Goal: Task Accomplishment & Management: Use online tool/utility

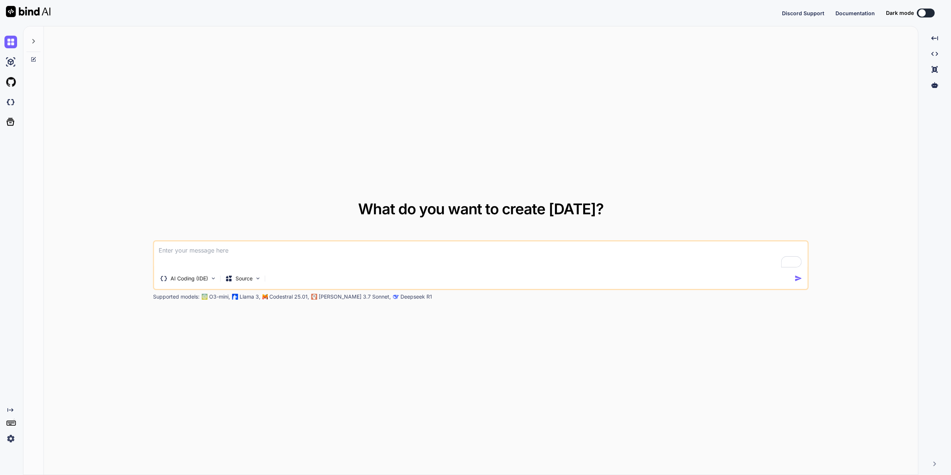
click at [12, 438] on img at bounding box center [10, 438] width 13 height 13
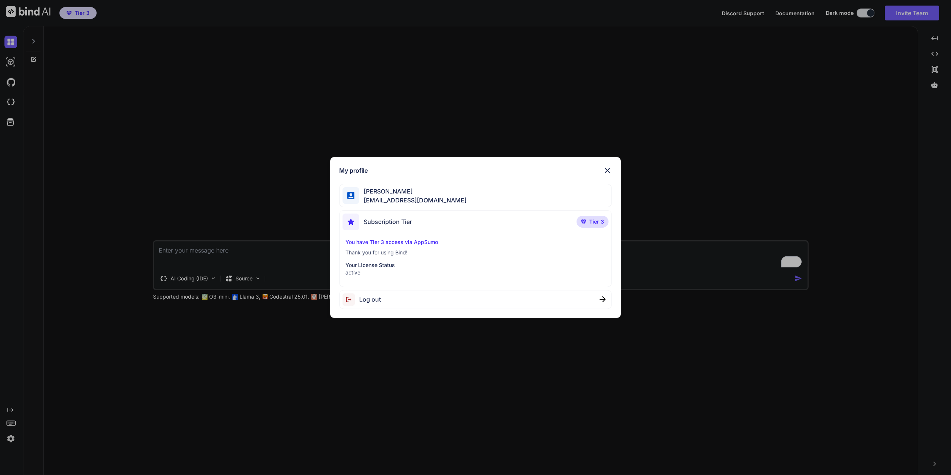
type textarea "x"
click at [610, 171] on img at bounding box center [607, 170] width 9 height 9
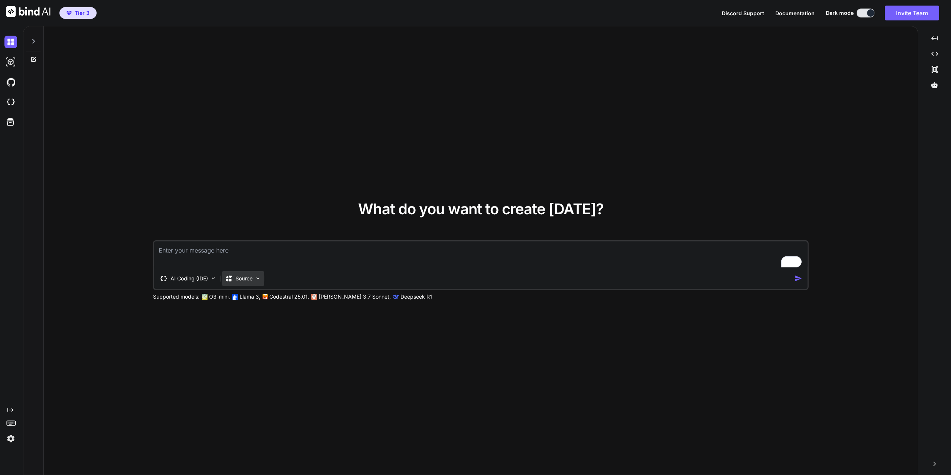
click at [253, 279] on div "Source" at bounding box center [243, 278] width 42 height 15
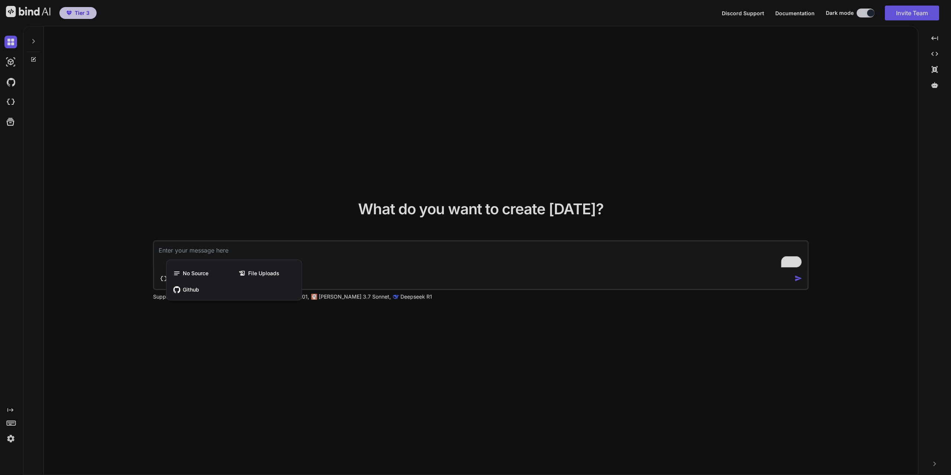
click at [415, 347] on div at bounding box center [475, 237] width 951 height 475
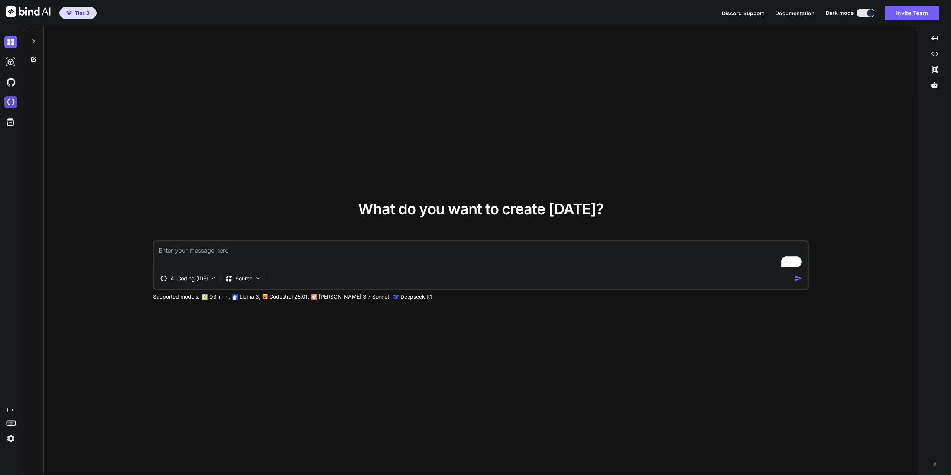
click at [12, 97] on img at bounding box center [10, 102] width 13 height 13
click at [246, 278] on p "Source" at bounding box center [244, 278] width 17 height 7
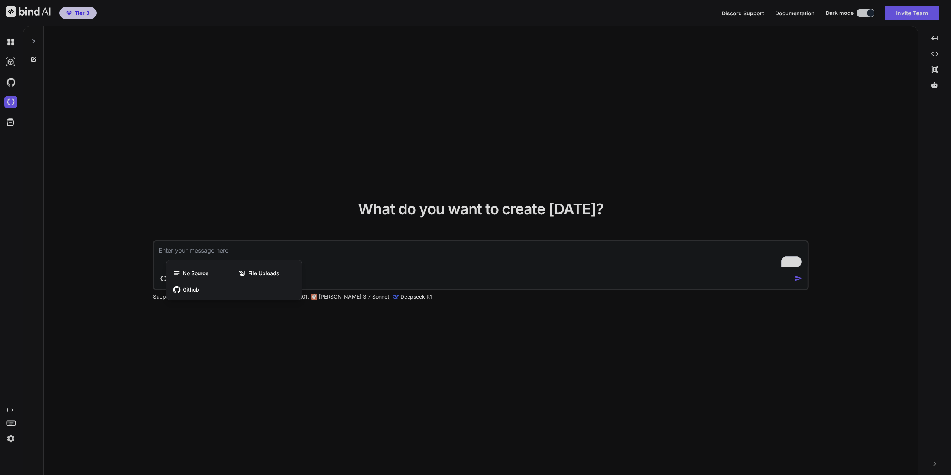
click at [230, 340] on div at bounding box center [475, 237] width 951 height 475
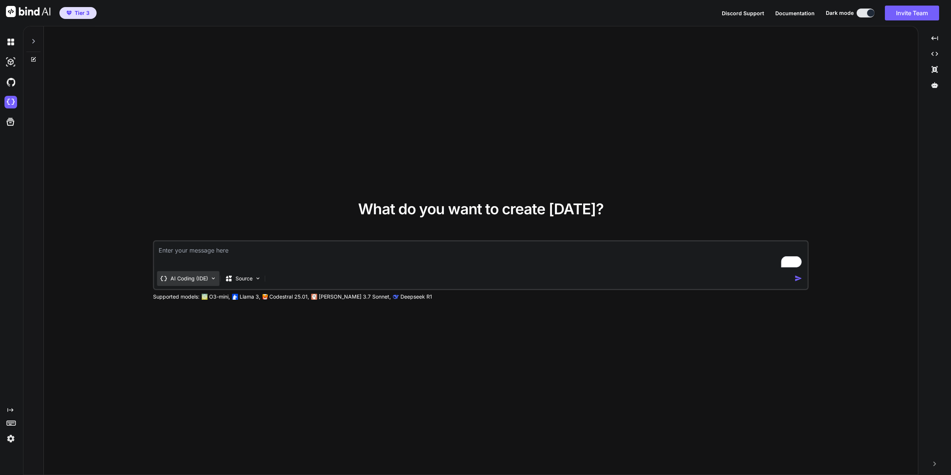
click at [204, 281] on p "AI Coding (IDE)" at bounding box center [190, 278] width 38 height 7
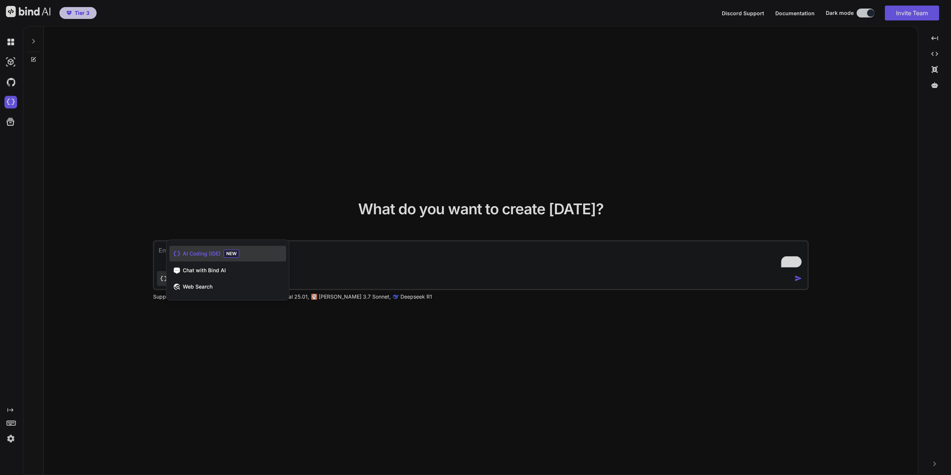
click at [236, 339] on div at bounding box center [475, 237] width 951 height 475
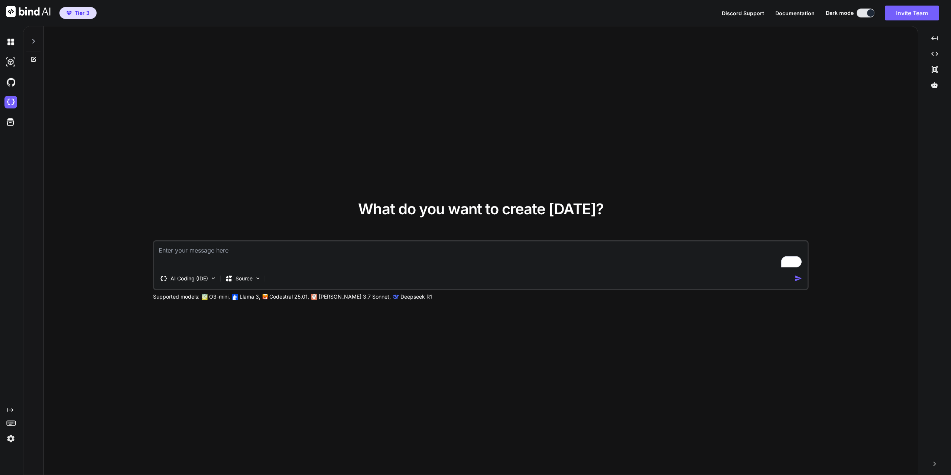
click at [14, 438] on img at bounding box center [10, 438] width 13 height 13
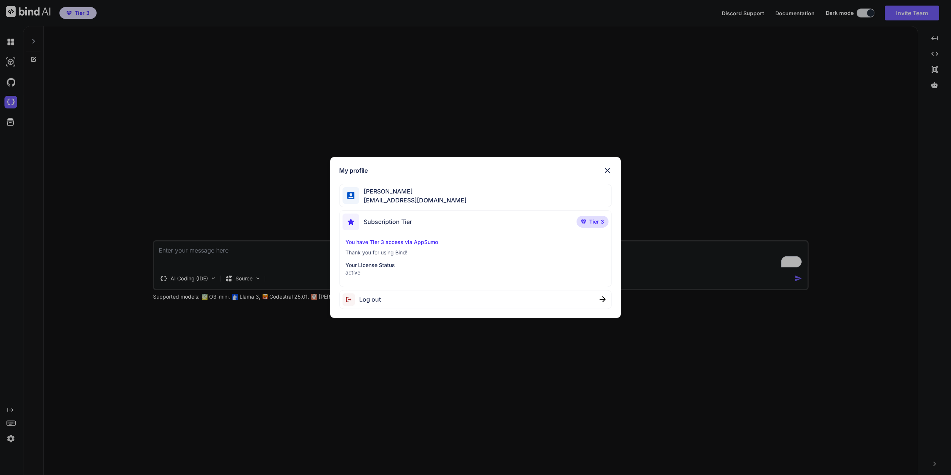
click at [564, 221] on div "Subscription Tier Tier 3" at bounding box center [476, 224] width 266 height 20
click at [603, 221] on span "Tier 3" at bounding box center [596, 221] width 15 height 7
click at [604, 170] on img at bounding box center [607, 170] width 9 height 9
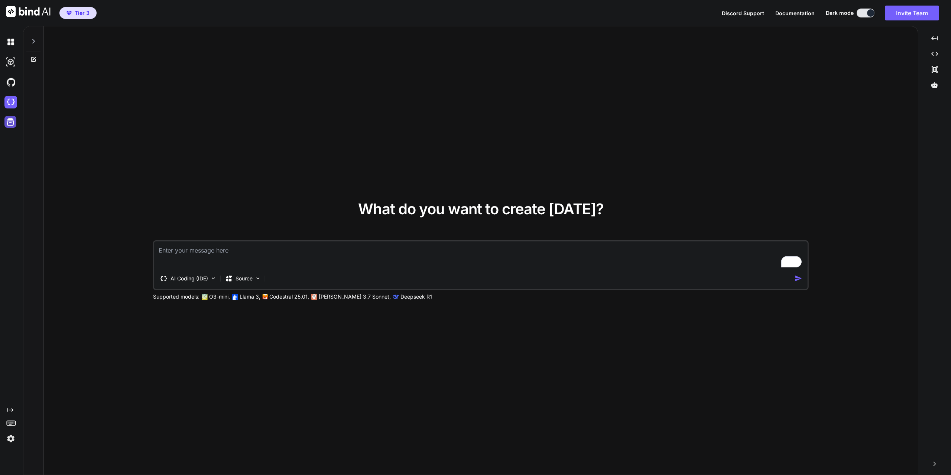
click at [12, 124] on icon at bounding box center [10, 122] width 10 height 10
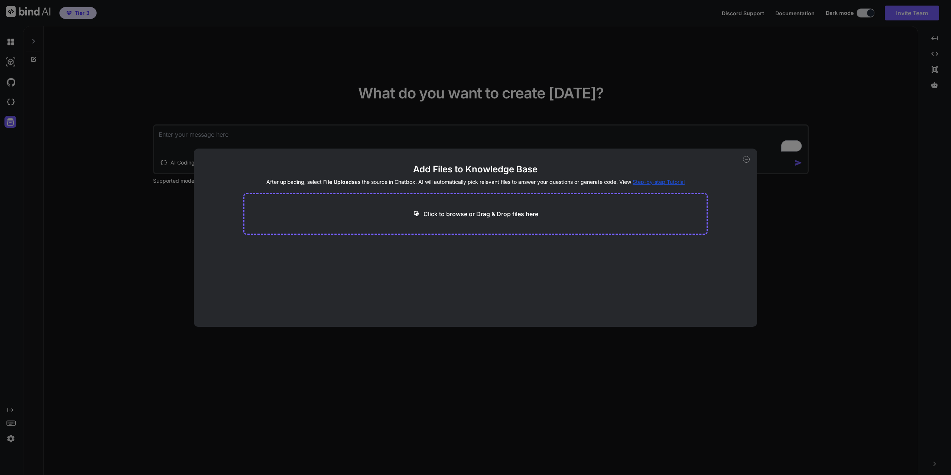
click at [746, 161] on icon at bounding box center [746, 159] width 7 height 7
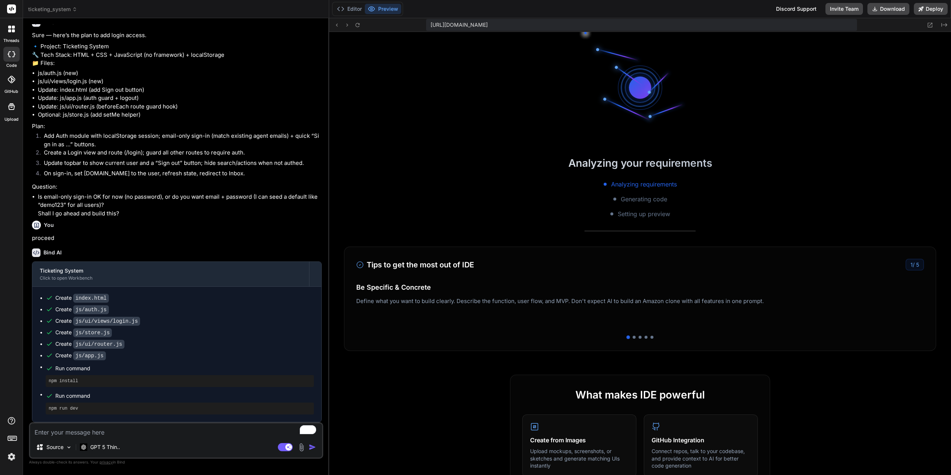
scroll to position [162, 0]
type textarea "x"
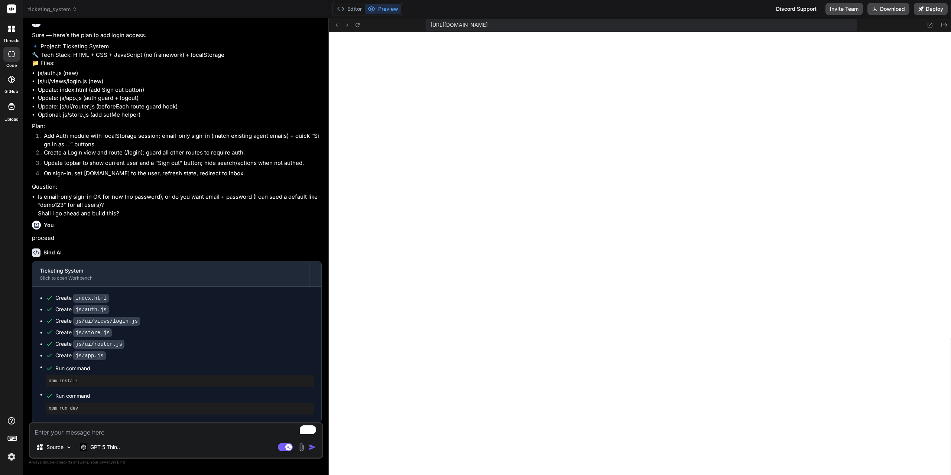
scroll to position [367, 0]
type textarea "c"
type textarea "x"
type textarea "ch"
type textarea "x"
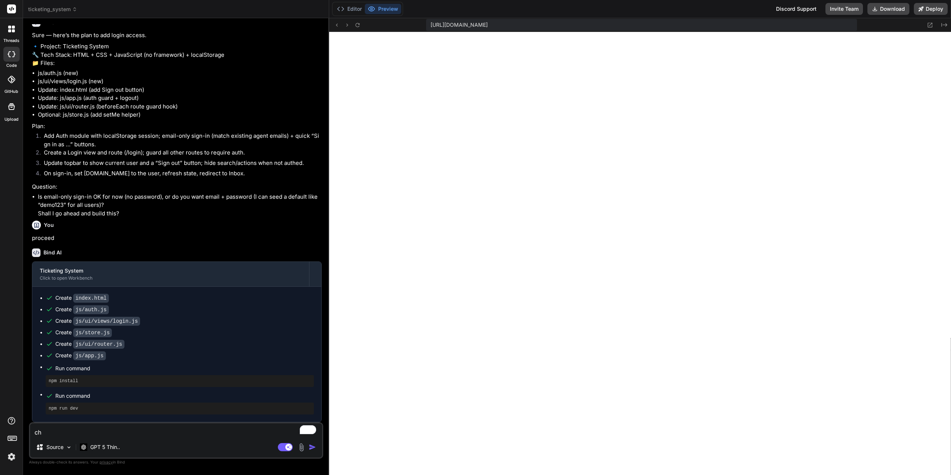
type textarea "cha"
type textarea "x"
type textarea "chan"
type textarea "x"
type textarea "[PERSON_NAME]"
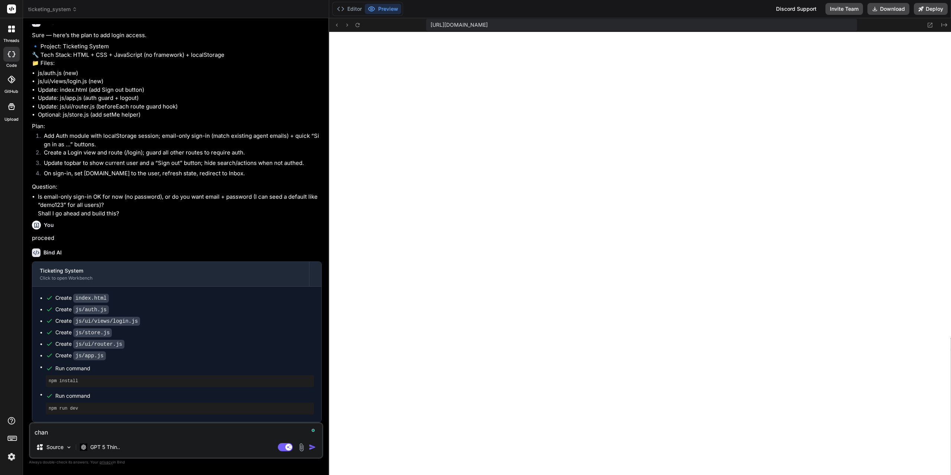
type textarea "x"
type textarea "change"
type textarea "x"
type textarea "change"
type textarea "x"
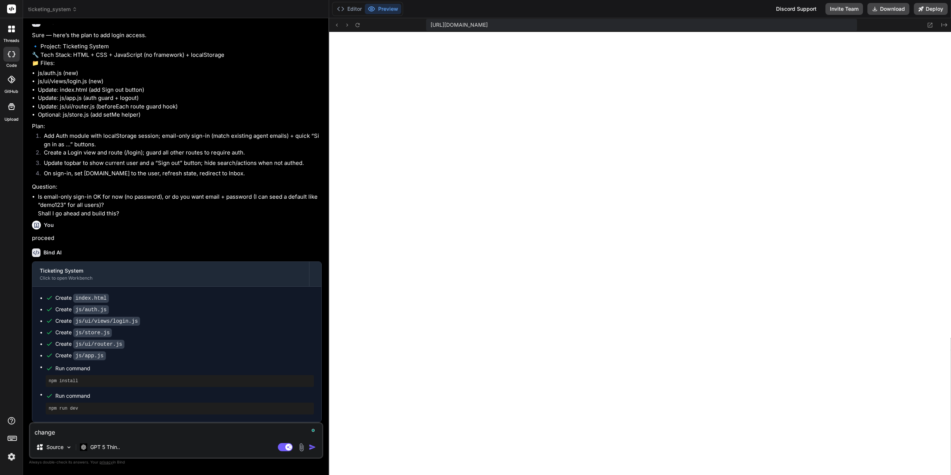
type textarea "change t"
type textarea "x"
type textarea "change th"
type textarea "x"
type textarea "change the"
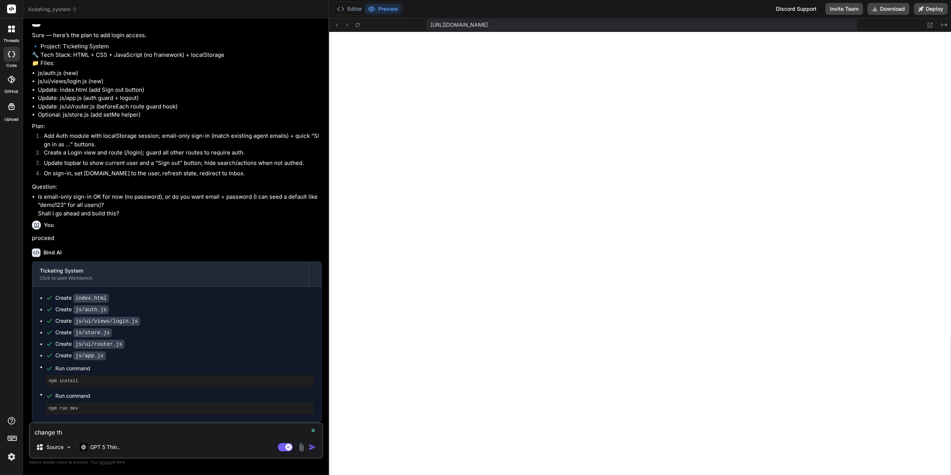
type textarea "x"
type textarea "change the"
type textarea "x"
type textarea "change the l"
type textarea "x"
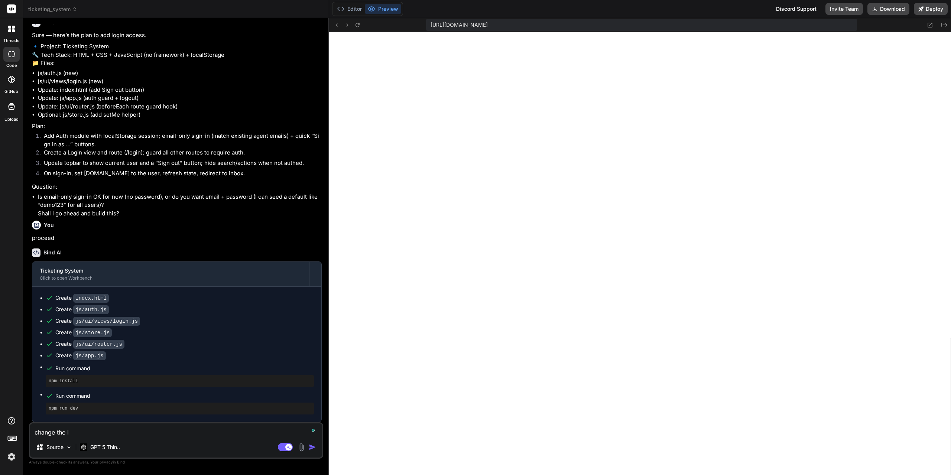
type textarea "change the lo"
type textarea "x"
type textarea "change the log"
type textarea "x"
type textarea "change the logi"
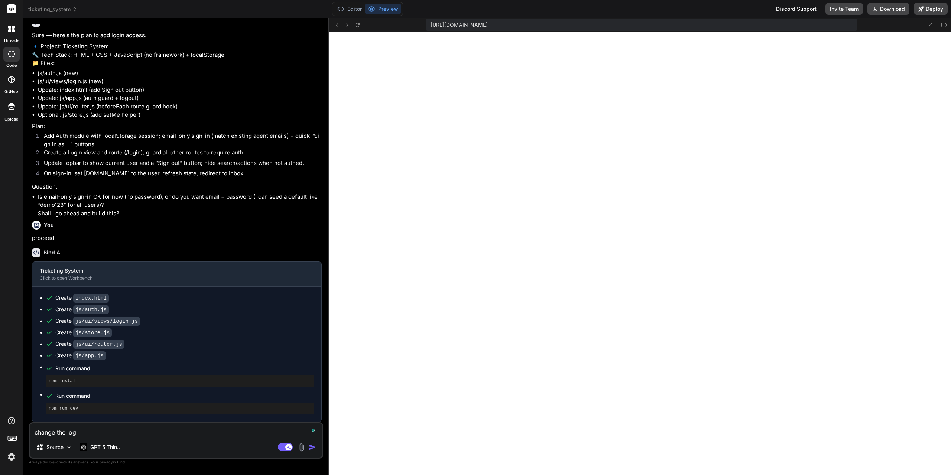
type textarea "x"
type textarea "change the login"
type textarea "x"
type textarea "change the login,"
type textarea "x"
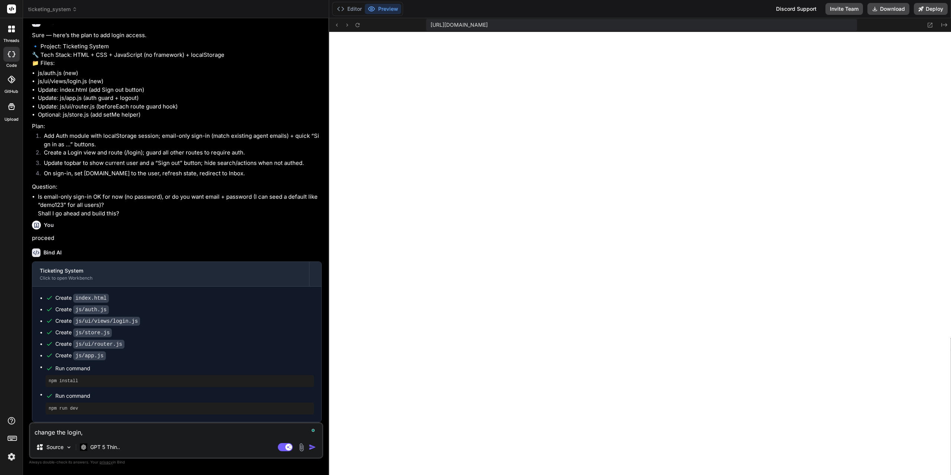
type textarea "change the login,"
type textarea "x"
type textarea "change the login, i"
type textarea "x"
type textarea "change the login, it"
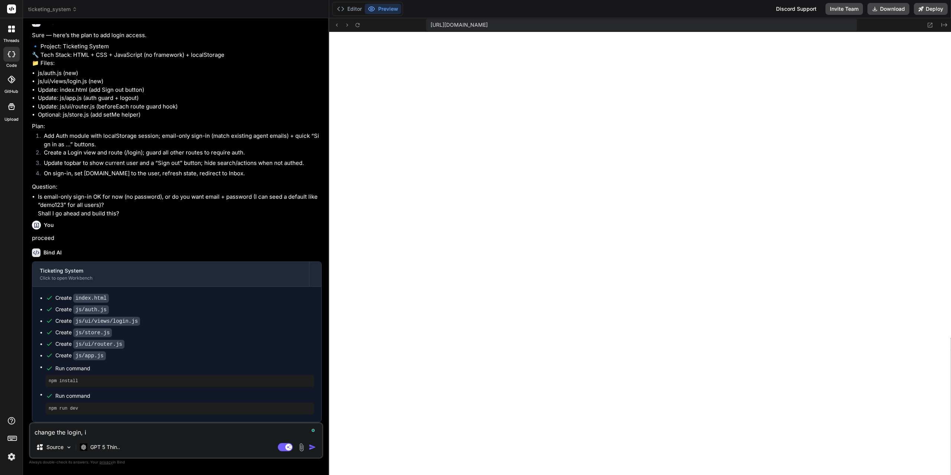
type textarea "x"
type textarea "change the login, it"
type textarea "x"
type textarea "change the login, it s"
type textarea "x"
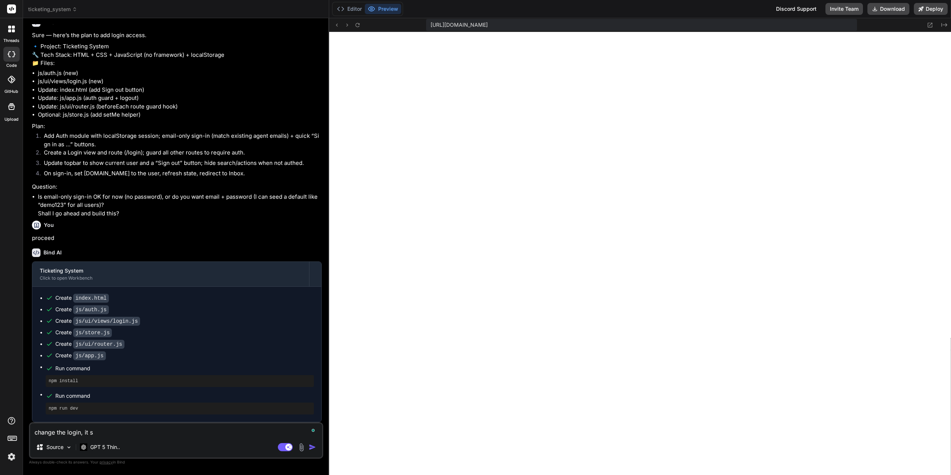
type textarea "change the login, it sh"
type textarea "x"
type textarea "change the login, it sho"
type textarea "x"
type textarea "change the login, it shou"
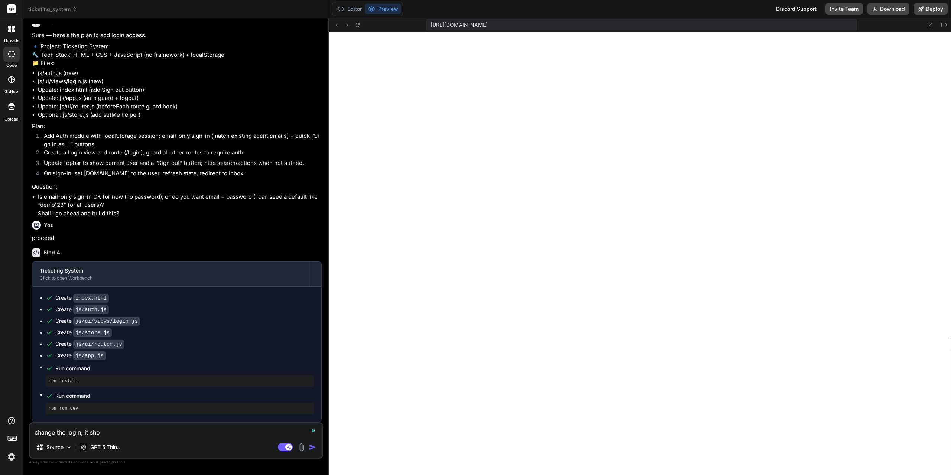
type textarea "x"
type textarea "change the login, it shoul"
type textarea "x"
type textarea "change the login, it should"
type textarea "x"
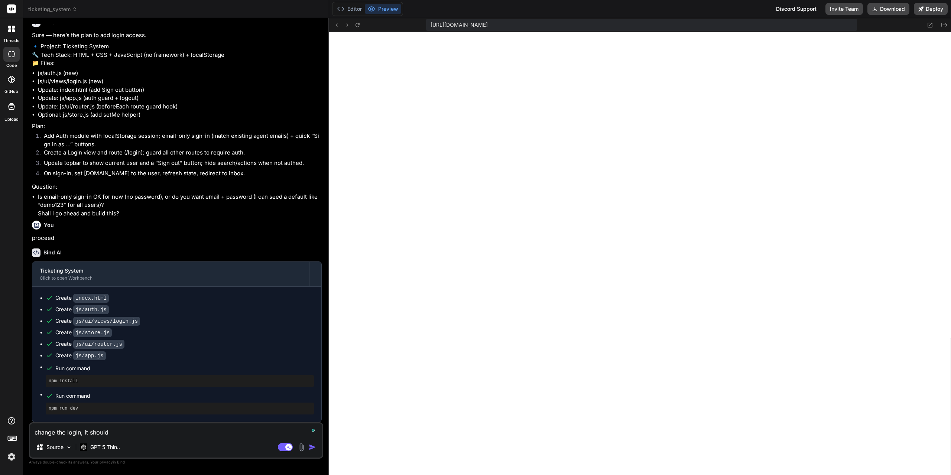
type textarea "change the login, it should"
type textarea "x"
type textarea "change the login, it should b"
type textarea "x"
type textarea "change the login, it should be"
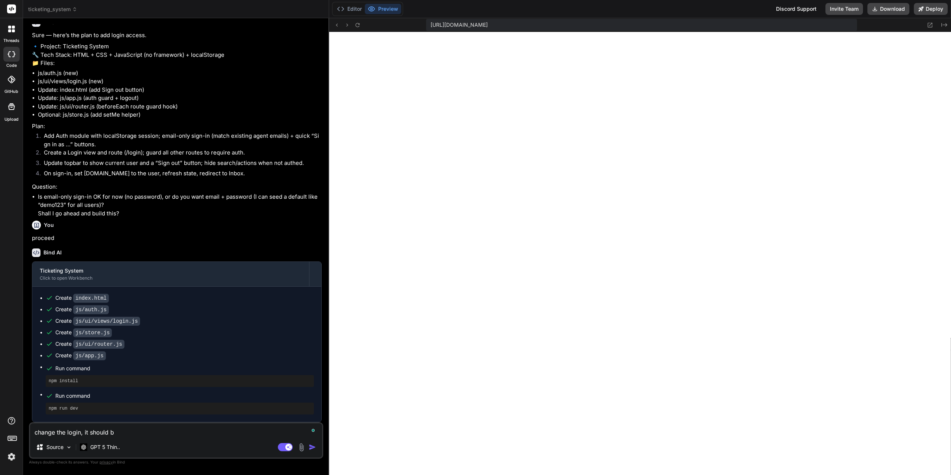
type textarea "x"
type textarea "change the login, it should be"
type textarea "x"
type textarea "change the login, it should be a"
type textarea "x"
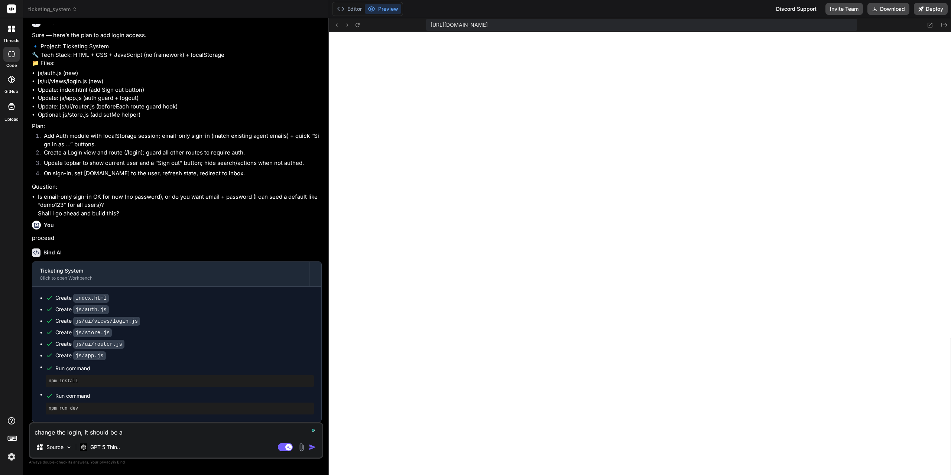
type textarea "change the login, it should be a"
type textarea "x"
type textarea "change the login, it should be a n"
type textarea "x"
type textarea "change the login, it should be a no"
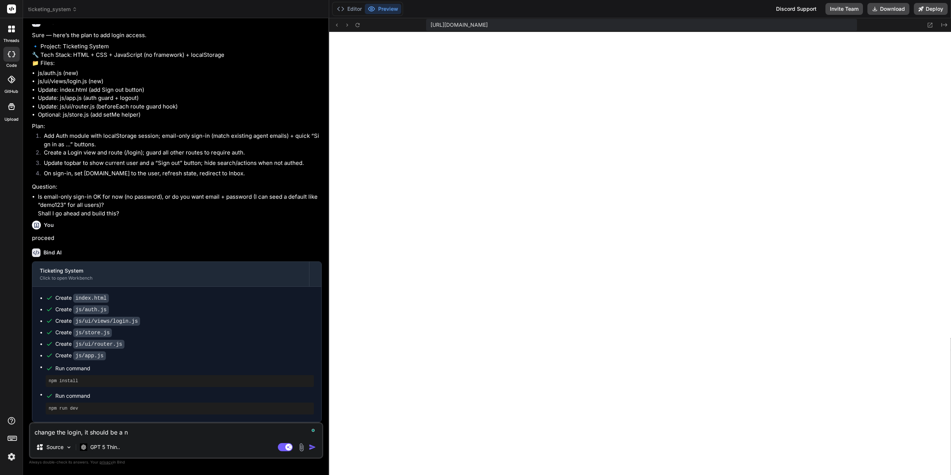
type textarea "x"
type textarea "change the login, it should be a nor"
type textarea "x"
type textarea "change the login, it should be a norm"
type textarea "x"
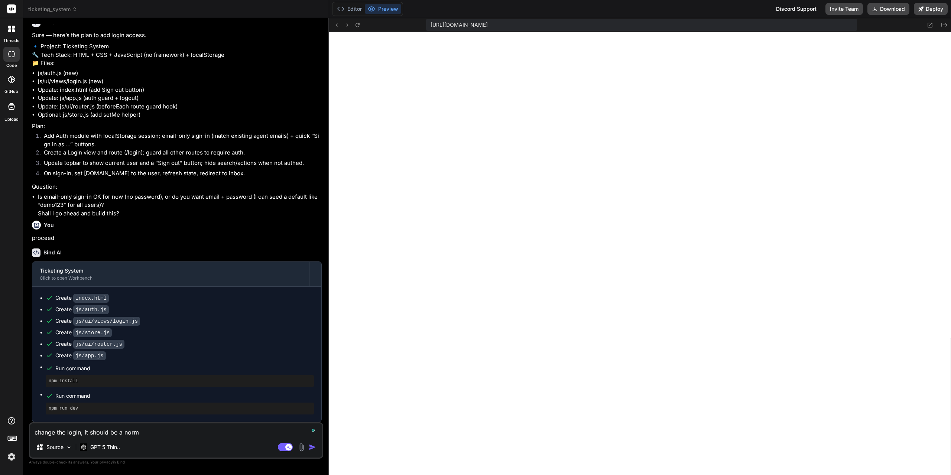
type textarea "change the login, it should be a [PERSON_NAME]"
type textarea "x"
type textarea "change the login, it should be a normal"
type textarea "x"
type textarea "change the login, it should be a normal"
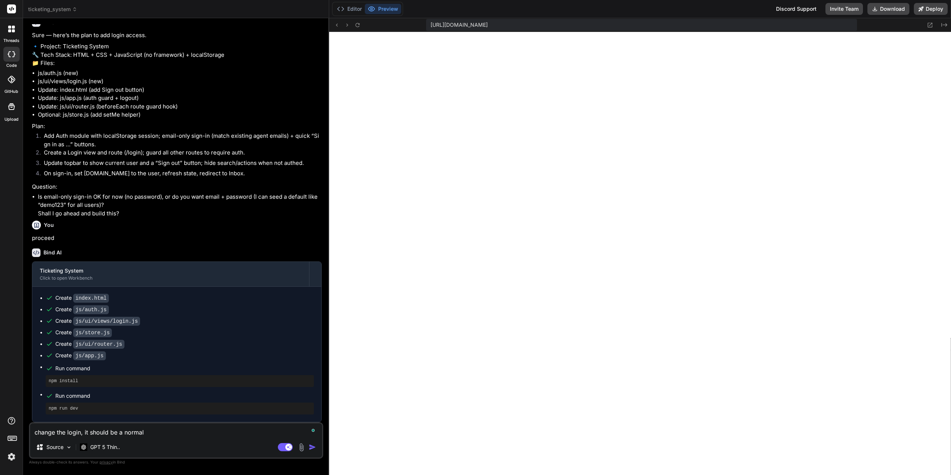
type textarea "x"
type textarea "change the login, it should be a normal l"
type textarea "x"
type textarea "change the login, it should be a normal lo"
type textarea "x"
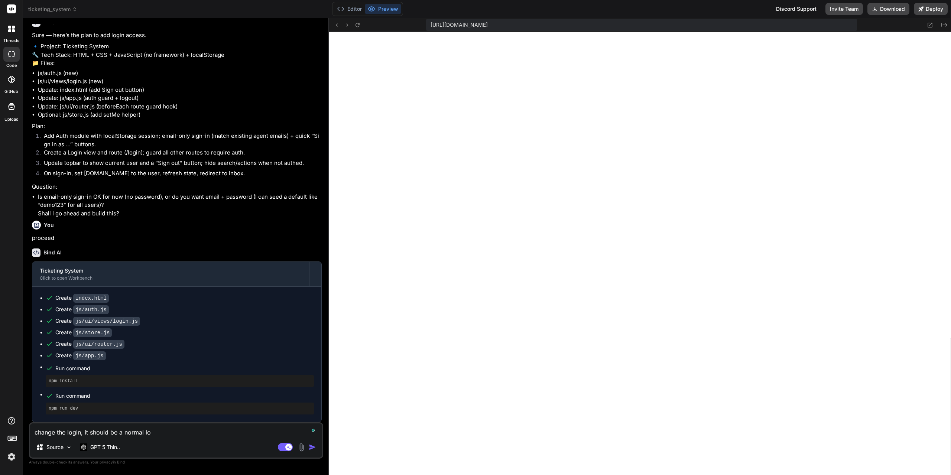
type textarea "change the login, it should be a normal log"
type textarea "x"
type textarea "change the login, it should be a normal logi"
type textarea "x"
type textarea "change the login, it should be a normal login"
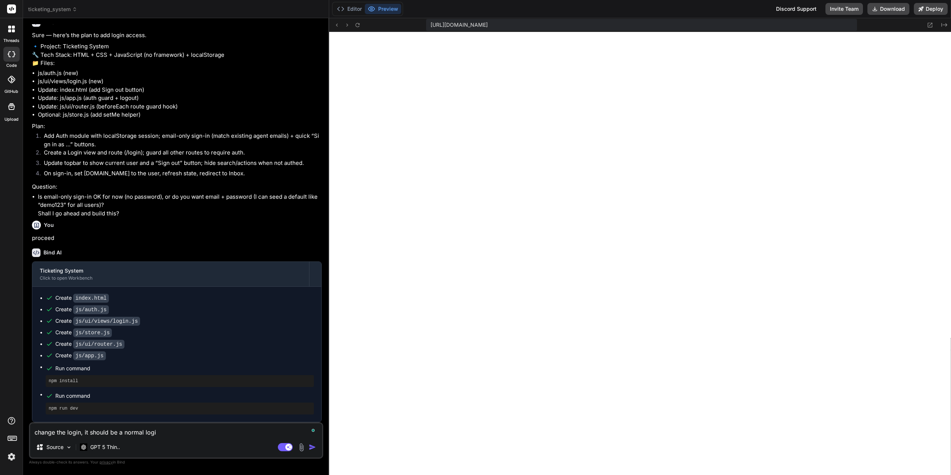
type textarea "x"
type textarea "change the login, it should be a normal login"
type textarea "x"
type textarea "change the login, it should be a normal login w"
type textarea "x"
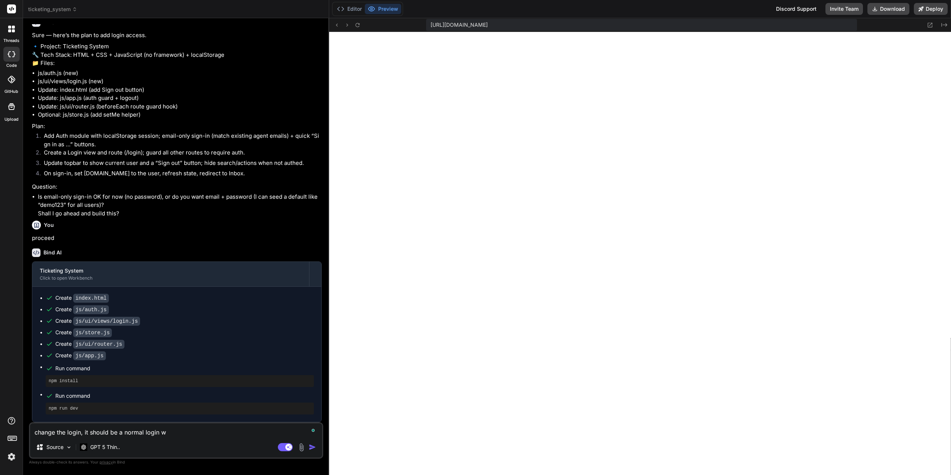
type textarea "change the login, it should be a normal login wi"
type textarea "x"
type textarea "change the login, it should be a normal login wit"
type textarea "x"
type textarea "change the login, it should be a normal login with"
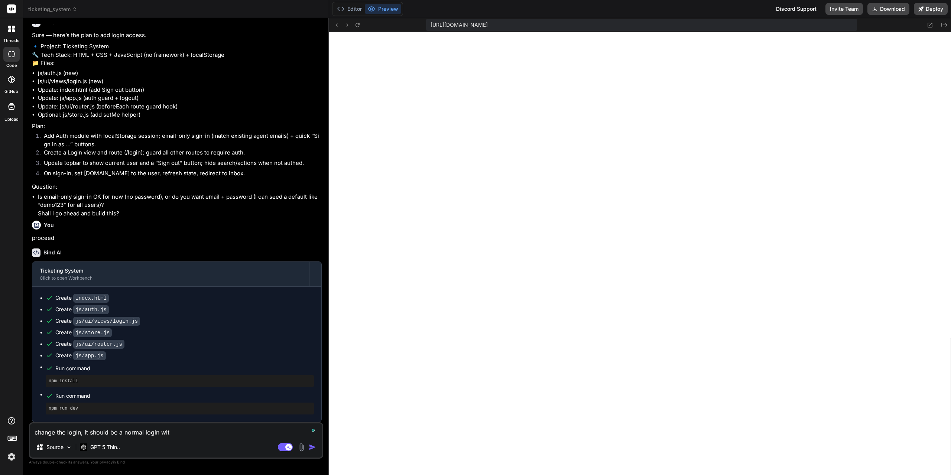
type textarea "x"
type textarea "change the login, it should be a normal login with"
type textarea "x"
type textarea "change the login, it should be a normal login with u"
type textarea "x"
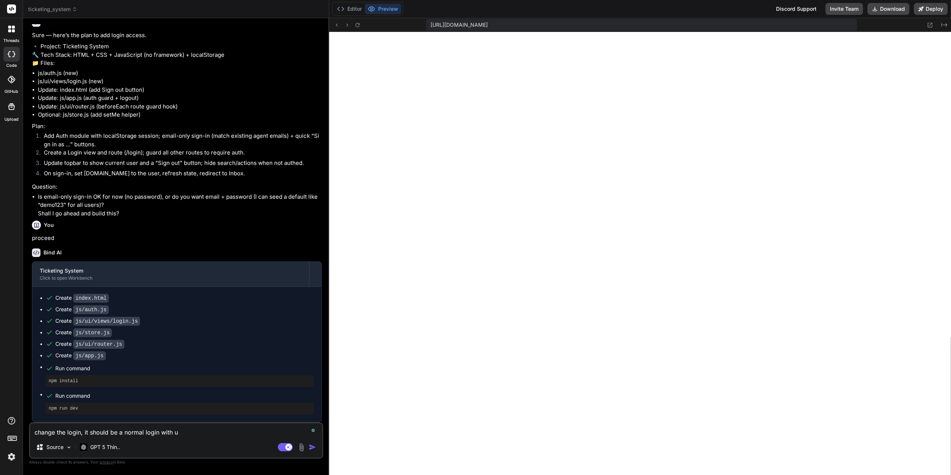
type textarea "change the login, it should be a normal login with us"
type textarea "x"
type textarea "change the login, it should be a normal login with use"
type textarea "x"
type textarea "change the login, it should be a normal login with user"
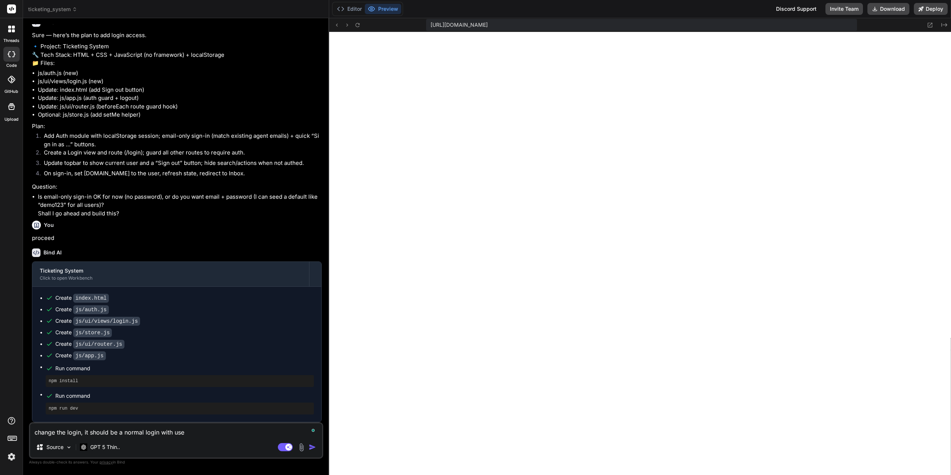
type textarea "x"
type textarea "change the login, it should be a normal login with usern"
type textarea "x"
type textarea "change the login, it should be a normal login with userna"
type textarea "x"
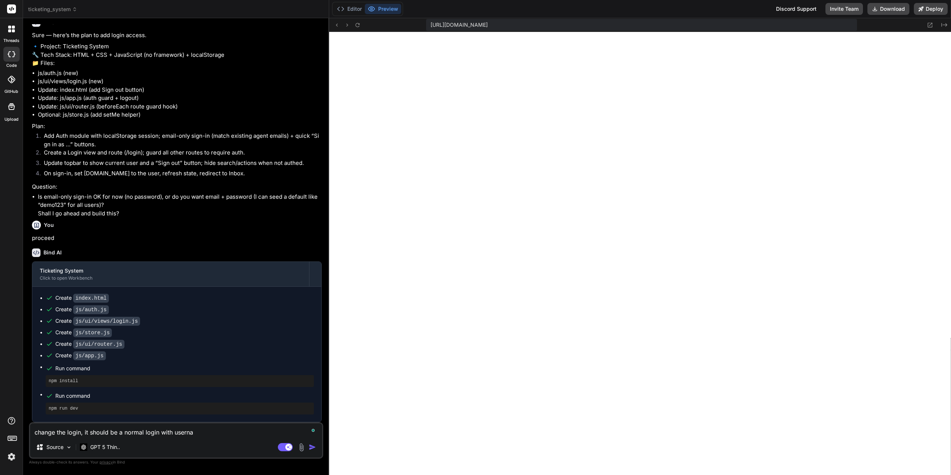
type textarea "change the login, it should be a normal login with usernam"
type textarea "x"
type textarea "change the login, it should be a normal login with username"
type textarea "x"
type textarea "change the login, it should be a normal login with username"
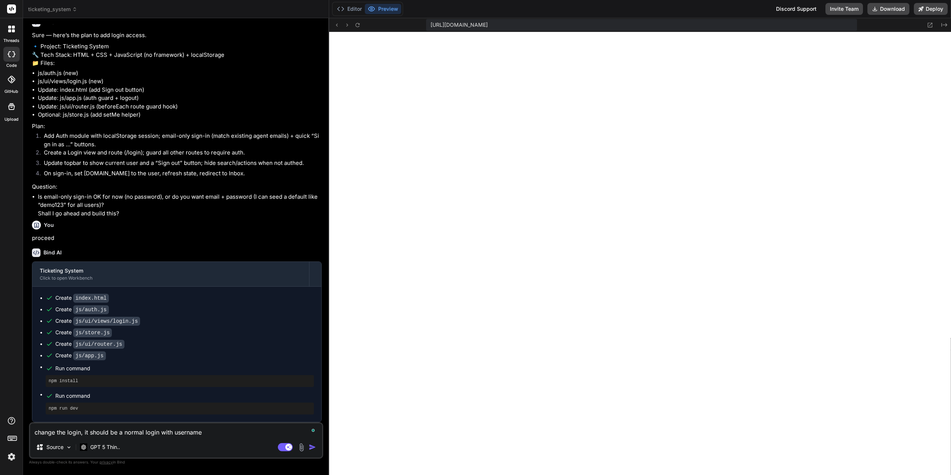
type textarea "x"
type textarea "change the login, it should be a normal login with username a"
type textarea "x"
type textarea "change the login, it should be a normal login with username an"
type textarea "x"
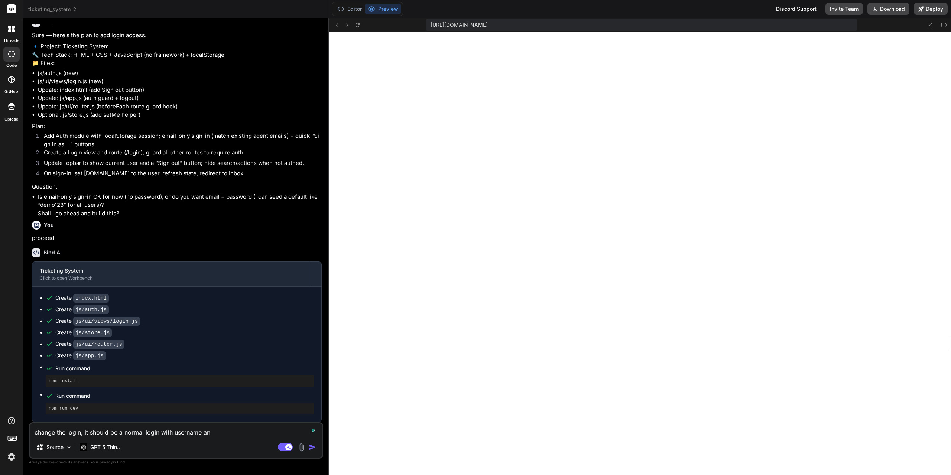
type textarea "change the login, it should be a normal login with username and"
type textarea "x"
type textarea "change the login, it should be a normal login with username and"
type textarea "x"
type textarea "change the login, it should be a normal login with username and p"
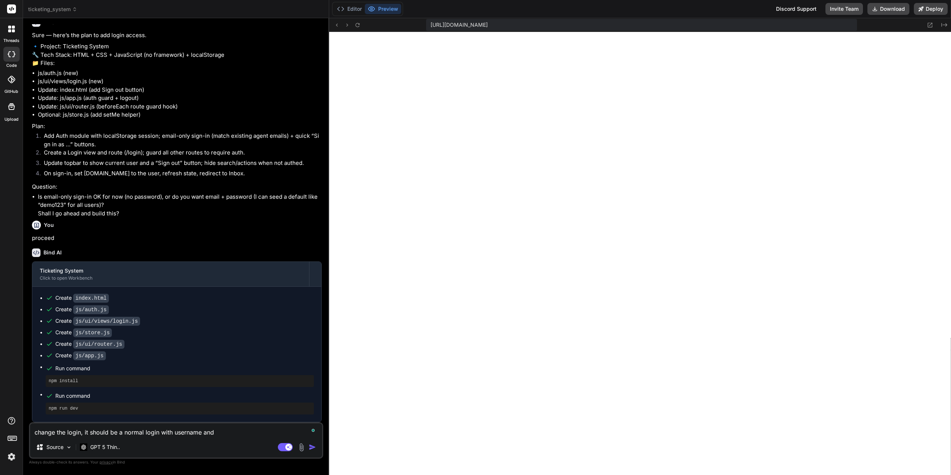
type textarea "x"
type textarea "change the login, it should be a normal login with username and pa"
type textarea "x"
type textarea "change the login, it should be a normal login with username and pas"
type textarea "x"
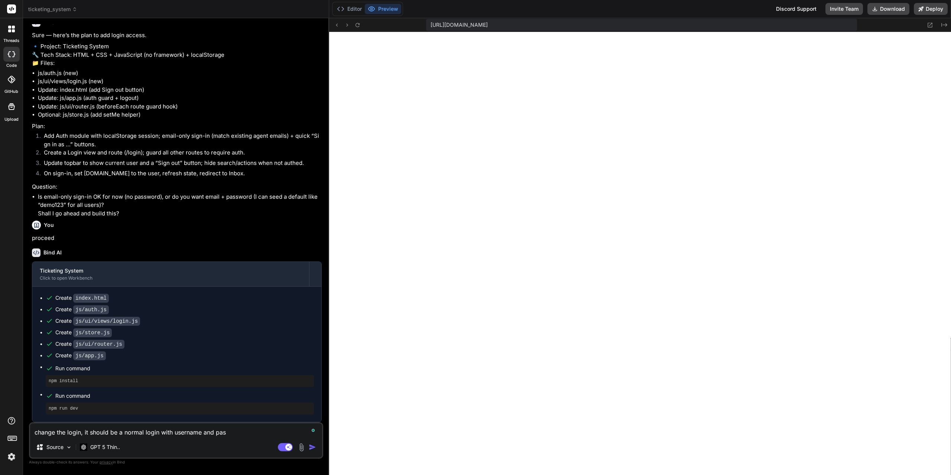
type textarea "change the login, it should be a normal login with username and pass"
type textarea "x"
type textarea "change the login, it should be a normal login with username and passw"
type textarea "x"
type textarea "change the login, it should be a normal login with username and passwo"
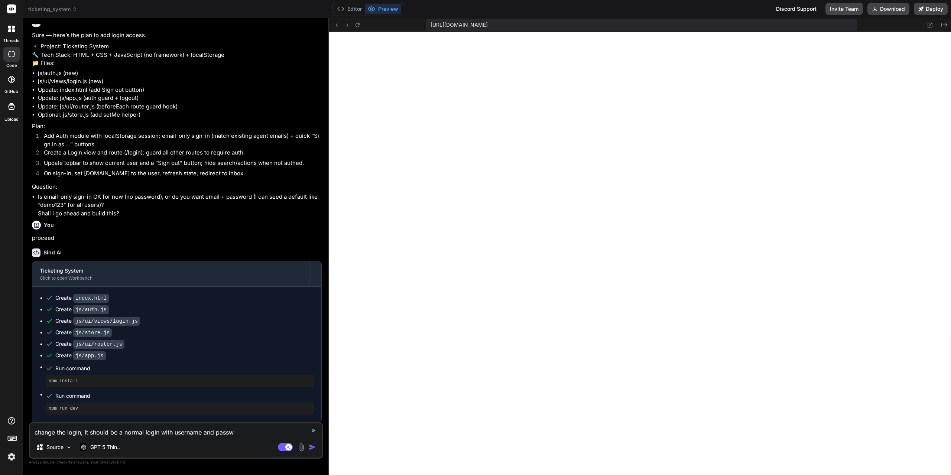
type textarea "x"
type textarea "change the login, it should be a normal login with username and passwor"
type textarea "x"
type textarea "change the login, it should be a normal login with username and password"
type textarea "x"
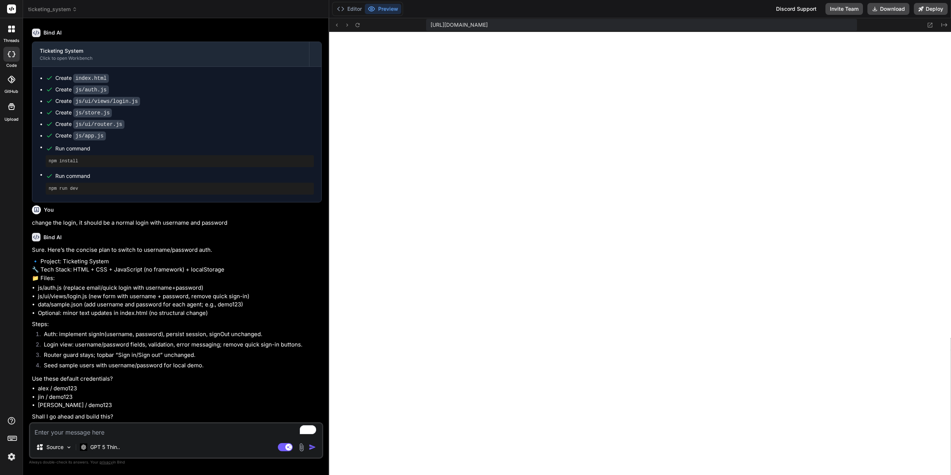
scroll to position [1242, 0]
click at [14, 59] on div at bounding box center [11, 54] width 16 height 15
type textarea "x"
click at [65, 11] on span "ticketing_system" at bounding box center [52, 9] width 49 height 7
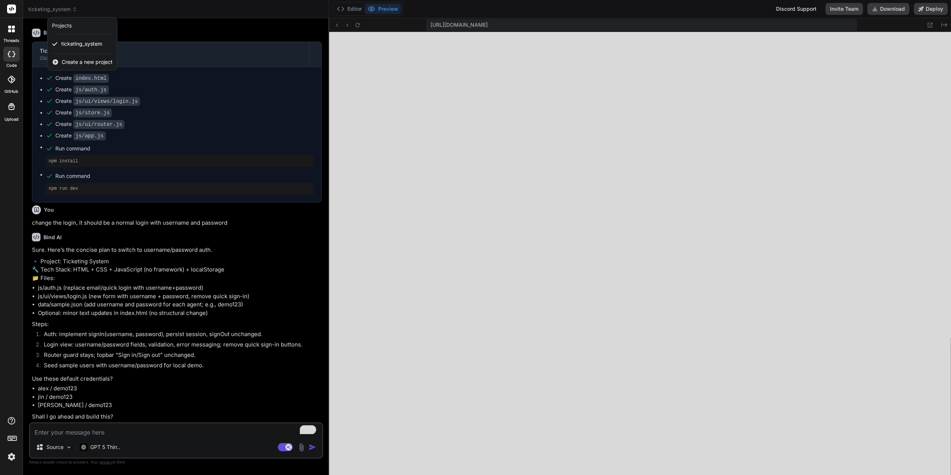
drag, startPoint x: 88, startPoint y: 44, endPoint x: 394, endPoint y: 162, distance: 327.9
click at [394, 162] on div at bounding box center [475, 237] width 951 height 475
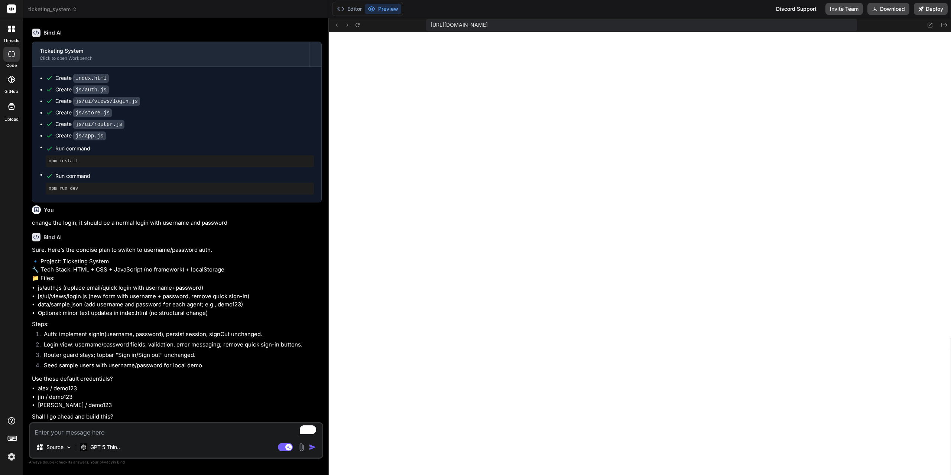
click at [12, 463] on img at bounding box center [11, 457] width 13 height 13
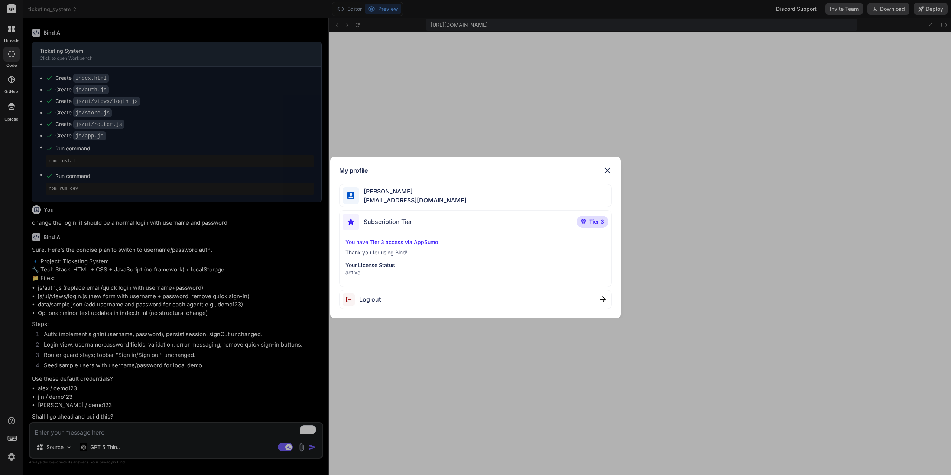
click at [608, 174] on img at bounding box center [607, 170] width 9 height 9
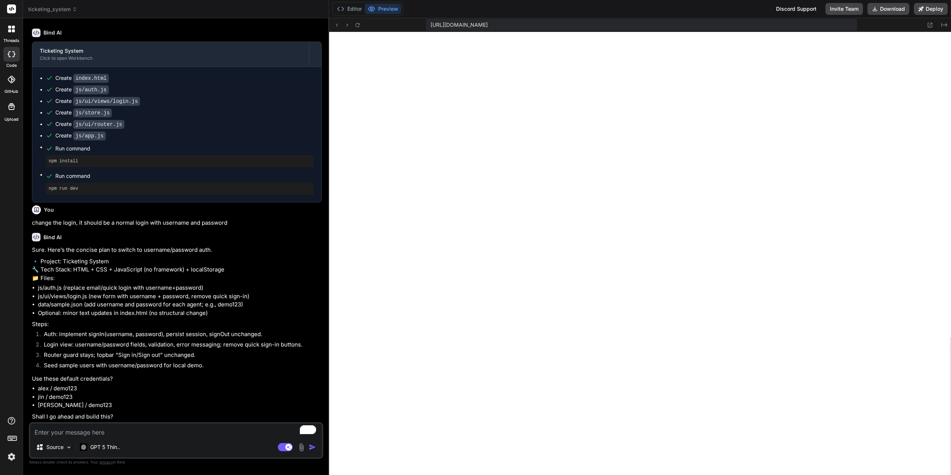
click at [164, 429] on textarea "To enrich screen reader interactions, please activate Accessibility in Grammarl…" at bounding box center [176, 430] width 292 height 13
type textarea "c"
type textarea "x"
type textarea "ch"
type textarea "x"
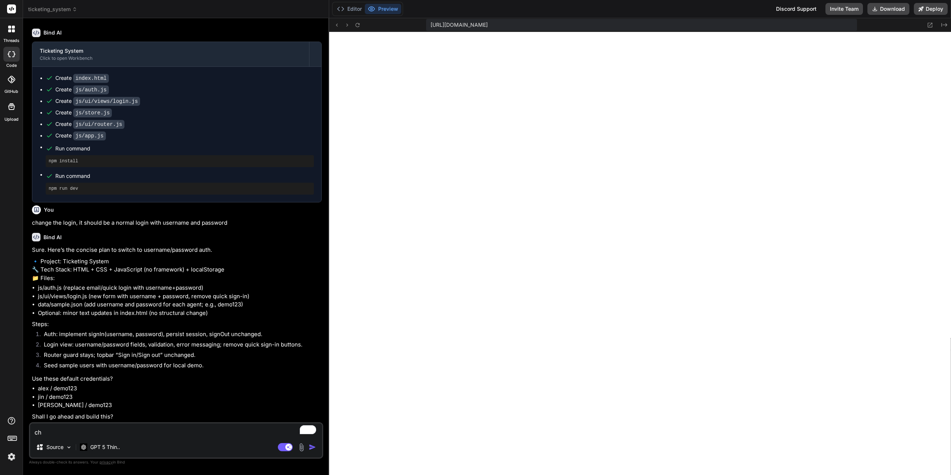
type textarea "cha"
type textarea "x"
type textarea "chan"
type textarea "x"
type textarea "[PERSON_NAME]"
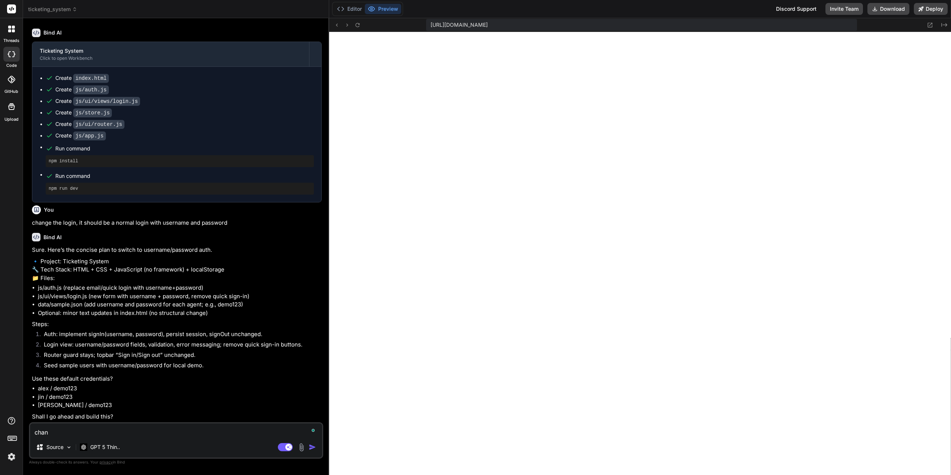
type textarea "x"
type textarea "change"
type textarea "x"
type textarea "change"
type textarea "x"
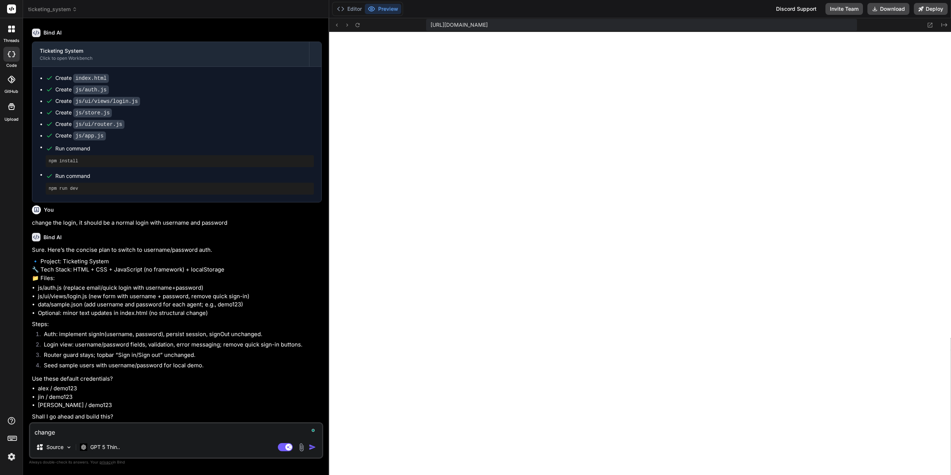
type textarea "change t"
type textarea "x"
type textarea "change th"
type textarea "x"
type textarea "change the"
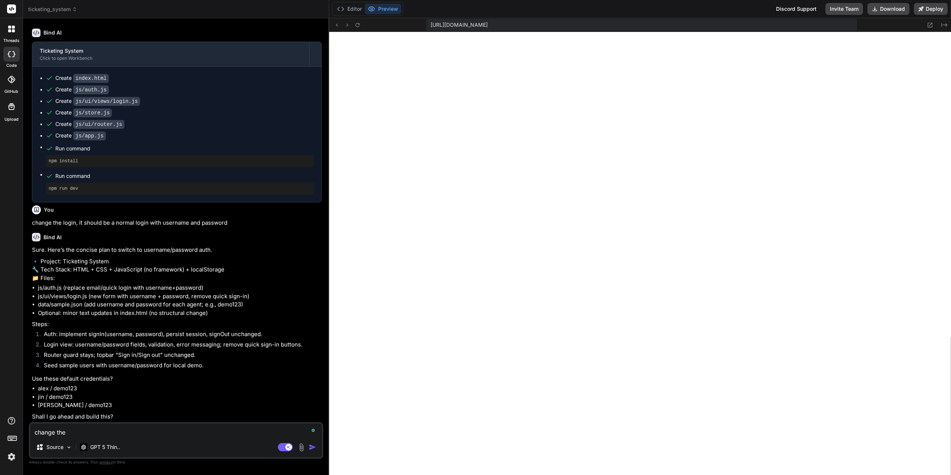
type textarea "x"
type textarea "change the"
type textarea "x"
type textarea "change the s"
type textarea "x"
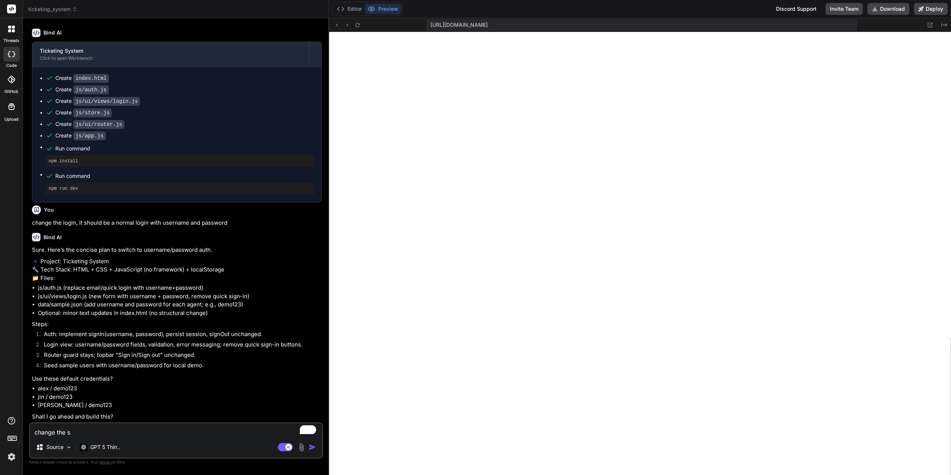
type textarea "change the st"
type textarea "x"
type textarea "change the sta"
type textarea "x"
type textarea "change the stac"
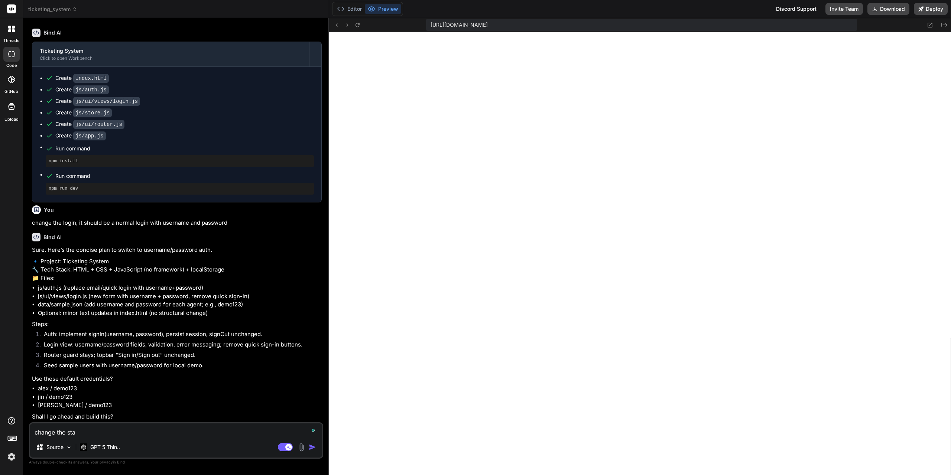
type textarea "x"
type textarea "change the stack"
type textarea "x"
type textarea "change the stack"
type textarea "x"
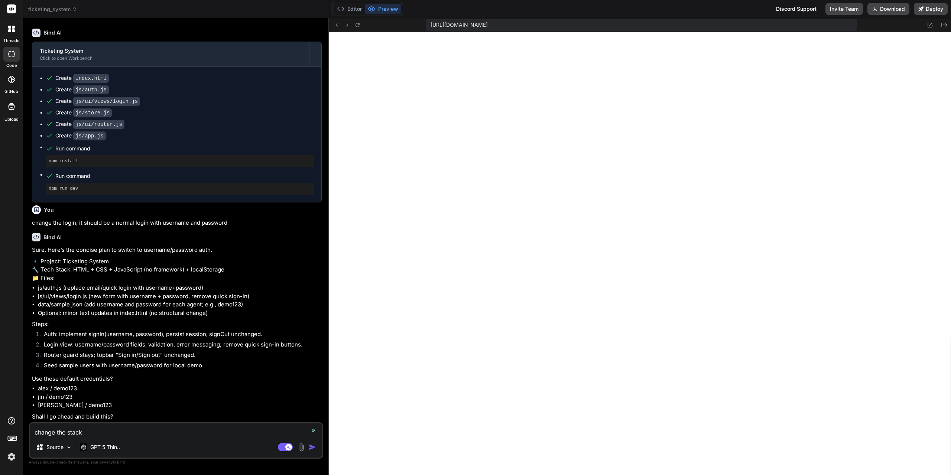
type textarea "change the stack u"
type textarea "x"
type textarea "change the stack us"
type textarea "x"
type textarea "change the stack use"
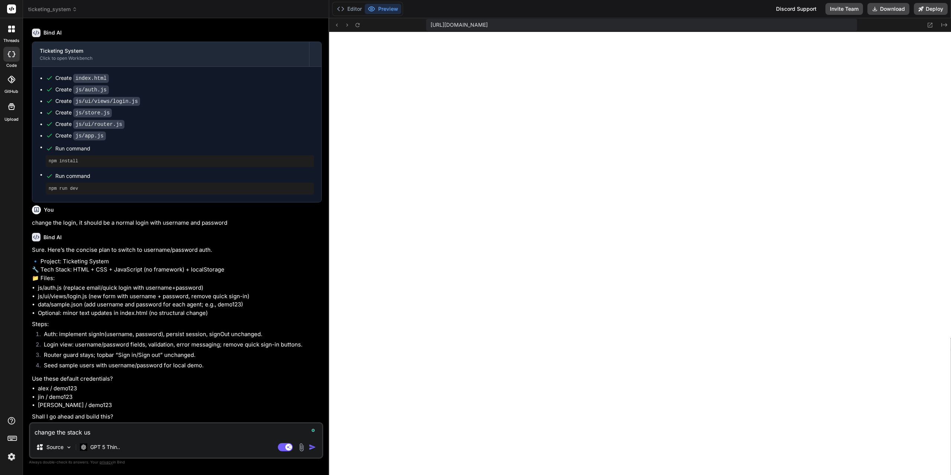
type textarea "x"
type textarea "change the stack used"
type textarea "x"
type textarea "change the stack used"
type textarea "x"
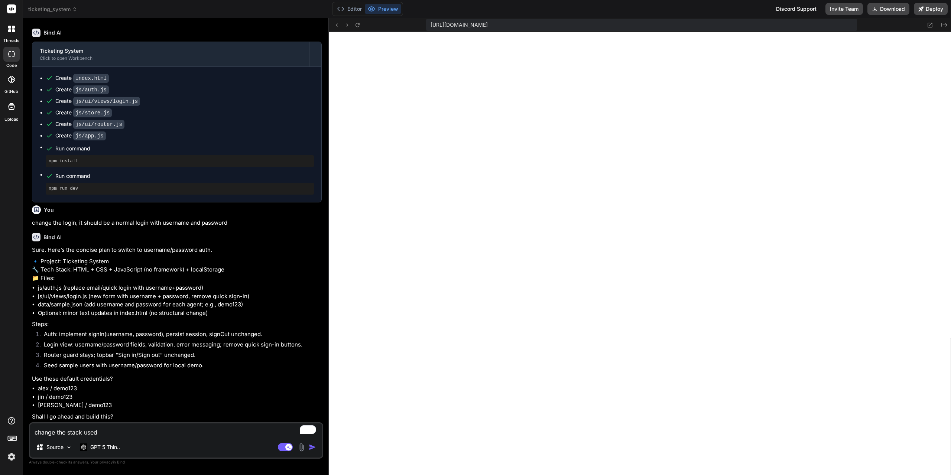
type textarea "change the stack used"
type textarea "x"
type textarea "change the stack use"
type textarea "x"
type textarea "change the stack us"
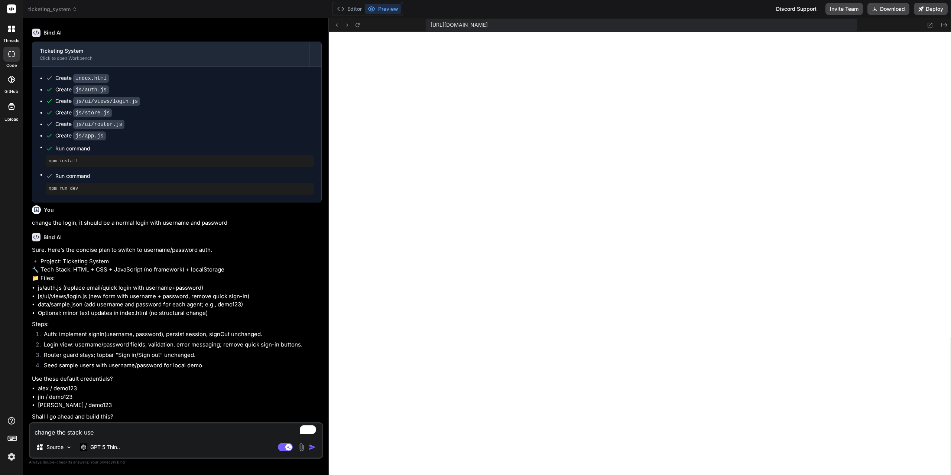
type textarea "x"
type textarea "change the stack u"
type textarea "x"
type textarea "change the stack"
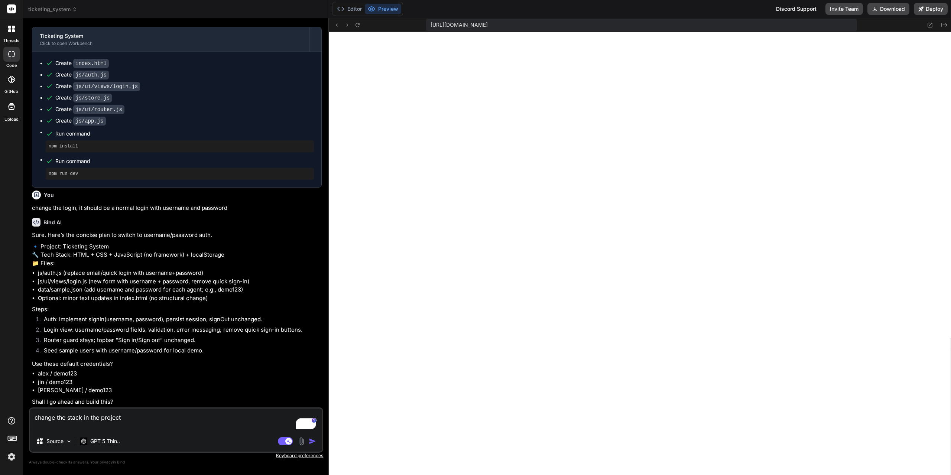
paste textarea "Frameworks Node.js, Ruby on Rails, Next.js, JavaScript (ES6), Ruby, GraphQL"
click at [71, 428] on textarea "change the stack in the project Frameworks Node.js, Ruby on Rails, Next.js, Jav…" at bounding box center [176, 420] width 292 height 22
click at [264, 426] on textarea "change the stack in the project Frameworks: Node.js, Ruby on Rails, Next.js, Ja…" at bounding box center [176, 420] width 292 height 22
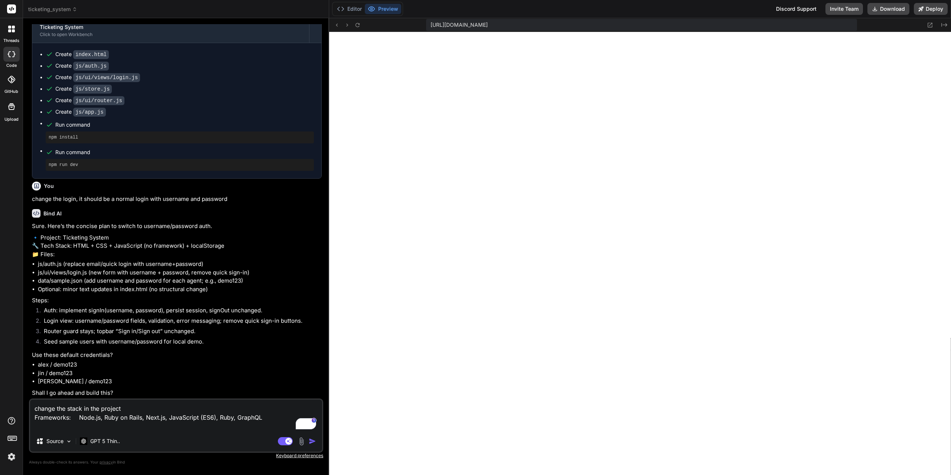
paste textarea "Frontend Libraries React, Redux, Storybook"
click at [85, 427] on textarea "change the stack in the project Frameworks: Node.js, Ruby on Rails, Next.js, Ja…" at bounding box center [176, 415] width 292 height 31
click at [168, 426] on textarea "change the stack in the project Frameworks: Node.js, Ruby on Rails, Next.js, Ja…" at bounding box center [176, 415] width 292 height 31
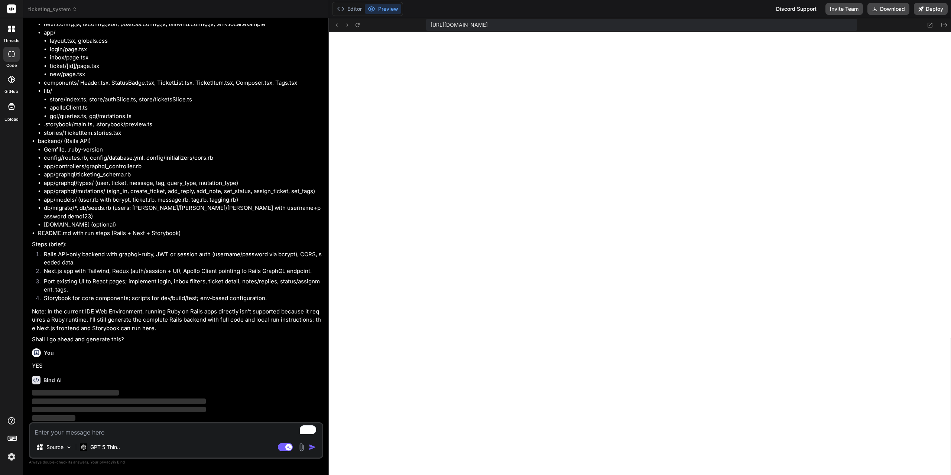
scroll to position [1776, 0]
click at [101, 445] on p "GPT 5 Thin.." at bounding box center [105, 447] width 30 height 7
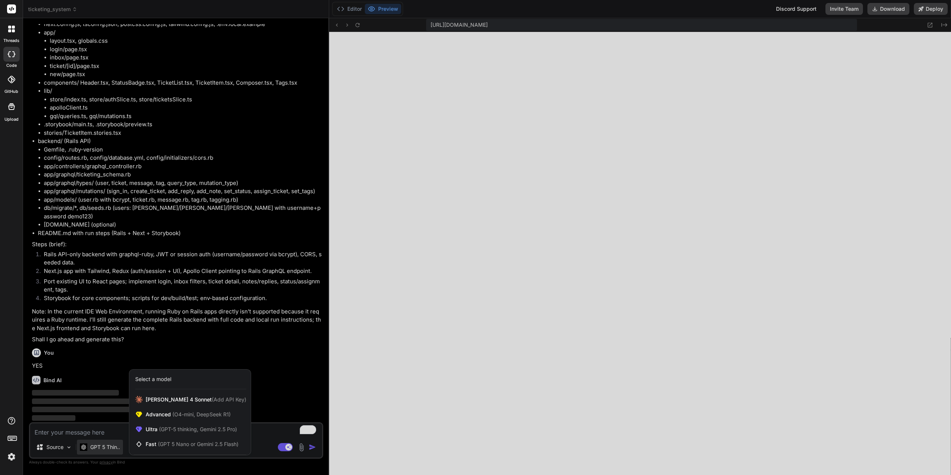
click at [101, 445] on div at bounding box center [475, 237] width 951 height 475
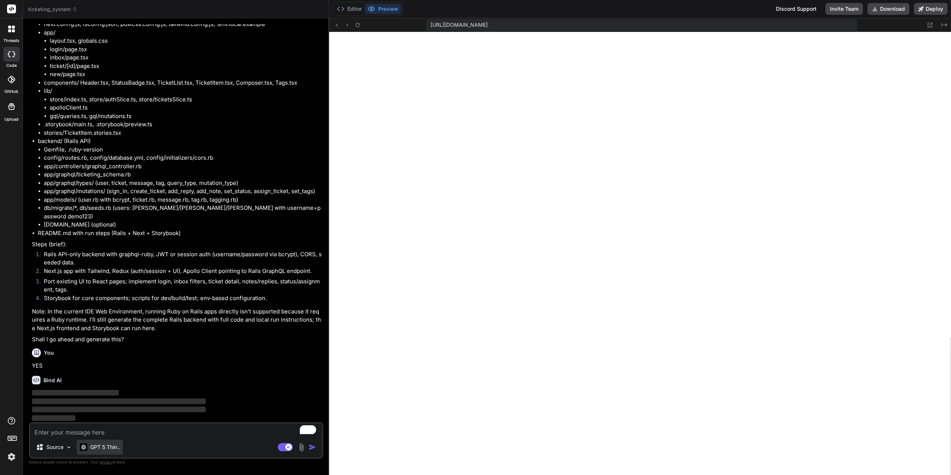
click at [101, 450] on p "GPT 5 Thin.." at bounding box center [105, 447] width 30 height 7
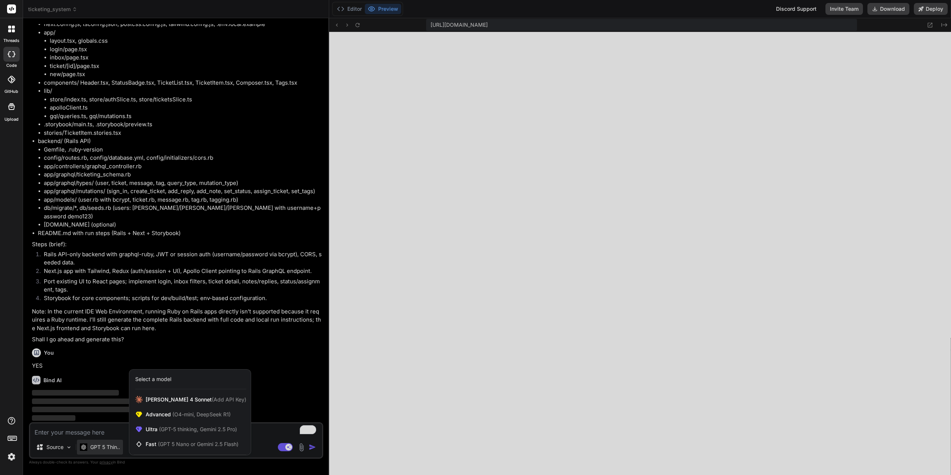
click at [108, 449] on div at bounding box center [475, 237] width 951 height 475
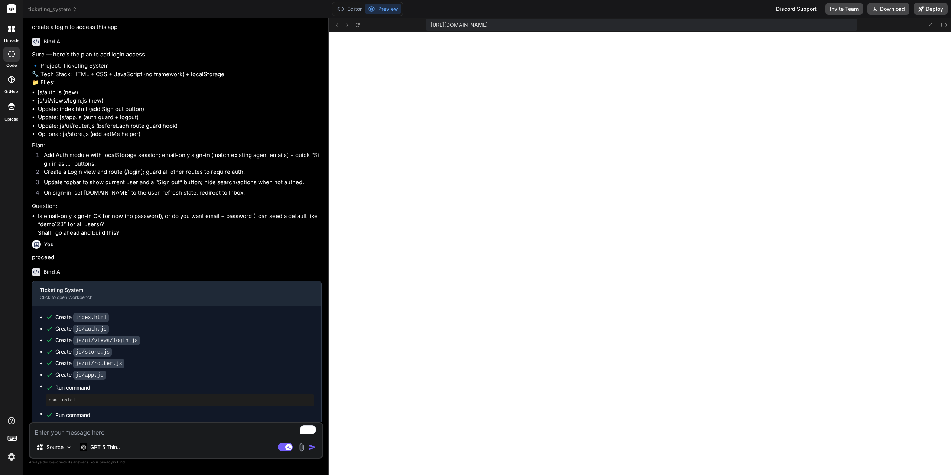
scroll to position [996, 0]
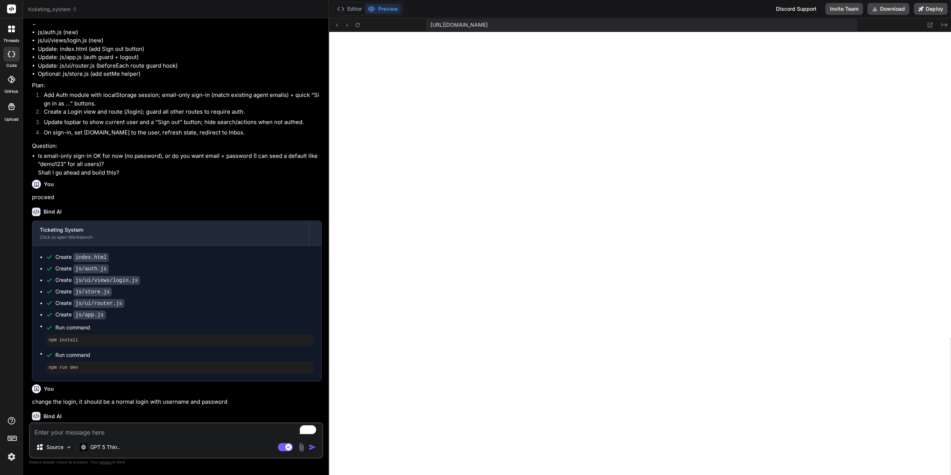
click at [72, 12] on span "ticketing_system" at bounding box center [52, 9] width 49 height 7
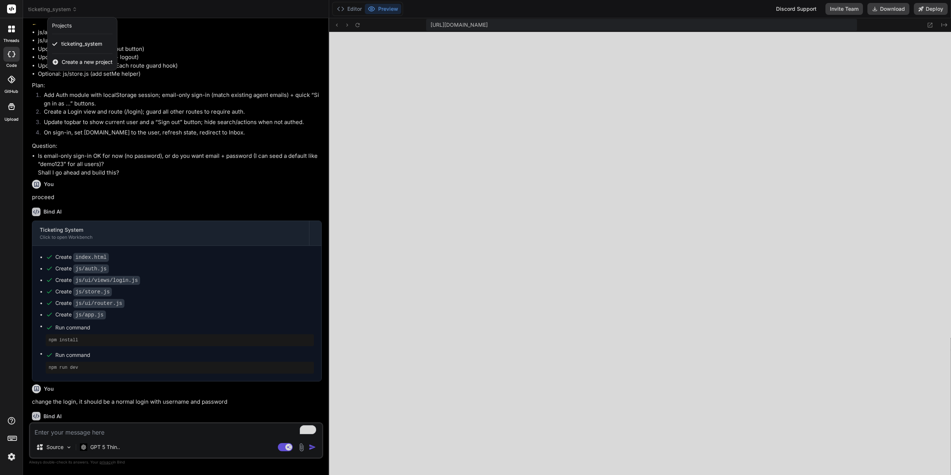
click at [64, 8] on div at bounding box center [475, 237] width 951 height 475
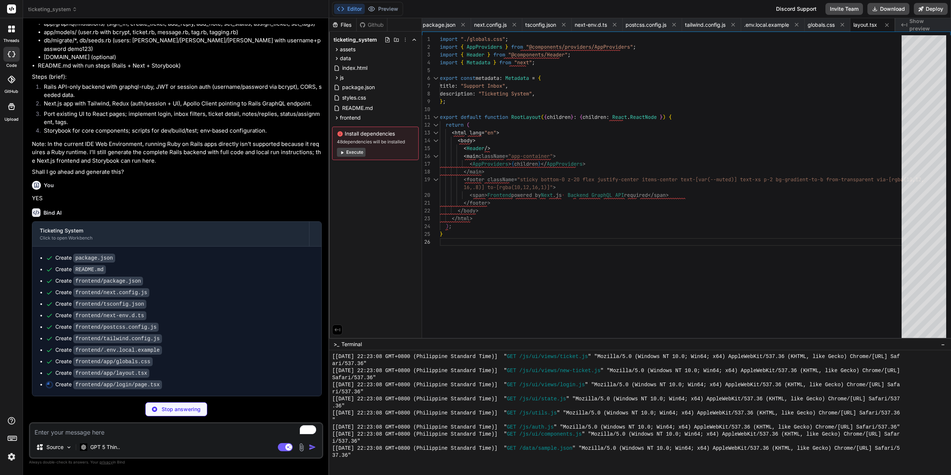
scroll to position [0, 152]
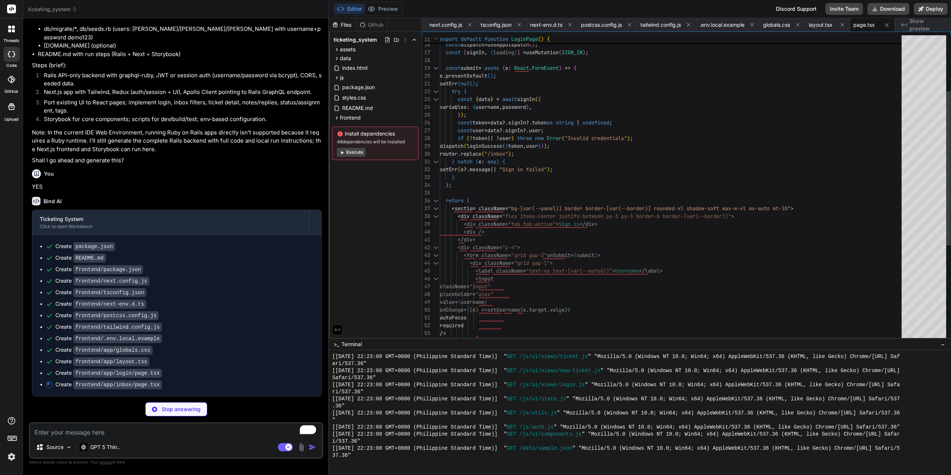
click at [920, 80] on div at bounding box center [924, 188] width 45 height 307
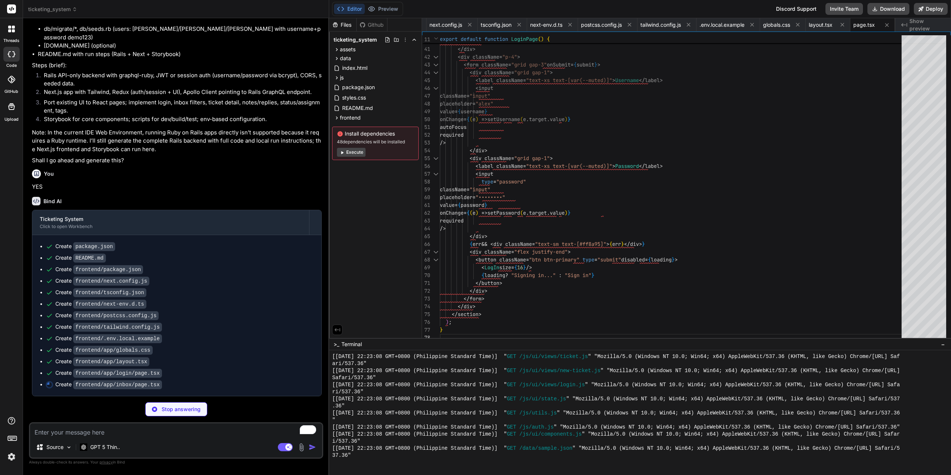
scroll to position [1955, 0]
drag, startPoint x: 133, startPoint y: 361, endPoint x: 140, endPoint y: 362, distance: 7.1
click at [140, 362] on code "frontend/app/layout.tsx" at bounding box center [111, 361] width 76 height 9
drag, startPoint x: 130, startPoint y: 363, endPoint x: 141, endPoint y: 363, distance: 10.8
click at [141, 363] on code "frontend/app/layout.tsx" at bounding box center [111, 361] width 76 height 9
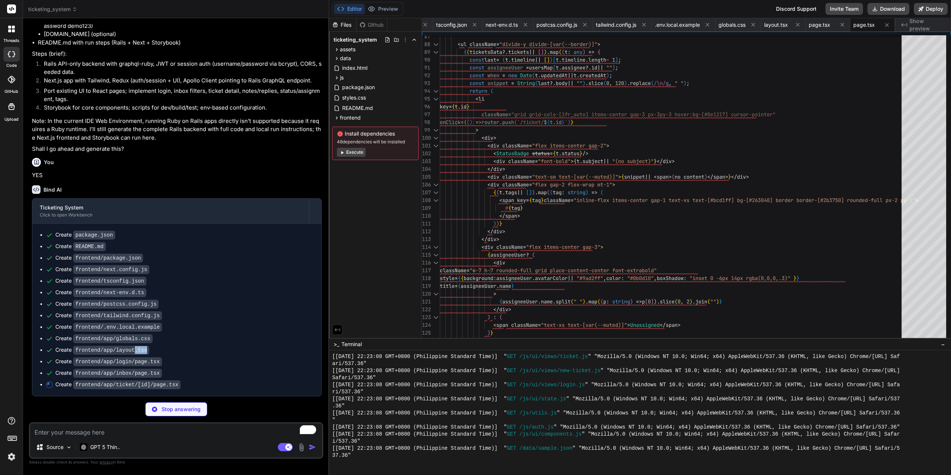
scroll to position [1966, 0]
click at [211, 285] on ul "Create package.json Create README.md Create frontend/package.json Create fronte…" at bounding box center [177, 310] width 274 height 158
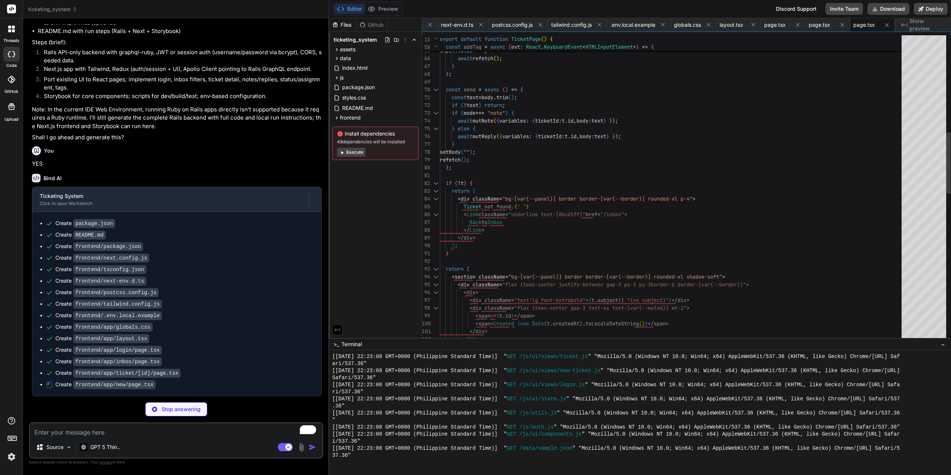
click at [924, 38] on div at bounding box center [924, 188] width 45 height 307
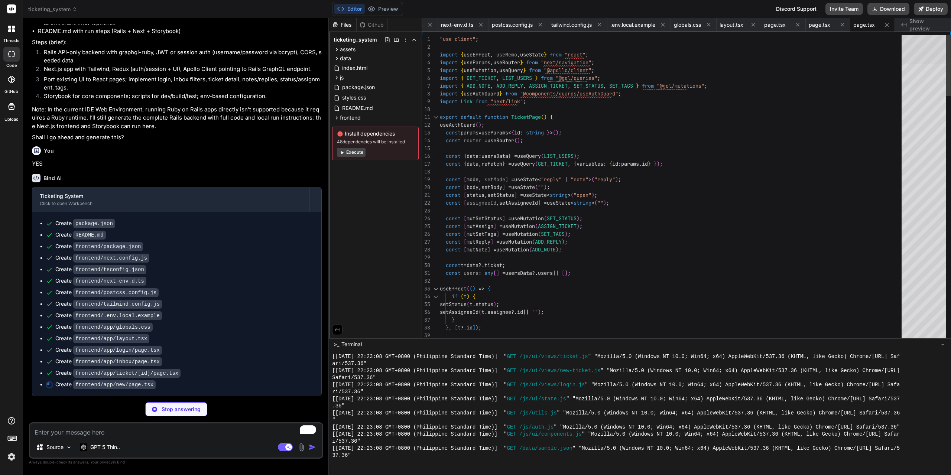
click at [924, 58] on div at bounding box center [924, 49] width 45 height 29
click at [924, 74] on div at bounding box center [924, 188] width 45 height 307
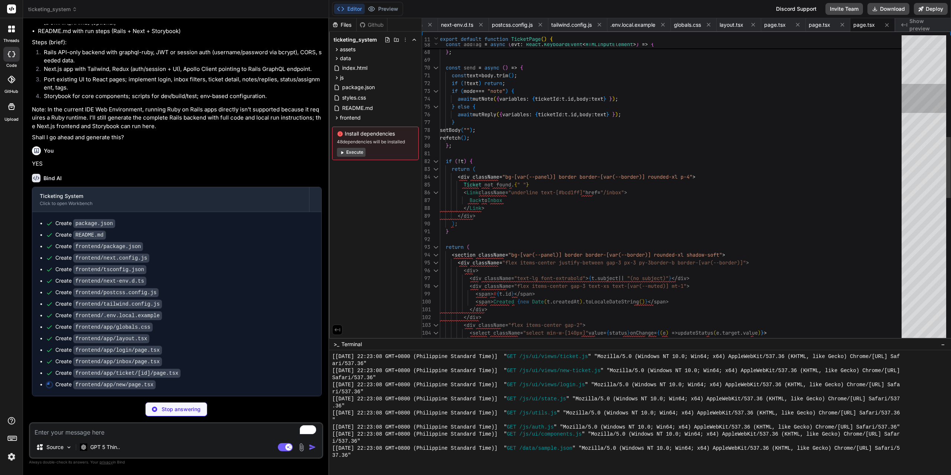
click at [923, 98] on div at bounding box center [924, 188] width 45 height 307
click at [922, 110] on div at bounding box center [924, 98] width 45 height 29
click at [921, 120] on div at bounding box center [924, 188] width 45 height 307
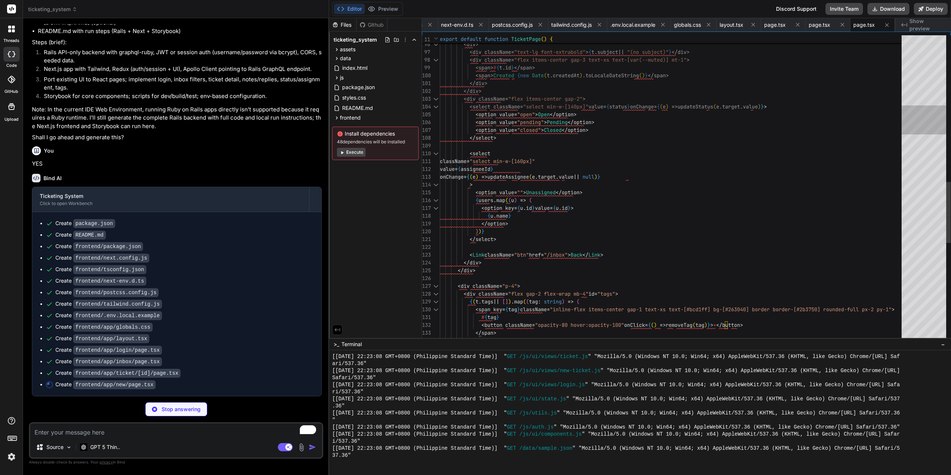
click at [921, 128] on div at bounding box center [924, 120] width 45 height 29
click at [921, 130] on div at bounding box center [924, 120] width 45 height 29
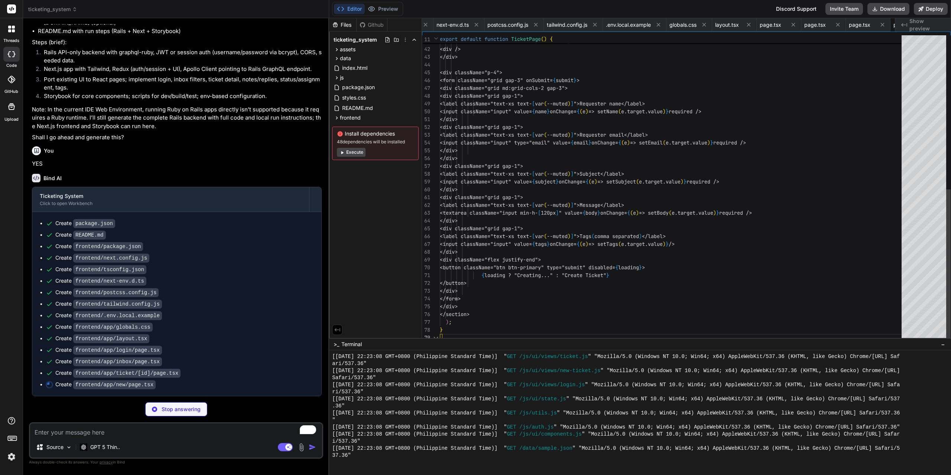
scroll to position [0, 286]
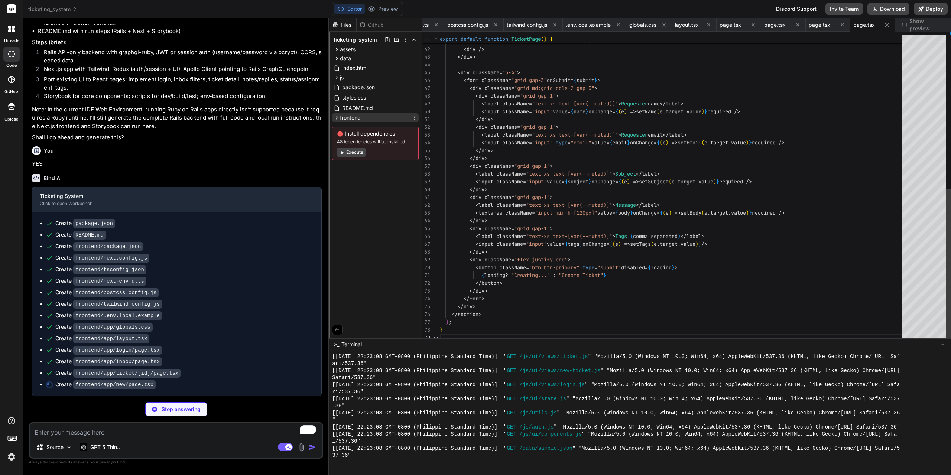
click at [337, 118] on icon at bounding box center [337, 118] width 6 height 6
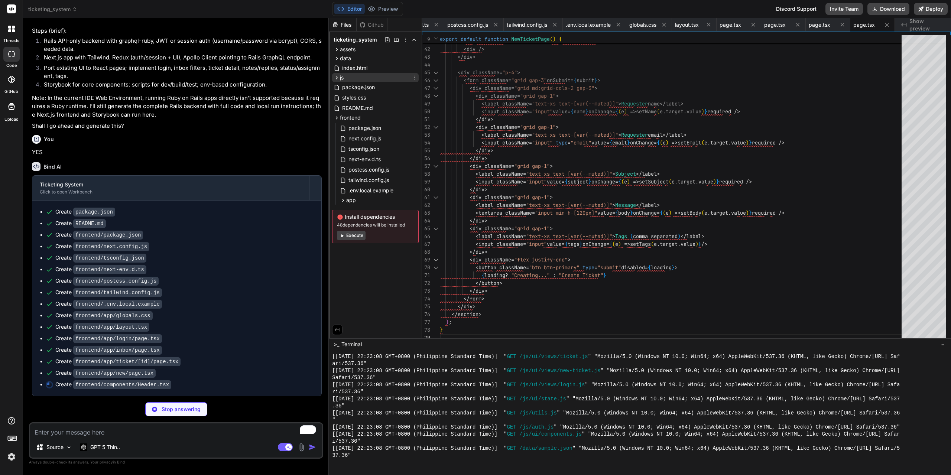
click at [335, 76] on icon at bounding box center [337, 78] width 6 height 6
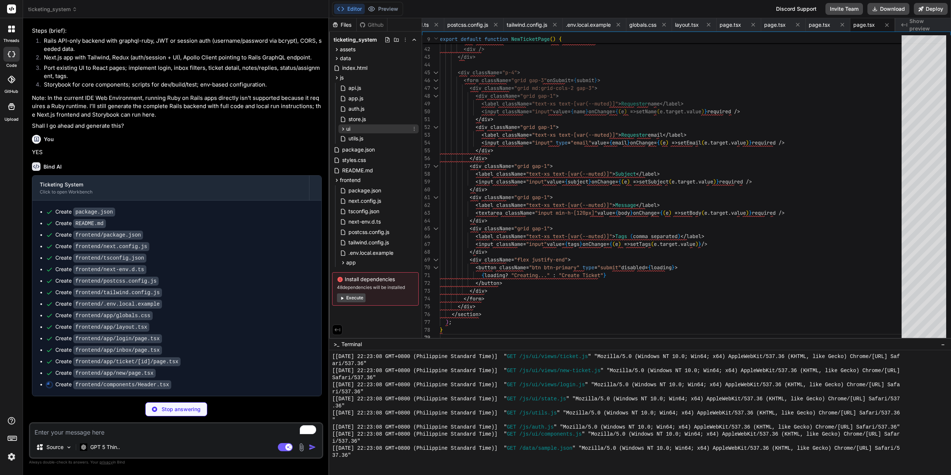
click at [342, 130] on icon at bounding box center [343, 129] width 6 height 6
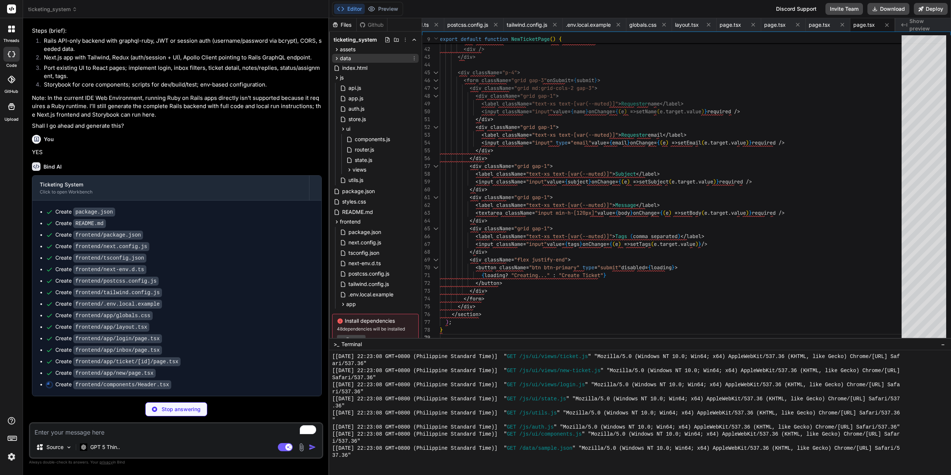
click at [337, 59] on icon at bounding box center [337, 58] width 2 height 3
click at [337, 46] on icon at bounding box center [337, 49] width 6 height 6
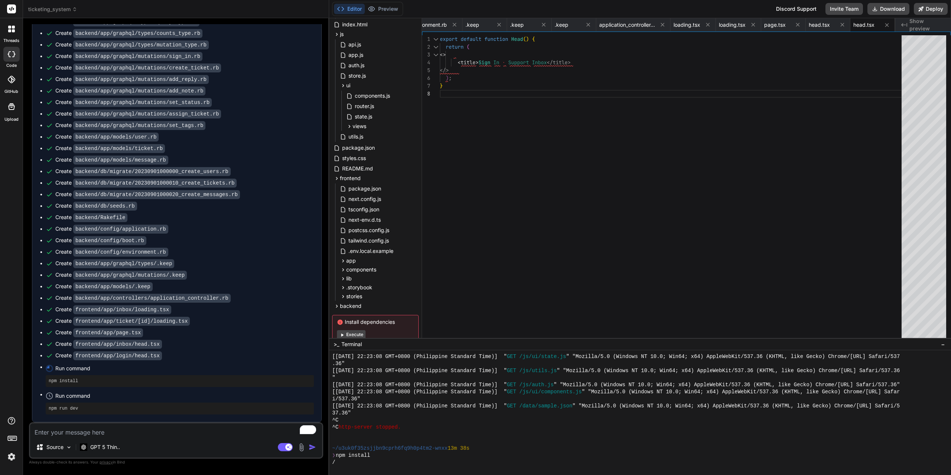
scroll to position [2629, 0]
click at [110, 446] on p "GPT 5 Thin.." at bounding box center [105, 447] width 30 height 7
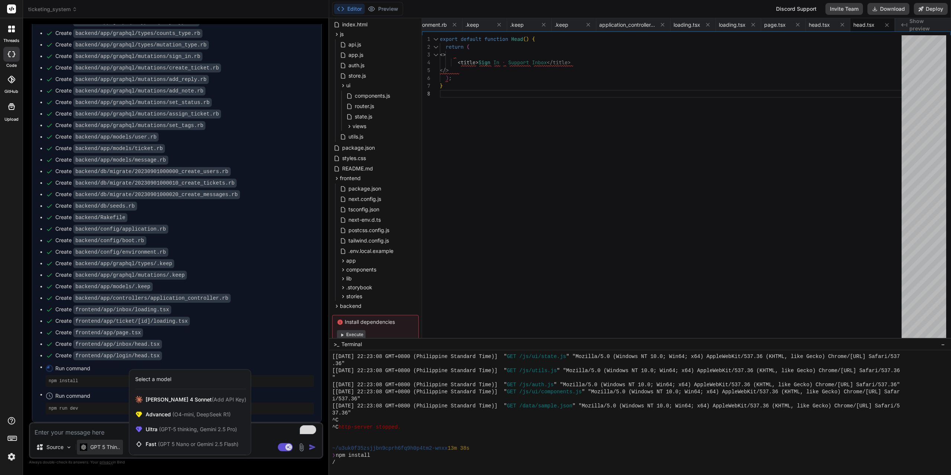
click at [590, 214] on div at bounding box center [475, 237] width 951 height 475
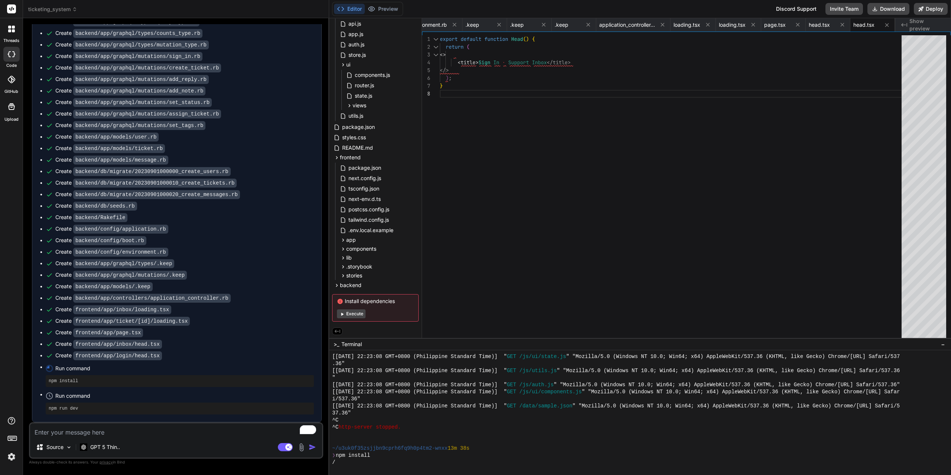
scroll to position [438, 0]
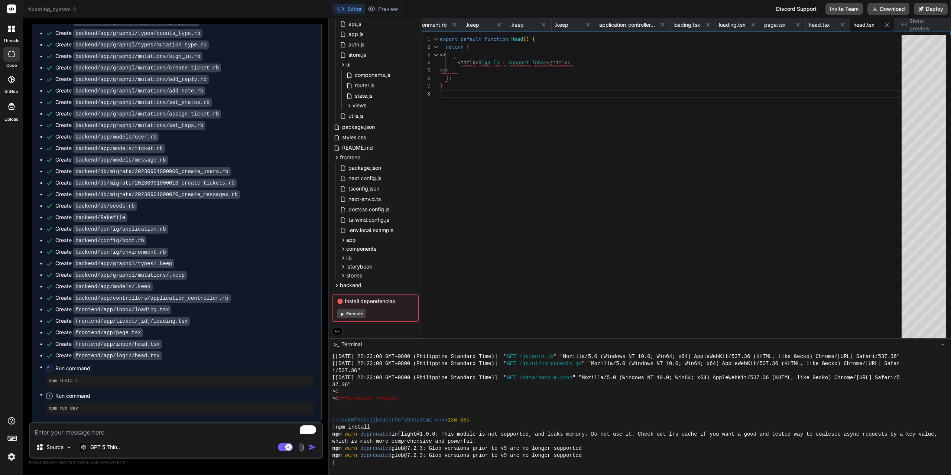
click at [73, 7] on icon at bounding box center [74, 9] width 5 height 5
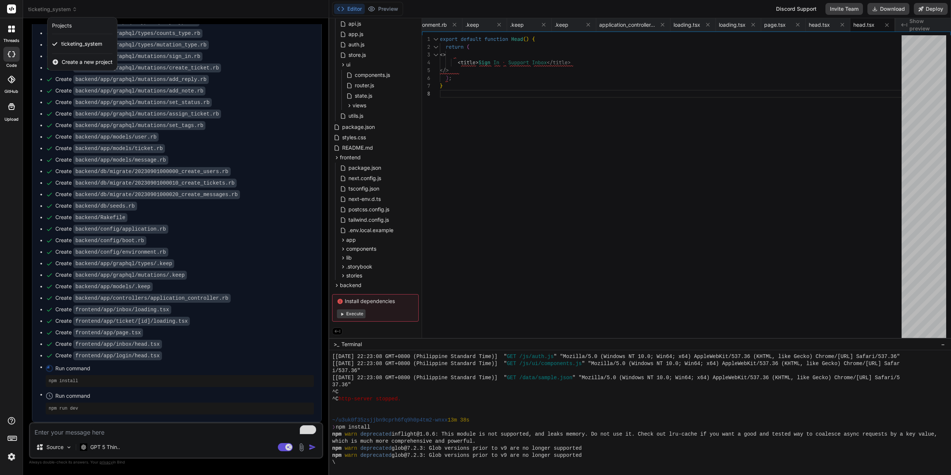
click at [514, 166] on div at bounding box center [475, 237] width 951 height 475
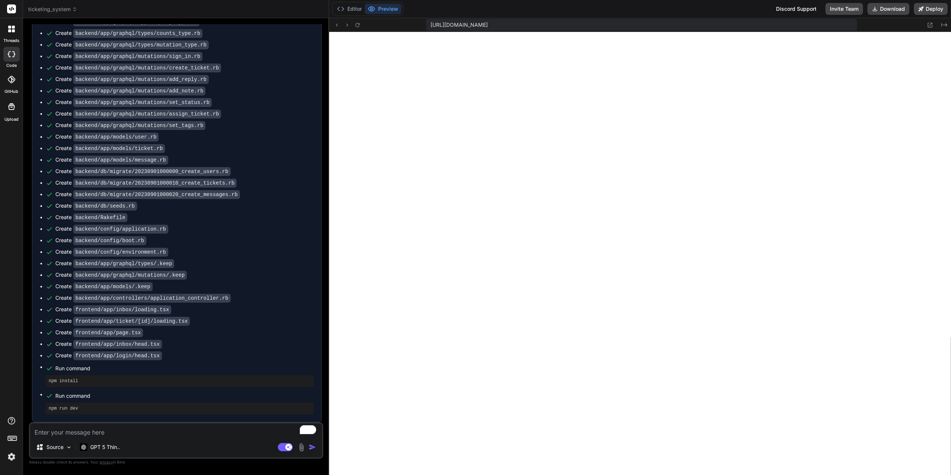
scroll to position [685, 0]
click at [107, 448] on p "GPT 5 Thin.." at bounding box center [105, 447] width 30 height 7
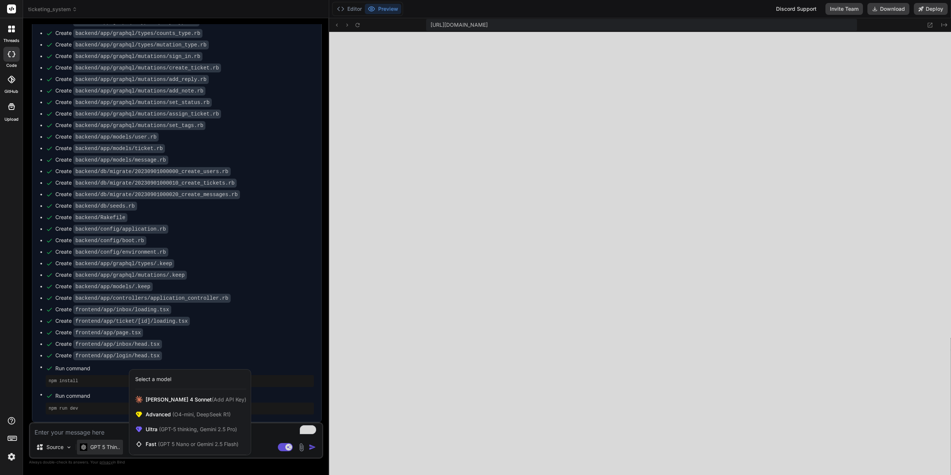
click at [106, 448] on div at bounding box center [475, 237] width 951 height 475
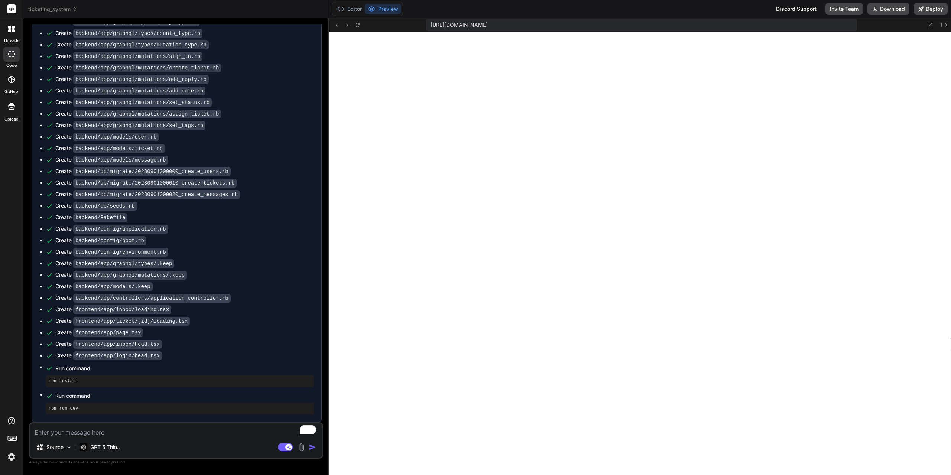
scroll to position [904, 0]
click at [51, 10] on span "ticketing_system" at bounding box center [52, 9] width 49 height 7
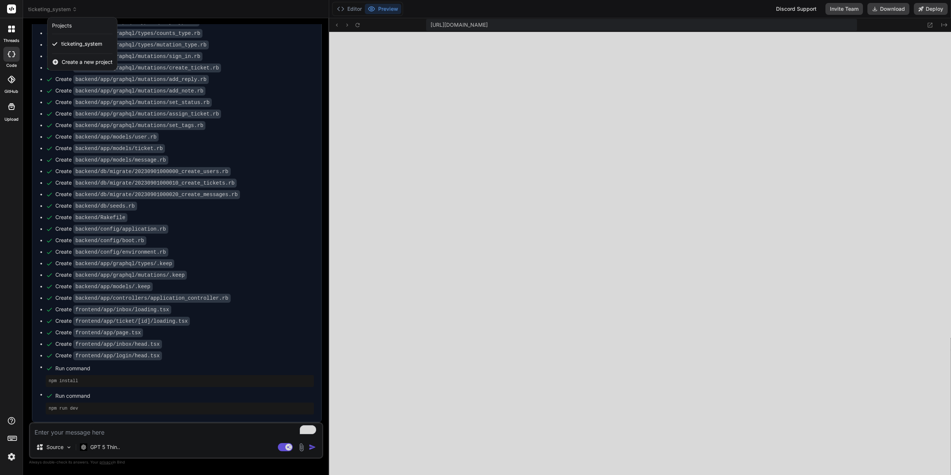
drag, startPoint x: 75, startPoint y: 43, endPoint x: 395, endPoint y: 181, distance: 348.1
click at [395, 181] on div at bounding box center [475, 237] width 951 height 475
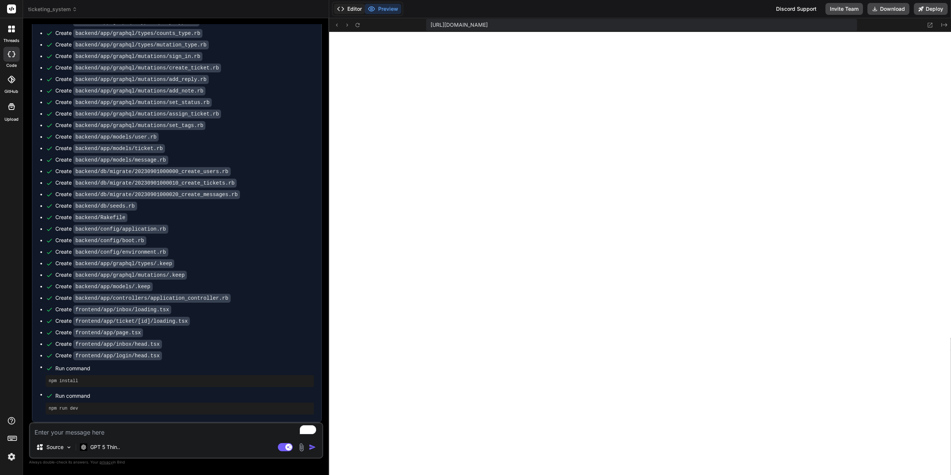
click at [353, 8] on button "Editor" at bounding box center [349, 9] width 31 height 10
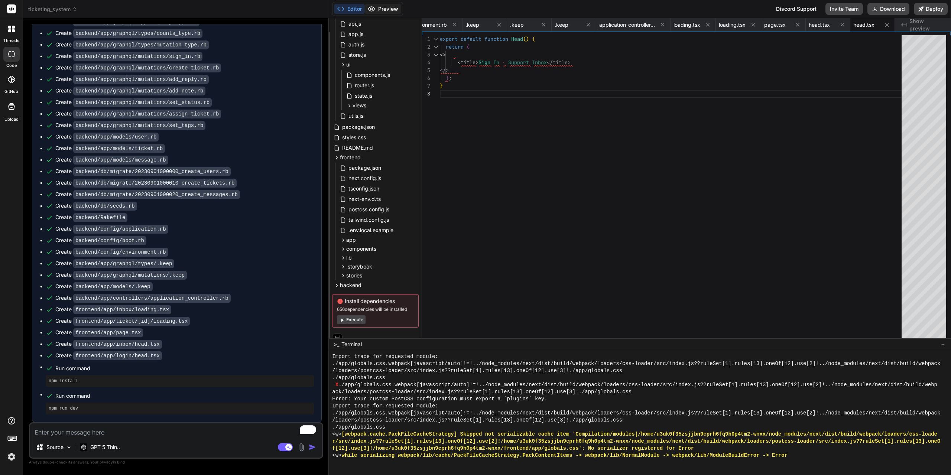
click at [377, 9] on button "Preview" at bounding box center [383, 9] width 36 height 10
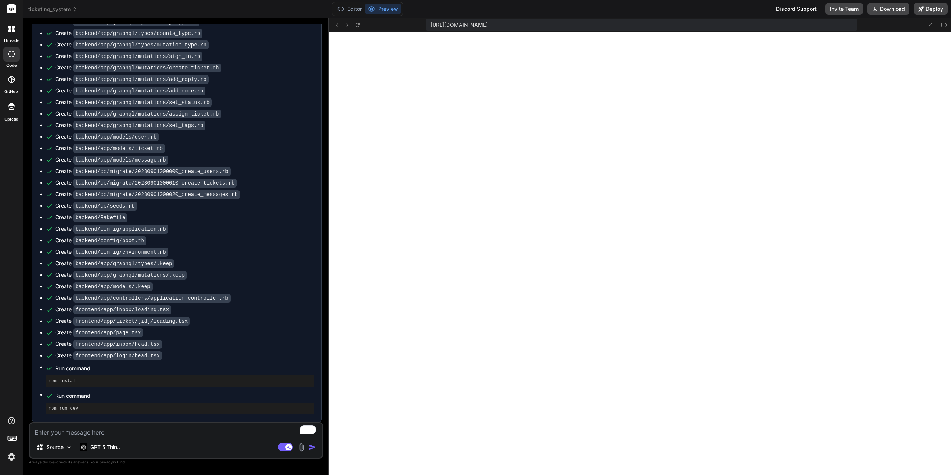
click at [13, 64] on label "code" at bounding box center [11, 65] width 10 height 6
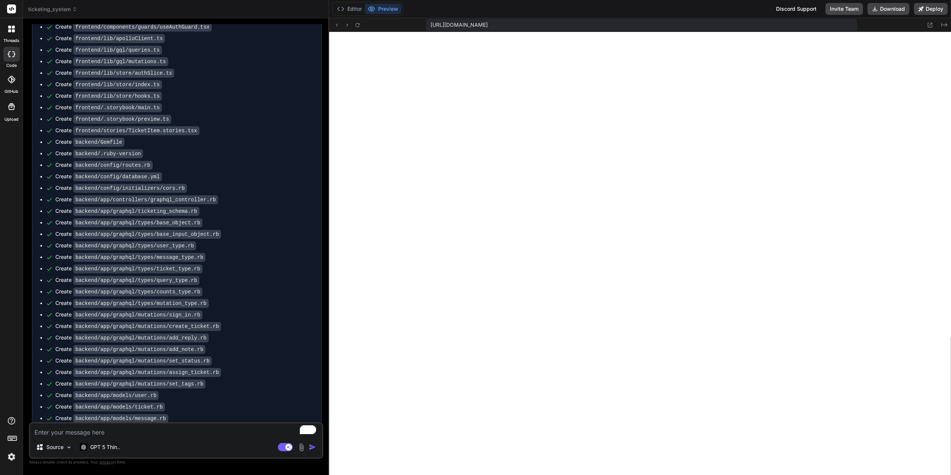
scroll to position [2183, 0]
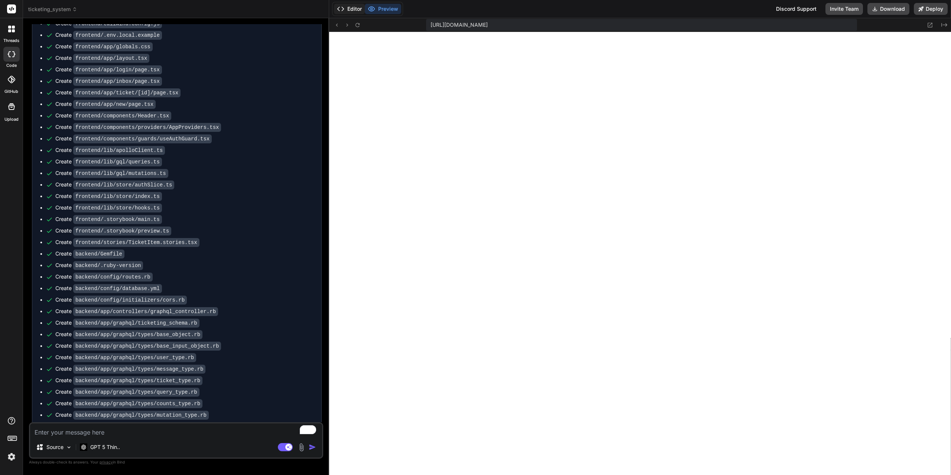
click at [352, 8] on button "Editor" at bounding box center [349, 9] width 31 height 10
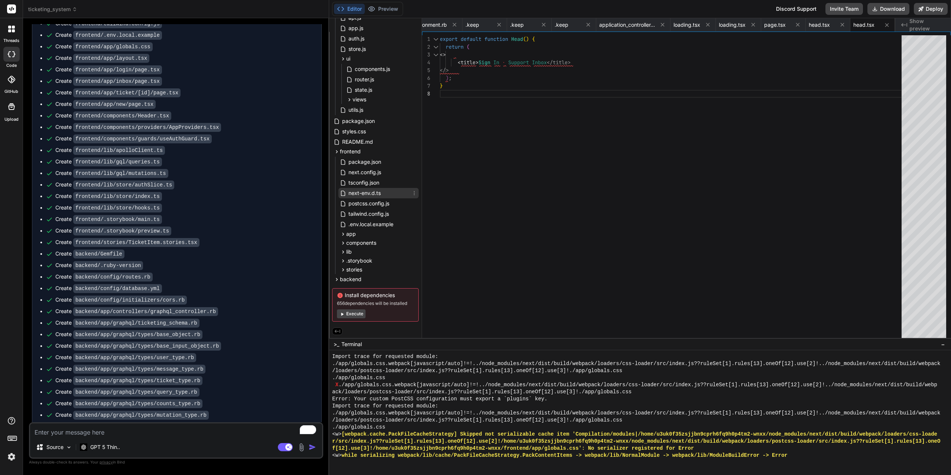
scroll to position [0, 0]
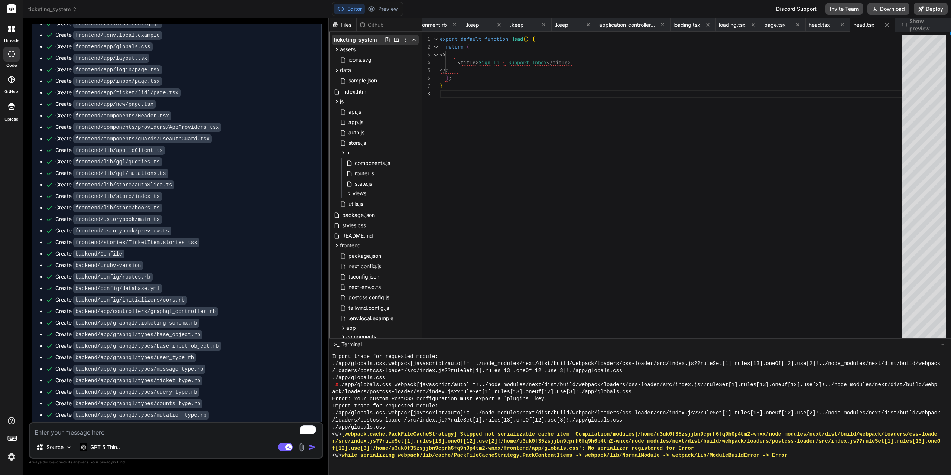
click at [402, 40] on icon at bounding box center [405, 40] width 6 height 6
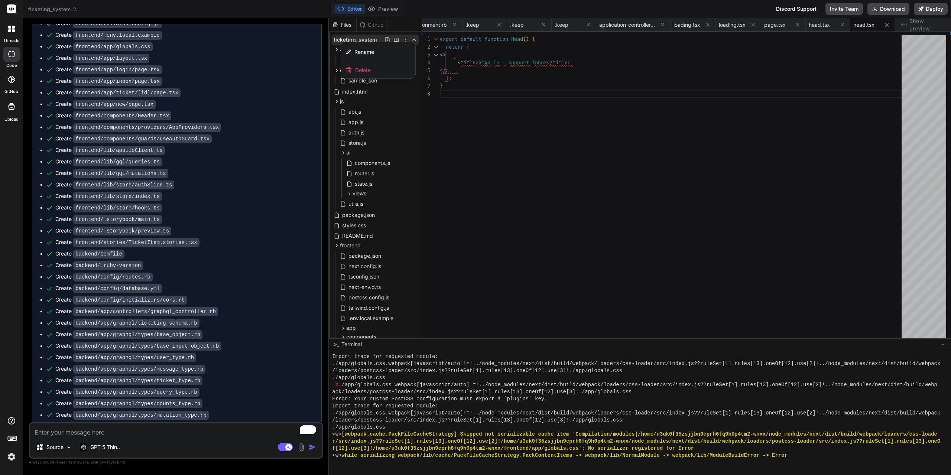
click at [377, 72] on div "Delete" at bounding box center [378, 70] width 74 height 16
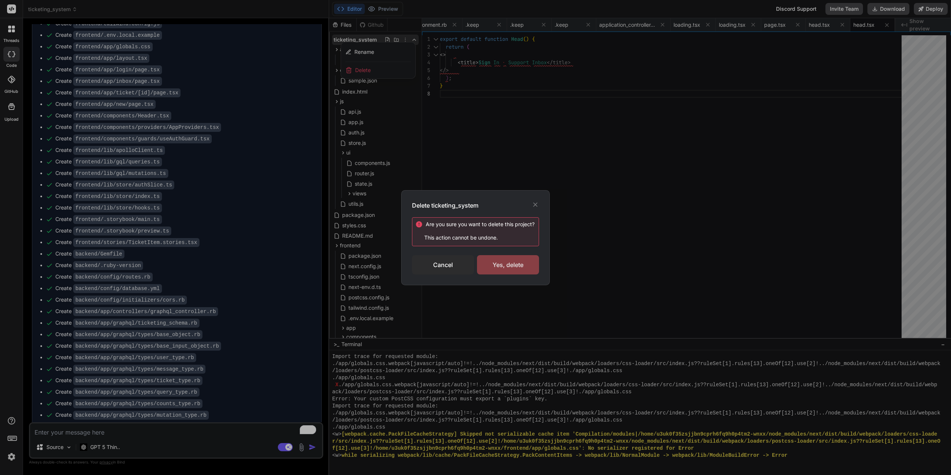
click at [519, 266] on div "Yes, delete" at bounding box center [508, 264] width 62 height 19
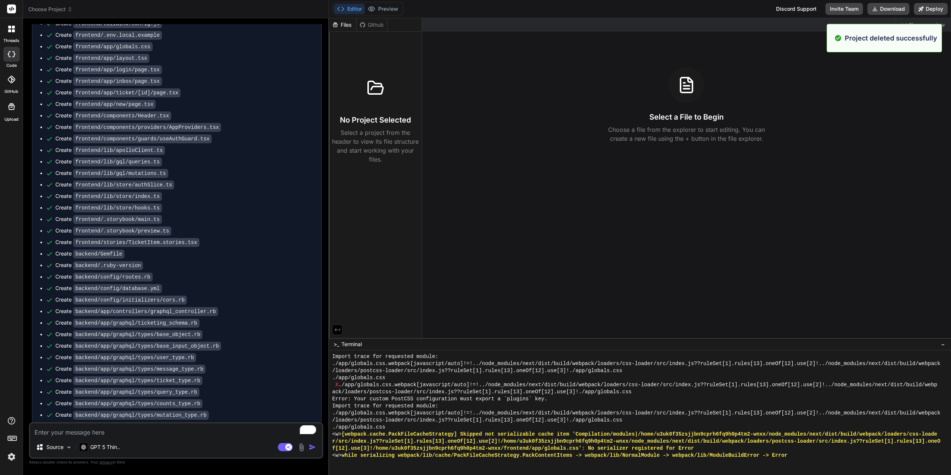
click at [13, 9] on icon at bounding box center [12, 9] width 6 height 4
click at [12, 41] on label "threads" at bounding box center [11, 41] width 16 height 6
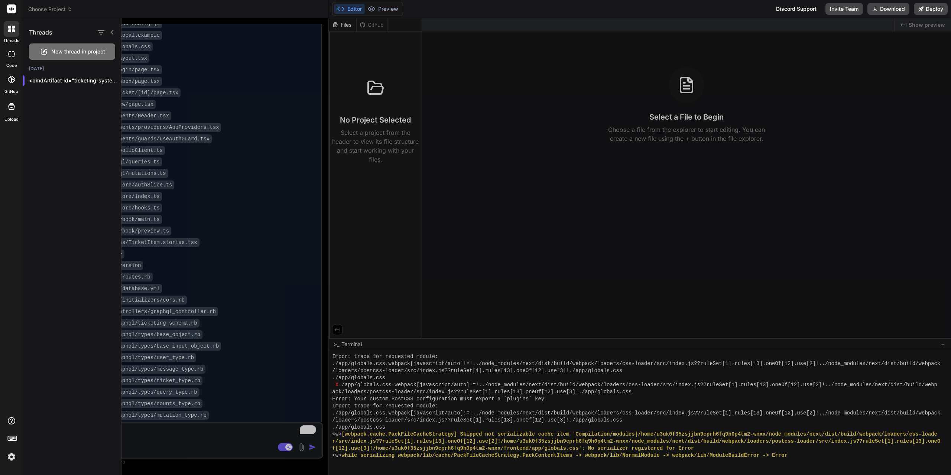
click at [12, 58] on div at bounding box center [11, 54] width 16 height 15
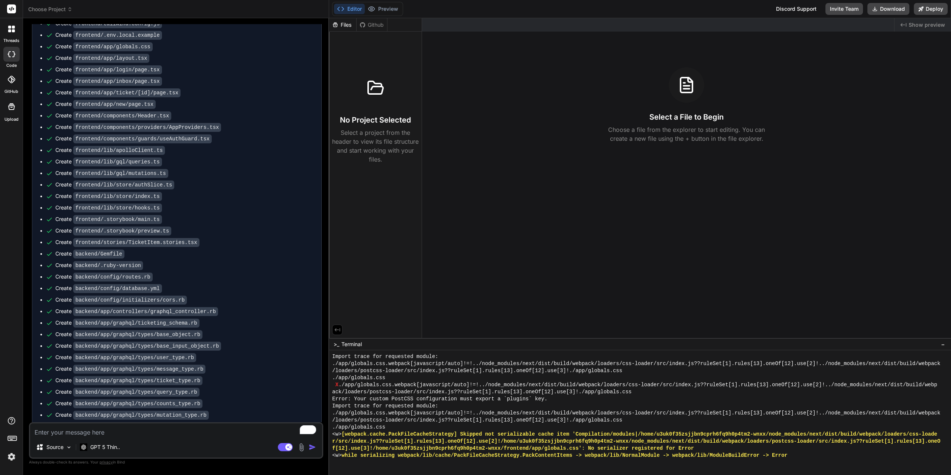
click at [12, 79] on icon at bounding box center [10, 79] width 7 height 7
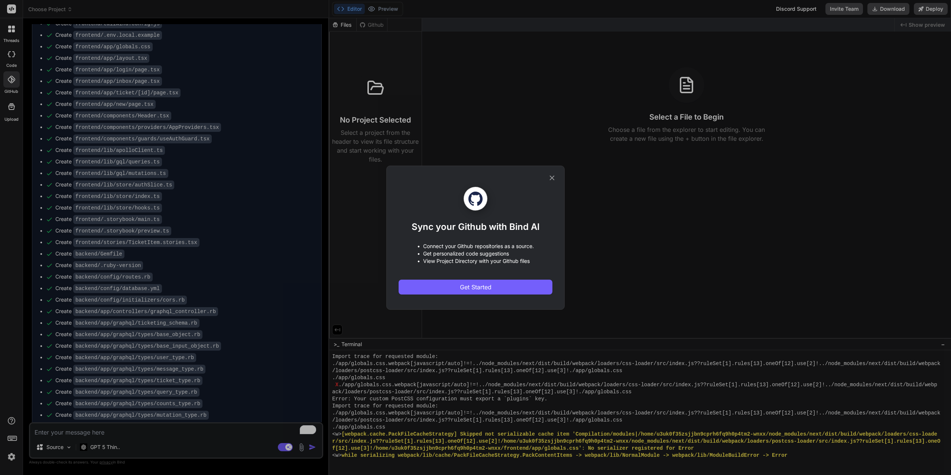
click at [554, 176] on icon at bounding box center [552, 178] width 8 height 8
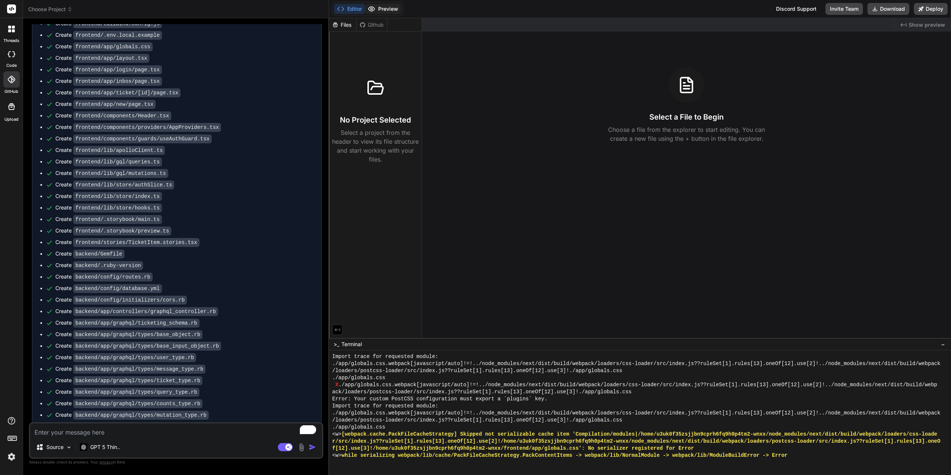
click at [388, 9] on button "Preview" at bounding box center [383, 9] width 36 height 10
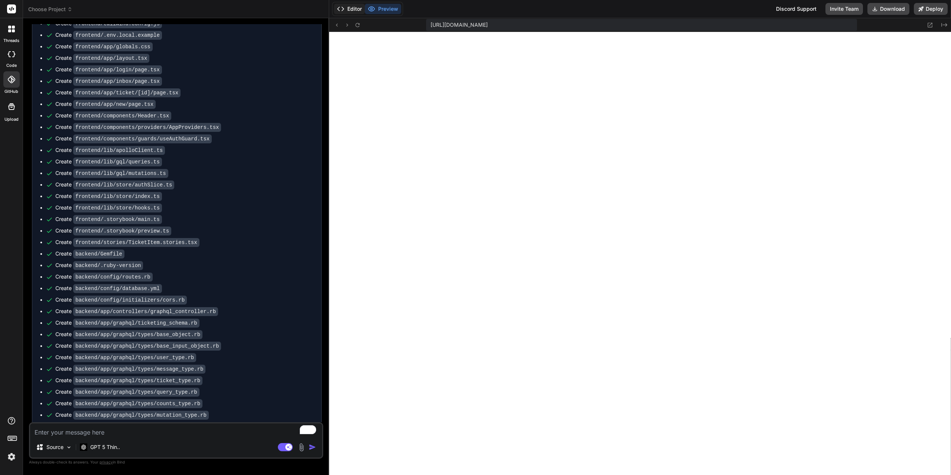
click at [358, 8] on button "Editor" at bounding box center [349, 9] width 31 height 10
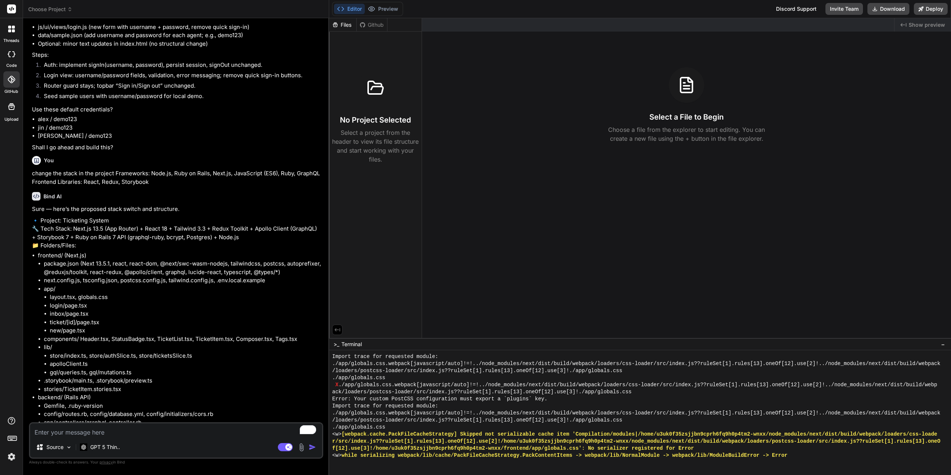
scroll to position [1366, 0]
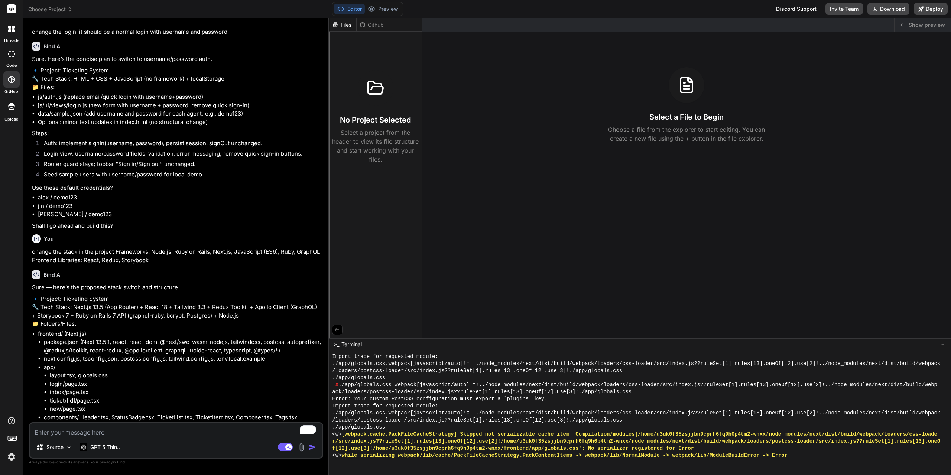
click at [12, 53] on icon at bounding box center [11, 54] width 7 height 6
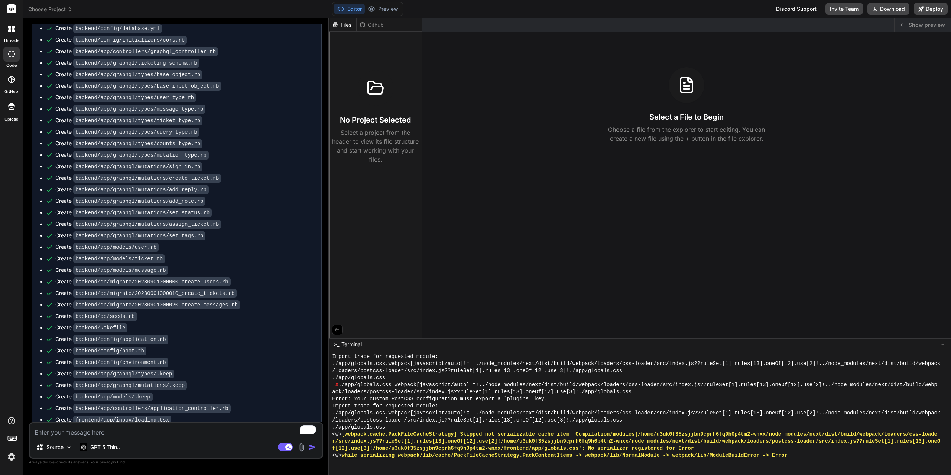
scroll to position [2629, 0]
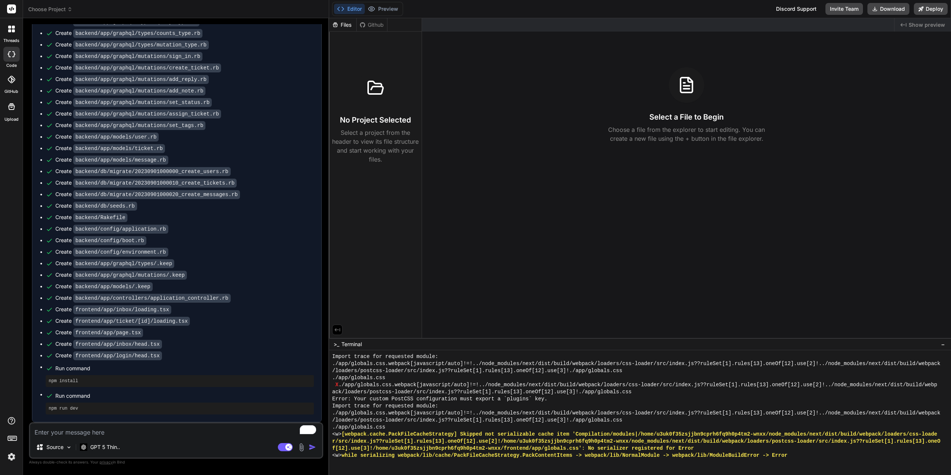
click at [67, 9] on span "Choose Project" at bounding box center [50, 9] width 44 height 7
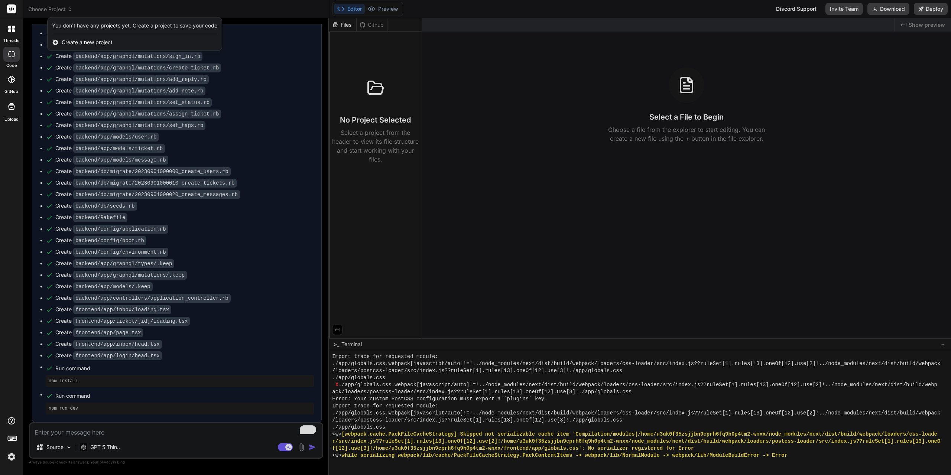
click at [81, 42] on span "Create a new project" at bounding box center [87, 42] width 51 height 7
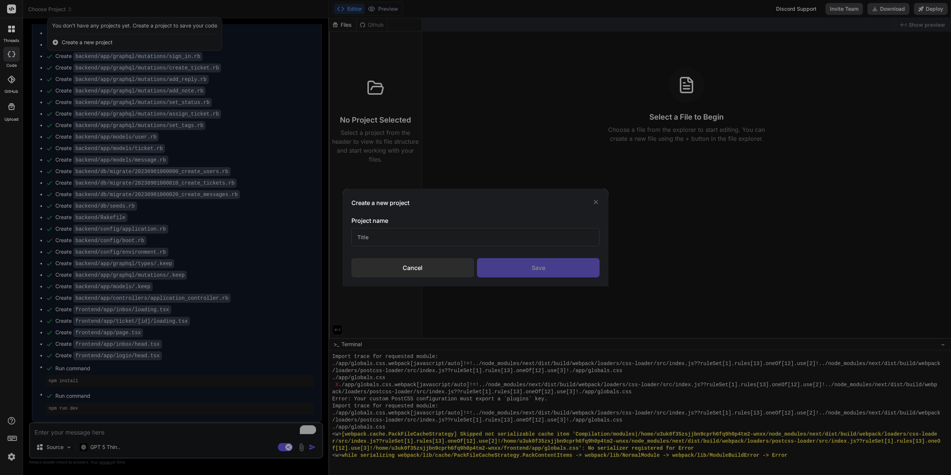
click at [385, 236] on input "text" at bounding box center [475, 237] width 249 height 18
click at [542, 269] on div "Save" at bounding box center [538, 267] width 123 height 19
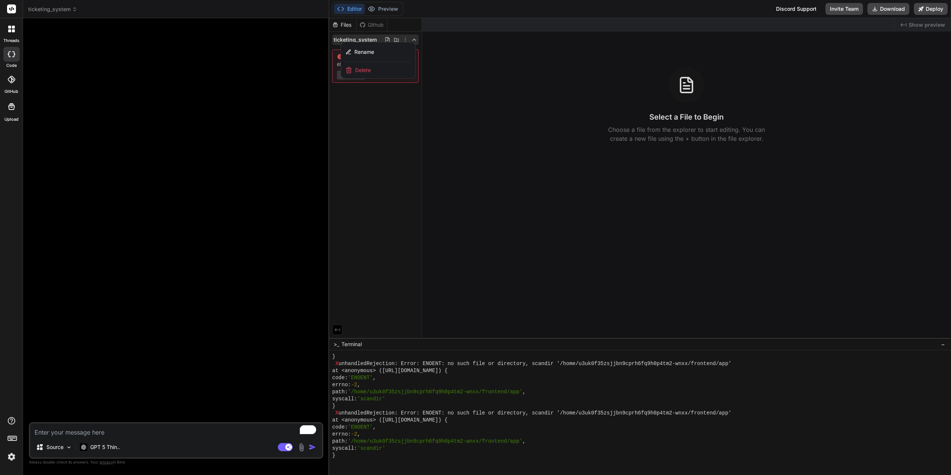
scroll to position [2005, 0]
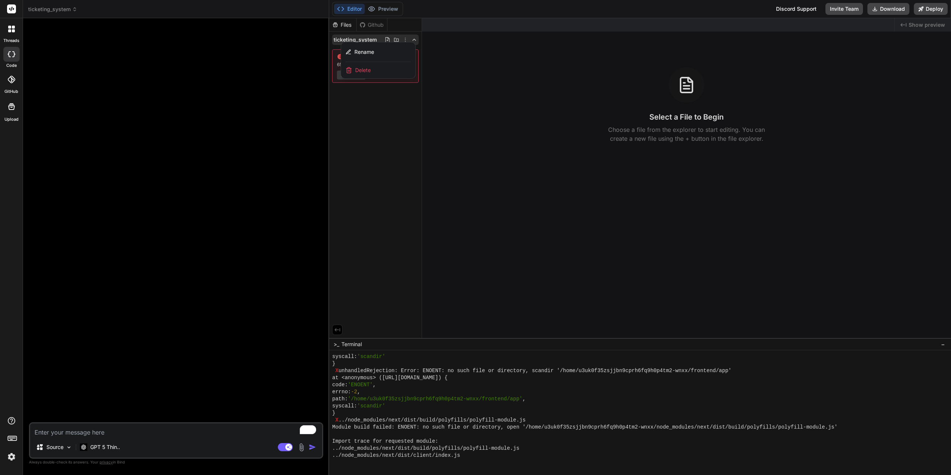
click at [487, 104] on div at bounding box center [640, 246] width 622 height 457
click at [110, 432] on textarea "To enrich screen reader interactions, please activate Accessibility in Grammarl…" at bounding box center [176, 430] width 292 height 13
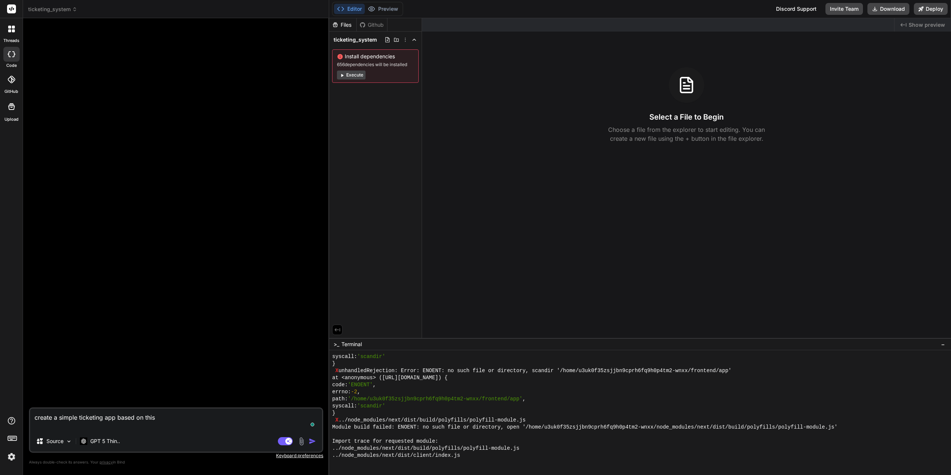
paste textarea "Frameworks: Node.js, Ruby on Rails, Next.js, JavaScript (ES6), Ruby, GraphQL Fr…"
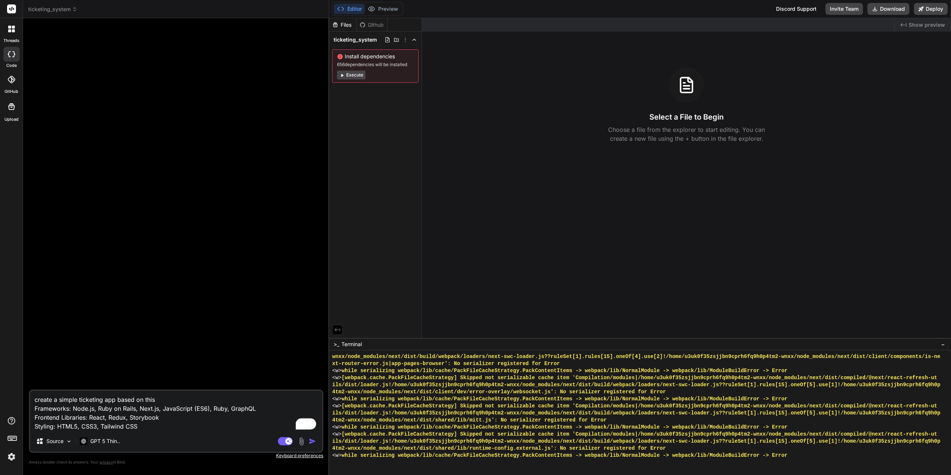
scroll to position [3875, 0]
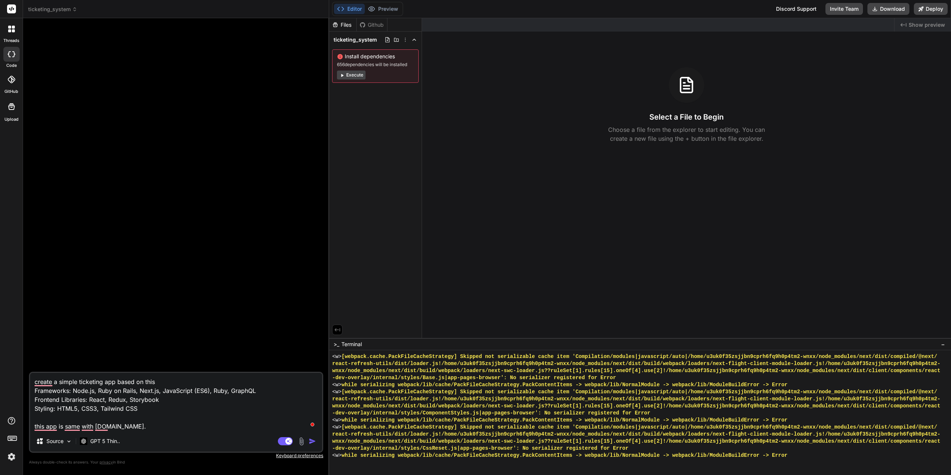
paste textarea "Groove helps you manage customer conversations effortlessly with a shared inbox…"
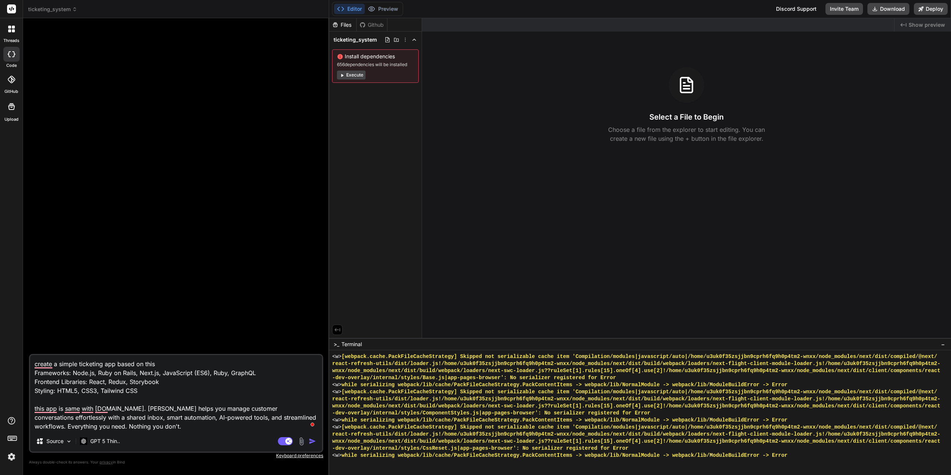
click at [93, 416] on textarea "create a simple ticketing app based on this Frameworks: Node.js, Ruby on Rails,…" at bounding box center [176, 393] width 292 height 76
click at [197, 416] on textarea "create a simple ticketing app based on this Frameworks: Node.js, Ruby on Rails,…" at bounding box center [176, 393] width 292 height 76
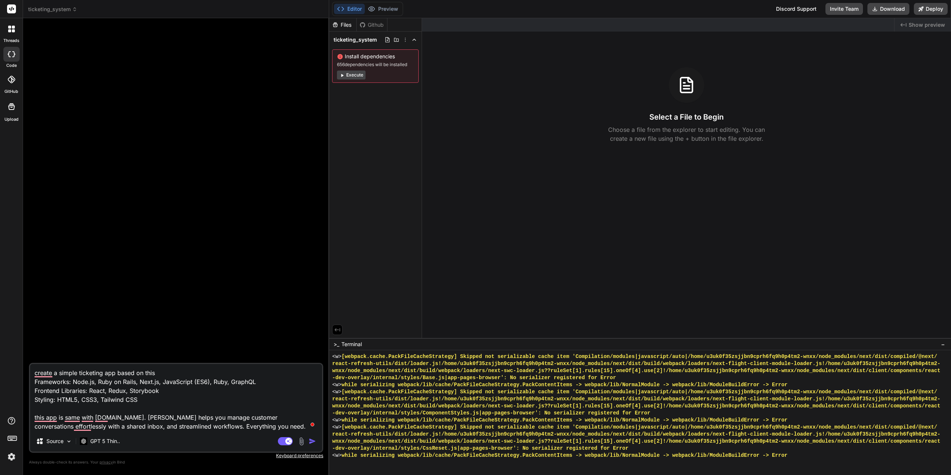
drag, startPoint x: 172, startPoint y: 428, endPoint x: 298, endPoint y: 424, distance: 125.6
click at [298, 424] on textarea "create a simple ticketing app based on this Frameworks: Node.js, Ruby on Rails,…" at bounding box center [176, 397] width 292 height 67
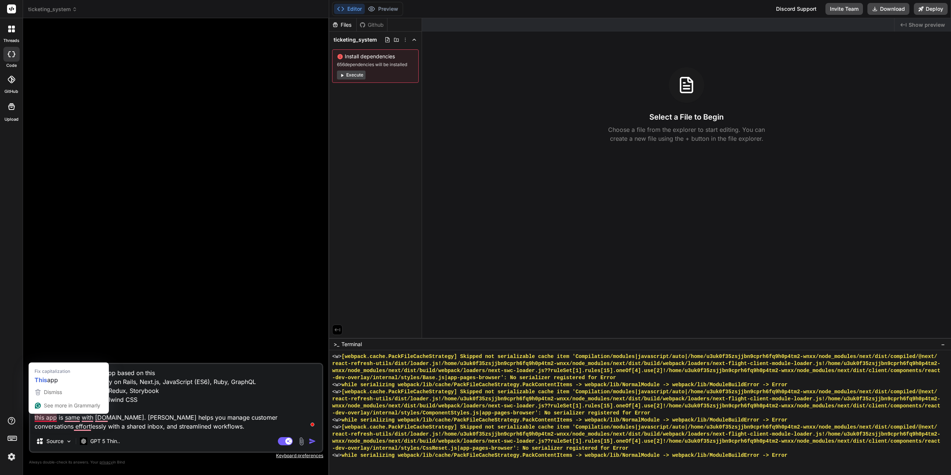
drag, startPoint x: 38, startPoint y: 418, endPoint x: 33, endPoint y: 418, distance: 4.5
click at [33, 418] on textarea "create a simple ticketing app based on this Frameworks: Node.js, Ruby on Rails,…" at bounding box center [176, 397] width 292 height 67
click at [188, 422] on textarea "create a simple ticketing app based on this Frameworks: Node.js, Ruby on Rails,…" at bounding box center [176, 397] width 292 height 67
click at [93, 426] on textarea "create a simple ticketing app based on this Frameworks: Node.js, Ruby on Rails,…" at bounding box center [176, 397] width 292 height 67
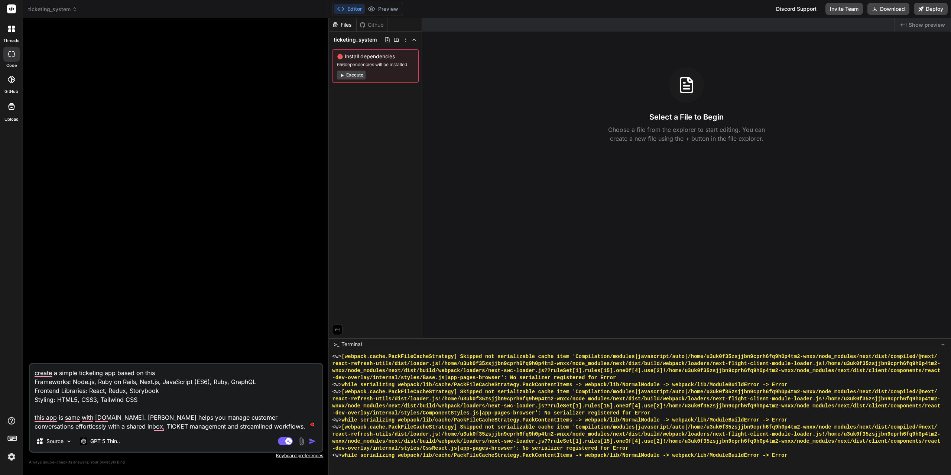
click at [246, 429] on textarea "create a simple ticketing app based on this Frameworks: Node.js, Ruby on Rails,…" at bounding box center [176, 397] width 292 height 67
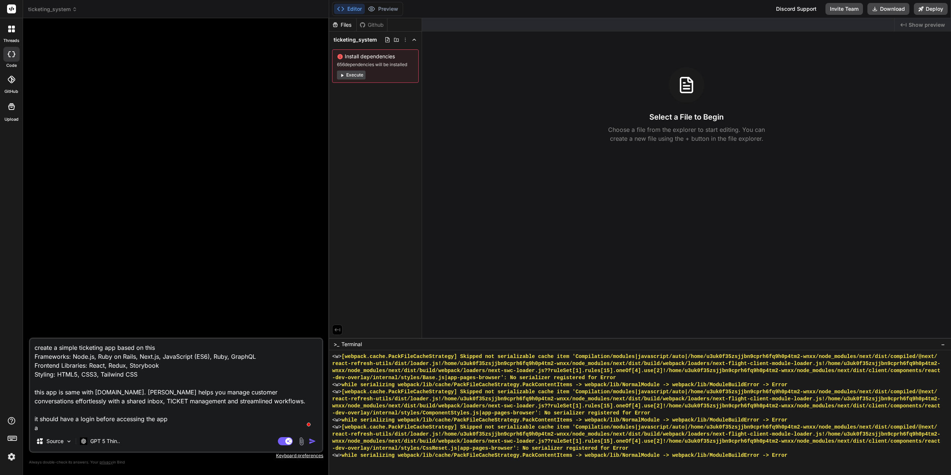
scroll to position [1, 0]
click at [185, 427] on textarea "create a simple ticketing app based on this Frameworks: Node.js, Ruby on Rails,…" at bounding box center [176, 385] width 292 height 92
paste textarea "Support Agents: These are the core users of the Groove platform, working from t…"
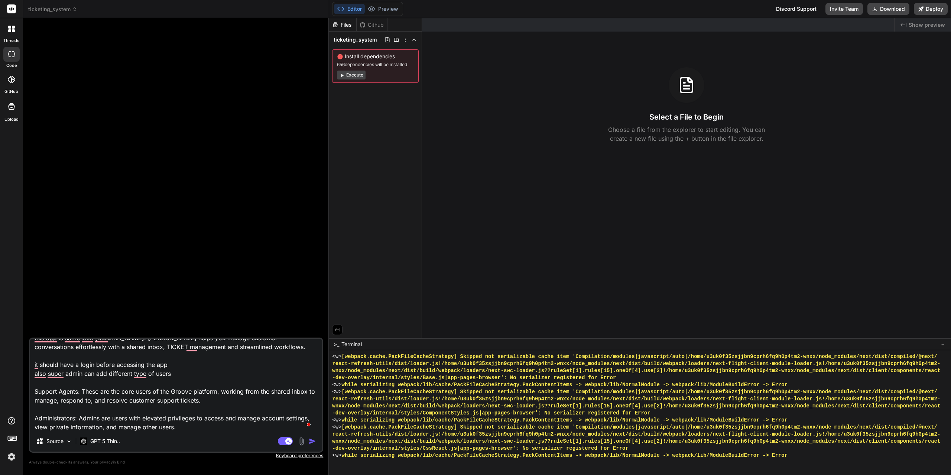
scroll to position [55, 0]
click at [315, 442] on img "button" at bounding box center [312, 441] width 7 height 7
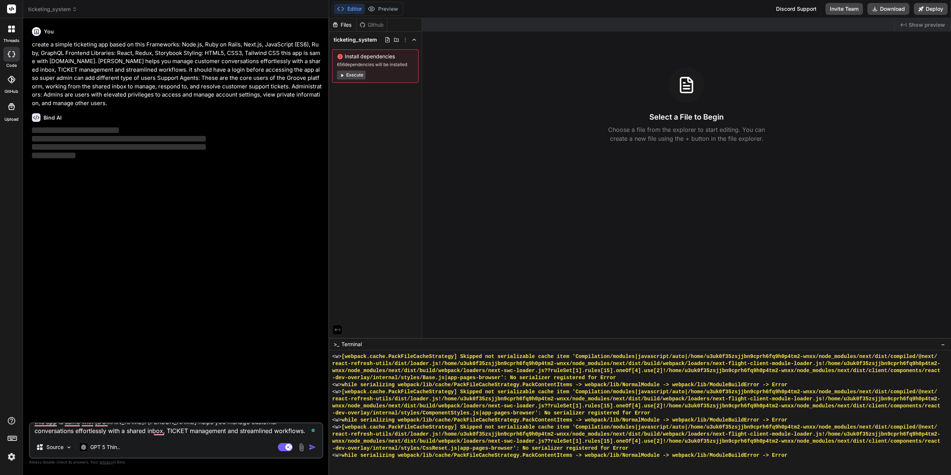
scroll to position [0, 0]
click at [941, 347] on span "−" at bounding box center [943, 344] width 4 height 7
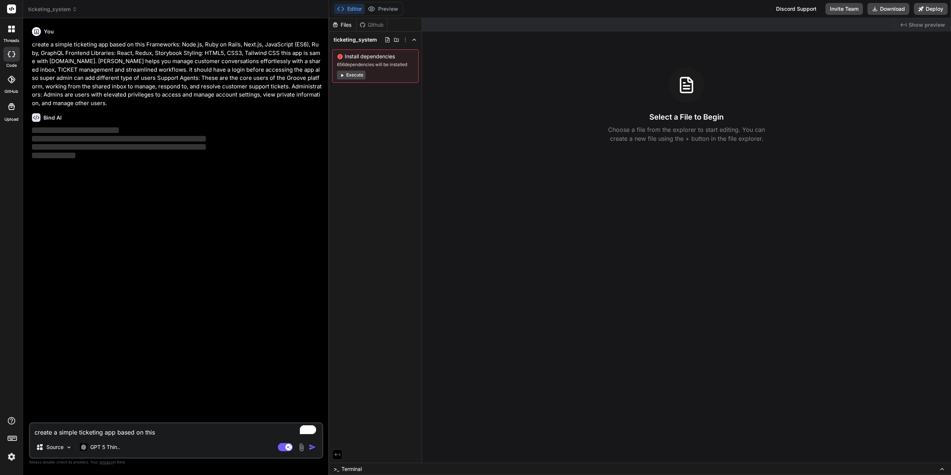
click at [396, 468] on div ">_ Terminal" at bounding box center [640, 469] width 622 height 12
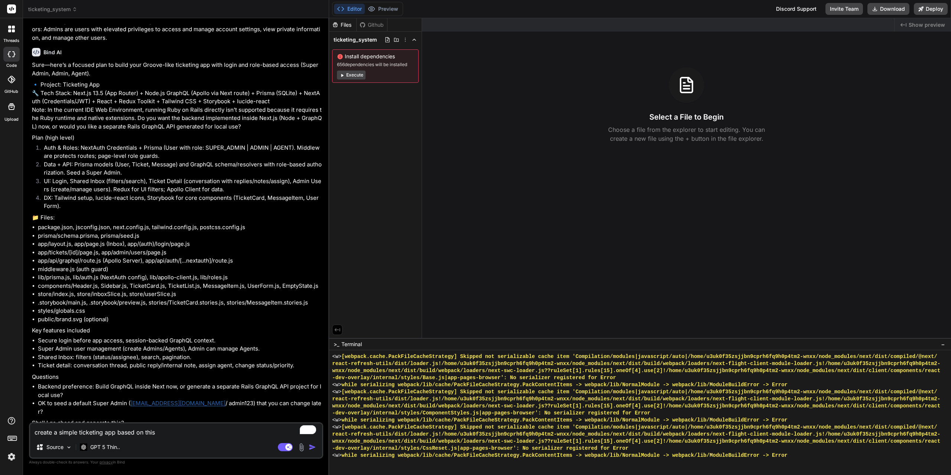
scroll to position [80, 0]
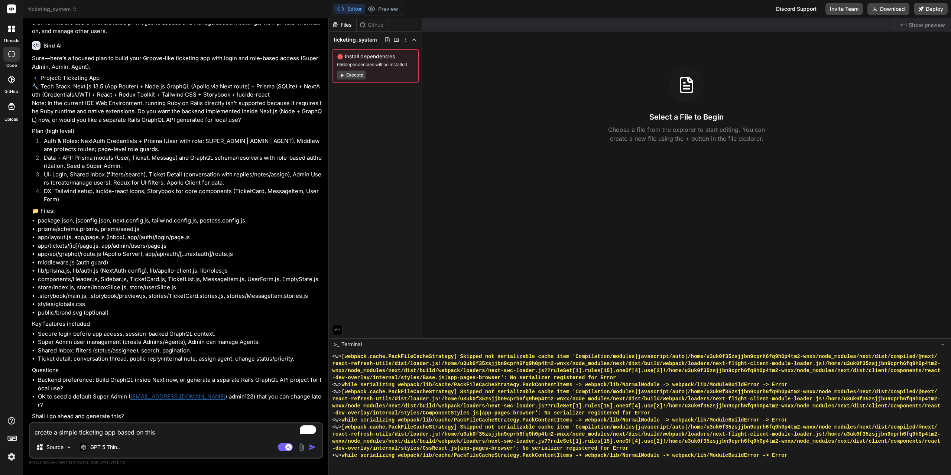
click at [172, 433] on textarea "create a simple ticketing app based on this Frameworks: Node.js, Ruby on Rails,…" at bounding box center [176, 430] width 292 height 13
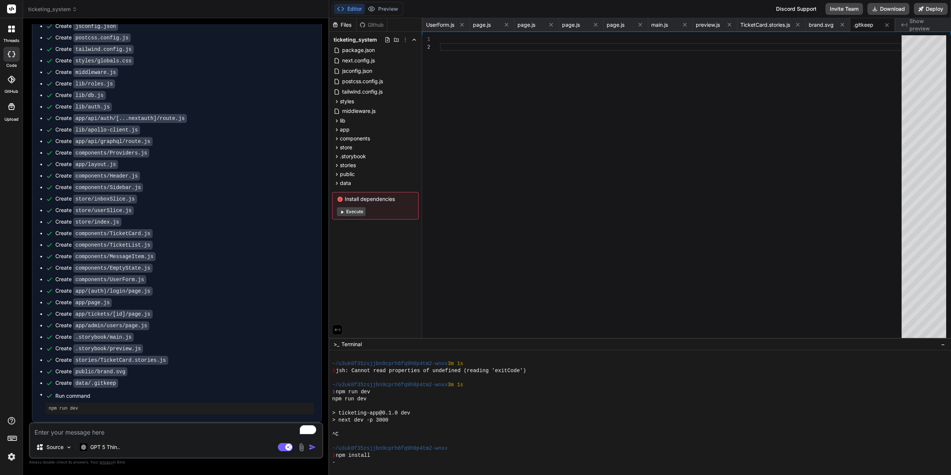
scroll to position [607, 0]
click at [209, 432] on textarea "To enrich screen reader interactions, please activate Accessibility in Grammarl…" at bounding box center [176, 430] width 292 height 13
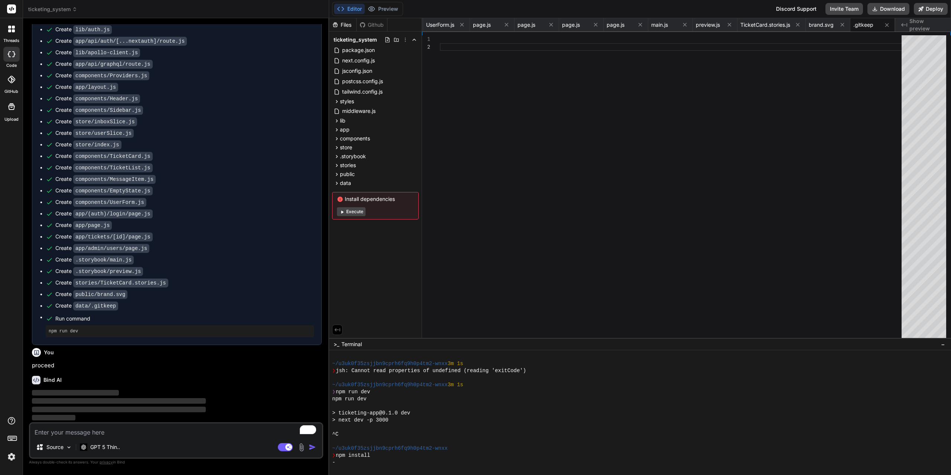
scroll to position [684, 0]
click at [426, 23] on span "UserForm.js" at bounding box center [440, 24] width 28 height 7
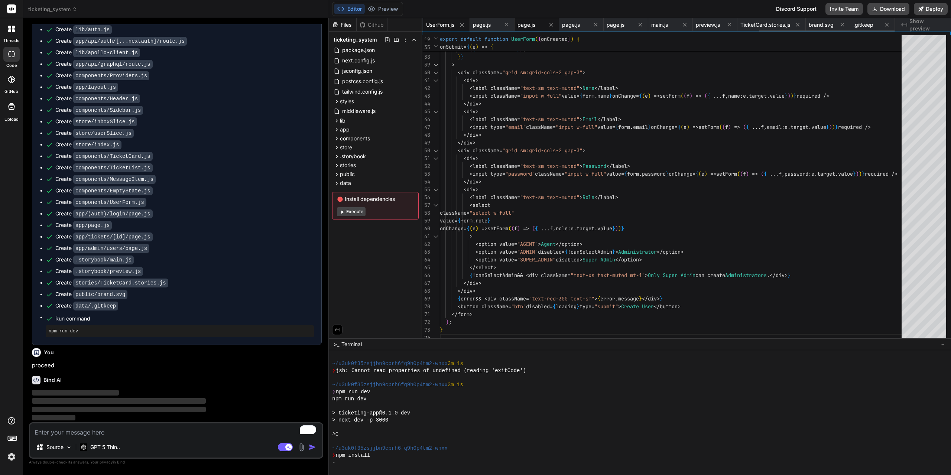
click at [525, 24] on span "page.js" at bounding box center [527, 24] width 18 height 7
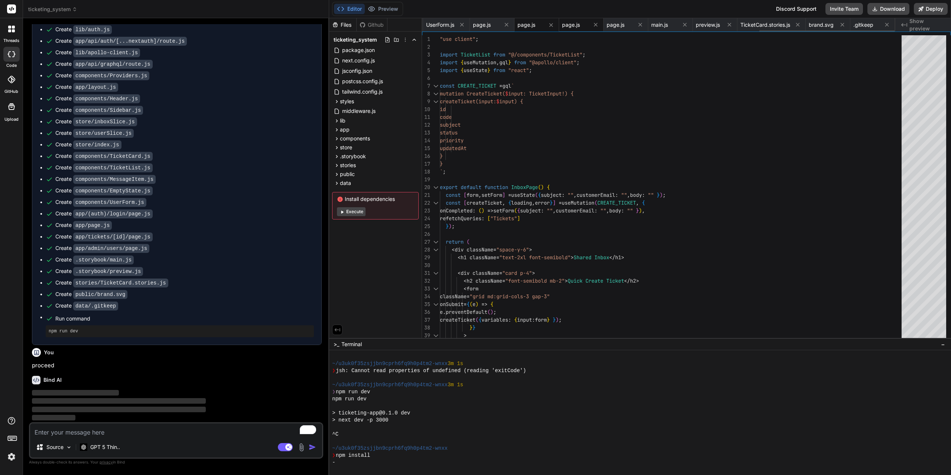
click at [568, 29] on div "page.js" at bounding box center [581, 24] width 45 height 13
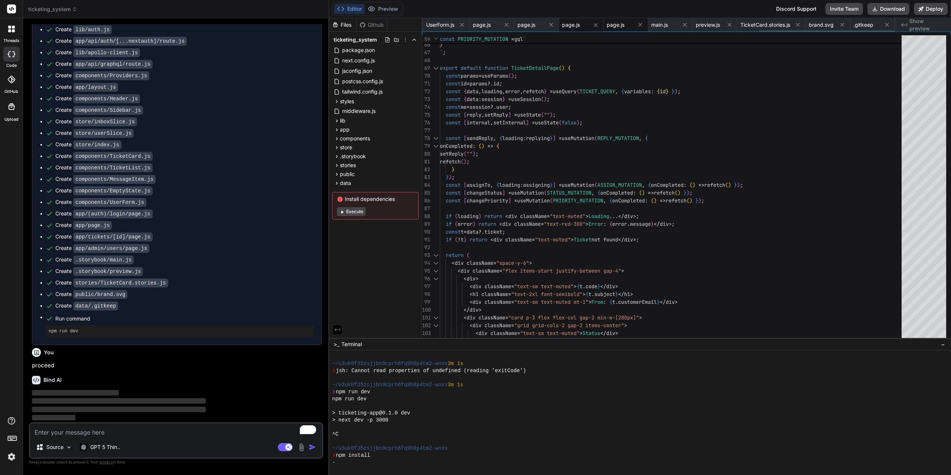
click at [619, 27] on span "page.js" at bounding box center [616, 24] width 18 height 7
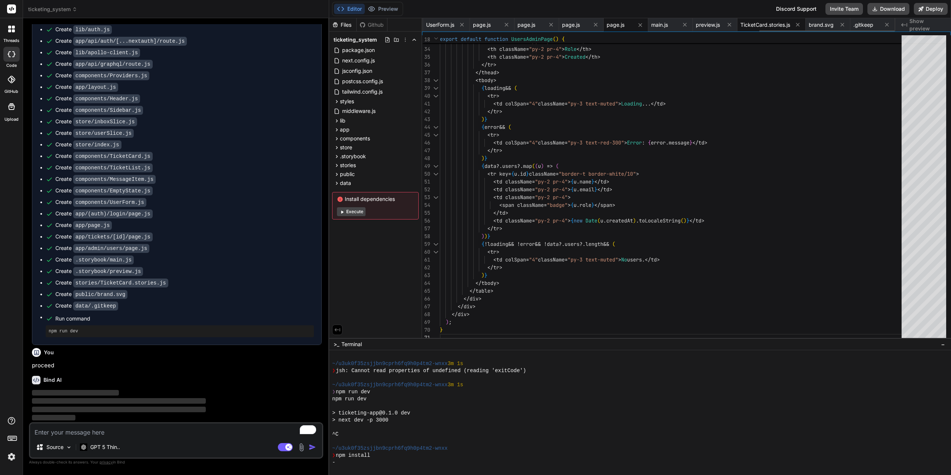
click at [765, 28] on span "TicketCard.stories.js" at bounding box center [765, 24] width 50 height 7
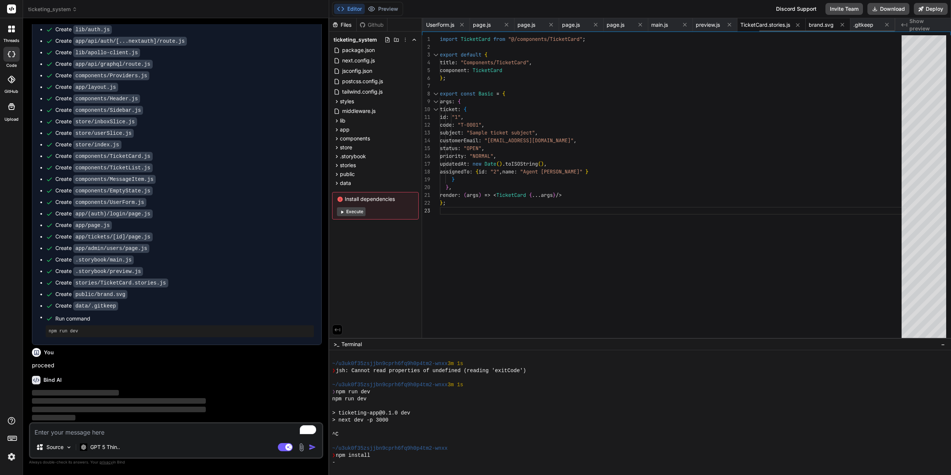
click at [827, 25] on span "brand.svg" at bounding box center [821, 24] width 25 height 7
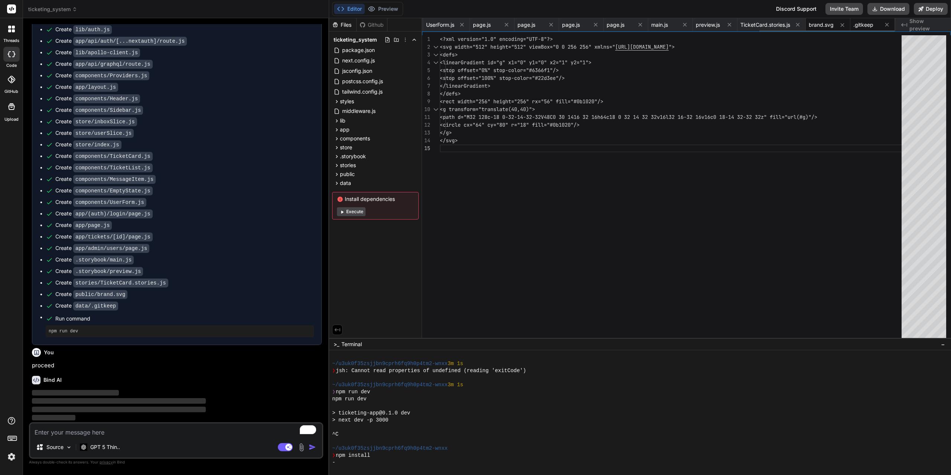
click at [873, 18] on div ".gitkeep" at bounding box center [872, 24] width 45 height 13
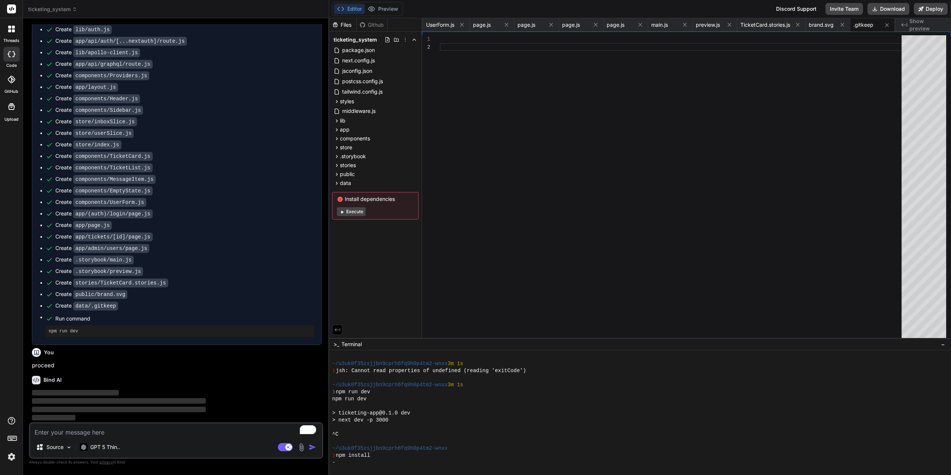
click at [926, 27] on span "Show preview" at bounding box center [927, 24] width 36 height 15
click at [338, 101] on icon at bounding box center [337, 101] width 2 height 3
click at [360, 108] on span "globals.css" at bounding box center [362, 111] width 29 height 9
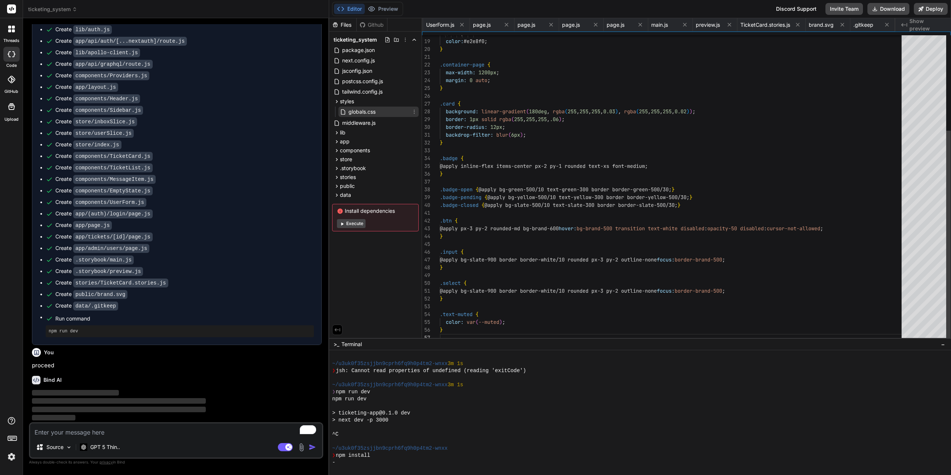
scroll to position [0, 273]
click at [337, 134] on icon at bounding box center [337, 133] width 6 height 6
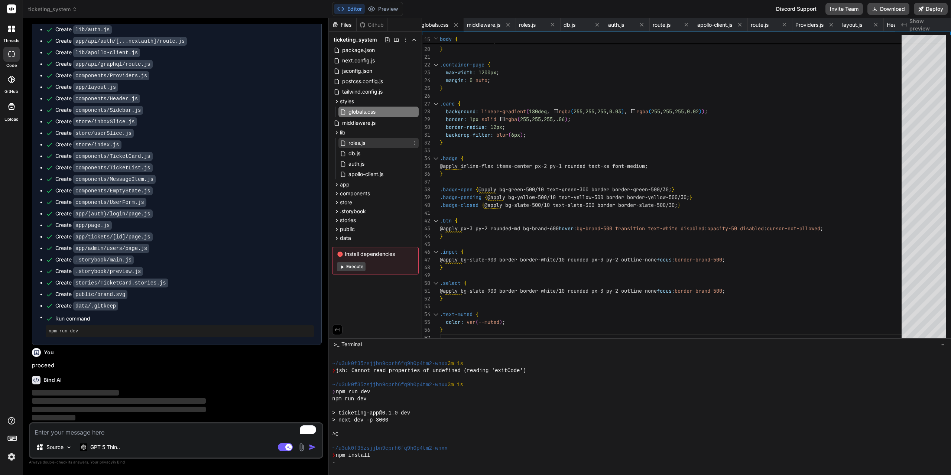
click at [357, 144] on span "roles.js" at bounding box center [357, 143] width 18 height 9
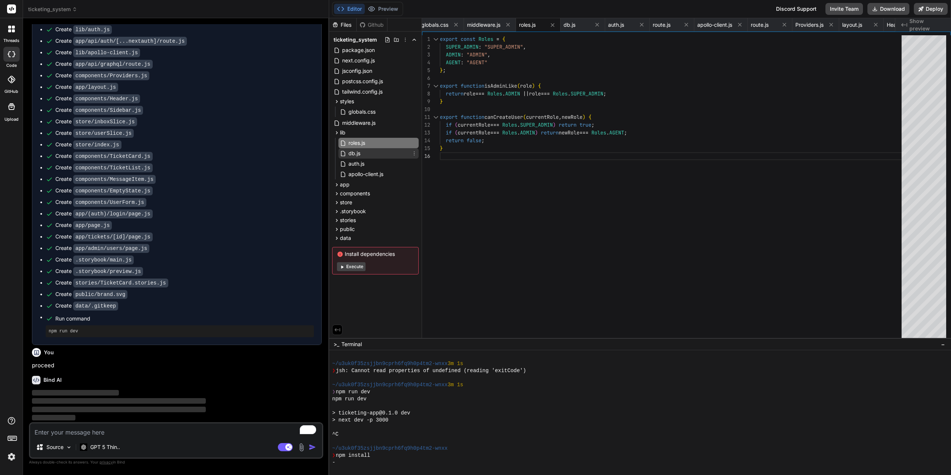
click at [356, 156] on span "db.js" at bounding box center [354, 153] width 13 height 9
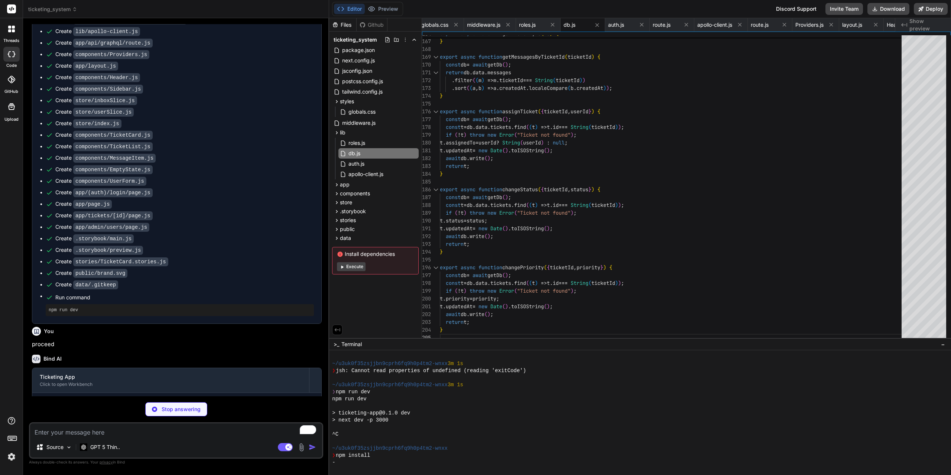
scroll to position [725, 0]
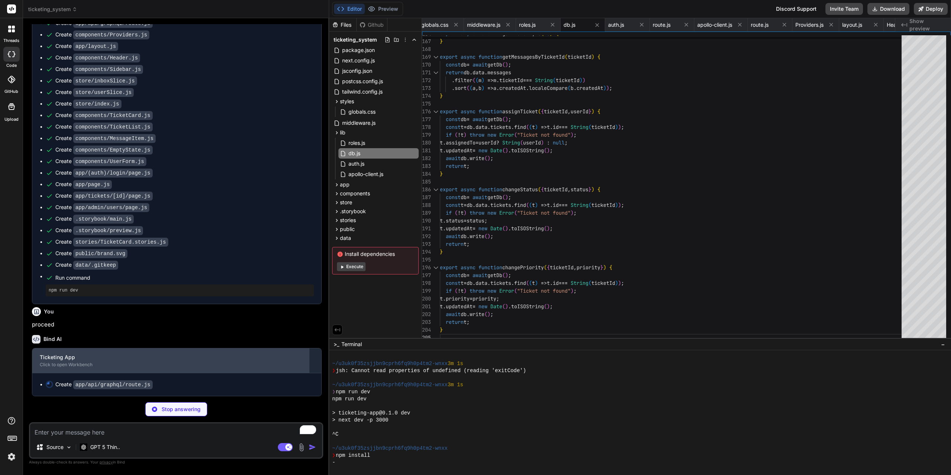
click at [166, 358] on div "Ticketing App" at bounding box center [171, 357] width 262 height 7
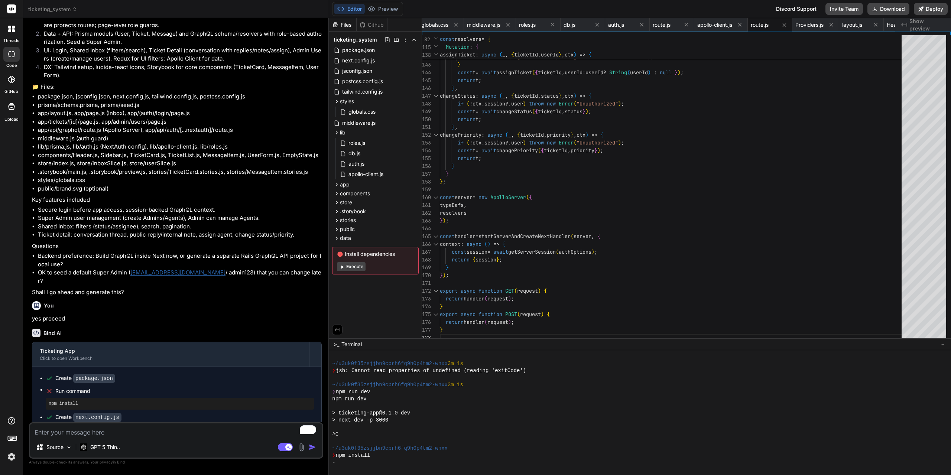
scroll to position [192, 0]
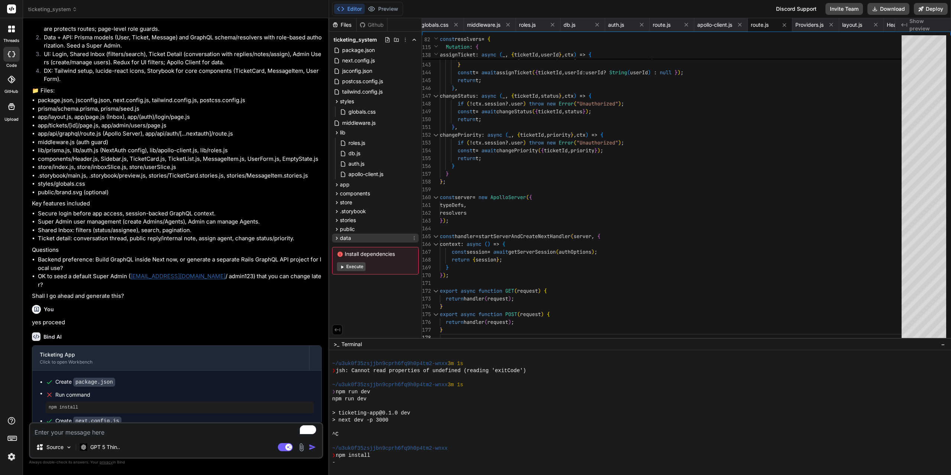
click at [338, 238] on icon at bounding box center [337, 238] width 6 height 6
click at [338, 228] on icon at bounding box center [337, 229] width 6 height 6
click at [356, 241] on span "brand.svg" at bounding box center [361, 239] width 26 height 9
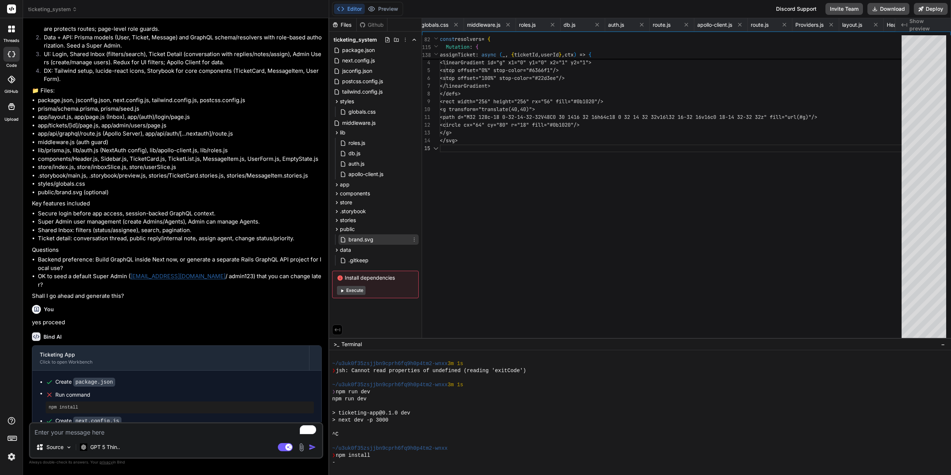
scroll to position [0, 1136]
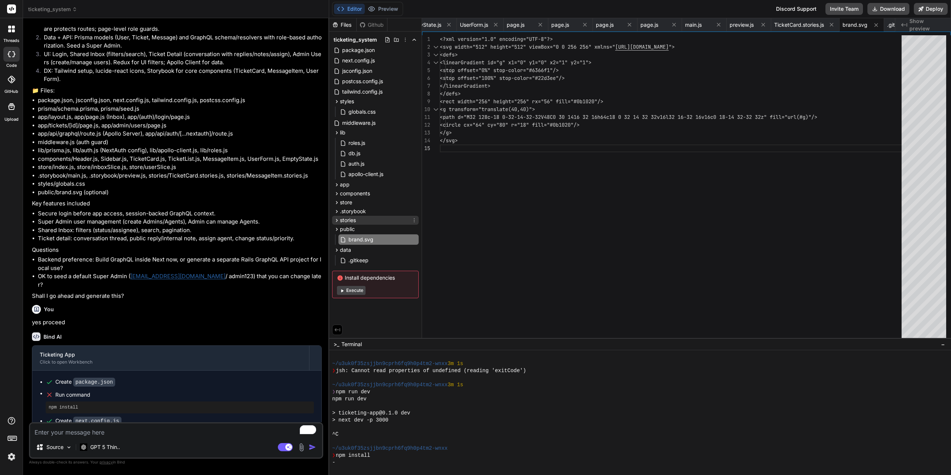
click at [337, 220] on icon at bounding box center [337, 220] width 6 height 6
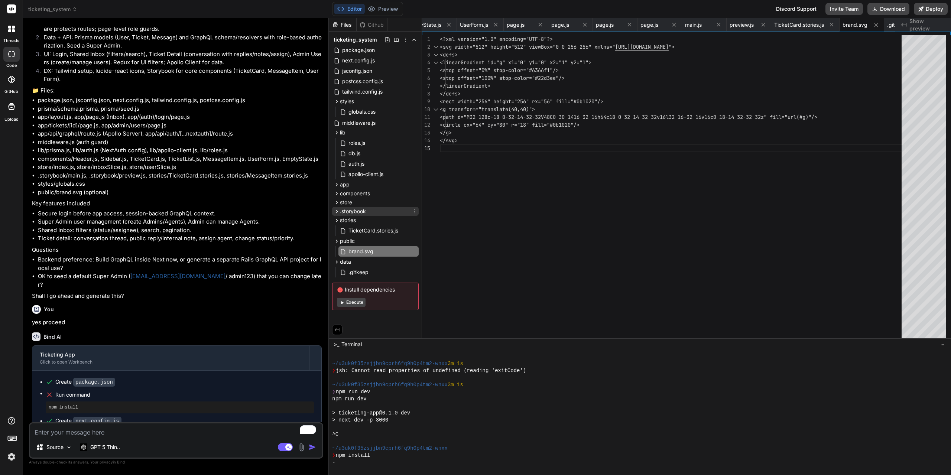
click at [336, 210] on icon at bounding box center [337, 211] width 2 height 3
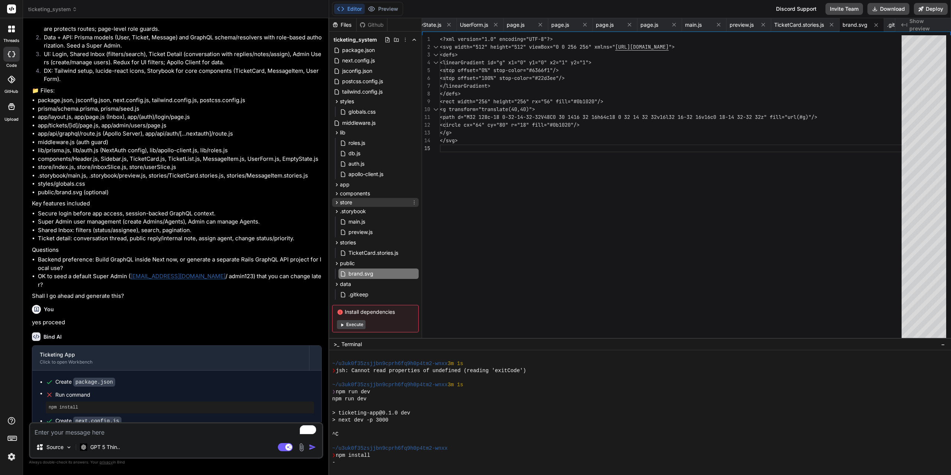
click at [338, 204] on icon at bounding box center [337, 203] width 6 height 6
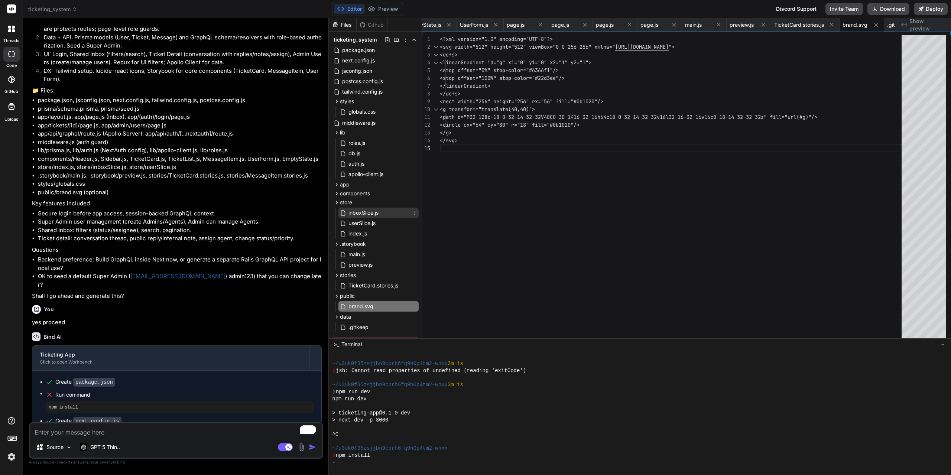
click at [354, 211] on span "inboxSlice.js" at bounding box center [364, 212] width 32 height 9
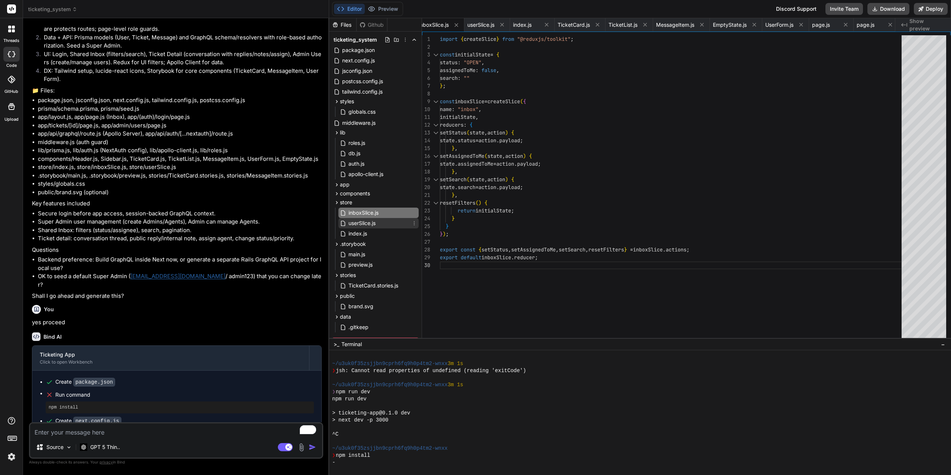
click at [352, 221] on span "userSlice.js" at bounding box center [362, 223] width 29 height 9
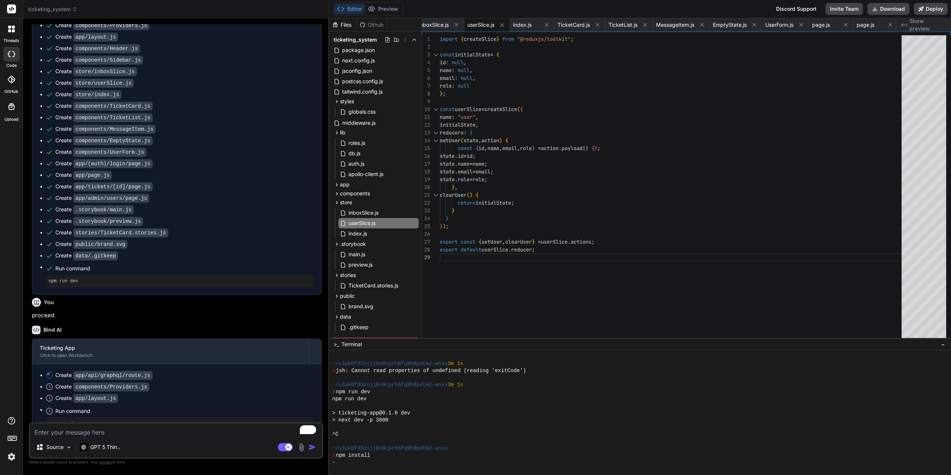
scroll to position [750, 0]
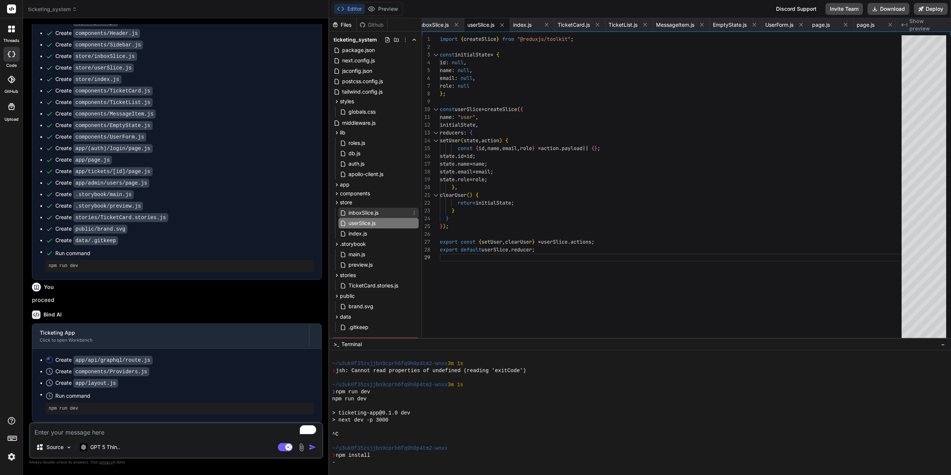
click at [358, 214] on span "inboxSlice.js" at bounding box center [364, 212] width 32 height 9
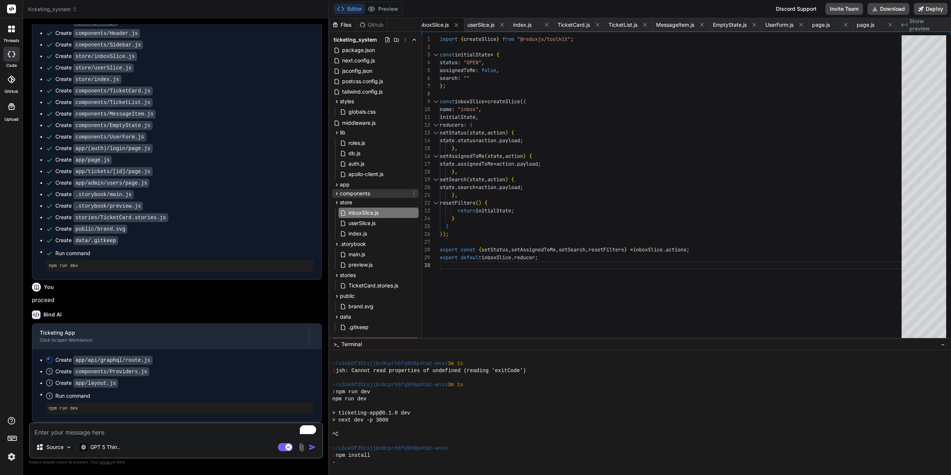
click at [338, 195] on icon at bounding box center [337, 194] width 6 height 6
click at [357, 203] on span "Providers.js" at bounding box center [363, 204] width 30 height 9
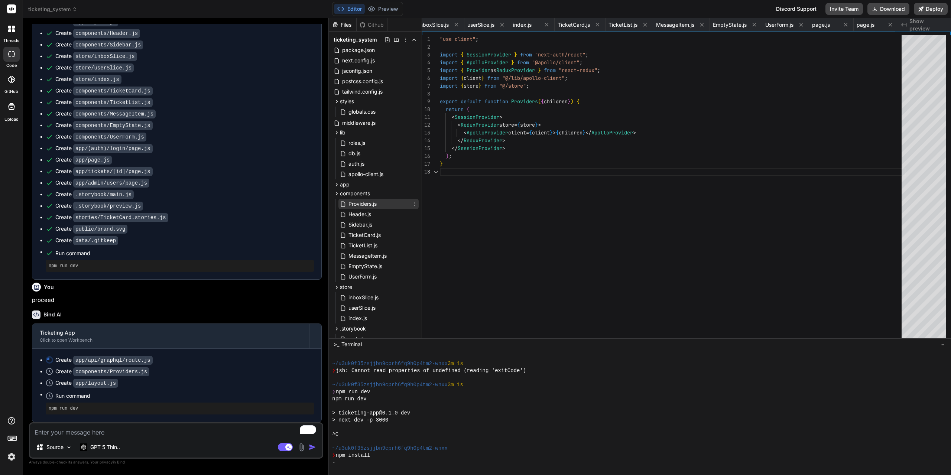
scroll to position [0, 650]
click at [360, 213] on span "Header.js" at bounding box center [360, 214] width 24 height 9
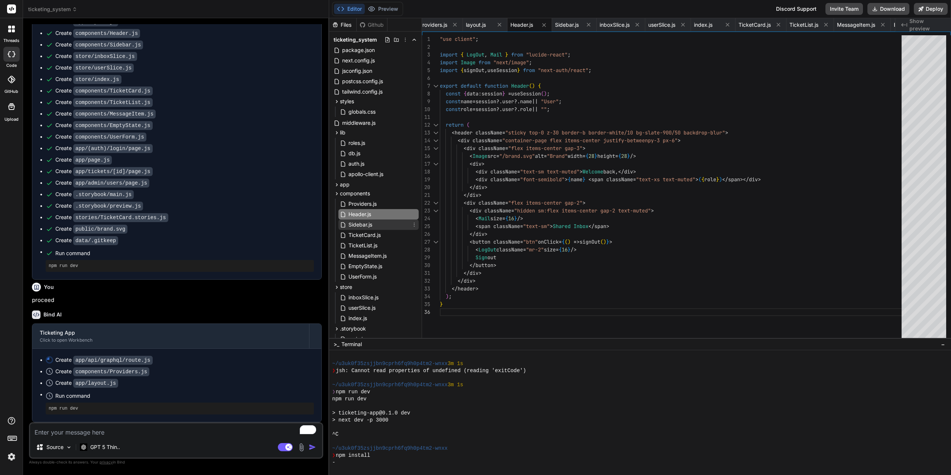
click at [360, 226] on span "Sidebar.js" at bounding box center [360, 224] width 25 height 9
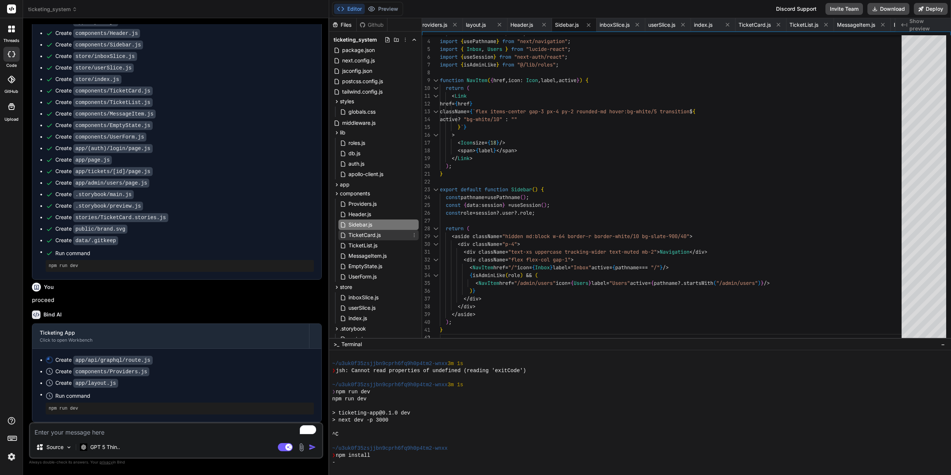
click at [367, 235] on span "TicketCard.js" at bounding box center [365, 235] width 34 height 9
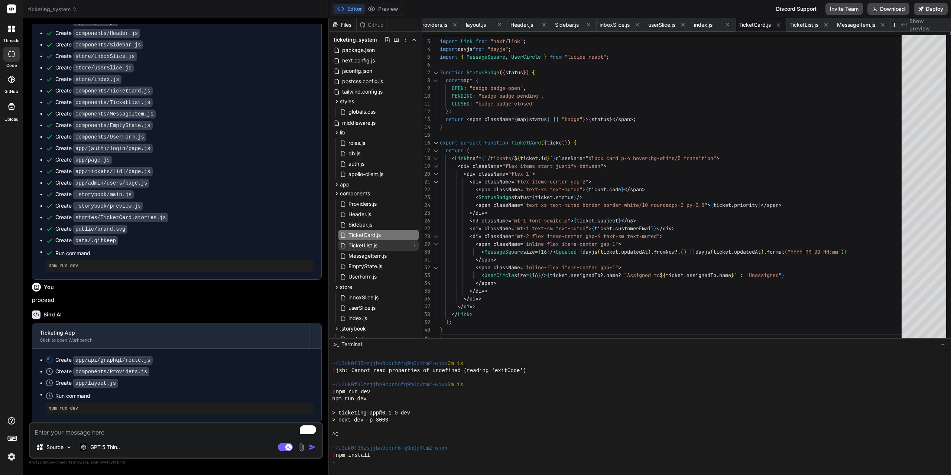
click at [363, 248] on span "TicketList.js" at bounding box center [363, 245] width 30 height 9
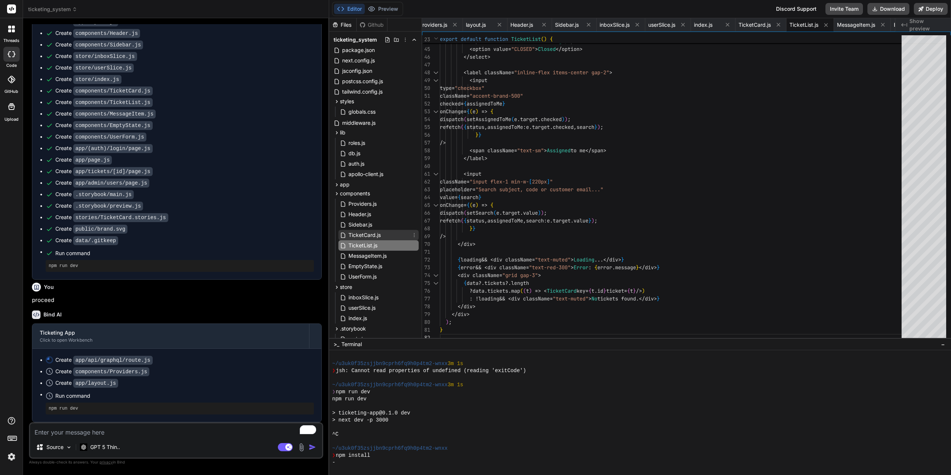
click at [360, 234] on span "TicketCard.js" at bounding box center [365, 235] width 34 height 9
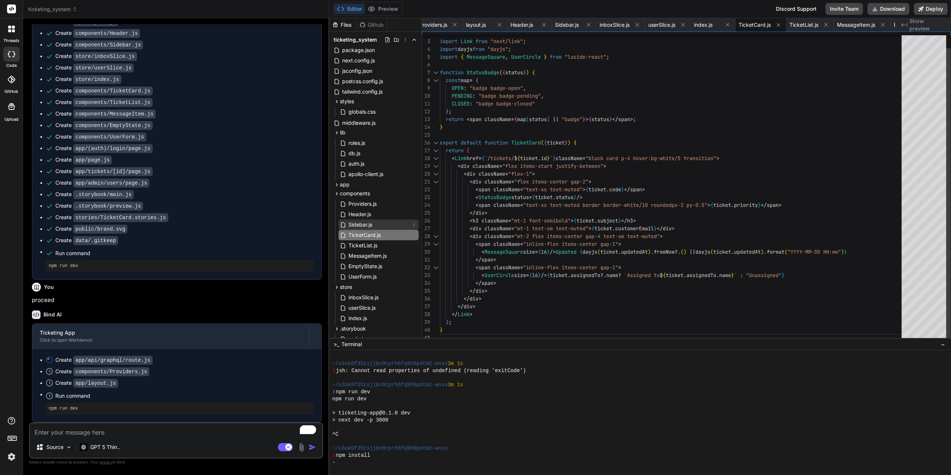
click at [363, 226] on span "Sidebar.js" at bounding box center [360, 224] width 25 height 9
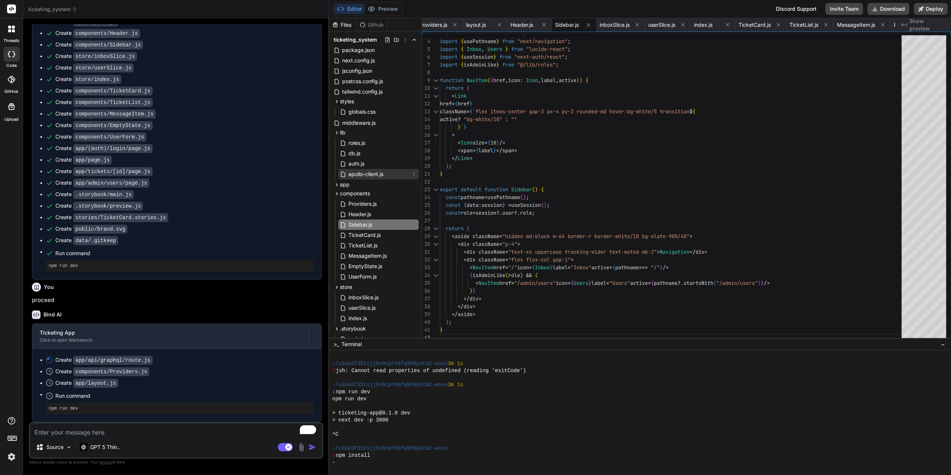
click at [358, 175] on span "apollo-client.js" at bounding box center [366, 174] width 36 height 9
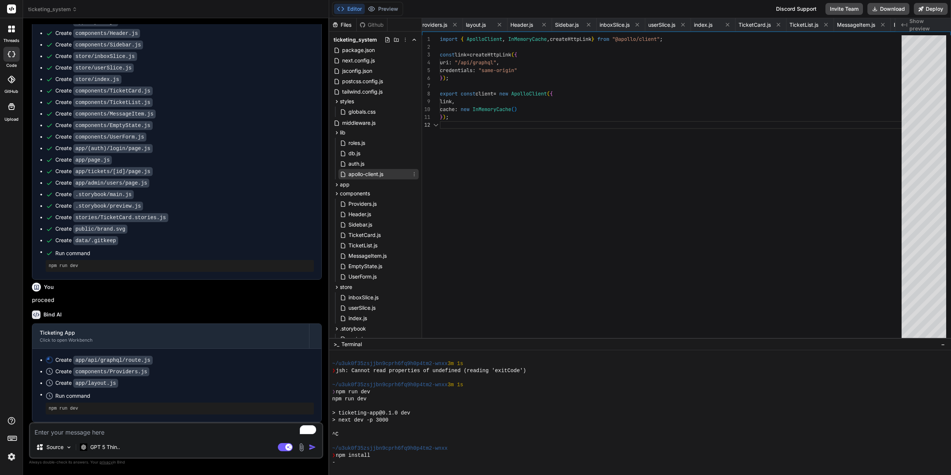
scroll to position [0, 551]
click at [369, 162] on div "auth.js" at bounding box center [378, 164] width 80 height 10
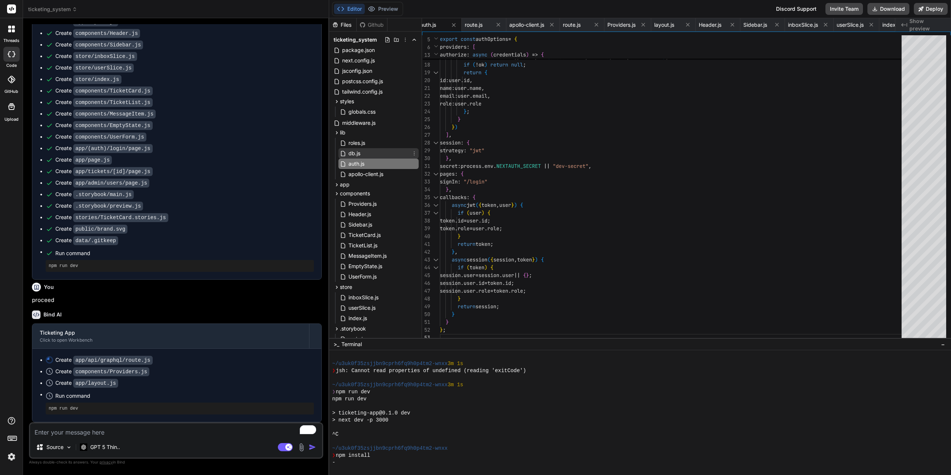
click at [353, 153] on span "db.js" at bounding box center [354, 153] width 13 height 9
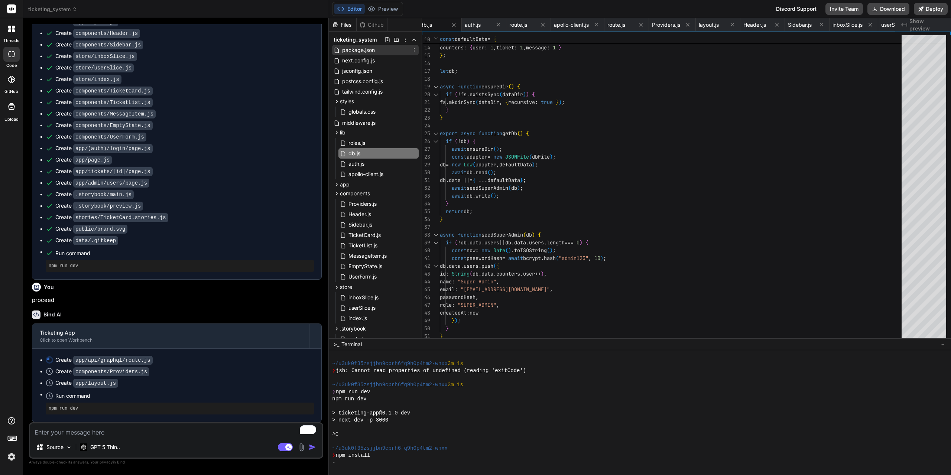
click at [352, 51] on span "package.json" at bounding box center [358, 50] width 34 height 9
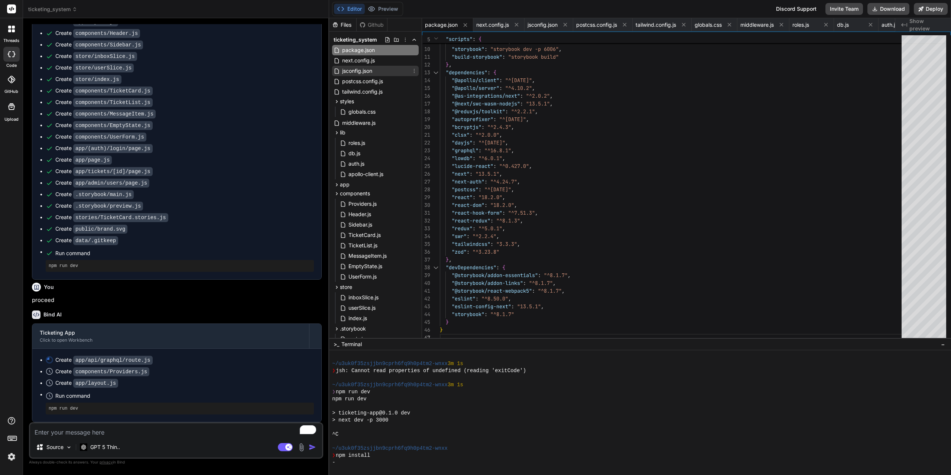
click at [339, 67] on div "jsconfig.json" at bounding box center [353, 71] width 39 height 9
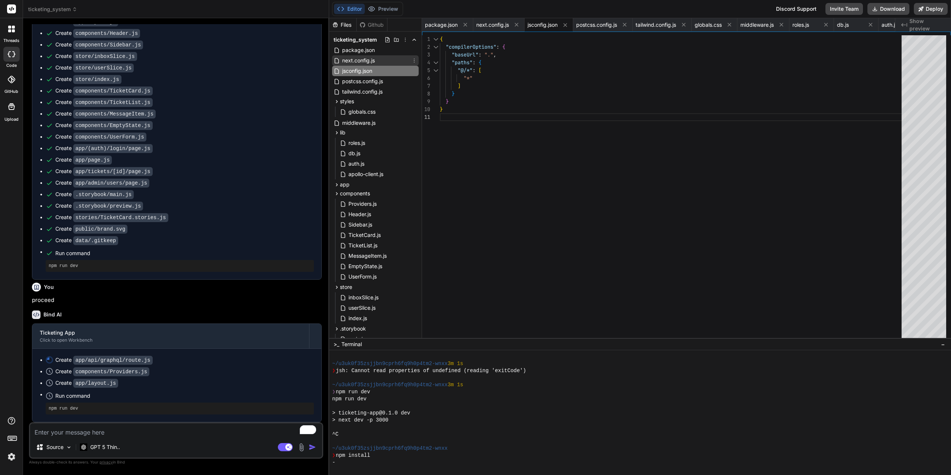
click at [342, 61] on span "next.config.js" at bounding box center [358, 60] width 34 height 9
click at [357, 68] on span "jsconfig.json" at bounding box center [357, 71] width 32 height 9
click at [364, 82] on span "postcss.config.js" at bounding box center [362, 81] width 42 height 9
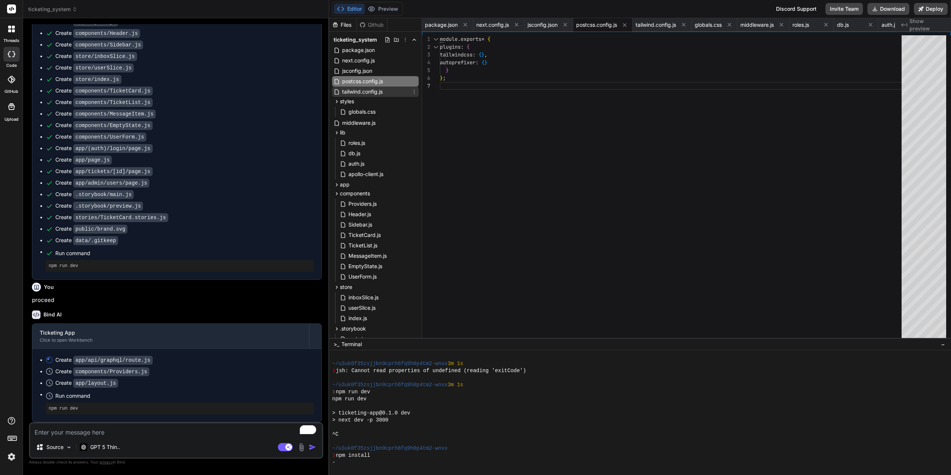
click at [363, 93] on span "tailwind.config.js" at bounding box center [362, 91] width 42 height 9
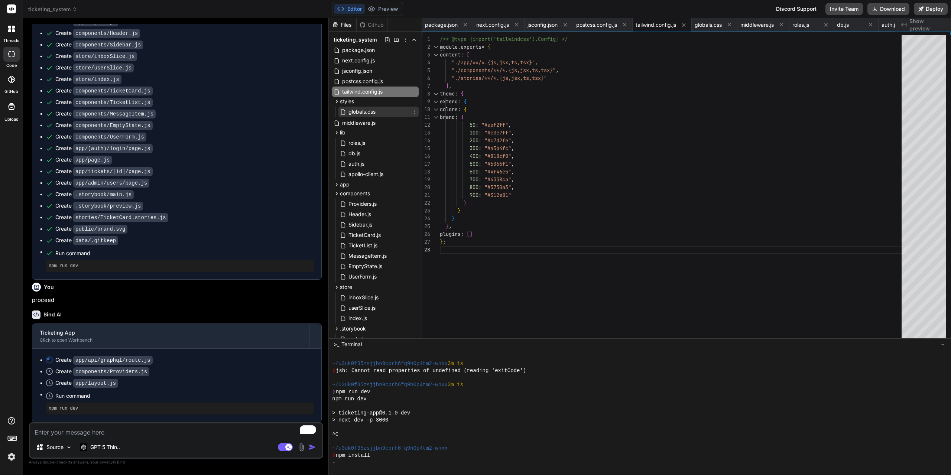
click at [358, 112] on span "globals.css" at bounding box center [362, 111] width 29 height 9
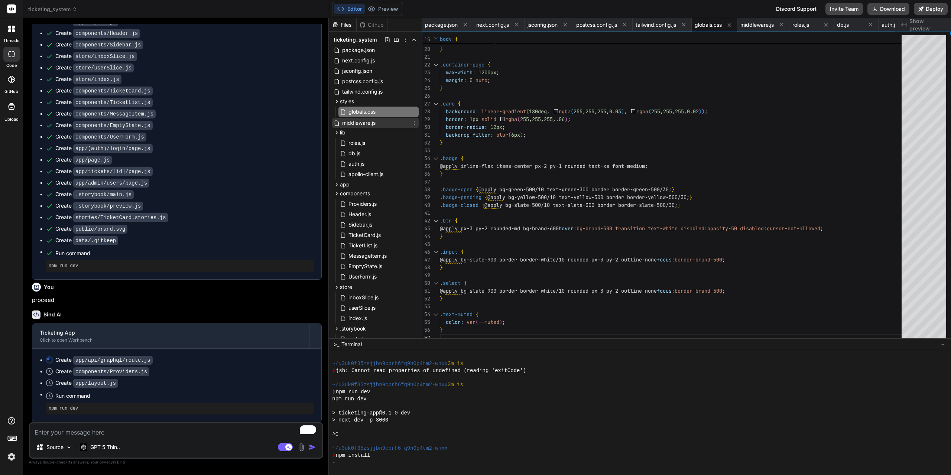
click at [360, 126] on span "middleware.js" at bounding box center [358, 123] width 35 height 9
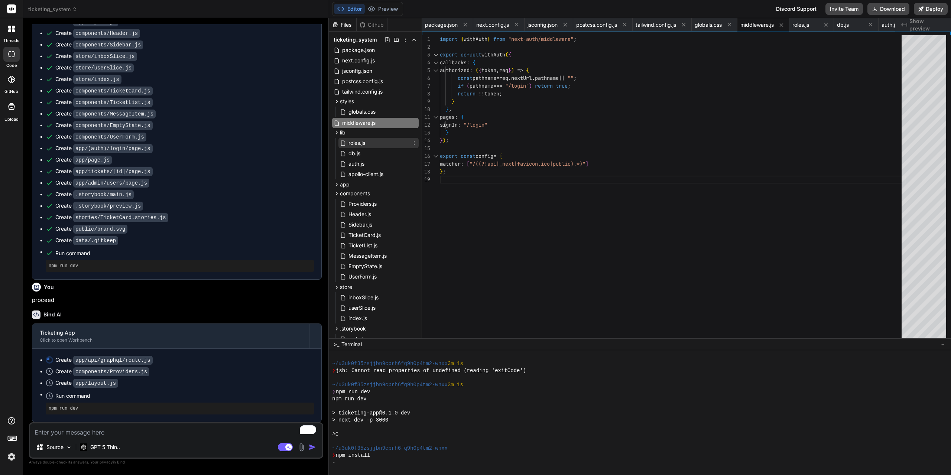
click at [349, 144] on span "roles.js" at bounding box center [357, 143] width 18 height 9
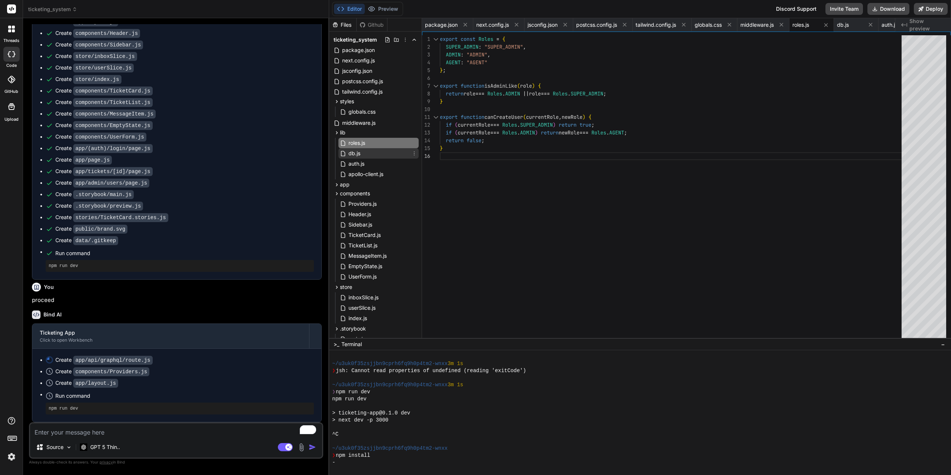
click at [352, 156] on span "db.js" at bounding box center [354, 153] width 13 height 9
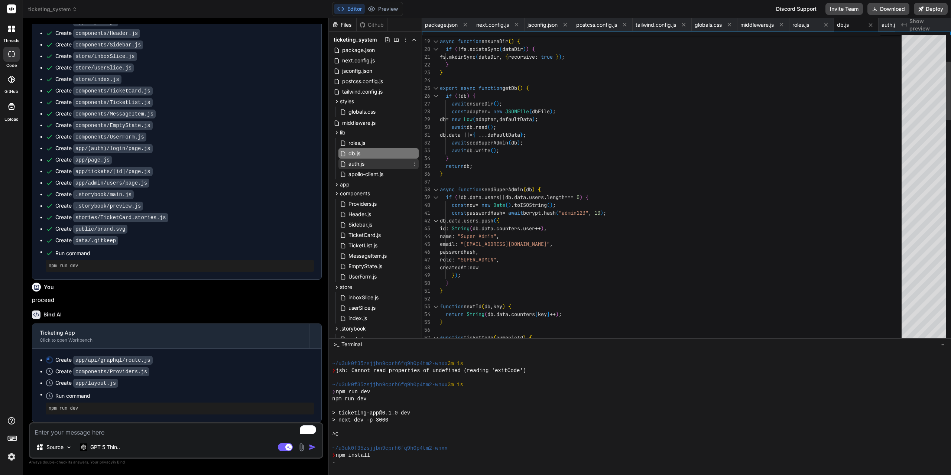
click at [356, 163] on span "auth.js" at bounding box center [356, 163] width 17 height 9
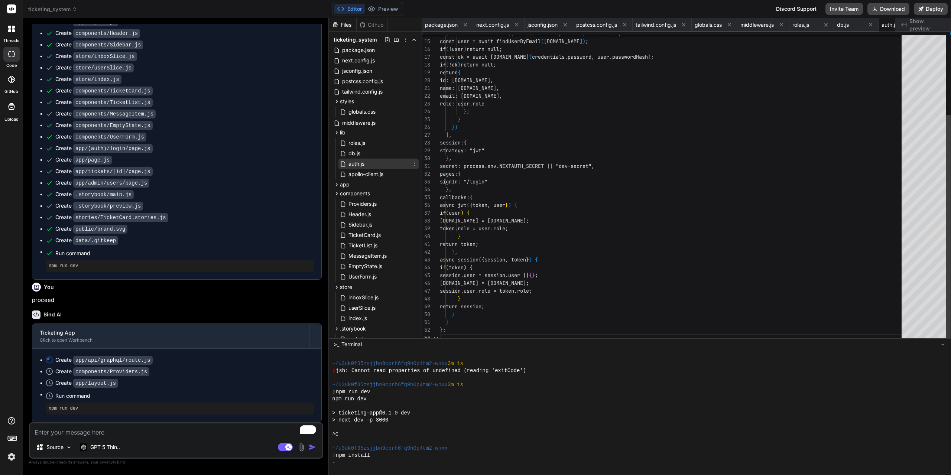
scroll to position [0, 33]
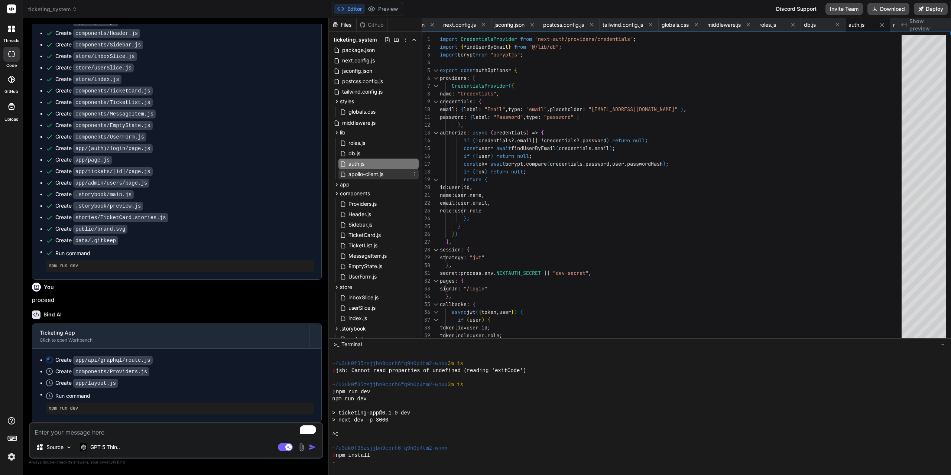
click at [379, 171] on span "apollo-client.js" at bounding box center [366, 174] width 36 height 9
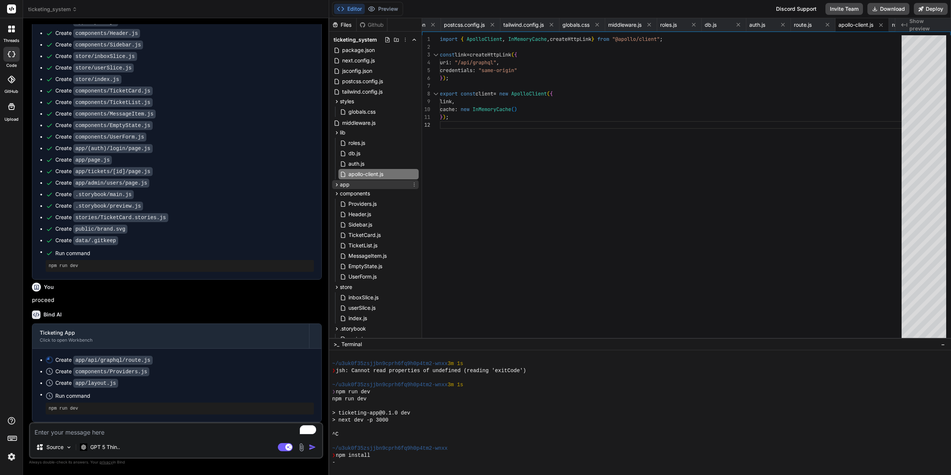
click at [337, 188] on icon at bounding box center [337, 185] width 6 height 6
click at [351, 195] on span "api" at bounding box center [349, 194] width 7 height 7
click at [350, 204] on icon at bounding box center [349, 204] width 6 height 6
click at [375, 214] on span "[...nextauth]" at bounding box center [374, 213] width 30 height 7
click at [356, 215] on icon at bounding box center [356, 214] width 6 height 6
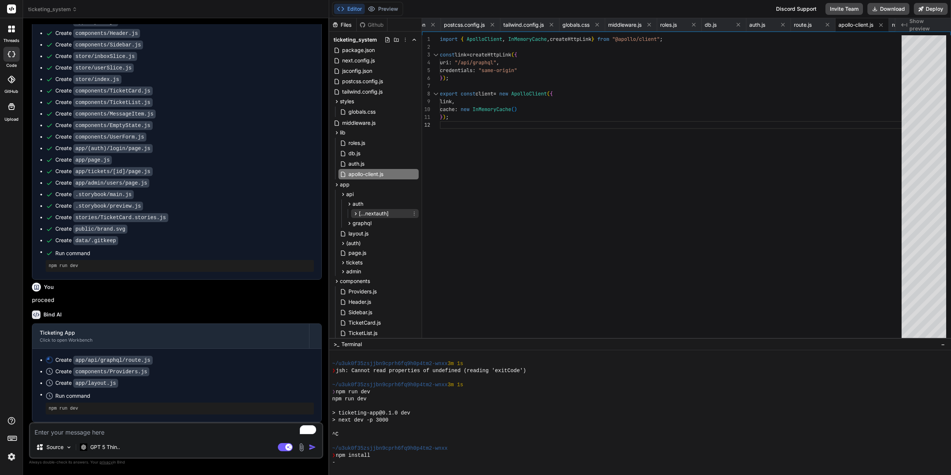
click at [356, 215] on icon at bounding box center [356, 214] width 6 height 6
click at [375, 224] on span "route.js" at bounding box center [376, 224] width 19 height 9
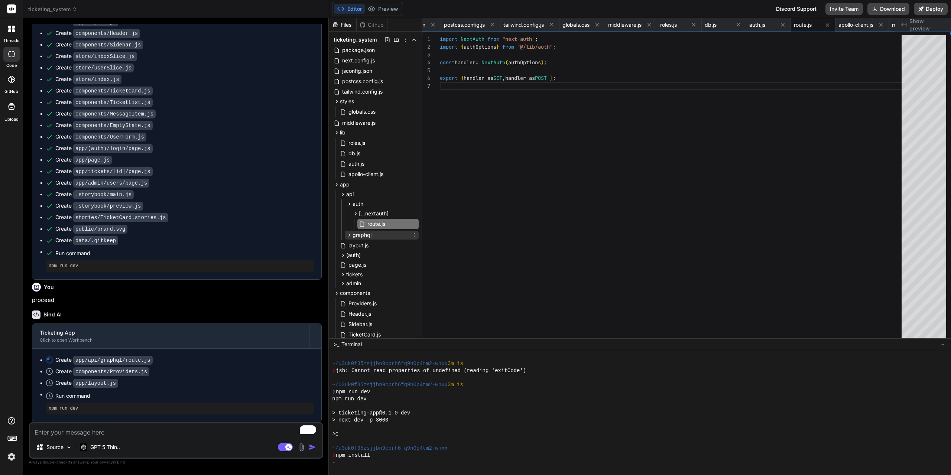
click at [350, 234] on icon at bounding box center [349, 235] width 6 height 6
click at [368, 244] on span "route.js" at bounding box center [369, 245] width 19 height 9
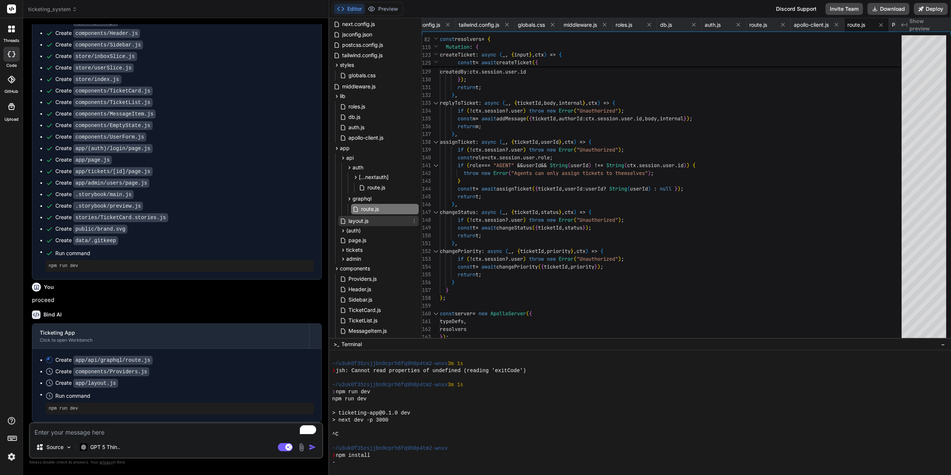
scroll to position [149, 0]
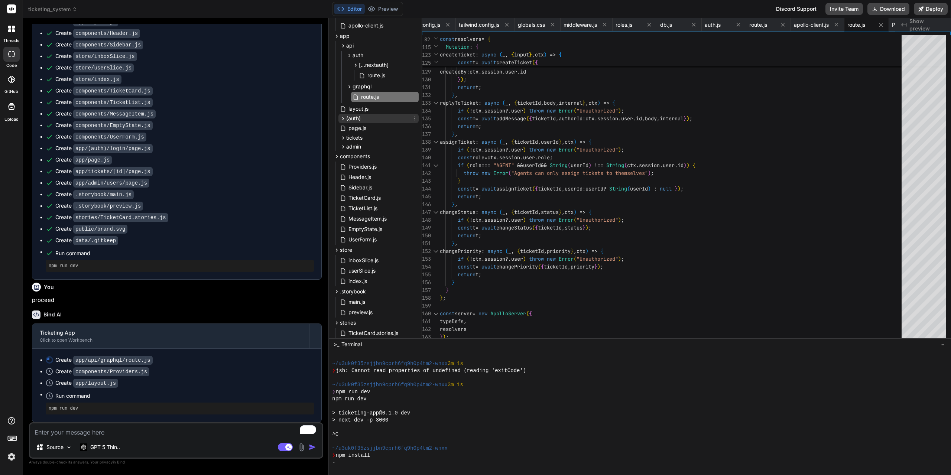
click at [341, 120] on icon at bounding box center [343, 119] width 6 height 6
click at [354, 129] on span "login" at bounding box center [359, 127] width 12 height 7
click at [351, 130] on icon at bounding box center [349, 128] width 6 height 6
click at [369, 137] on span "page.js" at bounding box center [369, 138] width 19 height 9
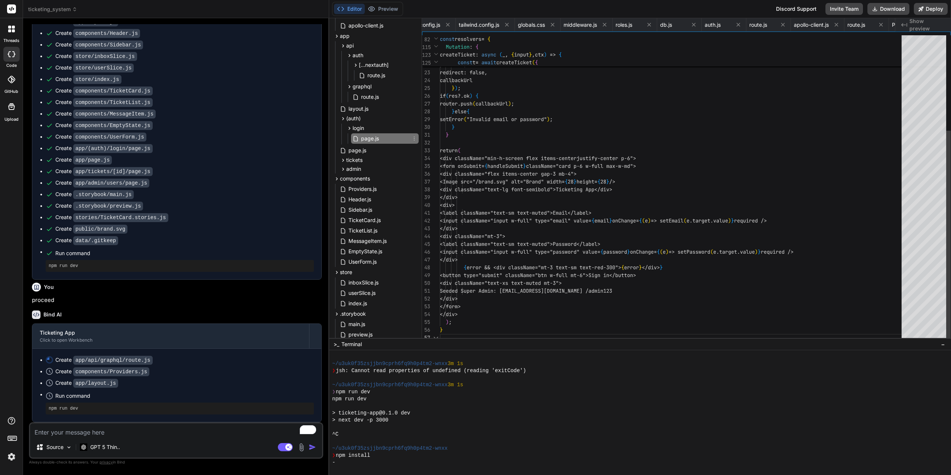
scroll to position [0, 800]
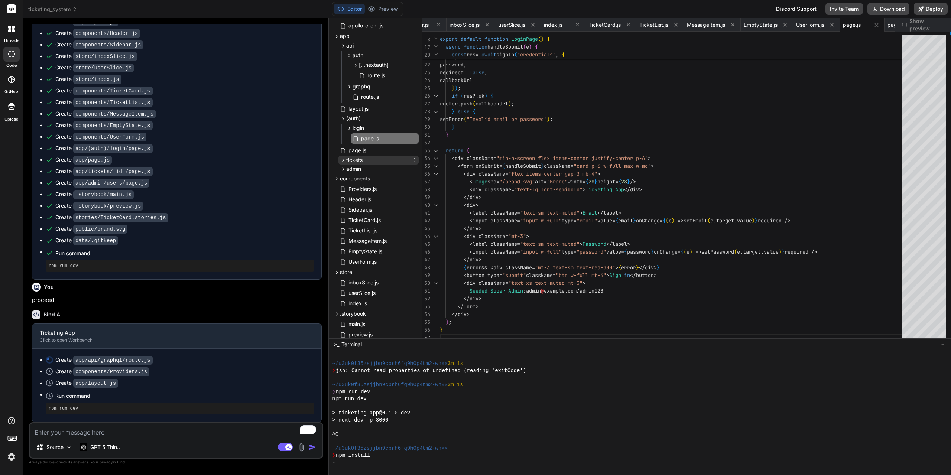
click at [343, 162] on icon at bounding box center [343, 160] width 6 height 6
click at [350, 168] on icon at bounding box center [349, 170] width 6 height 6
click at [364, 179] on span "page.js" at bounding box center [369, 180] width 19 height 9
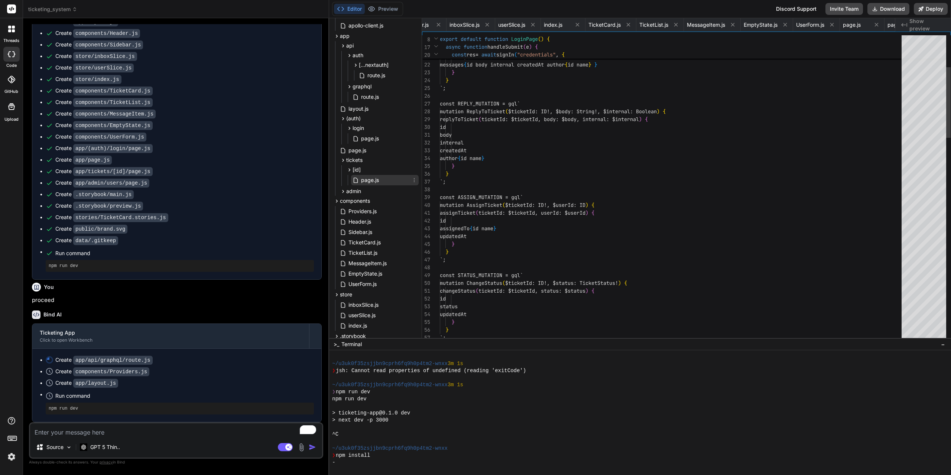
scroll to position [0, 889]
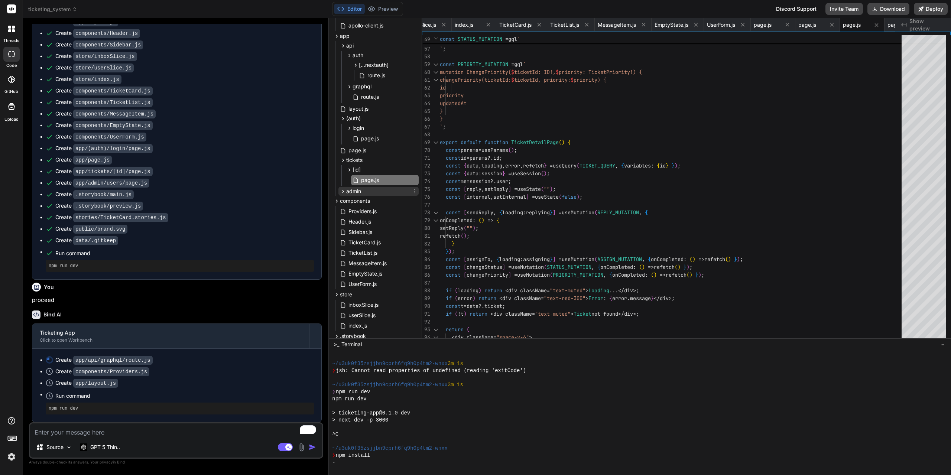
click at [343, 193] on icon at bounding box center [343, 191] width 6 height 6
click at [361, 203] on span "users" at bounding box center [359, 200] width 13 height 7
click at [370, 210] on span "page.js" at bounding box center [369, 211] width 19 height 9
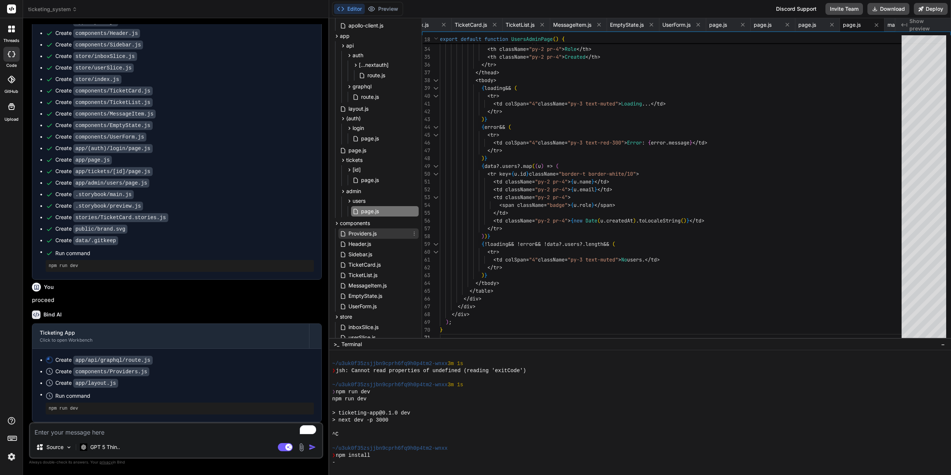
click at [353, 234] on span "Providers.js" at bounding box center [363, 233] width 30 height 9
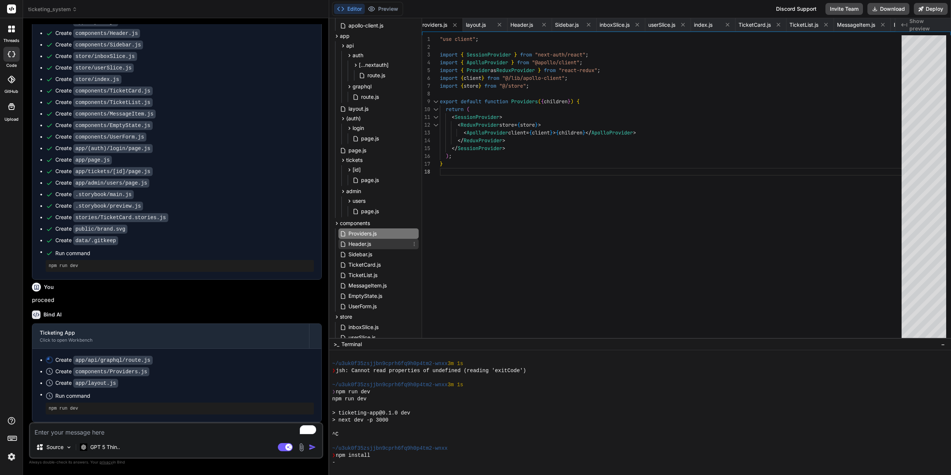
click at [363, 249] on div "Header.js" at bounding box center [378, 244] width 80 height 10
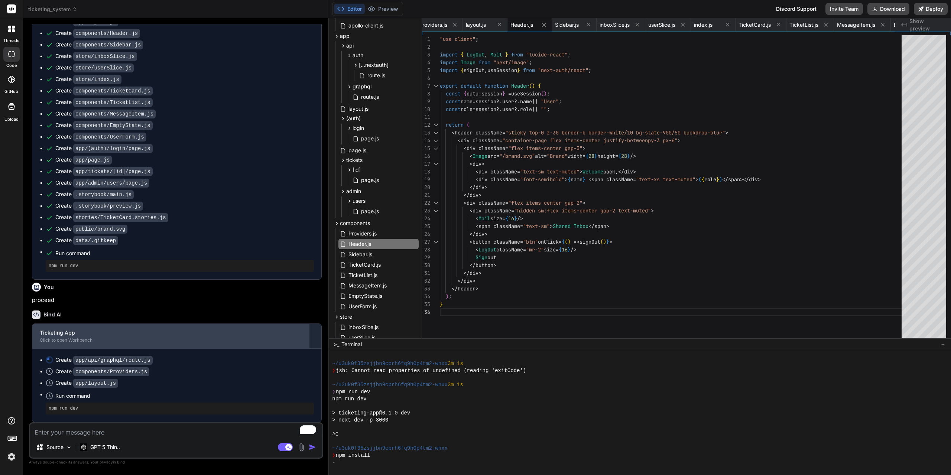
click at [107, 335] on div "Ticketing App" at bounding box center [171, 332] width 262 height 7
click at [88, 357] on code "app/api/graphql/route.js" at bounding box center [113, 360] width 80 height 9
click at [102, 358] on code "app/api/graphql/route.js" at bounding box center [113, 360] width 80 height 9
click at [63, 410] on pre "npm run dev" at bounding box center [180, 409] width 262 height 6
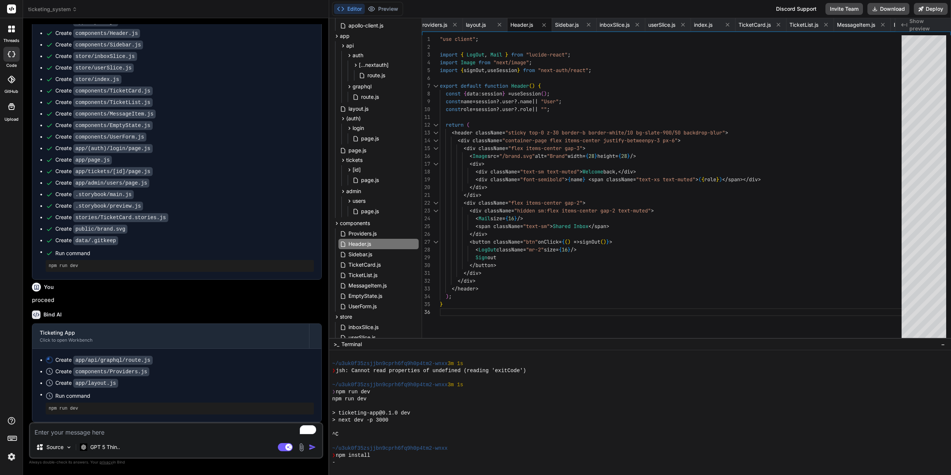
click at [49, 399] on circle at bounding box center [49, 396] width 6 height 6
click at [371, 254] on span "Sidebar.js" at bounding box center [360, 254] width 25 height 9
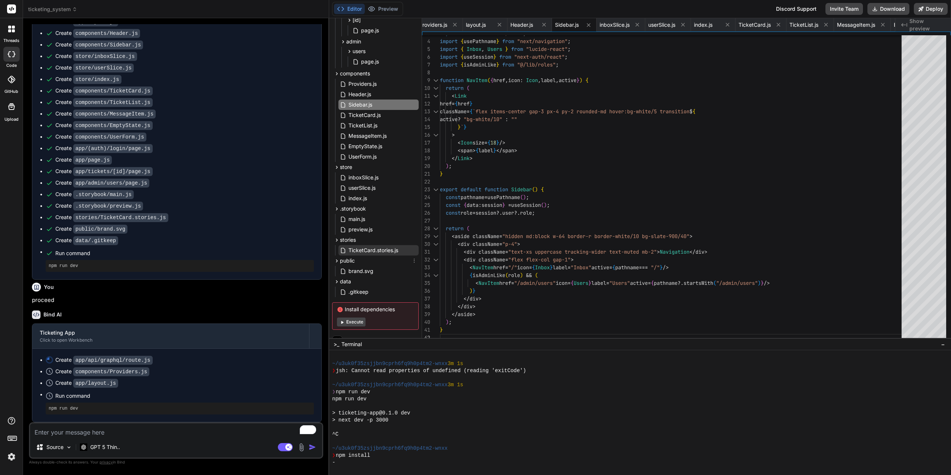
scroll to position [307, 0]
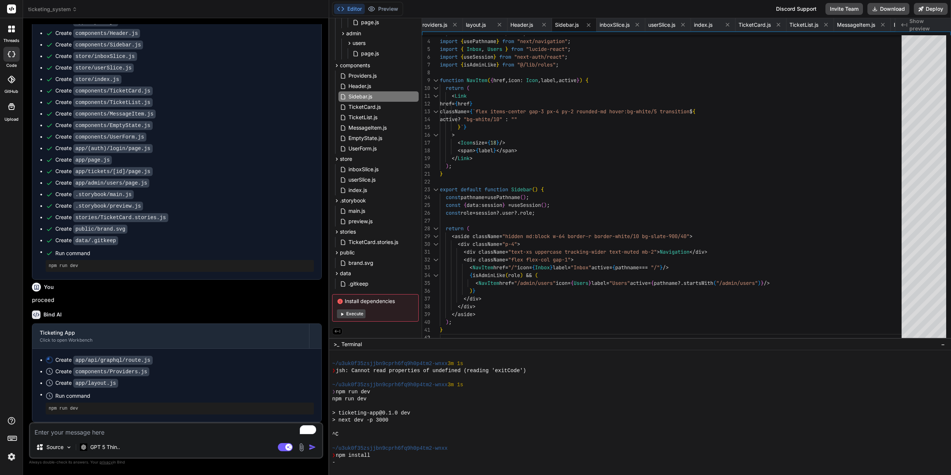
click at [346, 316] on button "Execute" at bounding box center [351, 313] width 29 height 9
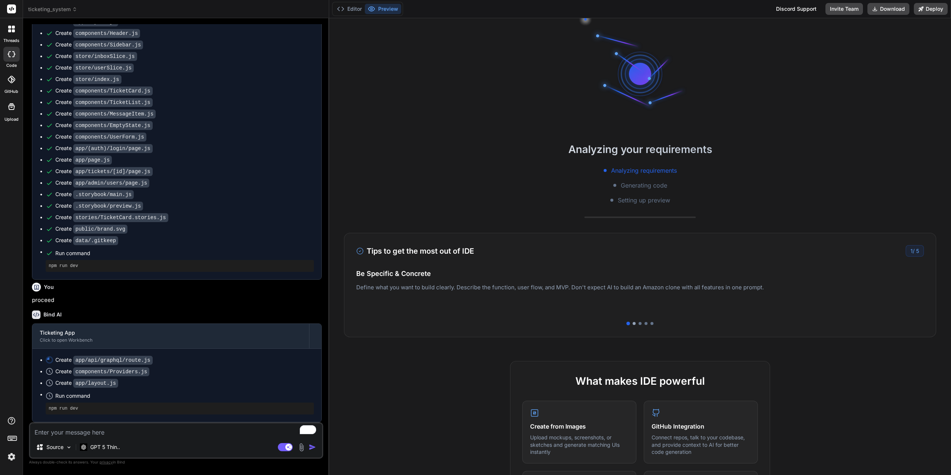
click at [633, 325] on div at bounding box center [634, 323] width 3 height 3
click at [639, 323] on div at bounding box center [640, 323] width 3 height 3
click at [645, 324] on div at bounding box center [646, 323] width 3 height 3
click at [651, 323] on div at bounding box center [652, 323] width 3 height 3
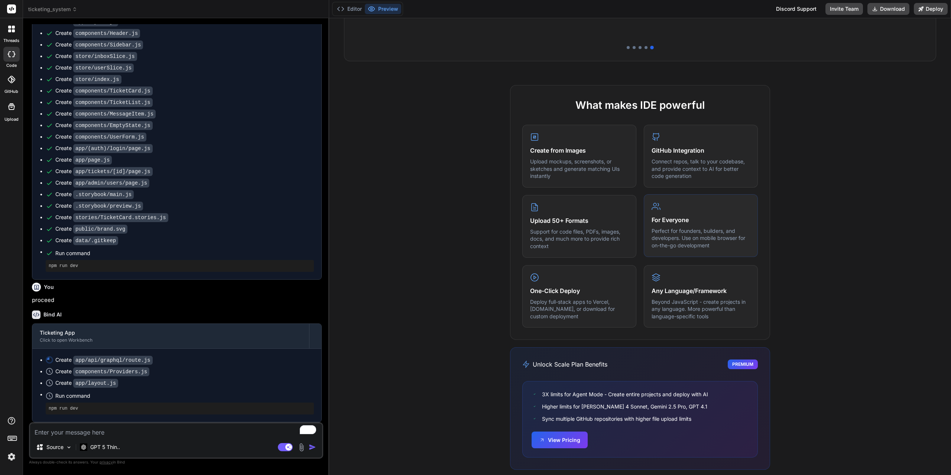
scroll to position [286, 0]
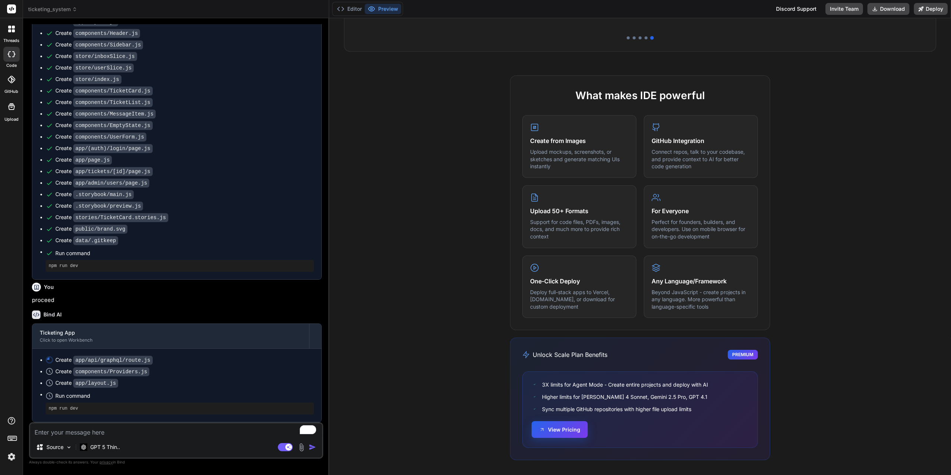
click at [568, 431] on button "View Pricing" at bounding box center [560, 429] width 56 height 17
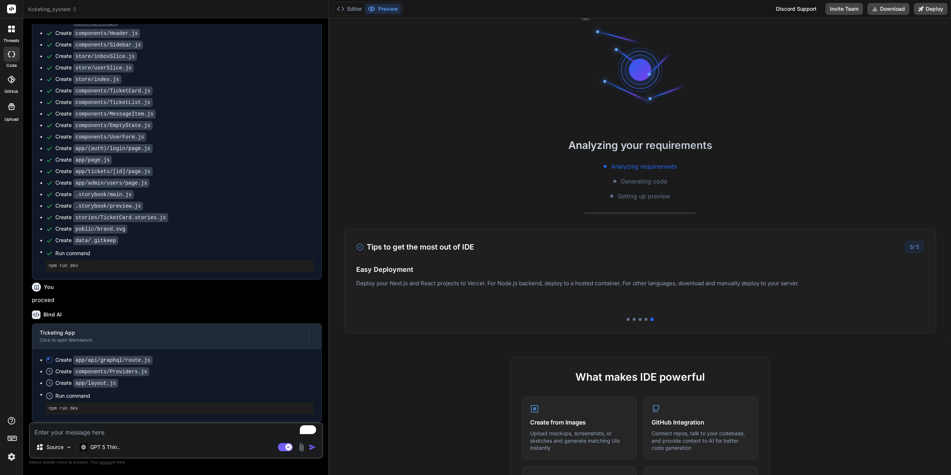
scroll to position [0, 0]
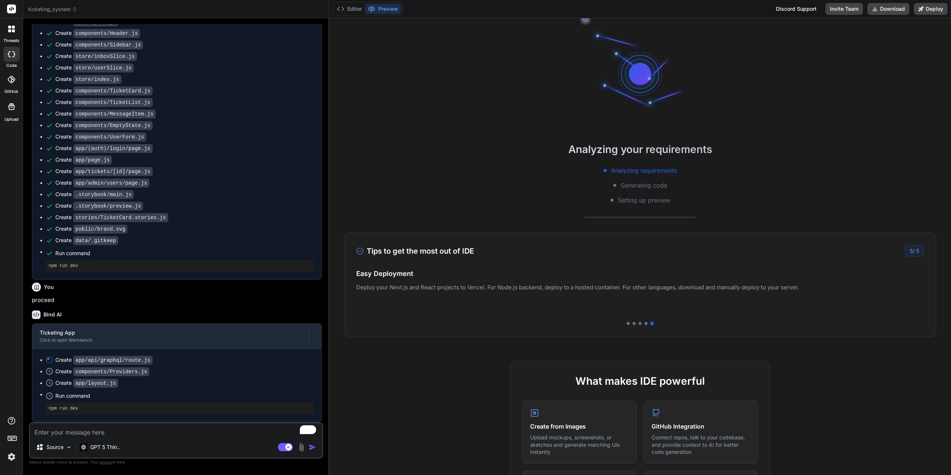
click at [188, 371] on div "Create components/Providers.js" at bounding box center [180, 372] width 268 height 8
click at [346, 6] on button "Editor" at bounding box center [349, 9] width 31 height 10
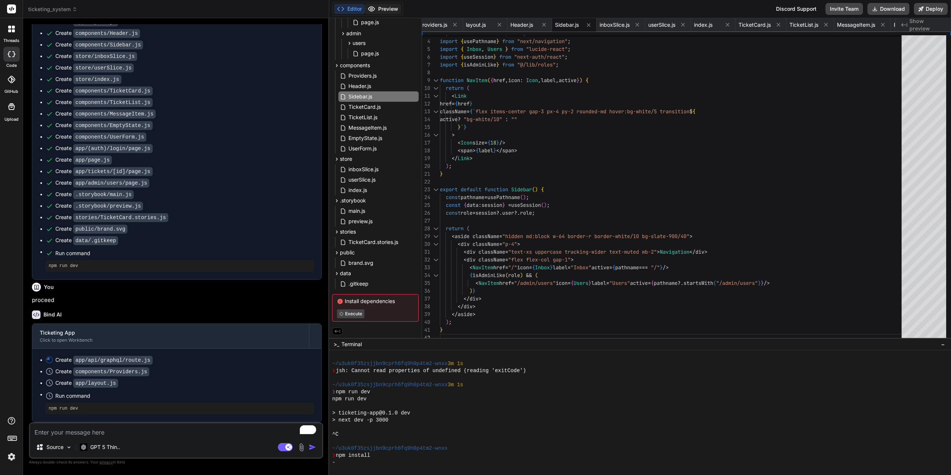
click at [382, 6] on button "Preview" at bounding box center [383, 9] width 36 height 10
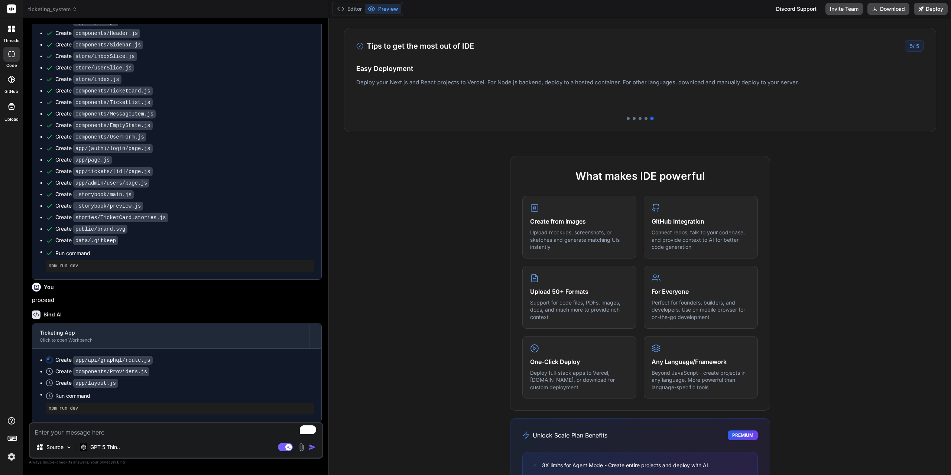
scroll to position [286, 0]
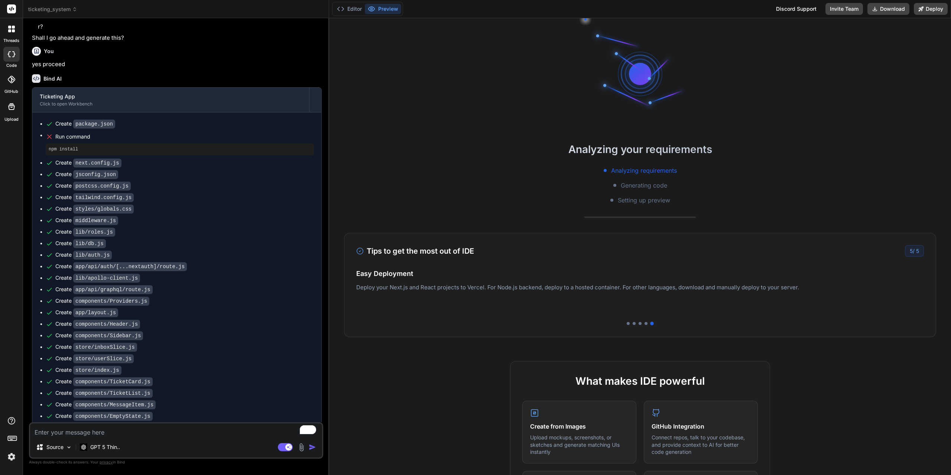
scroll to position [453, 0]
click at [59, 150] on pre "npm install" at bounding box center [180, 148] width 262 height 6
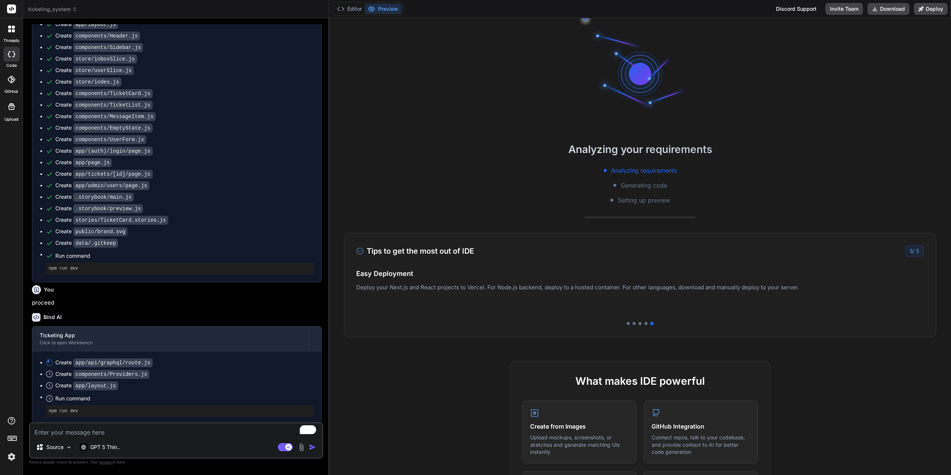
scroll to position [750, 0]
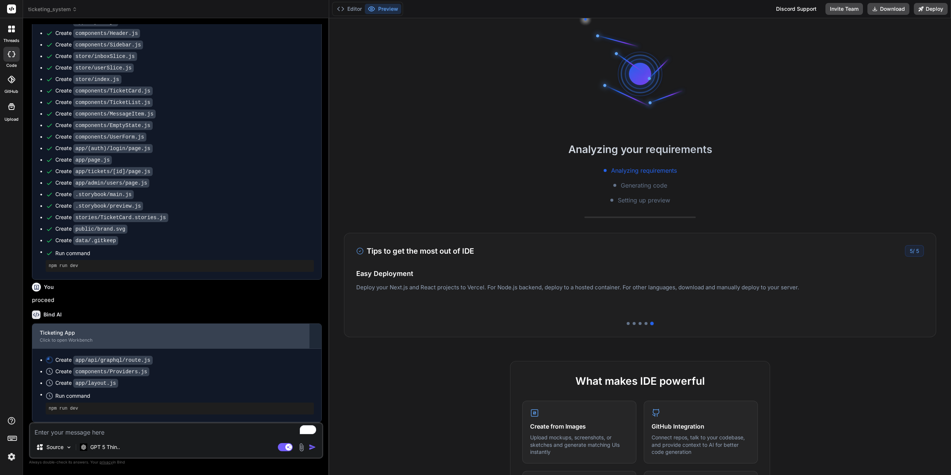
click at [196, 335] on div "Ticketing App" at bounding box center [171, 332] width 262 height 7
click at [351, 5] on button "Editor" at bounding box center [349, 9] width 31 height 10
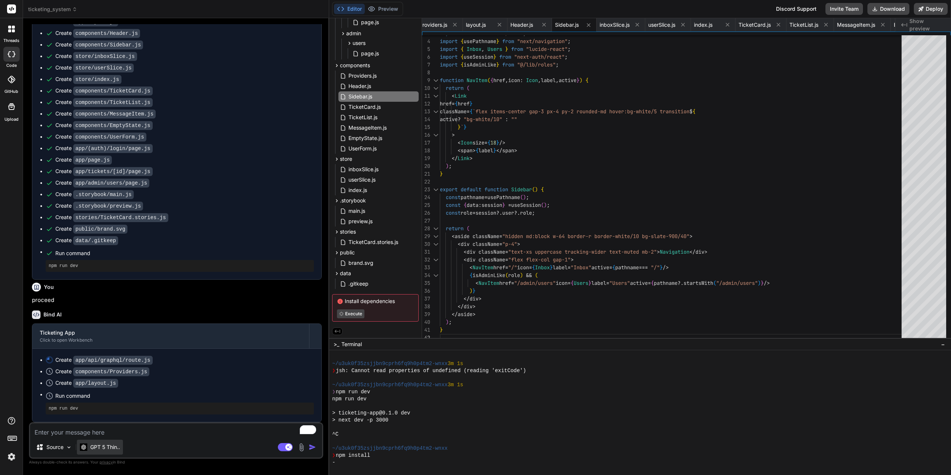
click at [103, 452] on div "GPT 5 Thin.." at bounding box center [100, 447] width 46 height 15
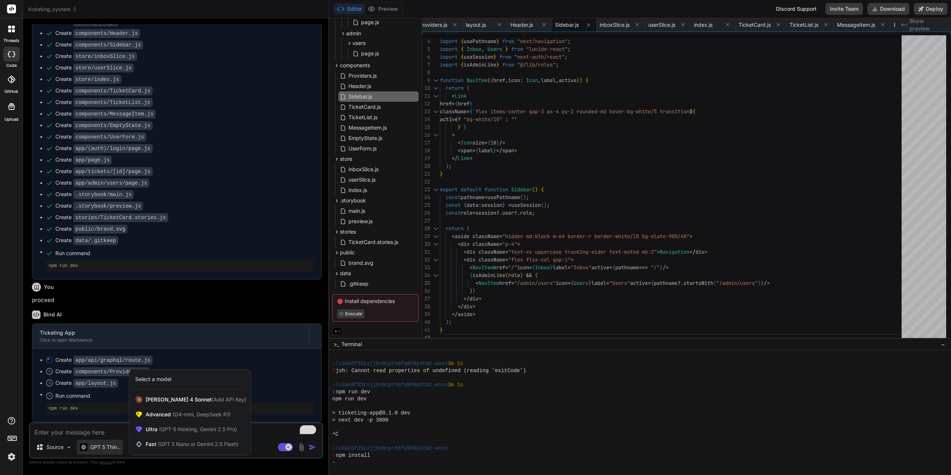
click at [104, 450] on div at bounding box center [475, 237] width 951 height 475
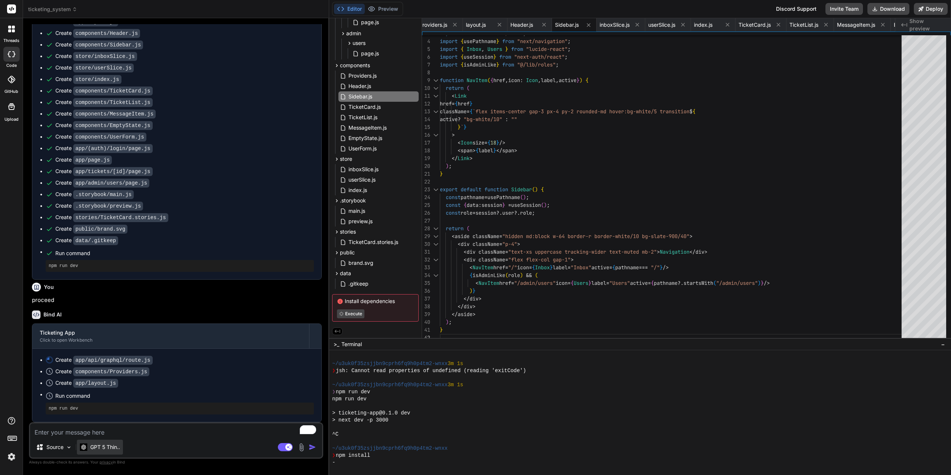
click at [108, 444] on p "GPT 5 Thin.." at bounding box center [105, 447] width 30 height 7
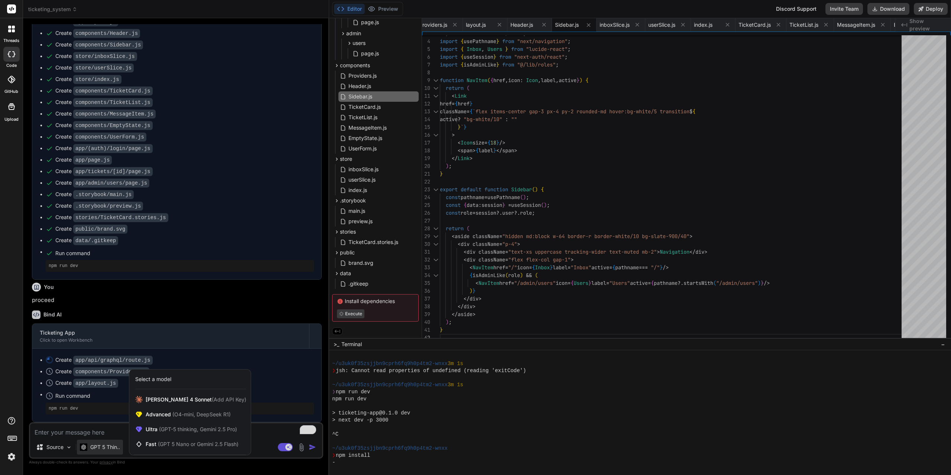
click at [617, 273] on div at bounding box center [475, 237] width 951 height 475
type textarea "x"
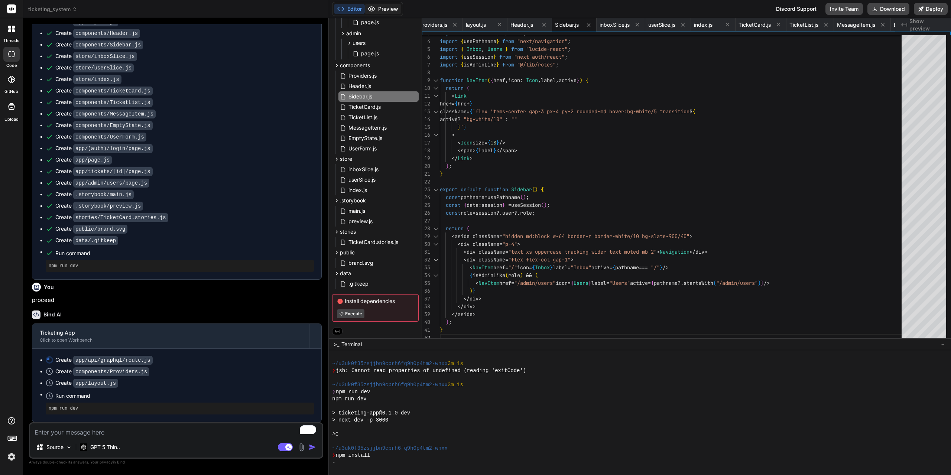
click at [383, 6] on button "Preview" at bounding box center [383, 9] width 36 height 10
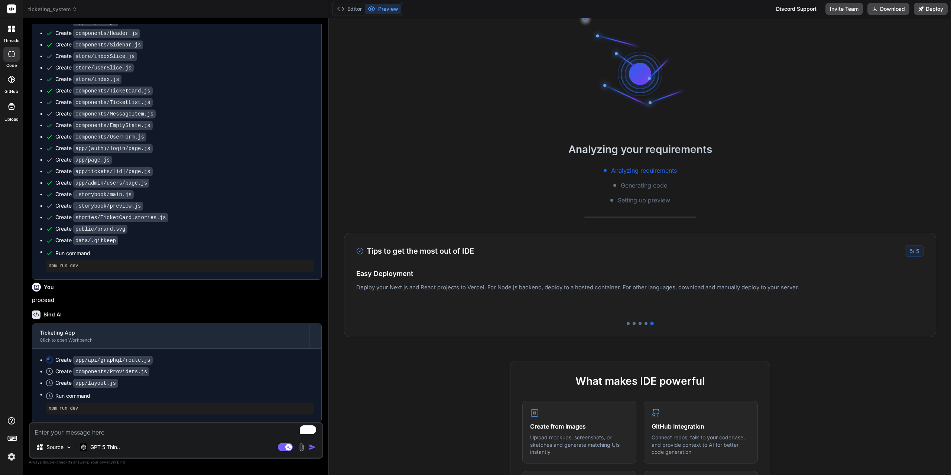
click at [581, 152] on h2 "Analyzing your requirements" at bounding box center [640, 150] width 622 height 16
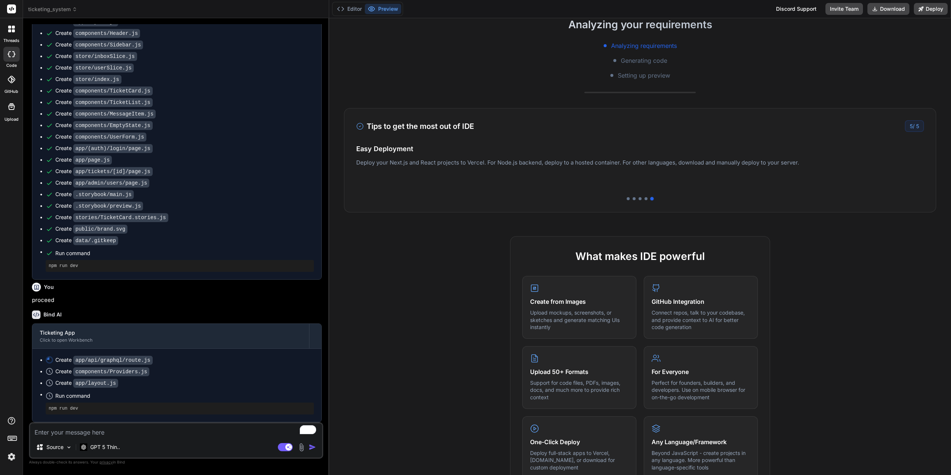
scroll to position [186, 0]
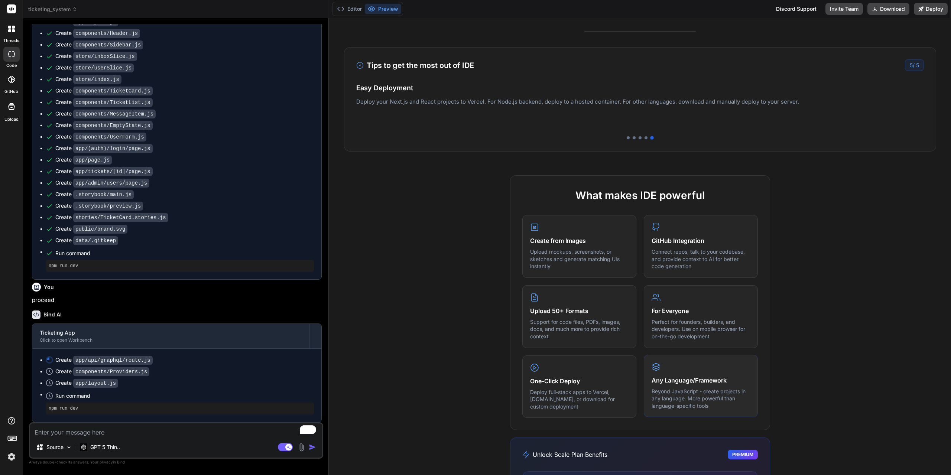
click at [682, 384] on h4 "Any Language/Framework" at bounding box center [701, 380] width 98 height 9
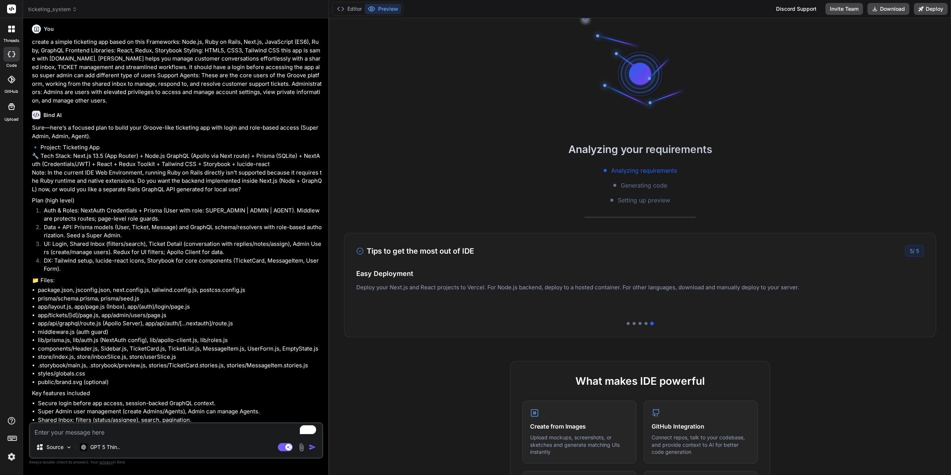
scroll to position [0, 0]
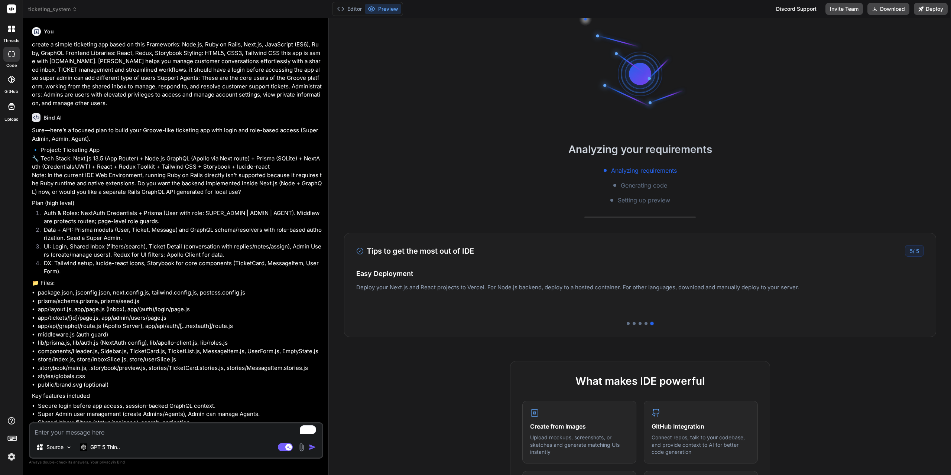
click at [64, 8] on span "ticketing_system" at bounding box center [52, 9] width 49 height 7
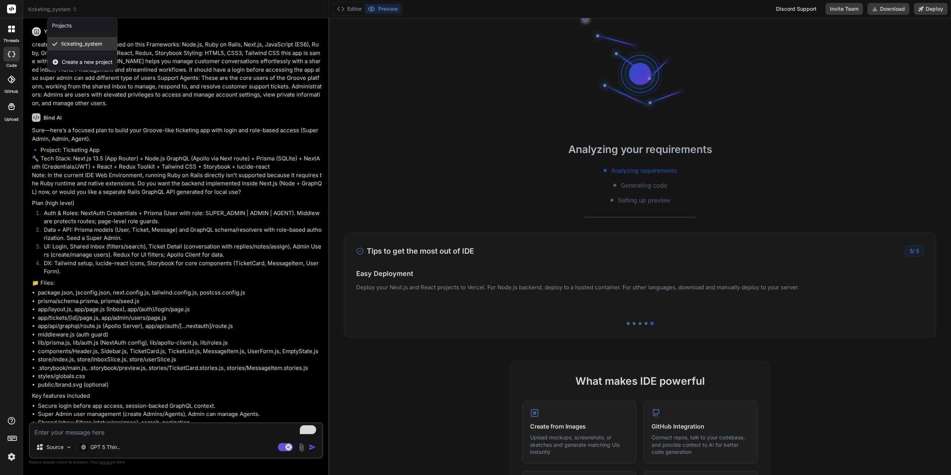
click at [84, 45] on span "ticketing_system" at bounding box center [81, 43] width 41 height 7
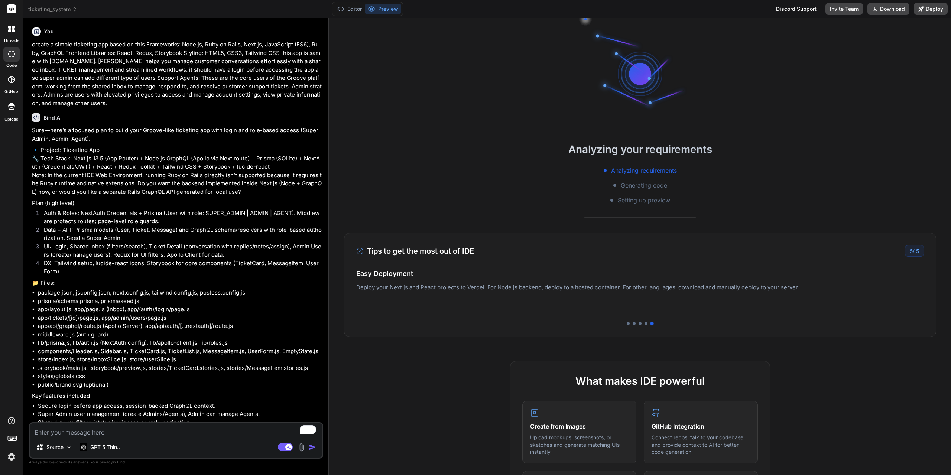
click at [15, 457] on img at bounding box center [11, 457] width 13 height 13
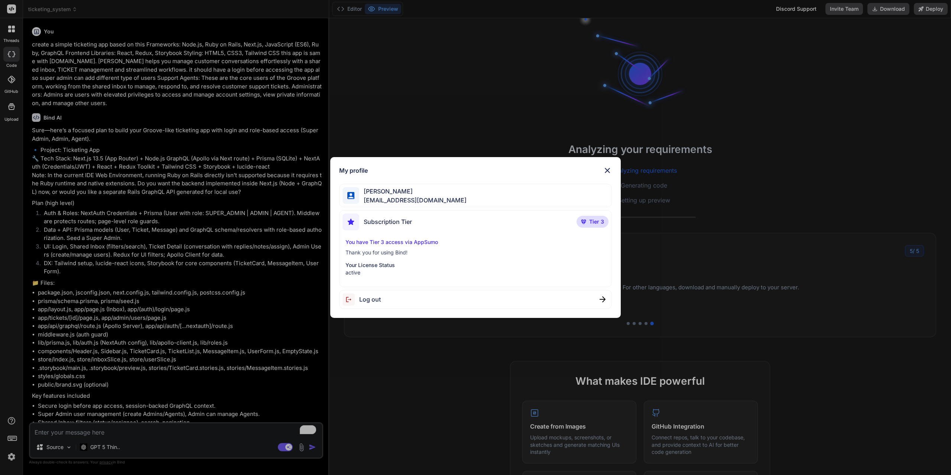
click at [608, 169] on img at bounding box center [607, 170] width 9 height 9
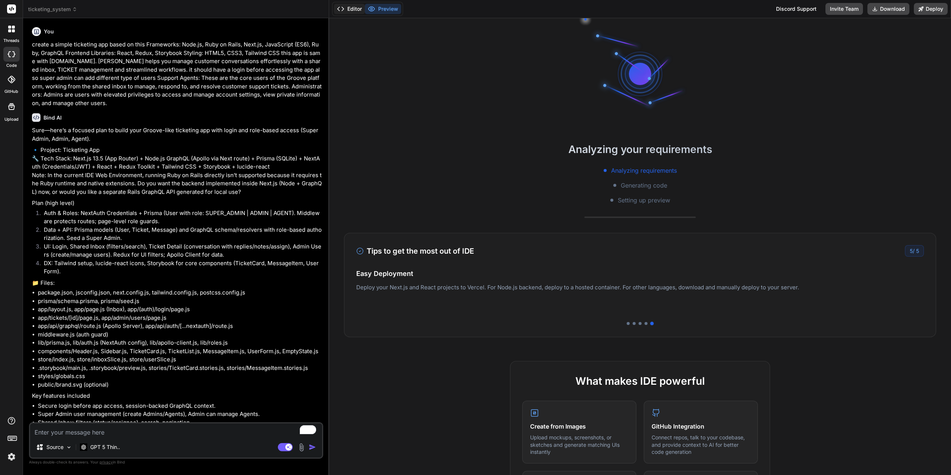
click at [346, 8] on button "Editor" at bounding box center [349, 9] width 31 height 10
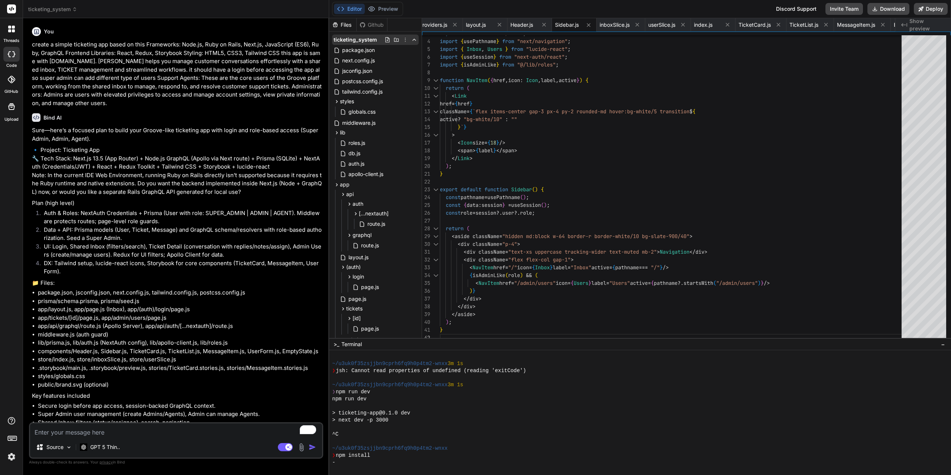
click at [403, 39] on icon at bounding box center [405, 40] width 6 height 6
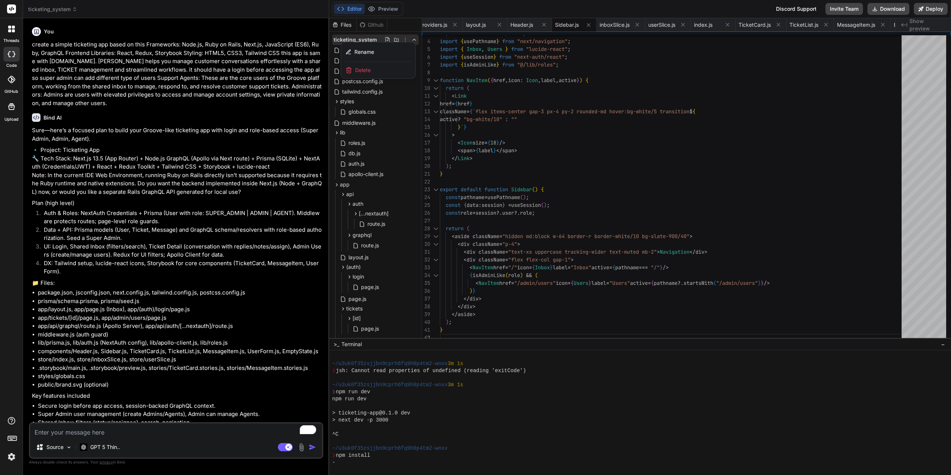
click at [242, 165] on p "🔹 Project: Ticketing App 🔧 Tech Stack: Next.js 13.5 (App Router) + Node.js Grap…" at bounding box center [177, 171] width 290 height 50
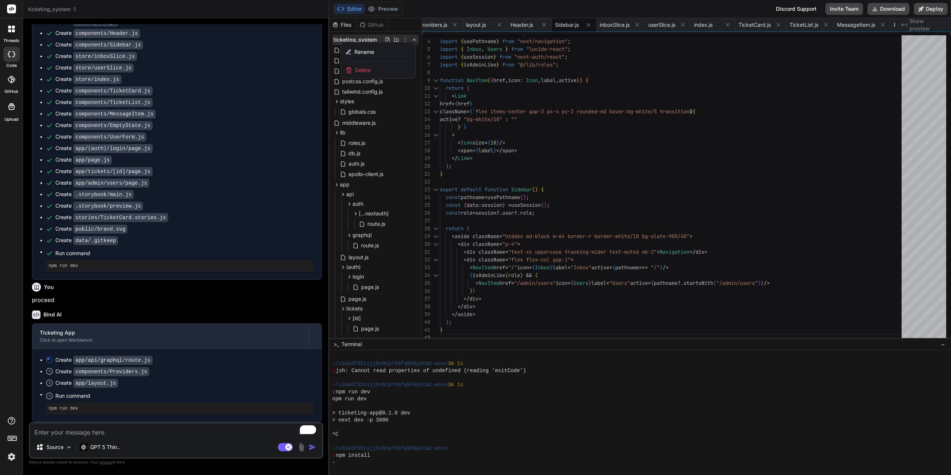
scroll to position [750, 0]
click at [361, 70] on span "Delete" at bounding box center [363, 70] width 16 height 7
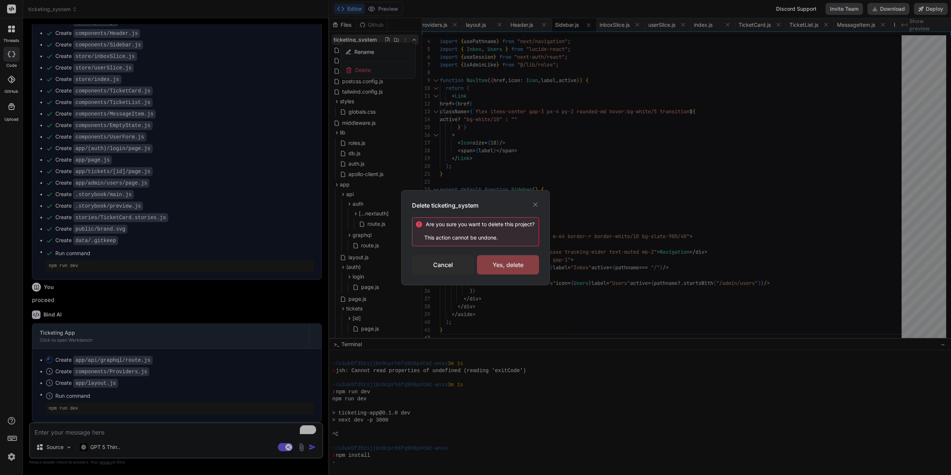
click at [505, 265] on div "Yes, delete" at bounding box center [508, 264] width 62 height 19
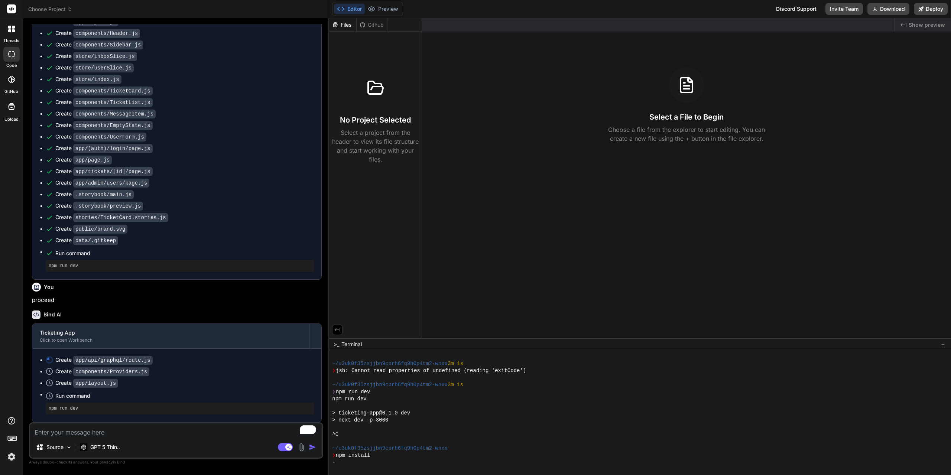
scroll to position [0, 0]
click at [68, 6] on span "Choose Project" at bounding box center [50, 9] width 44 height 7
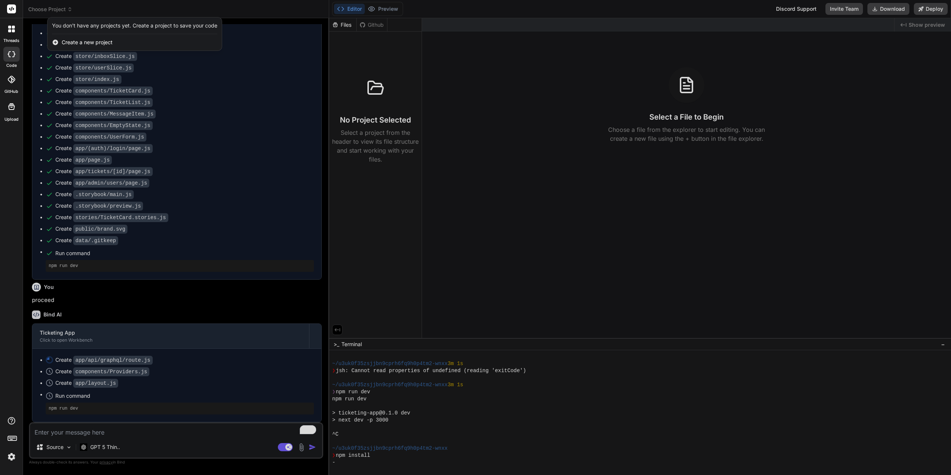
click at [89, 45] on span "Create a new project" at bounding box center [87, 42] width 51 height 7
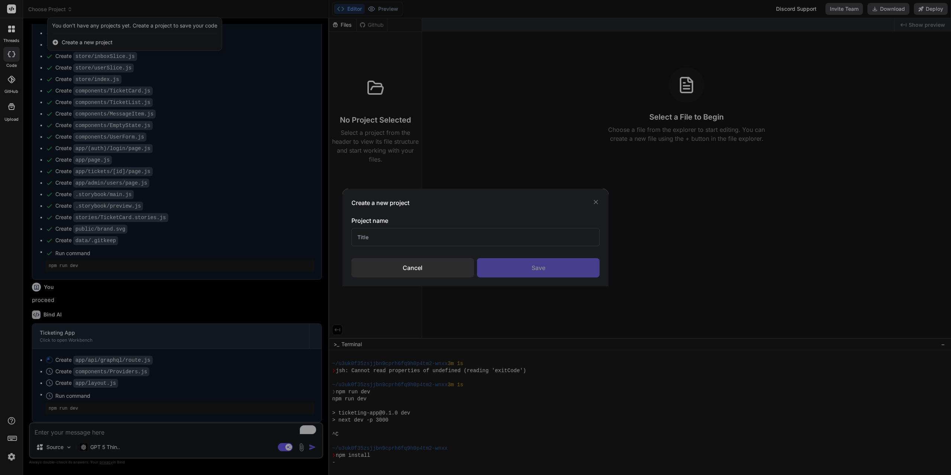
click at [406, 239] on input "text" at bounding box center [475, 237] width 249 height 18
type input "ticketing-system"
click at [535, 272] on div "Save" at bounding box center [538, 267] width 123 height 19
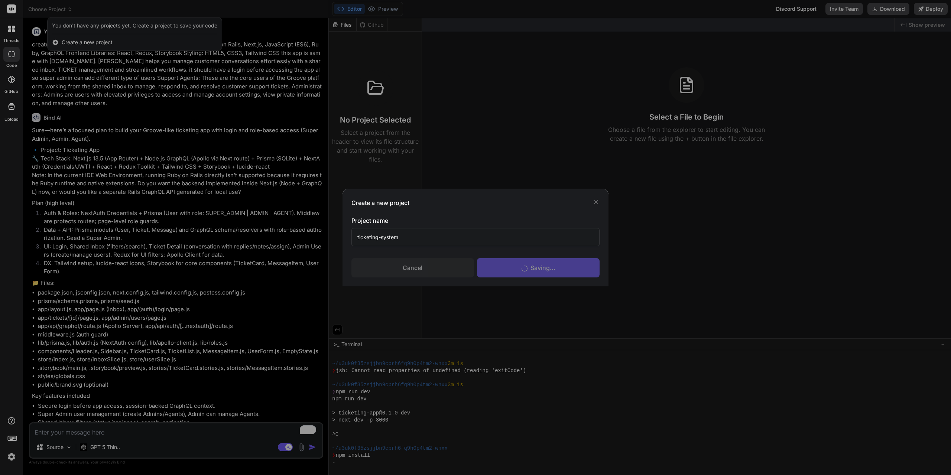
scroll to position [4115, 0]
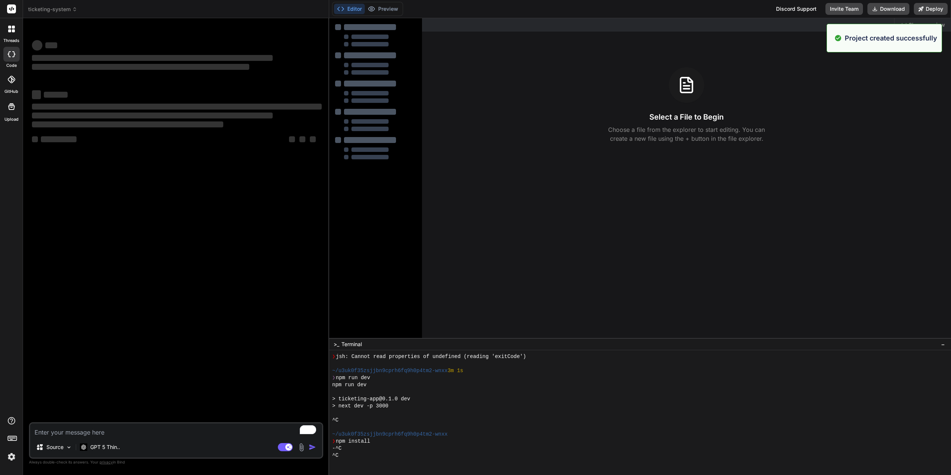
type textarea "x"
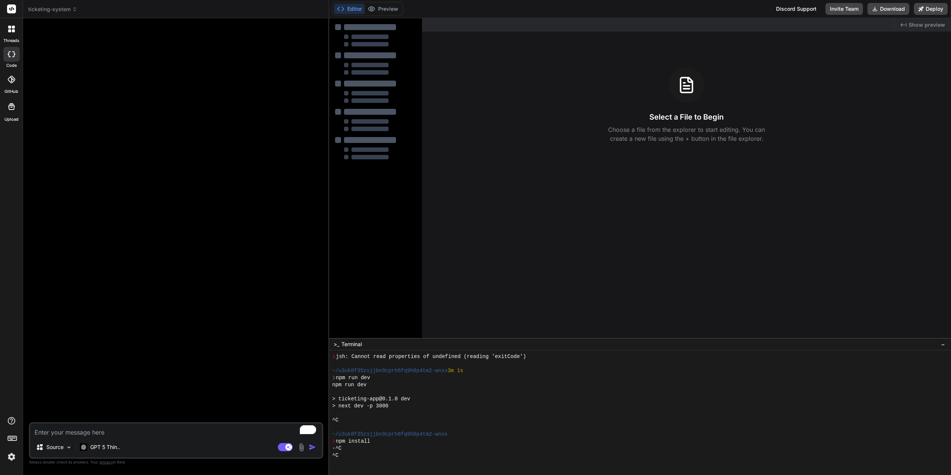
click at [123, 431] on textarea "To enrich screen reader interactions, please activate Accessibility in Grammarl…" at bounding box center [176, 430] width 292 height 13
type textarea "c"
type textarea "x"
type textarea "cr"
type textarea "x"
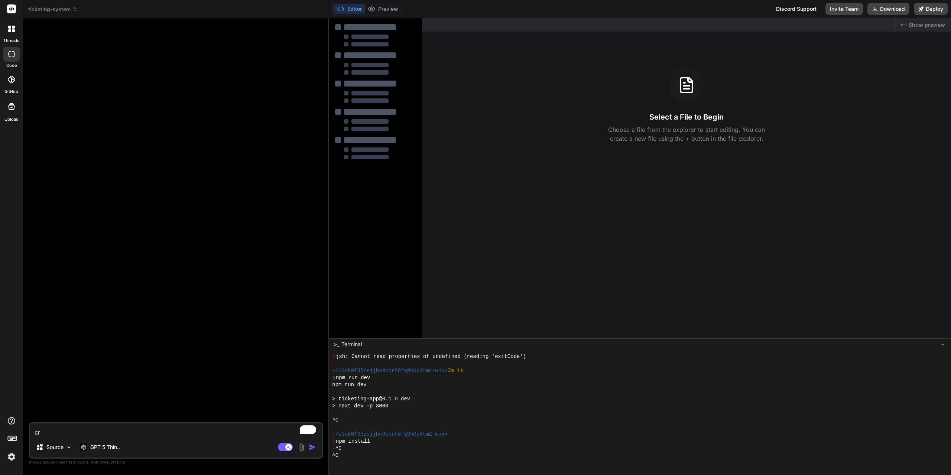
type textarea "cre"
type textarea "x"
type textarea "cree"
type textarea "x"
type textarea "cre"
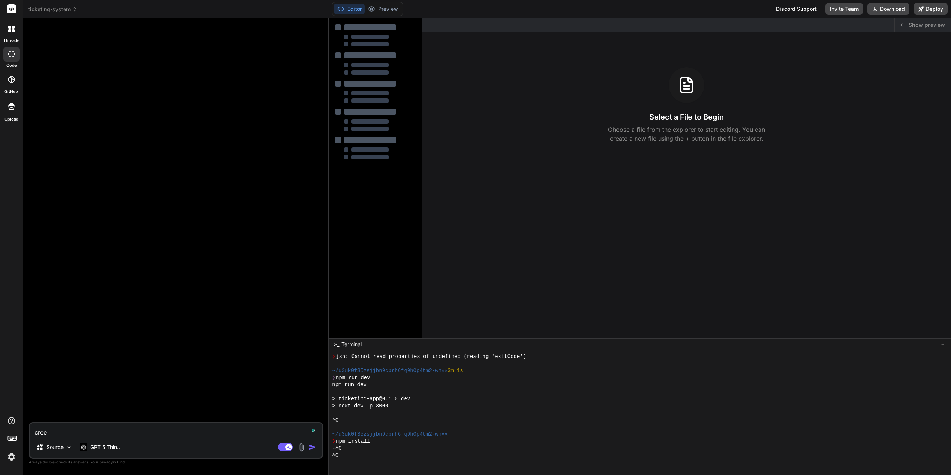
type textarea "x"
type textarea "crea"
type textarea "x"
type textarea "creat"
type textarea "x"
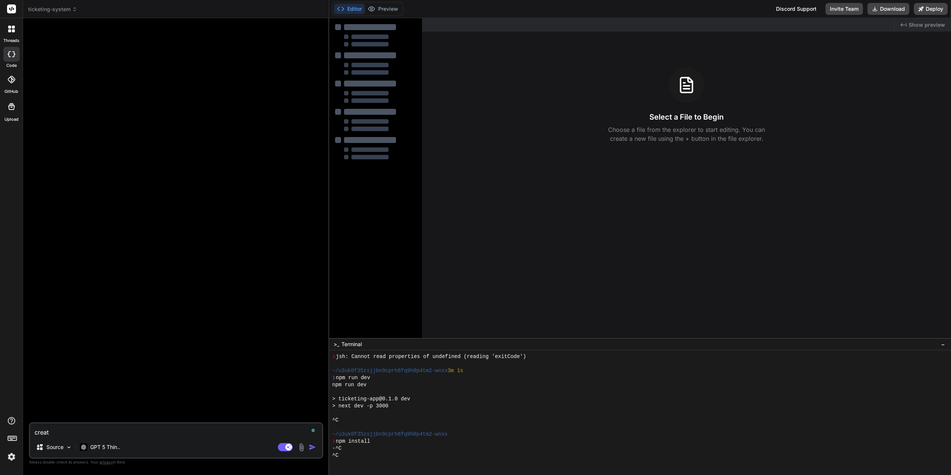
type textarea "create"
type textarea "x"
type textarea "create"
type textarea "x"
type textarea "create a"
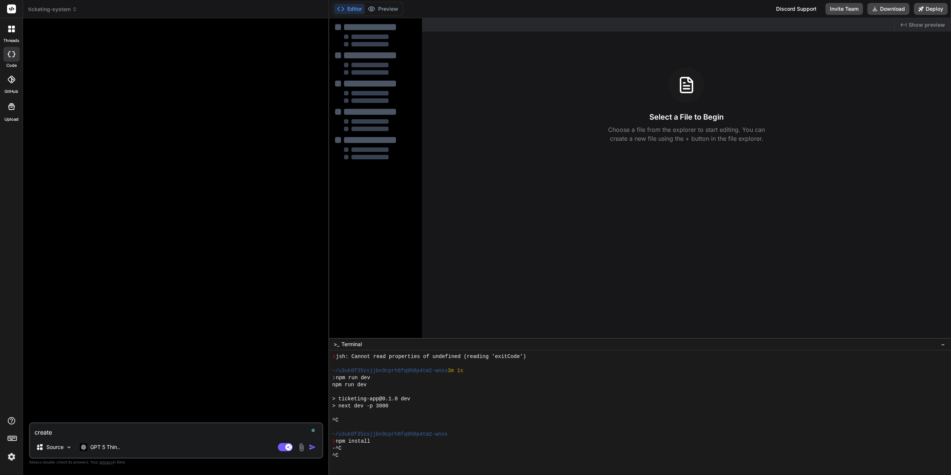
type textarea "x"
type textarea "create a"
type textarea "x"
type textarea "create a s"
type textarea "x"
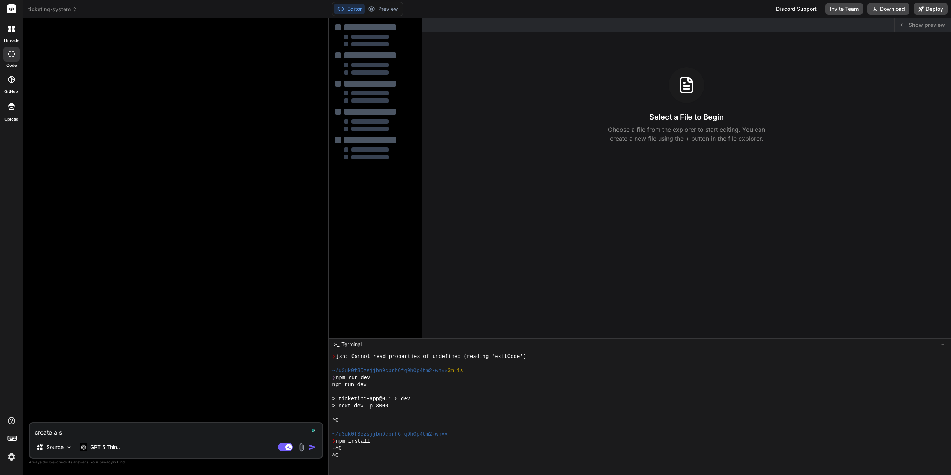
type textarea "create a si"
type textarea "x"
type textarea "create a sim"
type textarea "x"
type textarea "create a simp"
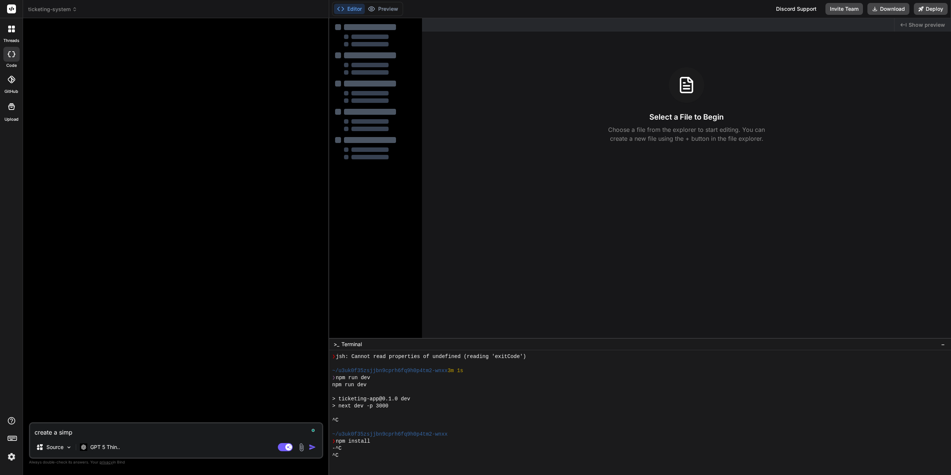
type textarea "x"
type textarea "create a simpl"
type textarea "x"
type textarea "create a simple"
type textarea "x"
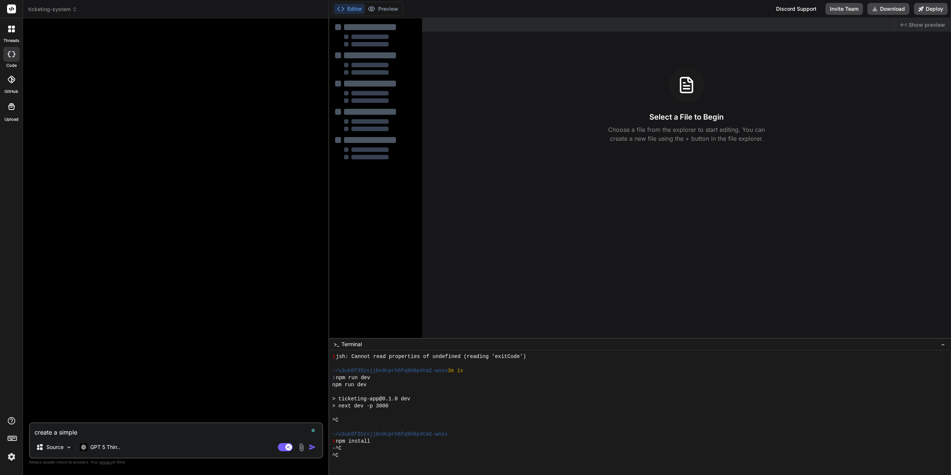
type textarea "create a simple"
type textarea "x"
type textarea "create a simple t"
type textarea "x"
type textarea "create a simple ti"
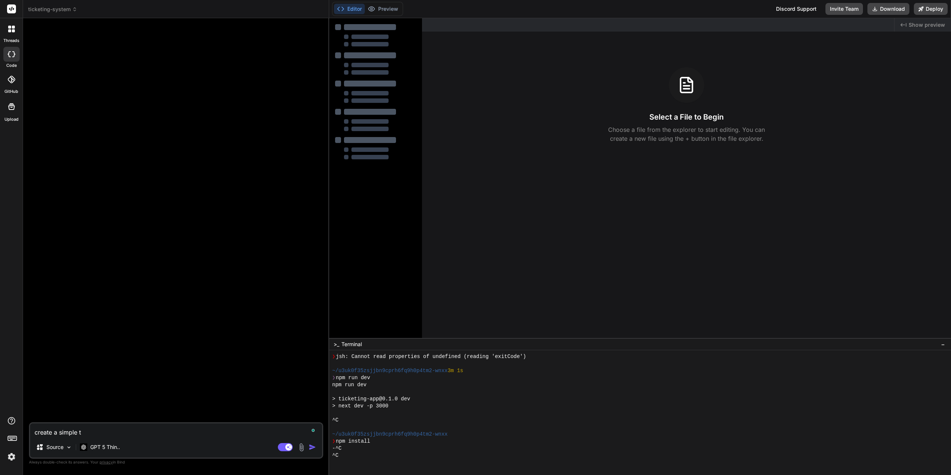
type textarea "x"
type textarea "create a simple tic"
type textarea "x"
type textarea "create a simple tick"
type textarea "x"
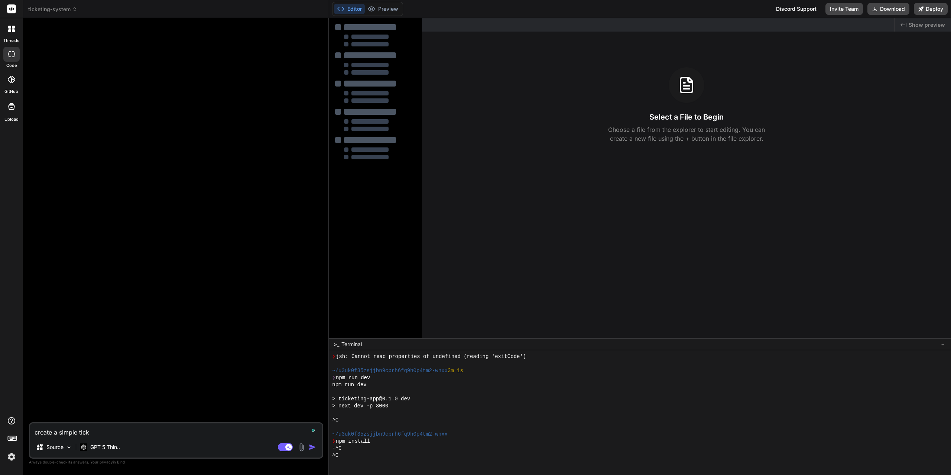
type textarea "create a simple ticke"
type textarea "x"
type textarea "create a simple ticket"
type textarea "x"
type textarea "create a simple ticketi"
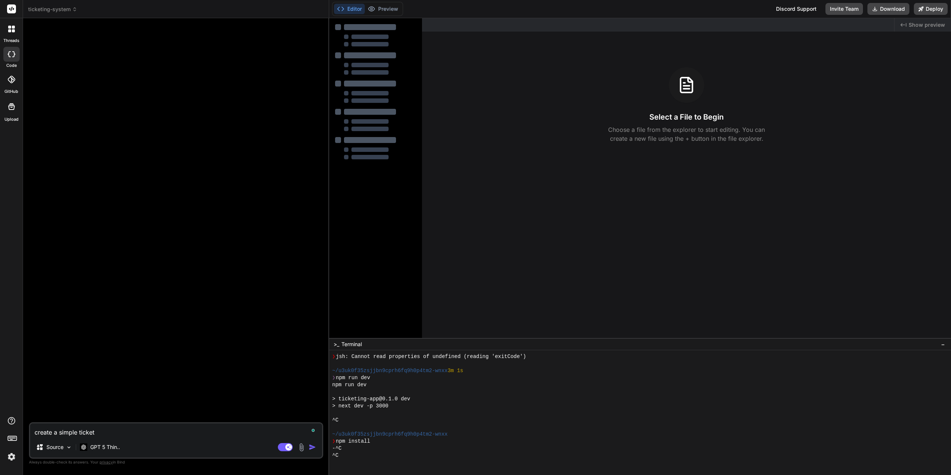
type textarea "x"
type textarea "create a simple ticketin"
type textarea "x"
type textarea "create a simple ticketing"
type textarea "x"
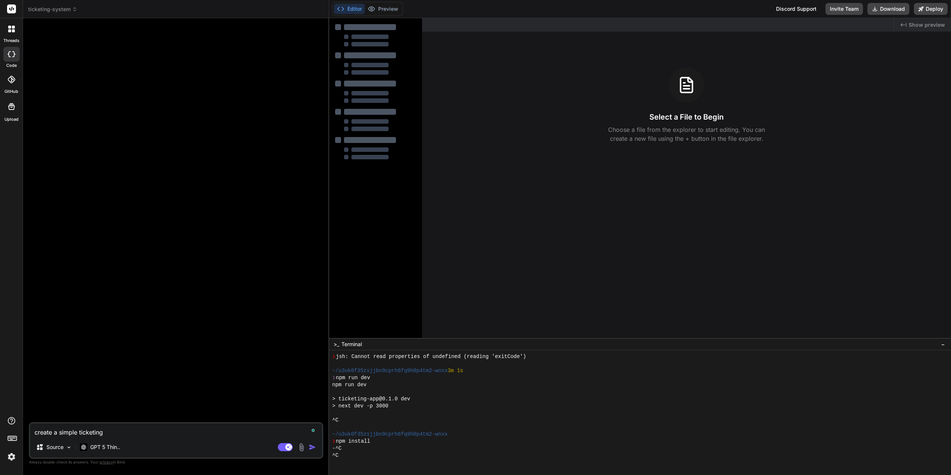
type textarea "create a simple ticketing"
type textarea "x"
type textarea "create a simple ticketing s"
type textarea "x"
type textarea "create a simple ticketing sy"
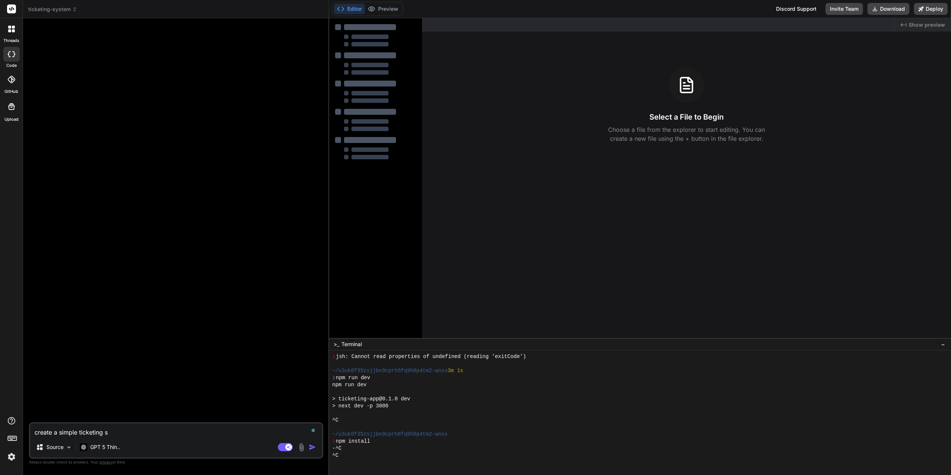
type textarea "x"
type textarea "create a simple ticketing sys"
type textarea "x"
type textarea "create a simple ticketing syst"
type textarea "x"
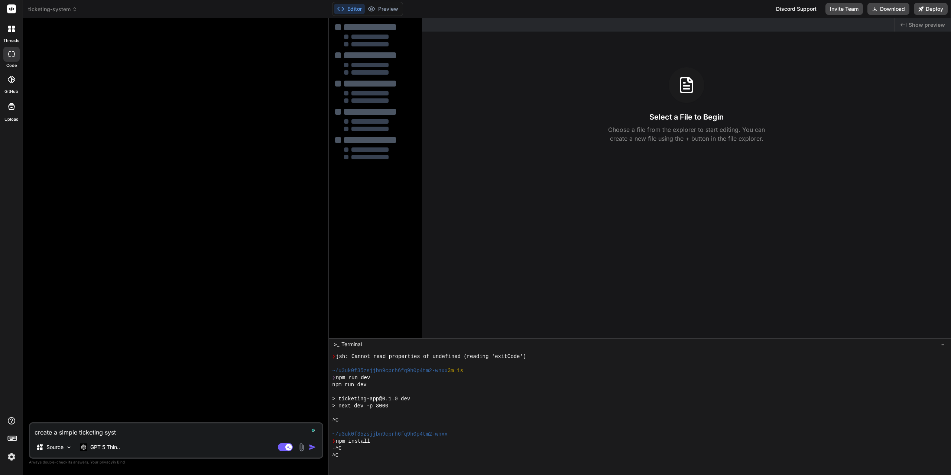
type textarea "create a simple ticketing syste"
type textarea "x"
type textarea "create a simple ticketing system"
type textarea "x"
type textarea "create a simple ticketing system"
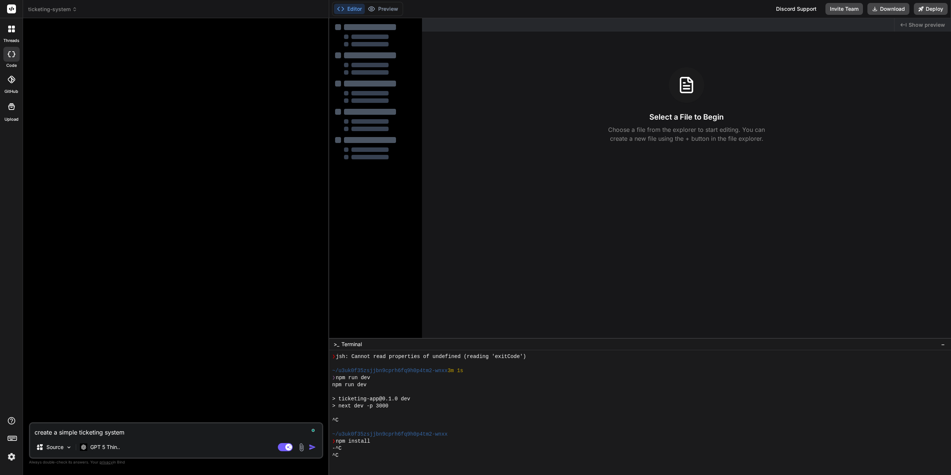
type textarea "x"
type textarea "create a simple ticketing system b"
type textarea "x"
type textarea "create a simple ticketing system ba"
type textarea "x"
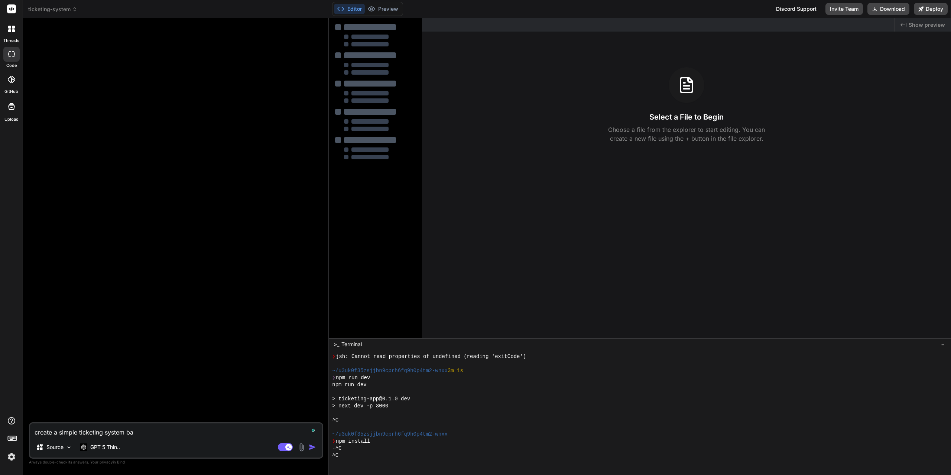
type textarea "create a simple ticketing system bas"
type textarea "x"
type textarea "create a simple ticketing system base"
type textarea "x"
type textarea "create a simple ticketing system based"
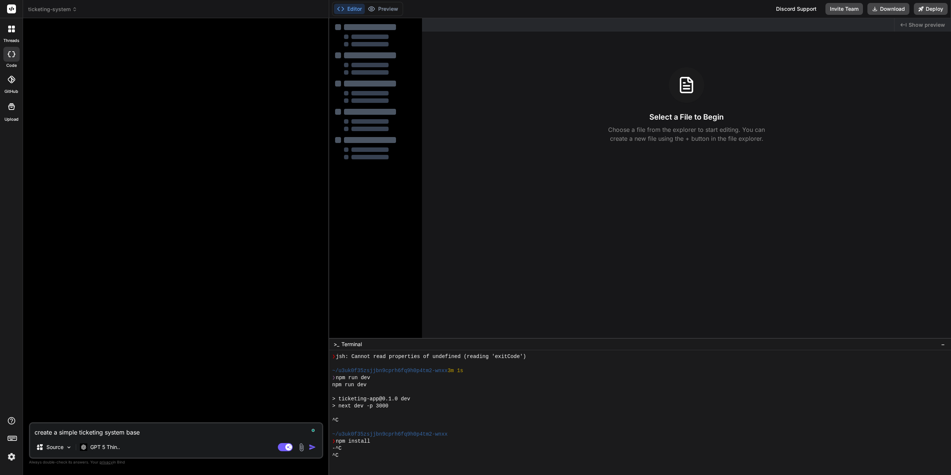
type textarea "x"
type textarea "create a simple ticketing system based"
type textarea "x"
type textarea "create a simple ticketing system based o"
type textarea "x"
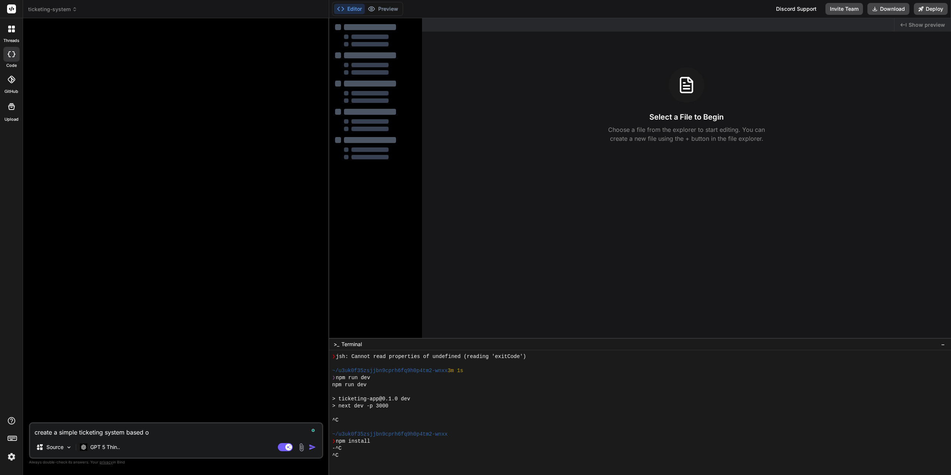
type textarea "create a simple ticketing system based on"
type textarea "x"
type textarea "create a simple ticketing system based on"
type textarea "x"
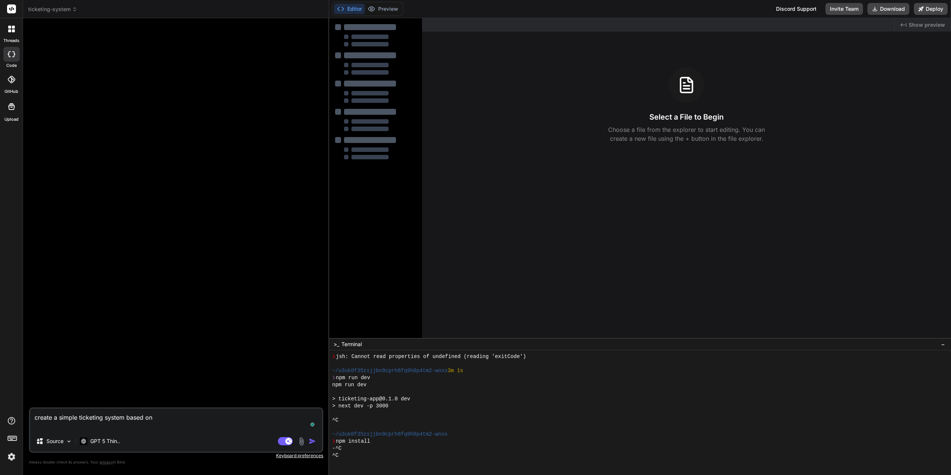
paste textarea "React, Next.js, Redux, GraphQL, Tailwind CSS, Node.js, GraphQL, PostgreSQL, Sto…"
type textarea "create a simple ticketing system based on React, Next.js, Redux, GraphQL, Tailw…"
type textarea "x"
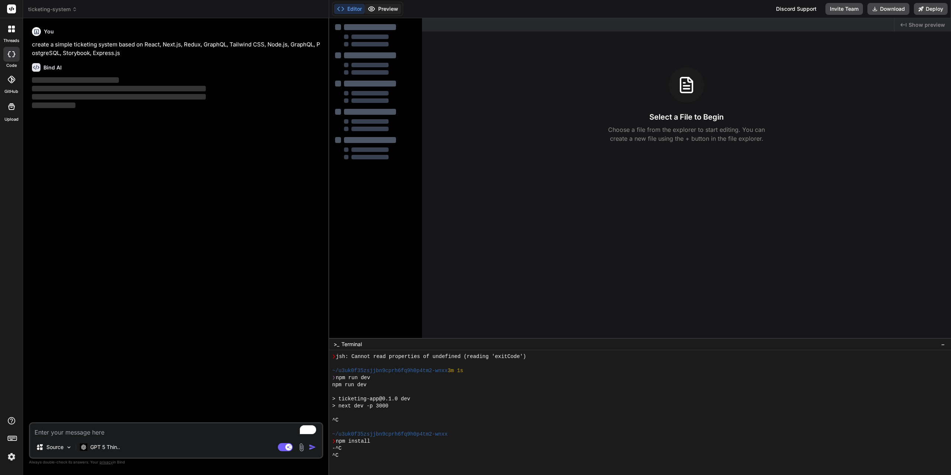
click at [387, 13] on button "Preview" at bounding box center [383, 9] width 36 height 10
click at [111, 446] on p "GPT 5 Thin.." at bounding box center [105, 447] width 30 height 7
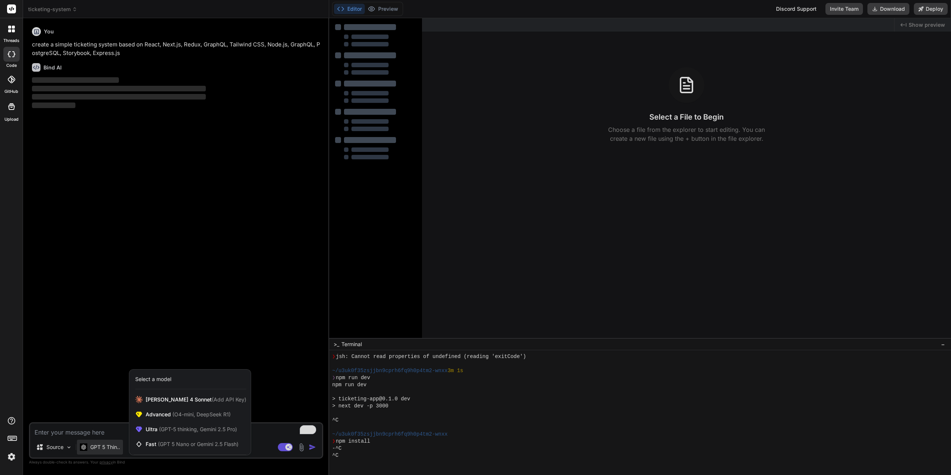
click at [111, 446] on div at bounding box center [475, 237] width 951 height 475
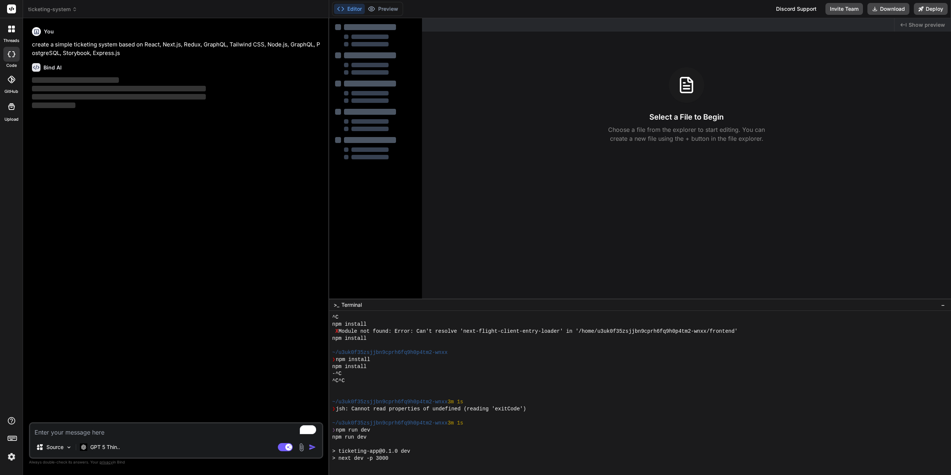
drag, startPoint x: 566, startPoint y: 338, endPoint x: 593, endPoint y: 296, distance: 49.8
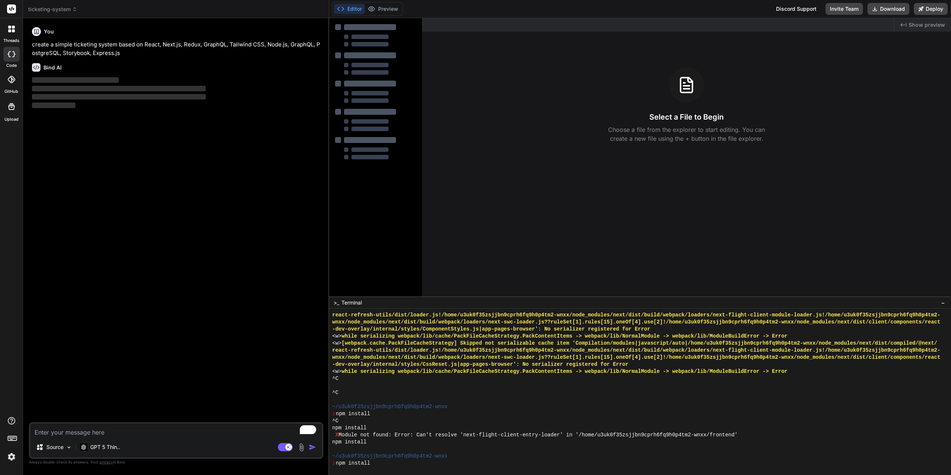
scroll to position [4068, 0]
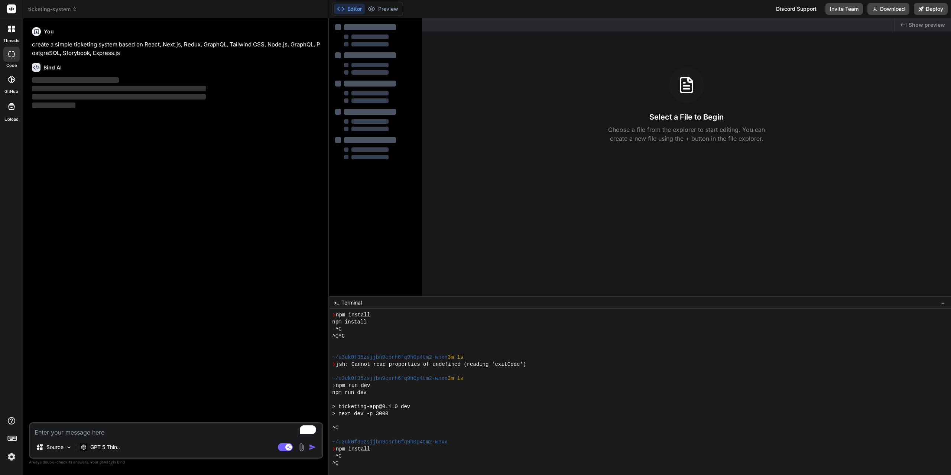
drag, startPoint x: 615, startPoint y: 438, endPoint x: 573, endPoint y: 428, distance: 44.0
click at [574, 428] on div "^C" at bounding box center [636, 428] width 609 height 7
click at [944, 305] on span "−" at bounding box center [943, 302] width 4 height 7
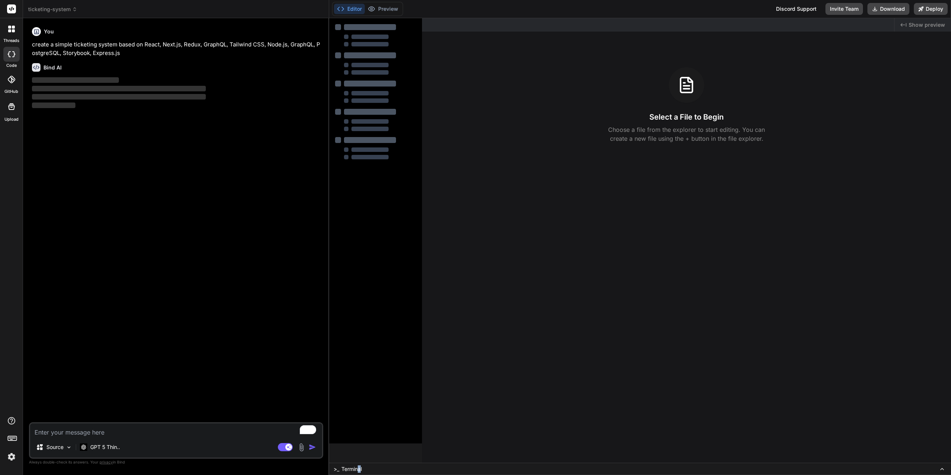
click at [361, 469] on span "Terminal" at bounding box center [351, 469] width 20 height 7
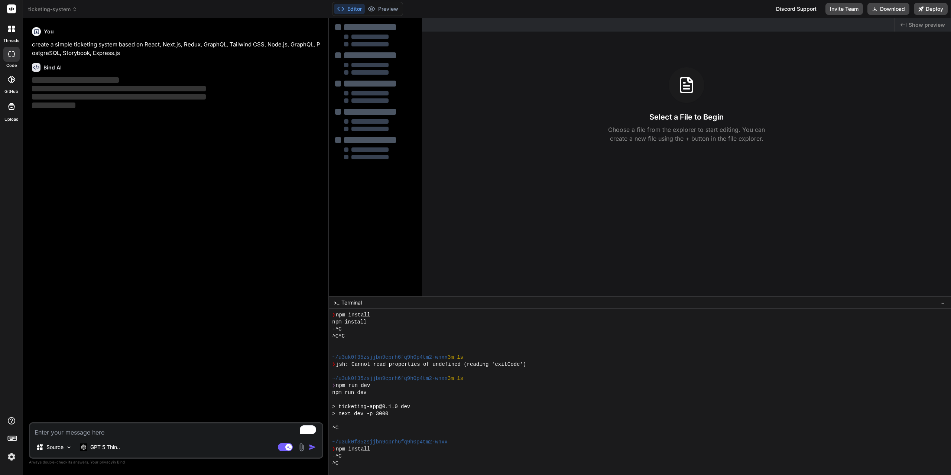
click at [12, 435] on icon at bounding box center [12, 438] width 10 height 10
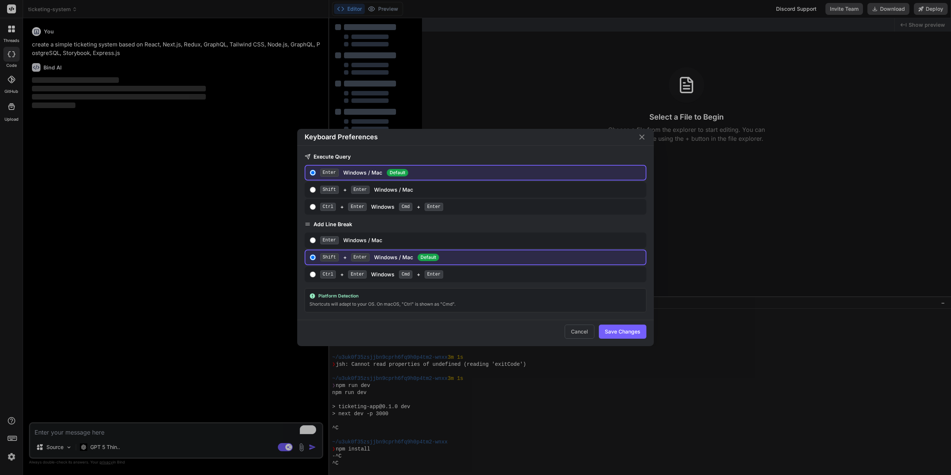
click at [645, 137] on icon "Close" at bounding box center [642, 137] width 9 height 9
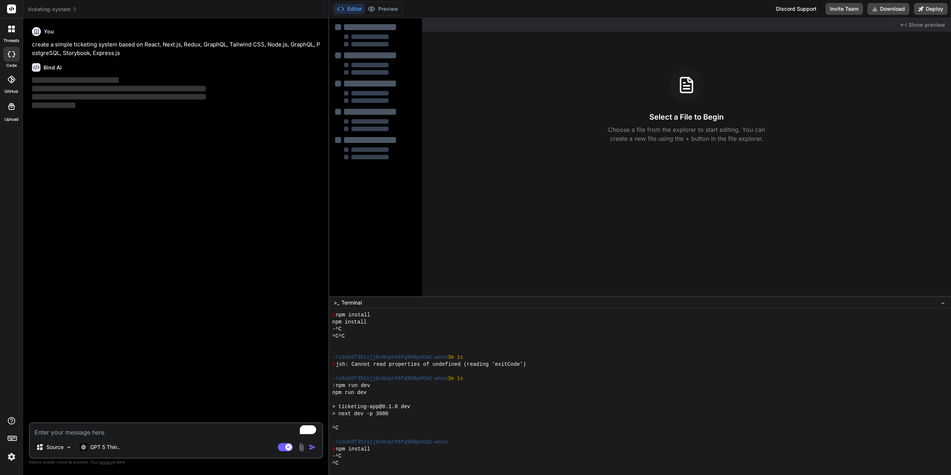
click at [14, 437] on rect at bounding box center [12, 438] width 9 height 4
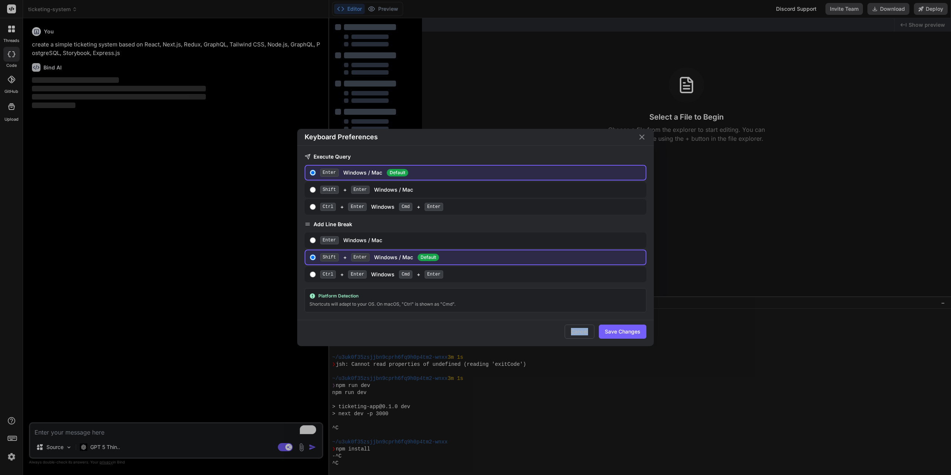
click at [14, 437] on div "Keyboard Preferences Execute Query Enter Windows / Mac Default Shift + Enter Wi…" at bounding box center [475, 237] width 951 height 475
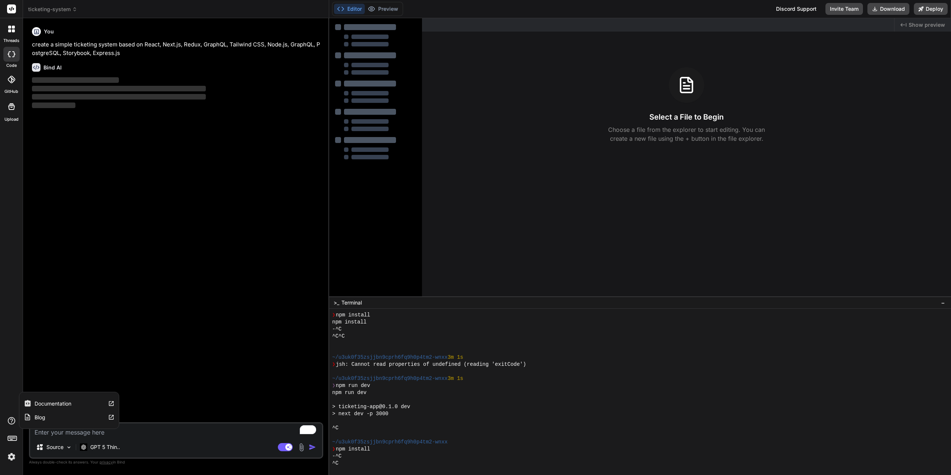
click at [10, 422] on icon at bounding box center [11, 420] width 9 height 9
click at [50, 406] on label "Documentation" at bounding box center [53, 403] width 37 height 7
click at [11, 457] on img at bounding box center [11, 457] width 13 height 13
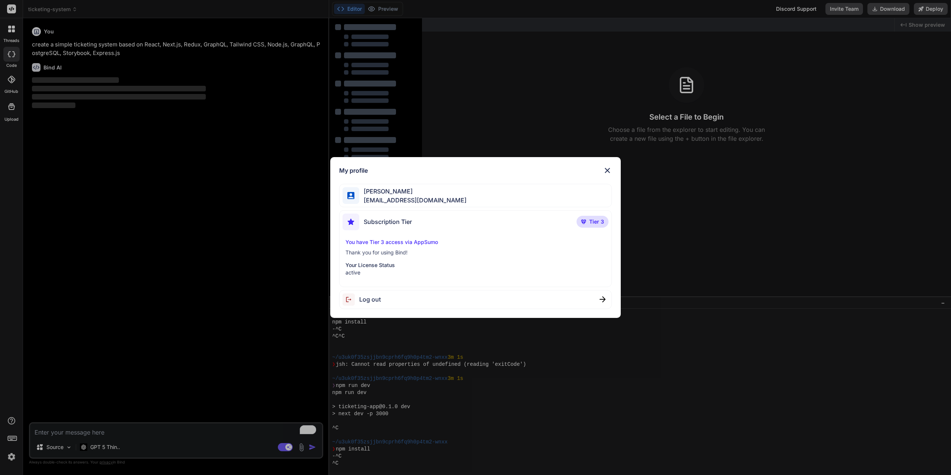
click at [11, 457] on div "My profile Raphael P. mrchachoo@gmail.com Subscription Tier Tier 3 You have Tie…" at bounding box center [475, 237] width 951 height 475
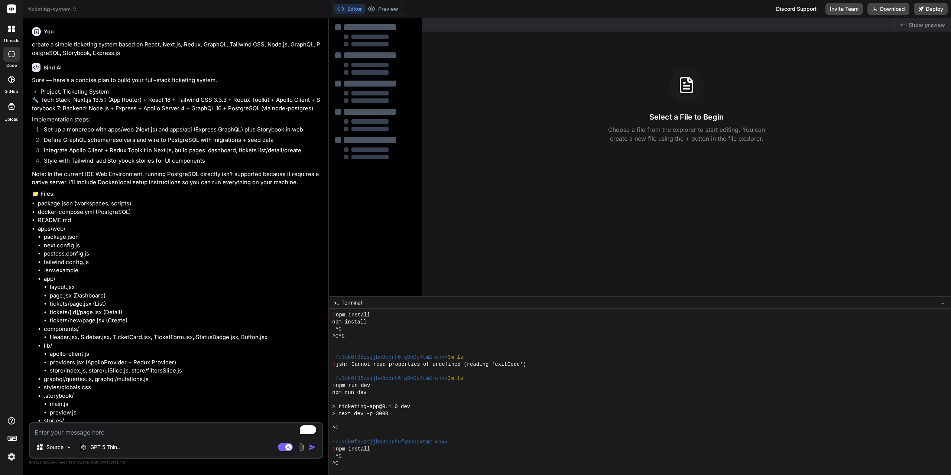
type textarea "x"
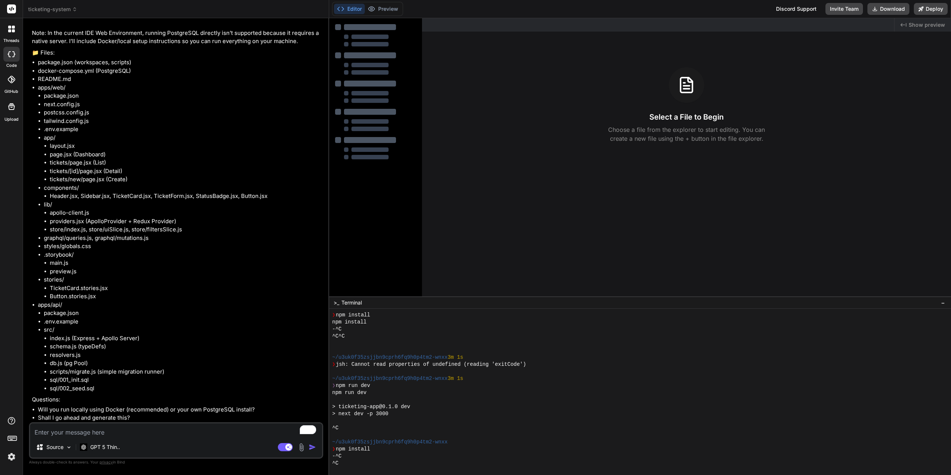
click at [198, 430] on textarea "To enrich screen reader interactions, please activate Accessibility in Grammarl…" at bounding box center [176, 430] width 292 height 13
type textarea "i"
type textarea "x"
type textarea "i"
type textarea "x"
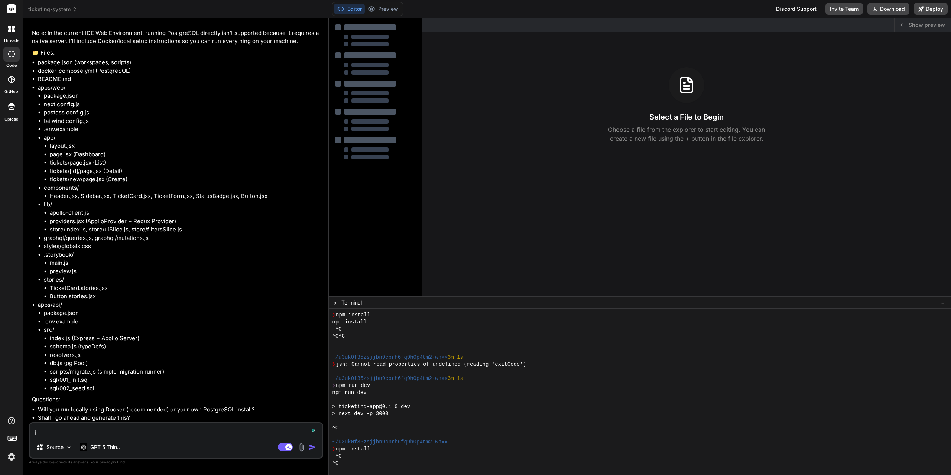
type textarea "i w"
type textarea "x"
type textarea "i wi"
type textarea "x"
type textarea "i wil"
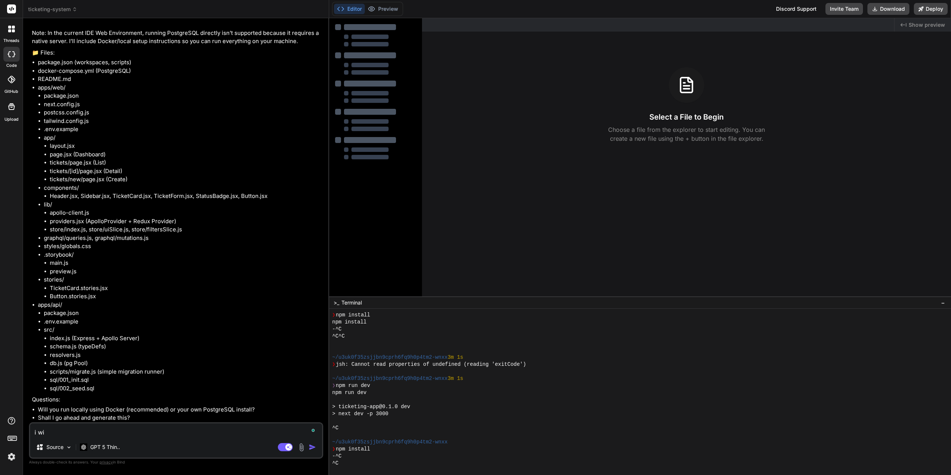
type textarea "x"
type textarea "i will"
type textarea "x"
type textarea "i will"
type textarea "x"
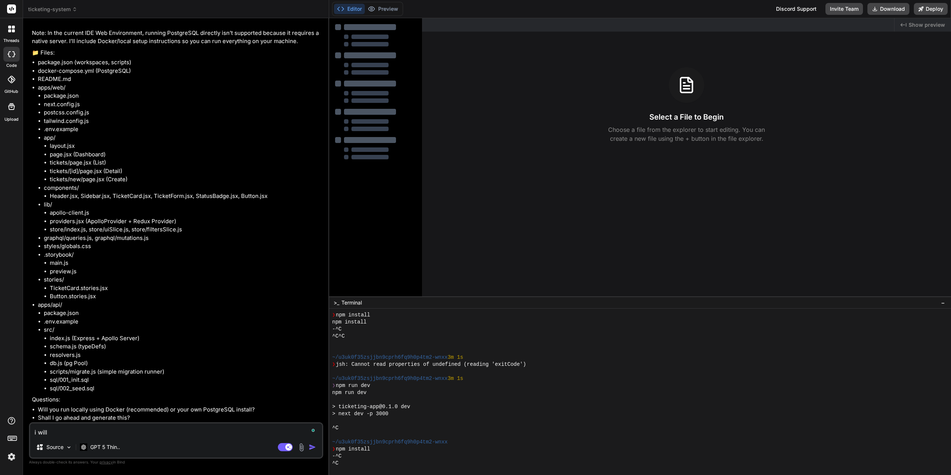
type textarea "i will r"
type textarea "x"
type textarea "i will ru"
type textarea "x"
type textarea "i will run"
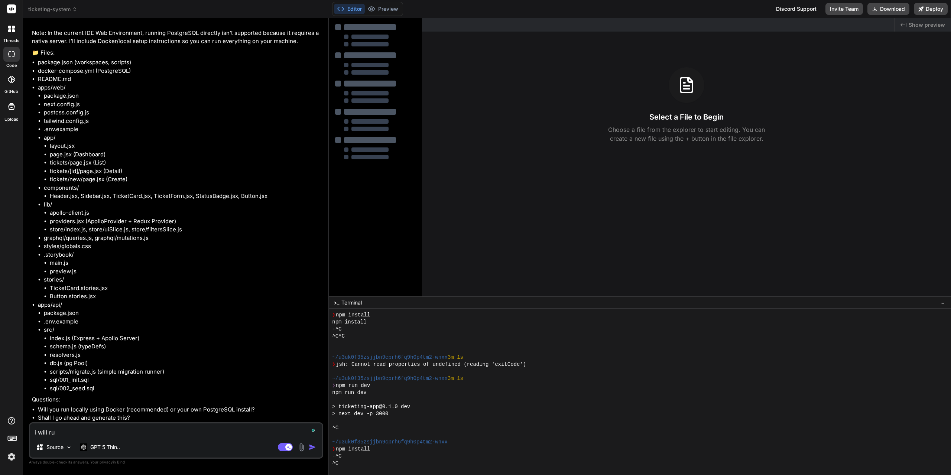
type textarea "x"
type textarea "i will run"
type textarea "x"
type textarea "i will run l"
type textarea "x"
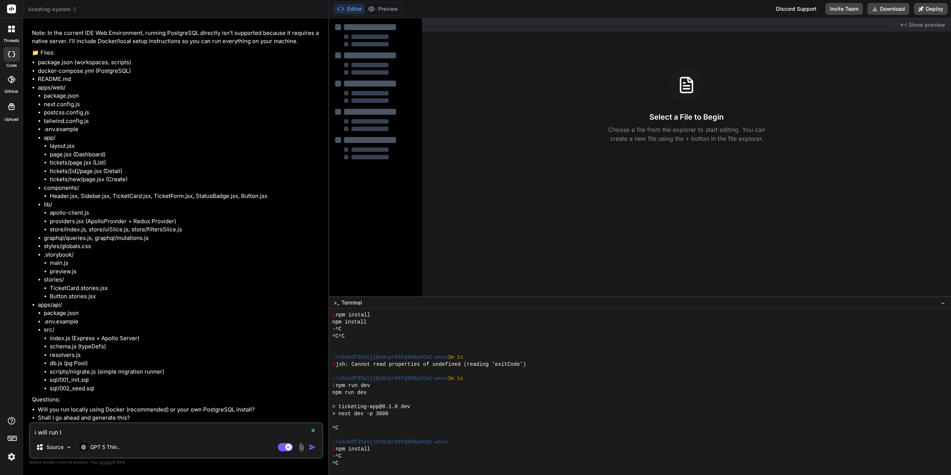
type textarea "i will run lo"
type textarea "x"
type textarea "i will run loc"
type textarea "x"
type textarea "i will run loca"
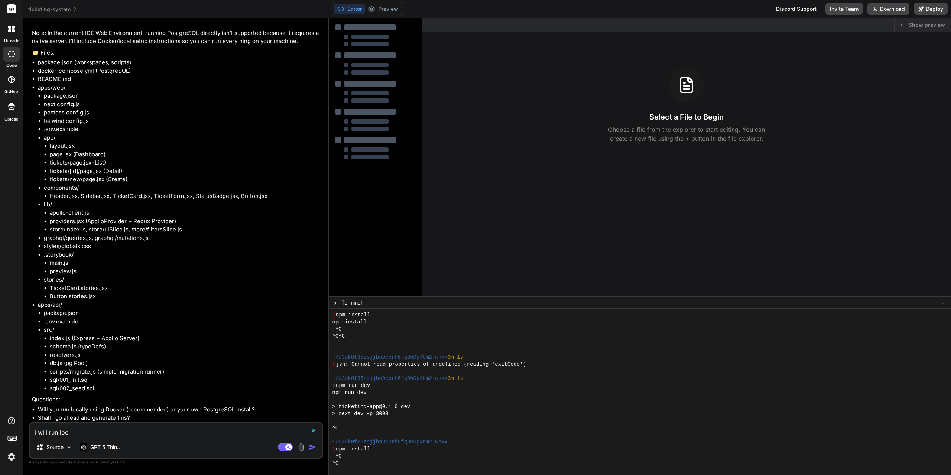
type textarea "x"
type textarea "i will run local"
type textarea "x"
type textarea "i will run locall"
type textarea "x"
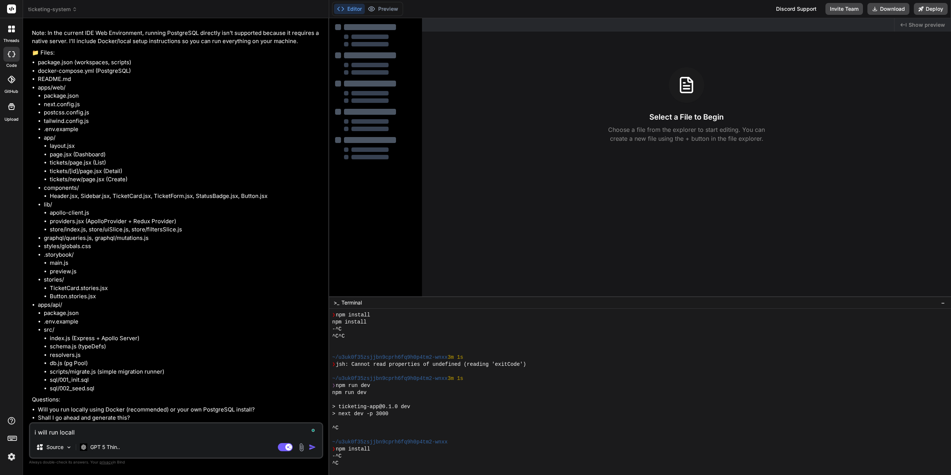
type textarea "i will run locally"
type textarea "x"
type textarea "i will run locally"
type textarea "x"
type textarea "i will run locally f"
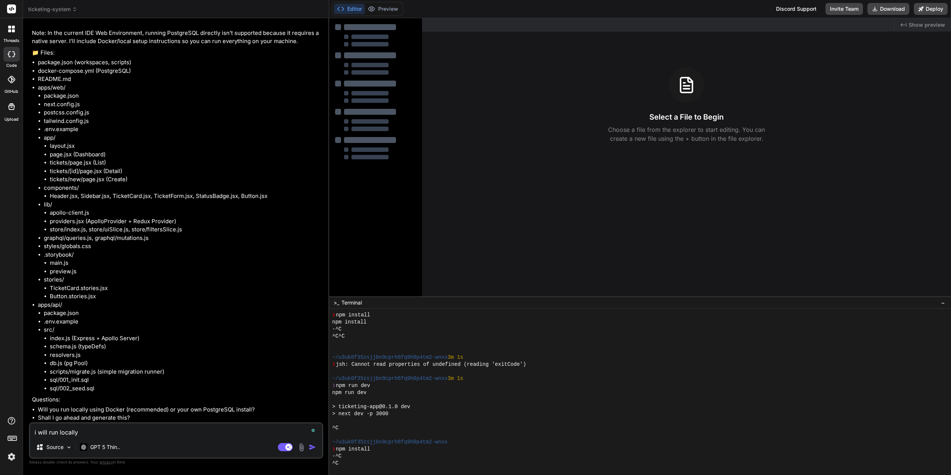
type textarea "x"
type textarea "i will run locally fi"
type textarea "x"
type textarea "i will run locally fir"
type textarea "x"
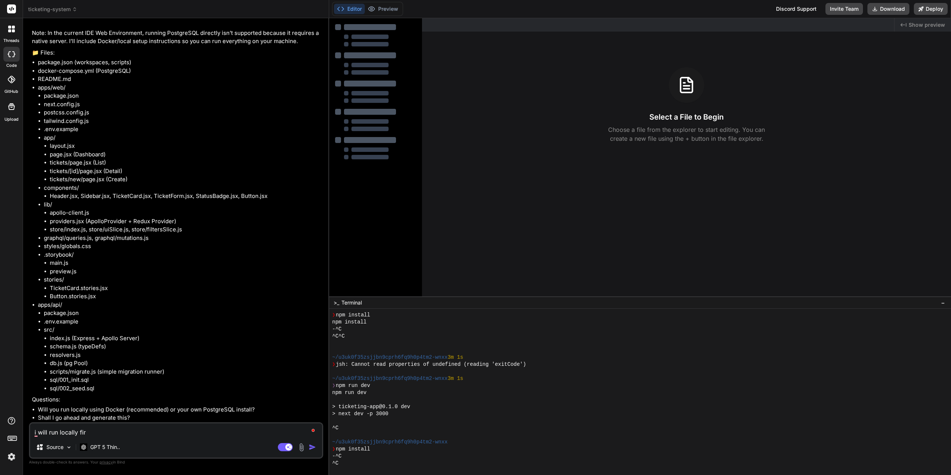
type textarea "i will run locally firs"
type textarea "x"
type textarea "i will run locally first"
type textarea "x"
type textarea "i will run locally first"
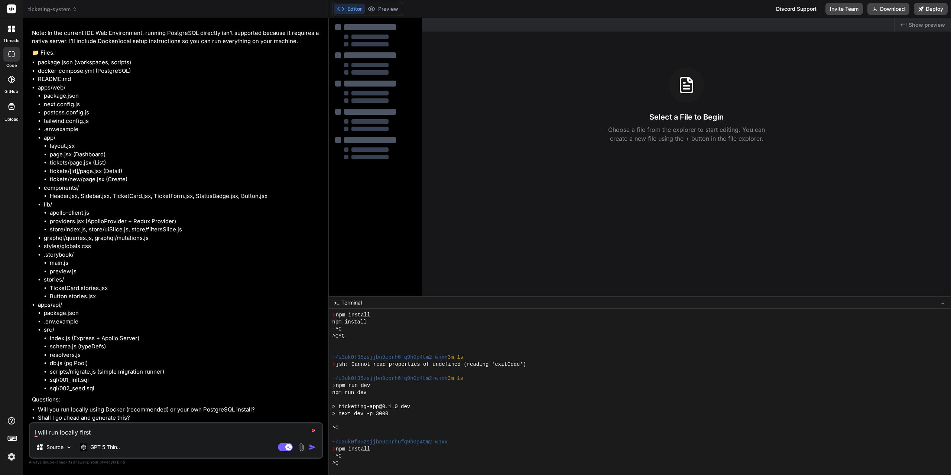
type textarea "x"
type textarea "i will run locally first a"
type textarea "x"
type textarea "i will run locally first an"
type textarea "x"
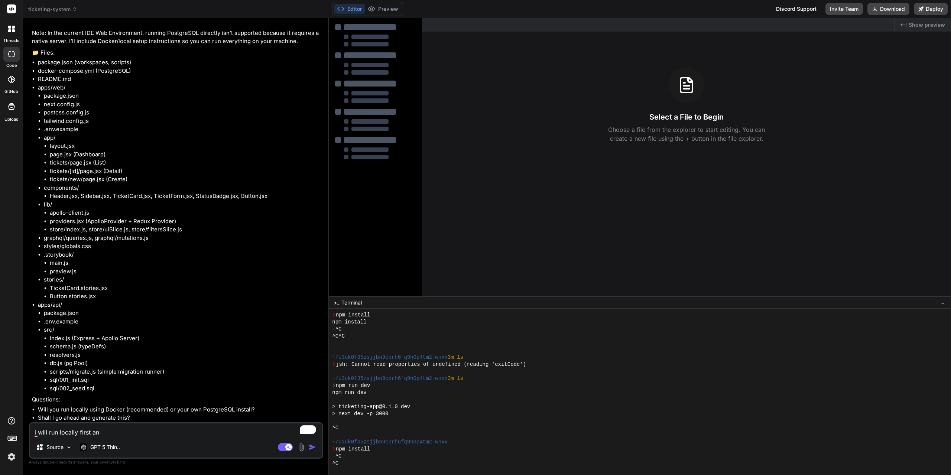
type textarea "i will run locally first and"
type textarea "x"
type textarea "i will run locally first and"
type textarea "x"
type textarea "i will run locally first and t"
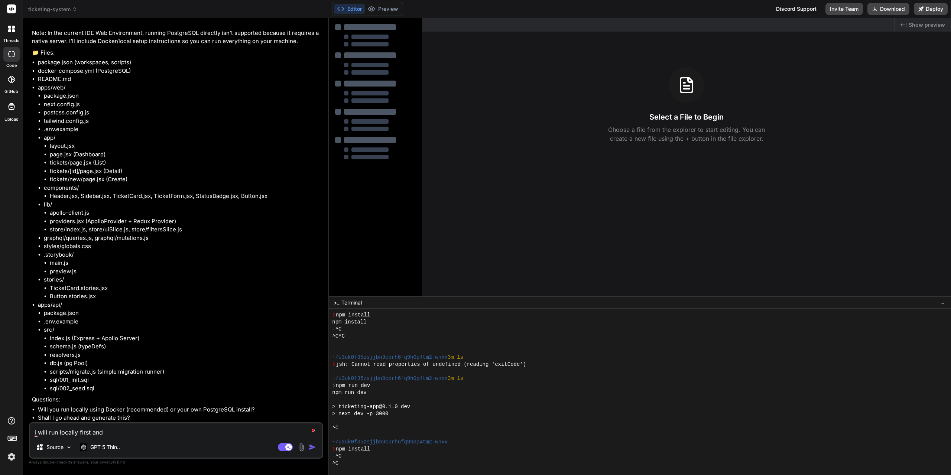
type textarea "x"
type textarea "i will run locally first and th"
type textarea "x"
type textarea "i will run locally first and the"
type textarea "x"
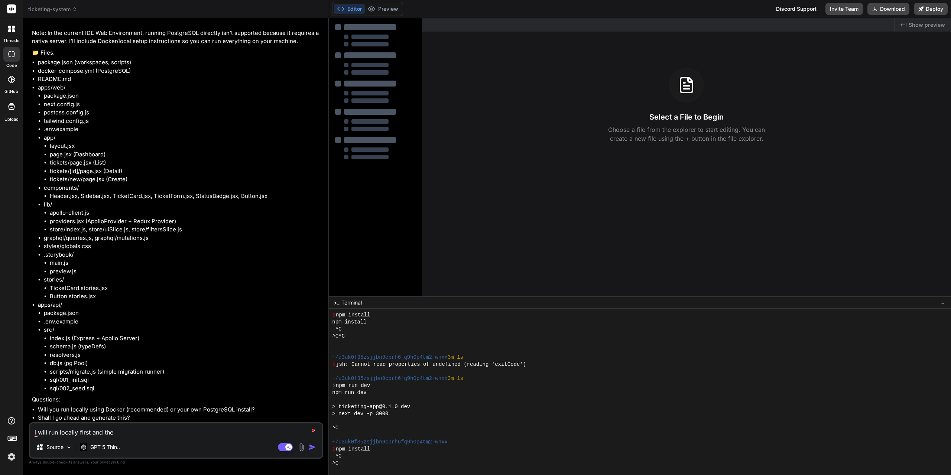
type textarea "i will run locally first and then"
type textarea "x"
type textarea "i will run locally first and then"
type textarea "x"
type textarea "i will run locally first and then m"
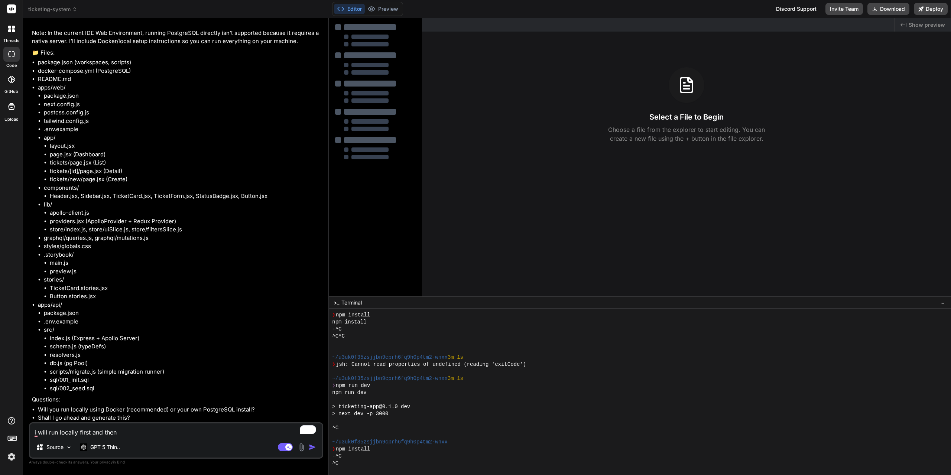
type textarea "x"
type textarea "i will run locally first and then ma"
type textarea "x"
type textarea "i will run locally first and then mak"
type textarea "x"
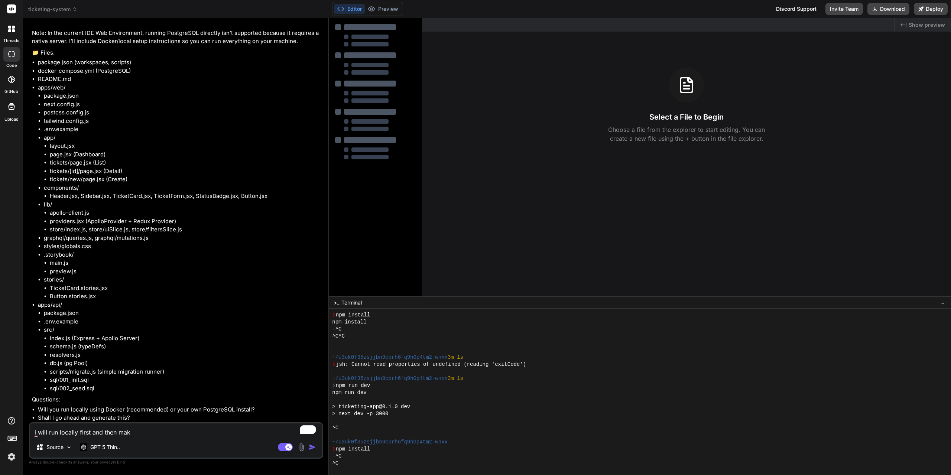
type textarea "i will run locally first and then make"
type textarea "x"
type textarea "i will run locally first and then make"
type textarea "x"
type textarea "i will run locally first and then make s"
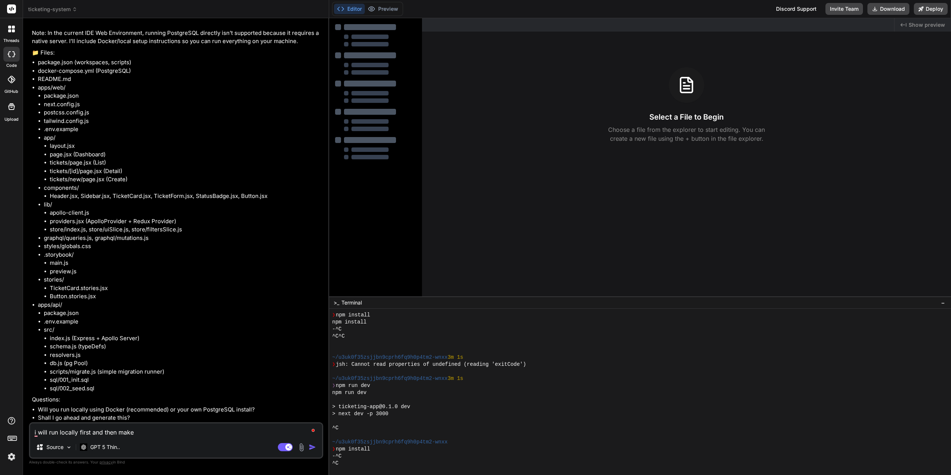
type textarea "x"
type textarea "i will run locally first and then make su"
type textarea "x"
type textarea "i will run locally first and then make sug"
type textarea "x"
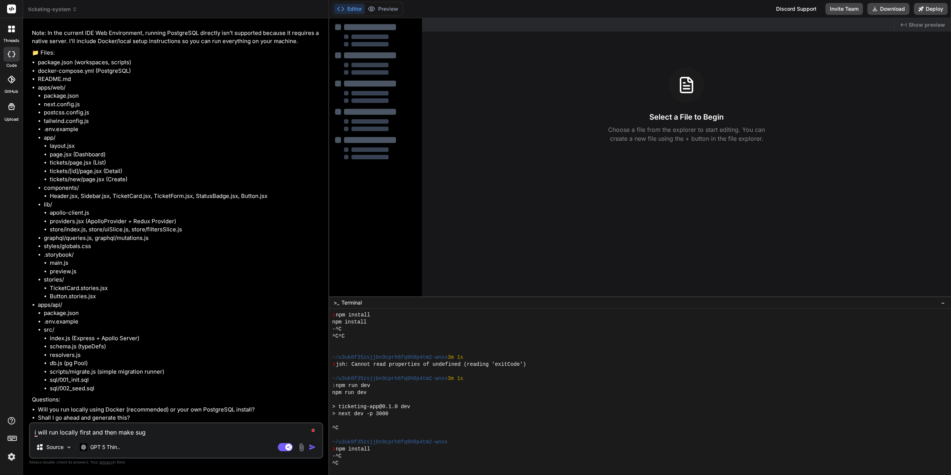
type textarea "i will run locally first and then make sugg"
type textarea "x"
type textarea "i will run locally first and then make sugge"
type textarea "x"
type textarea "i will run locally first and then make sugges"
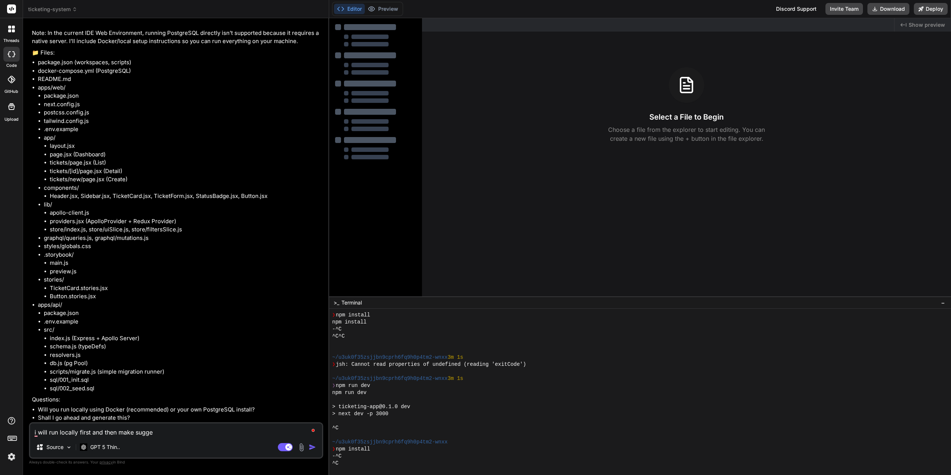
type textarea "x"
type textarea "i will run locally first and then make suggest"
type textarea "x"
type textarea "i will run locally first and then make suggesti"
type textarea "x"
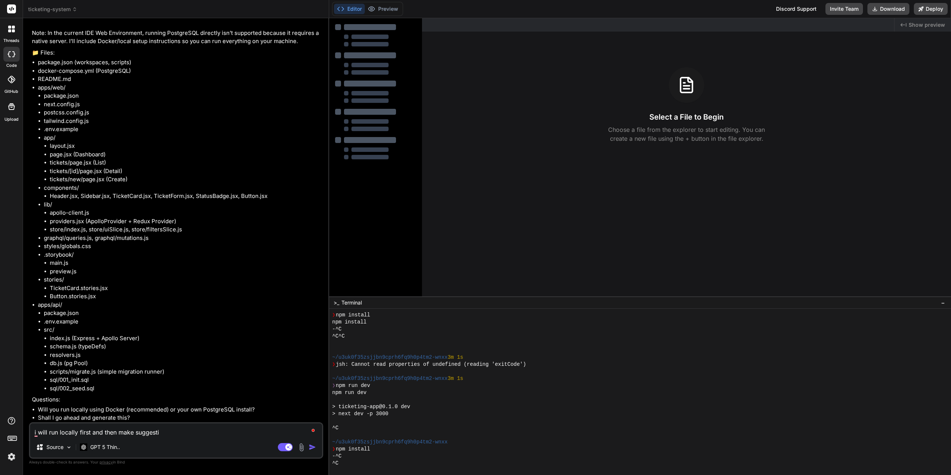
type textarea "i will run locally first and then make suggestio"
type textarea "x"
type textarea "i will run locally first and then make suggestion"
type textarea "x"
type textarea "i will run locally first and then make suggestion"
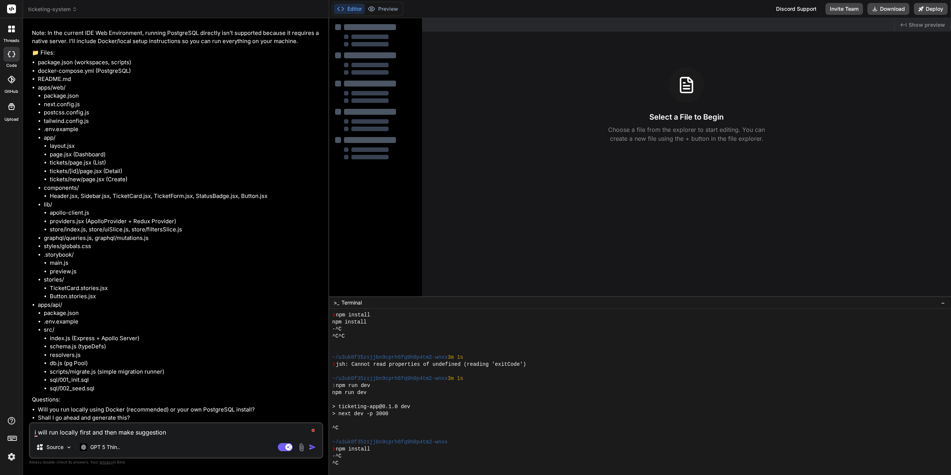
type textarea "x"
type textarea "i will run locally first and then make suggestion w"
type textarea "x"
type textarea "i will run locally first and then make suggestion wh"
type textarea "x"
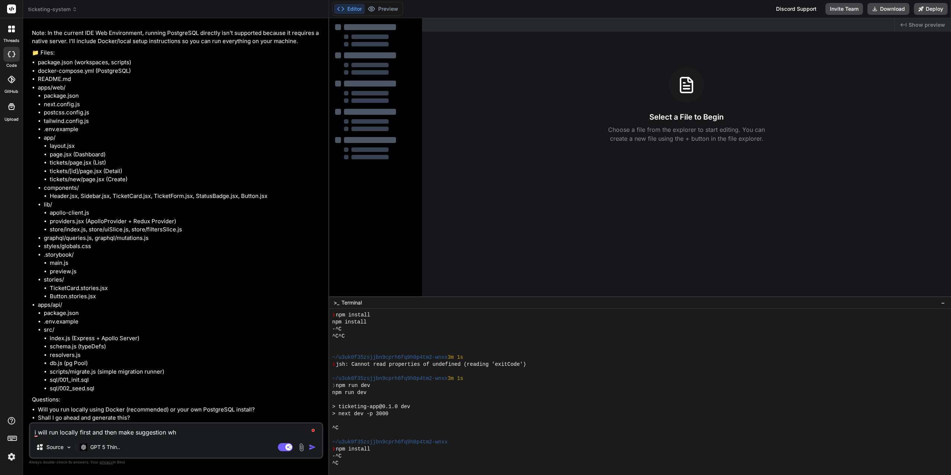
type textarea "i will run locally first and then make suggestion whe"
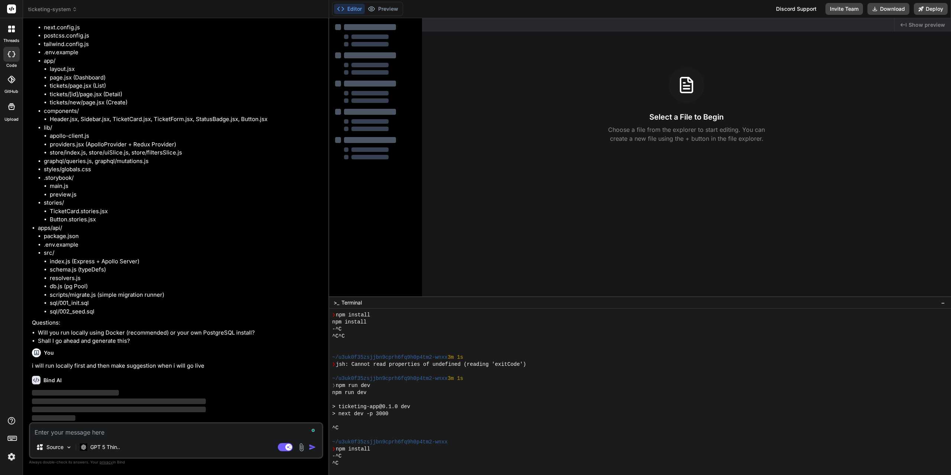
scroll to position [227, 0]
click at [114, 330] on li "Will you run locally using Docker (recommended) or your own PostgreSQL install?" at bounding box center [180, 333] width 284 height 9
click at [577, 205] on div "Created with Pixso. Show preview Select a File to Begin Choose a file from the …" at bounding box center [686, 157] width 529 height 278
click at [103, 449] on p "GPT 5 Thin.." at bounding box center [105, 447] width 30 height 7
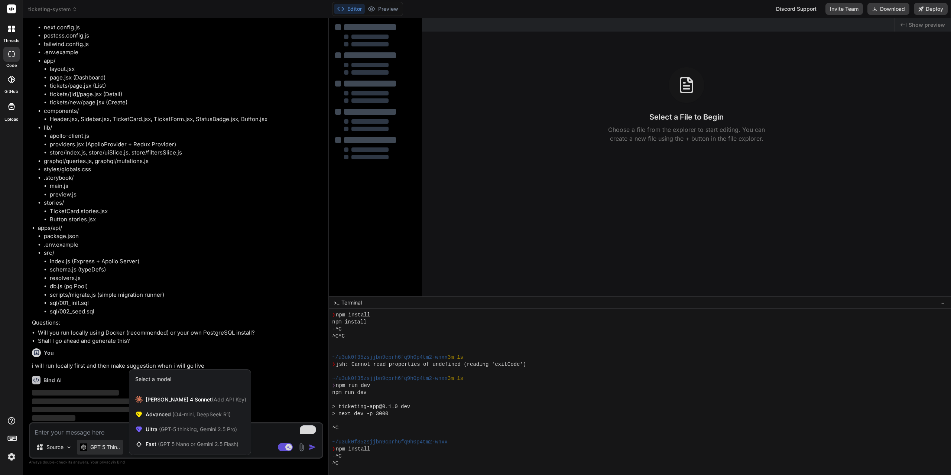
click at [103, 449] on div at bounding box center [475, 237] width 951 height 475
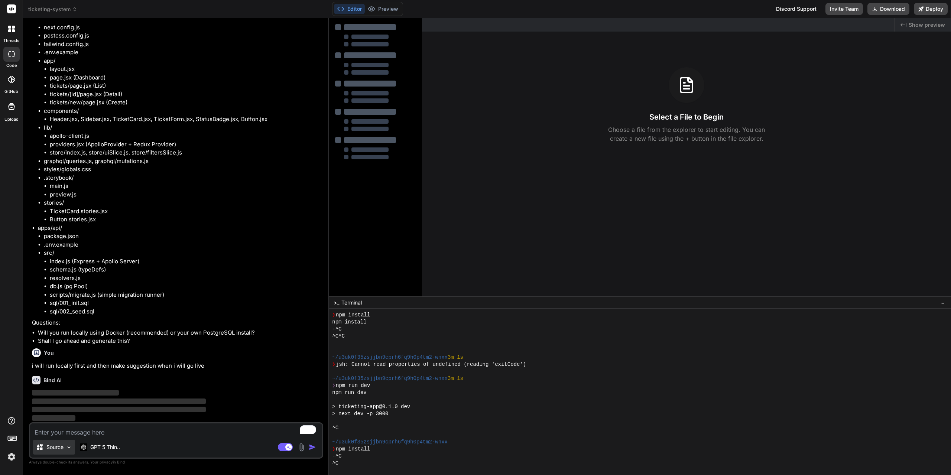
click at [69, 450] on img at bounding box center [69, 447] width 6 height 6
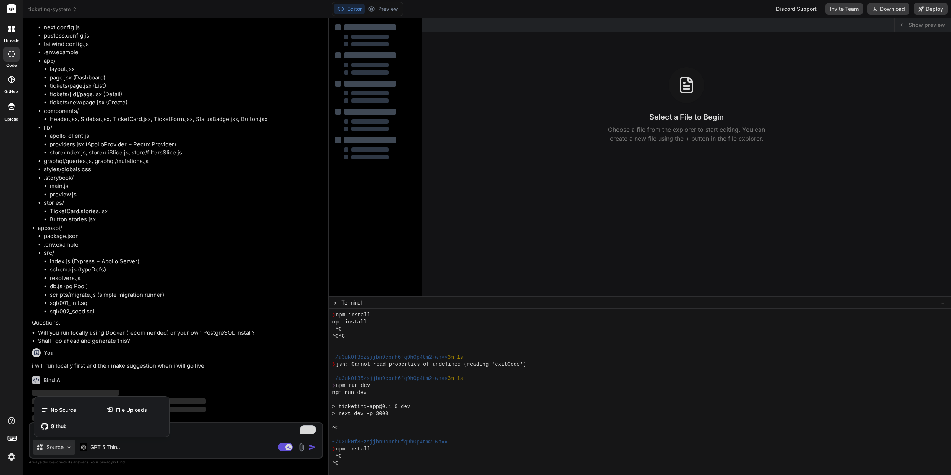
click at [69, 451] on div at bounding box center [475, 237] width 951 height 475
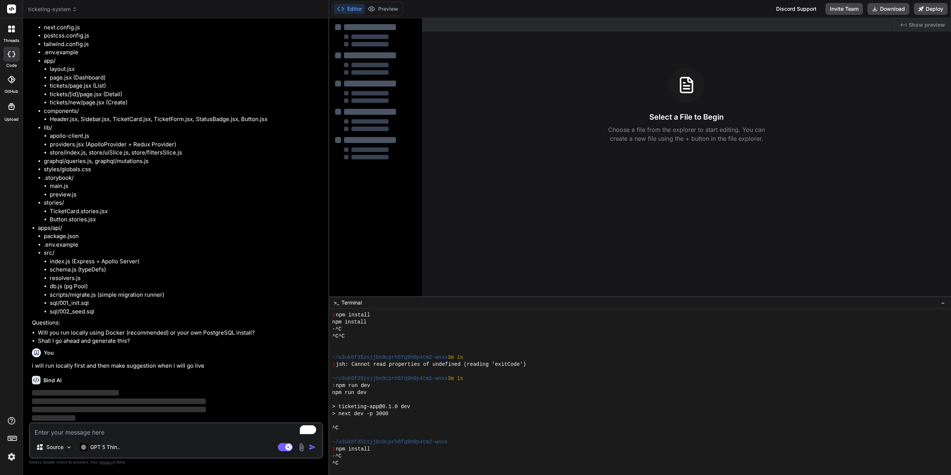
click at [69, 451] on div "Source" at bounding box center [54, 447] width 42 height 15
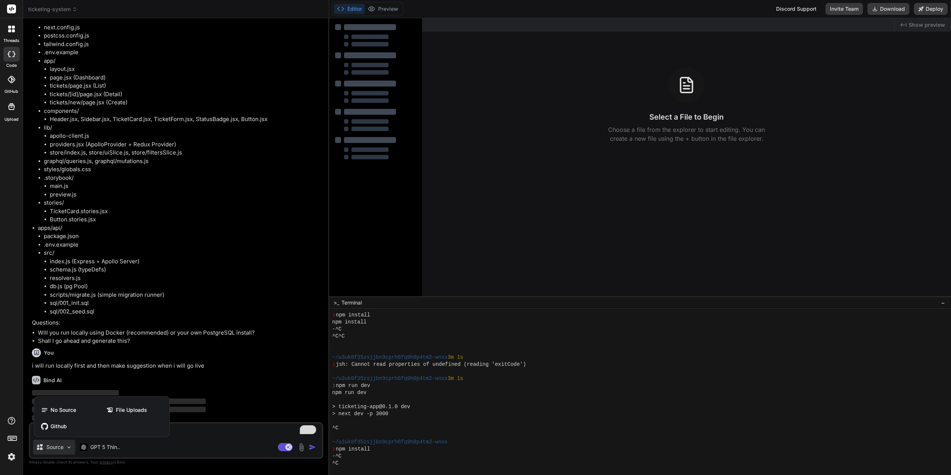
click at [69, 451] on div at bounding box center [475, 237] width 951 height 475
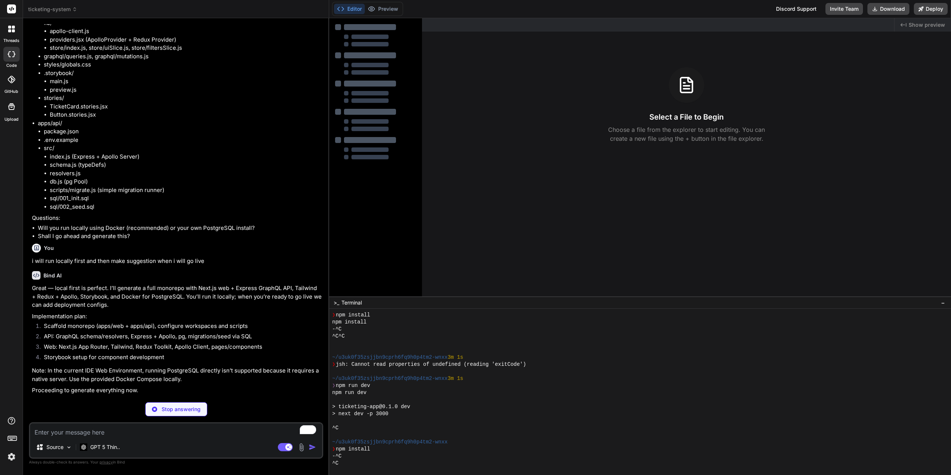
scroll to position [356, 0]
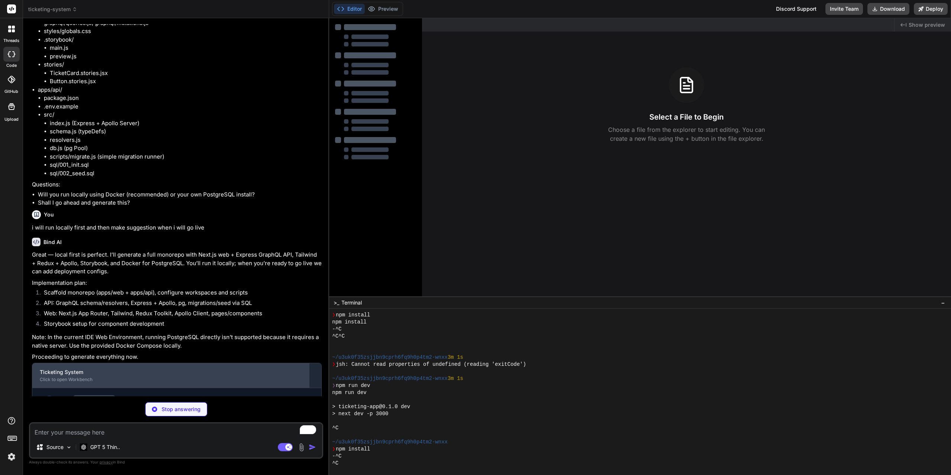
click at [216, 383] on div "Click to open Workbench" at bounding box center [171, 380] width 262 height 6
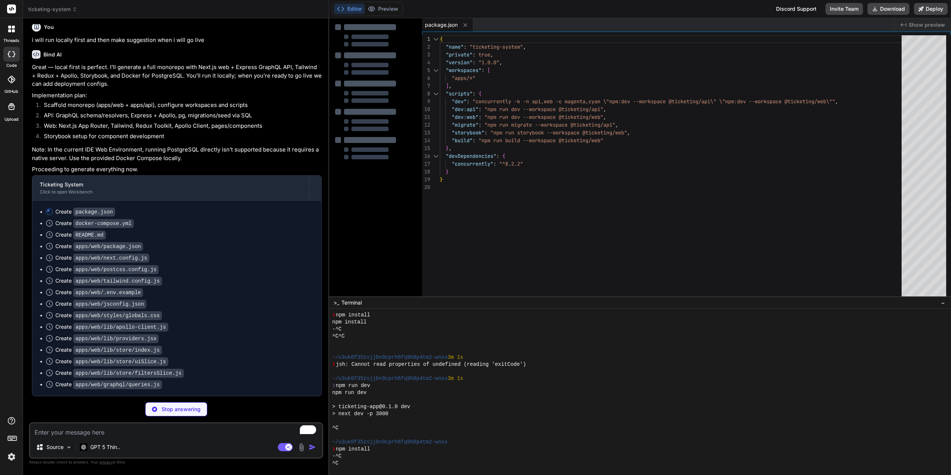
scroll to position [552, 0]
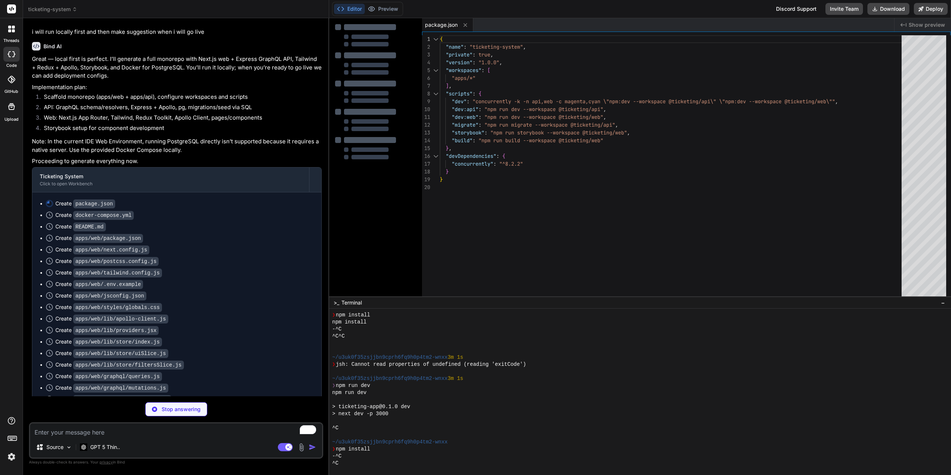
click at [10, 458] on img at bounding box center [11, 457] width 13 height 13
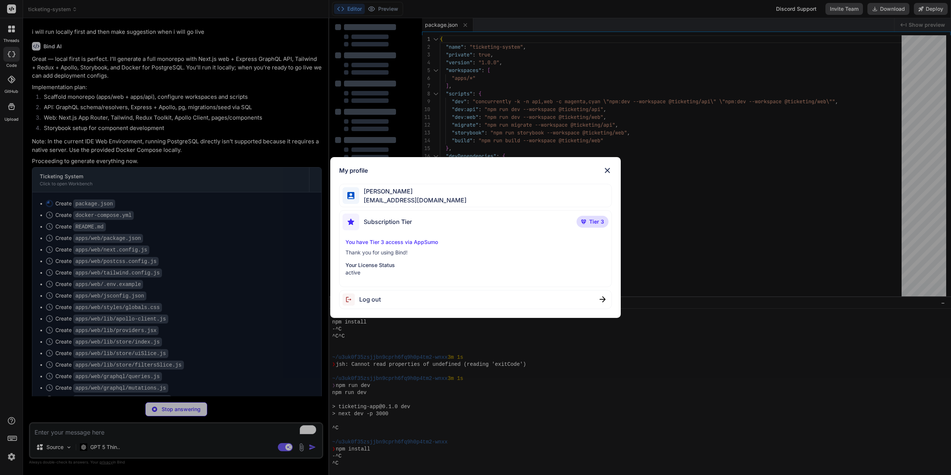
click at [389, 265] on p "Your License Status" at bounding box center [476, 265] width 260 height 7
click at [395, 200] on span "[EMAIL_ADDRESS][DOMAIN_NAME]" at bounding box center [412, 200] width 107 height 9
click at [605, 169] on img at bounding box center [607, 170] width 9 height 9
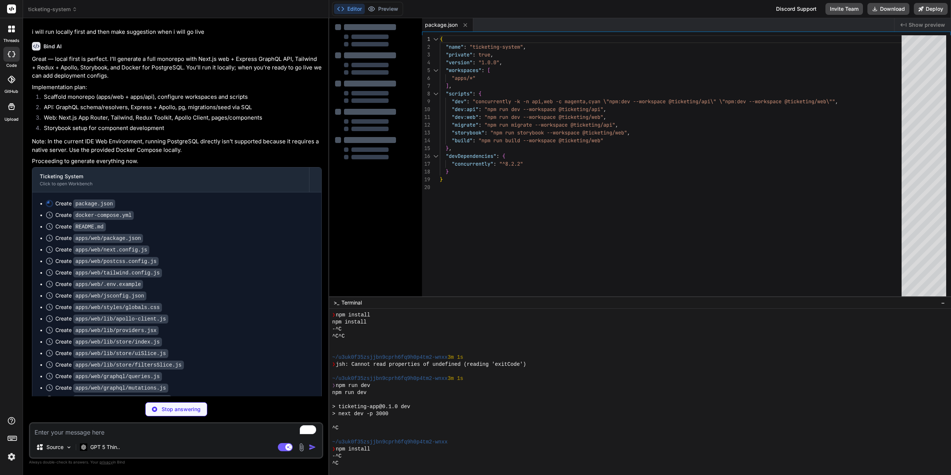
click at [16, 455] on img at bounding box center [11, 457] width 13 height 13
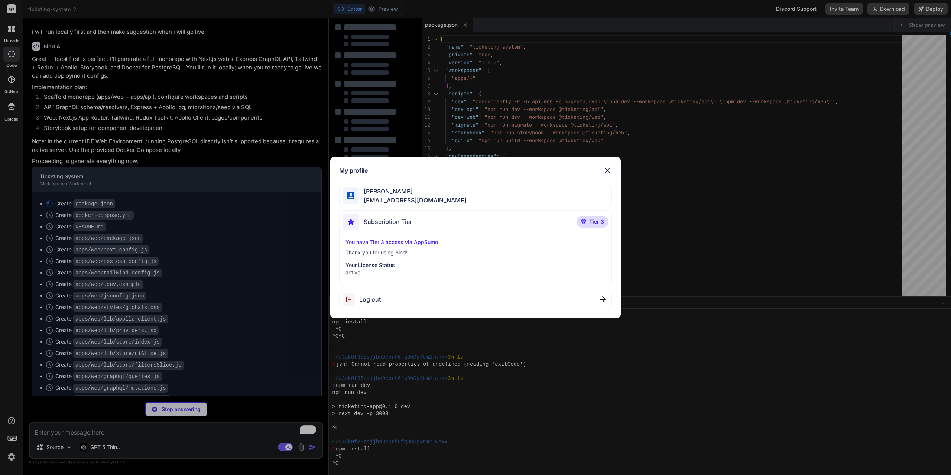
click at [608, 168] on img at bounding box center [607, 170] width 9 height 9
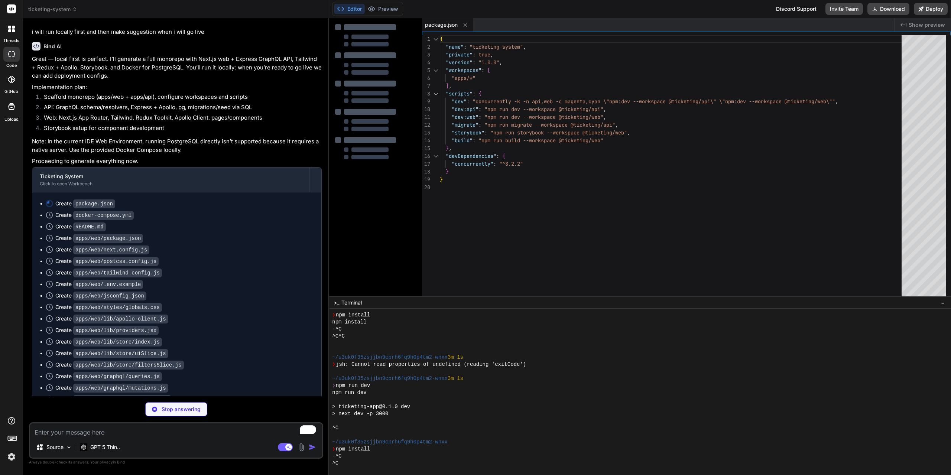
click at [13, 82] on icon at bounding box center [10, 79] width 7 height 7
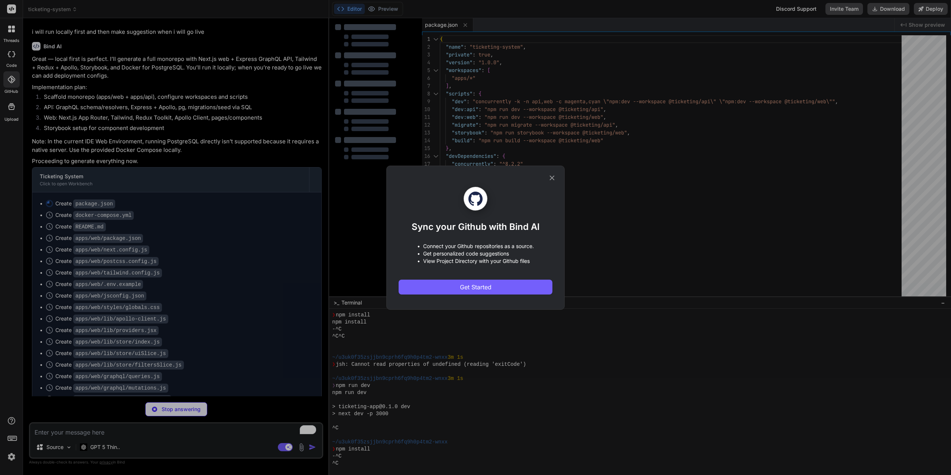
click at [552, 178] on icon at bounding box center [552, 177] width 5 height 5
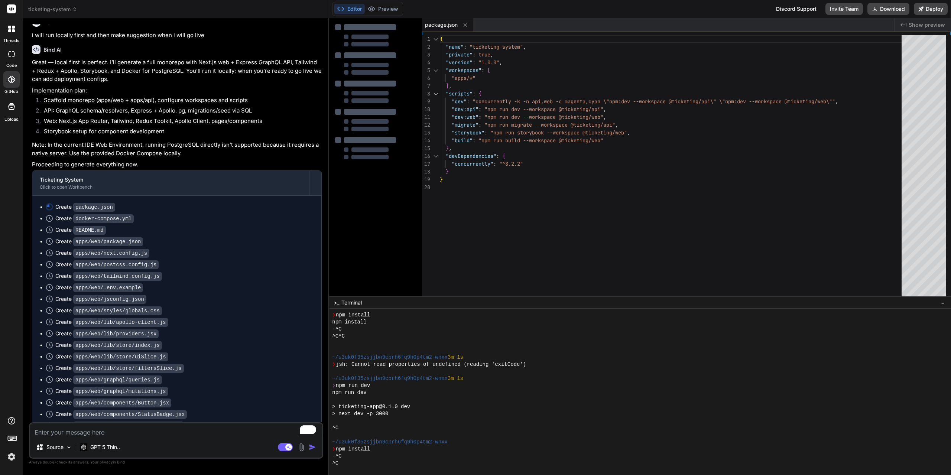
scroll to position [535, 0]
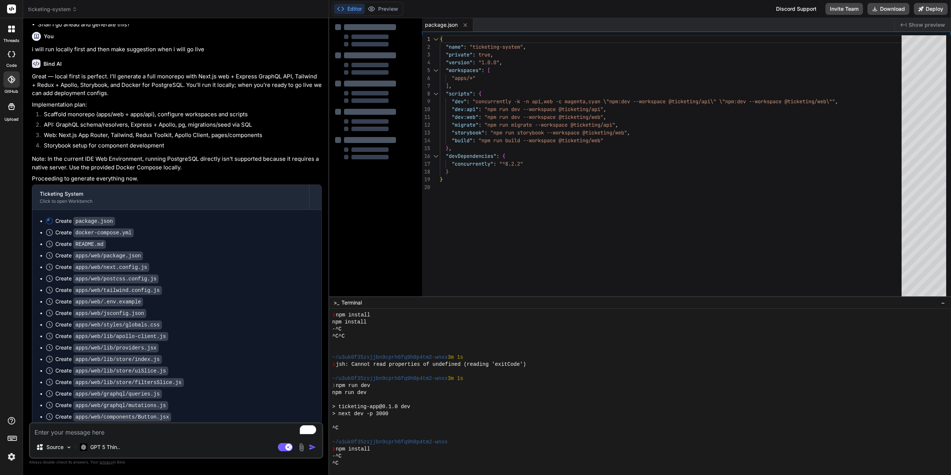
click at [50, 226] on icon at bounding box center [49, 221] width 10 height 10
click at [46, 225] on li "Create package.json" at bounding box center [180, 221] width 268 height 8
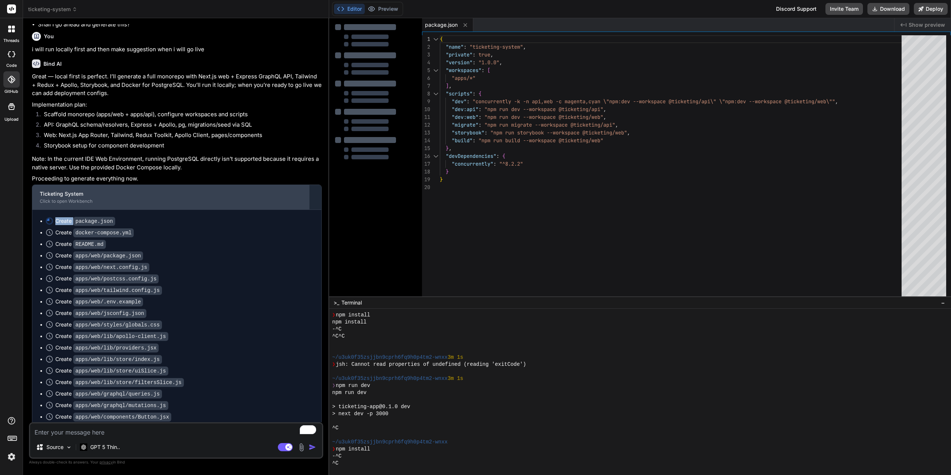
click at [305, 204] on div "Ticketing System Click to open Workbench" at bounding box center [170, 197] width 277 height 25
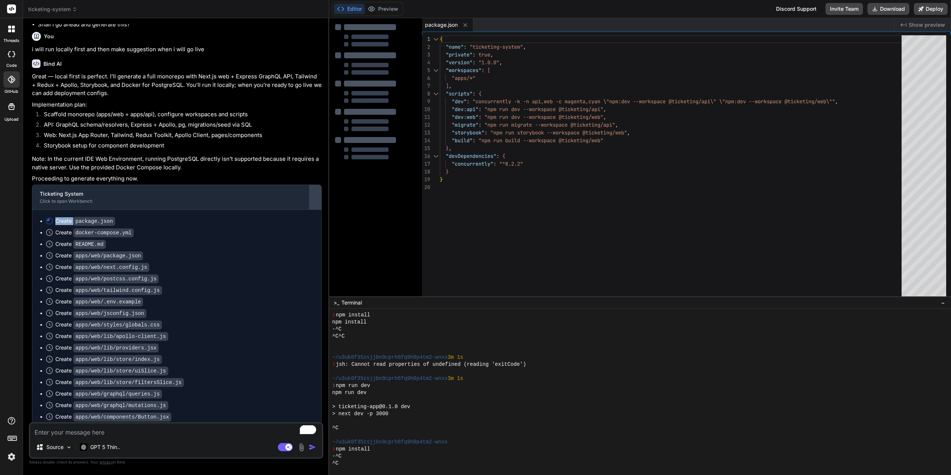
click at [317, 203] on div at bounding box center [315, 197] width 12 height 12
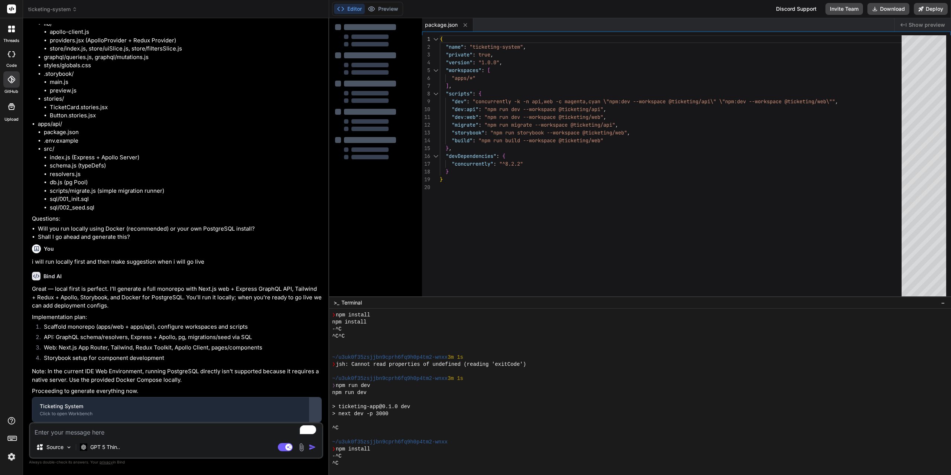
scroll to position [330, 0]
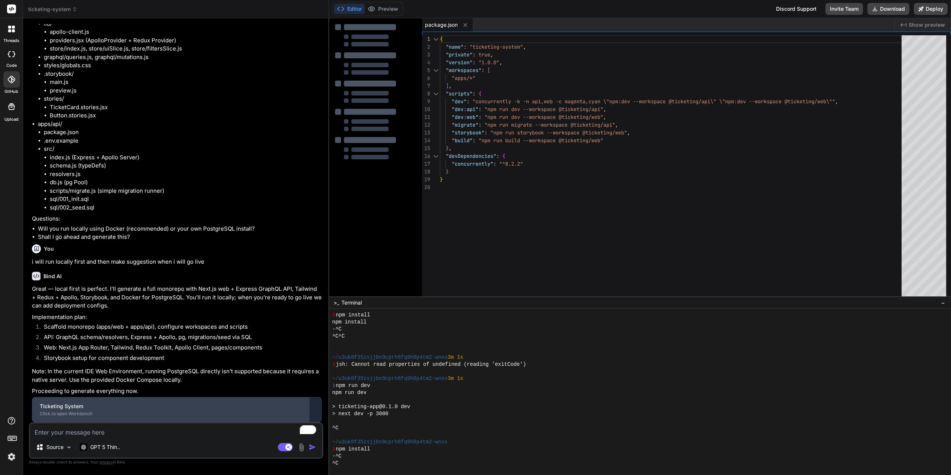
click at [174, 409] on div "Ticketing System" at bounding box center [171, 406] width 262 height 7
click at [168, 412] on div "Click to open Workbench" at bounding box center [171, 414] width 262 height 6
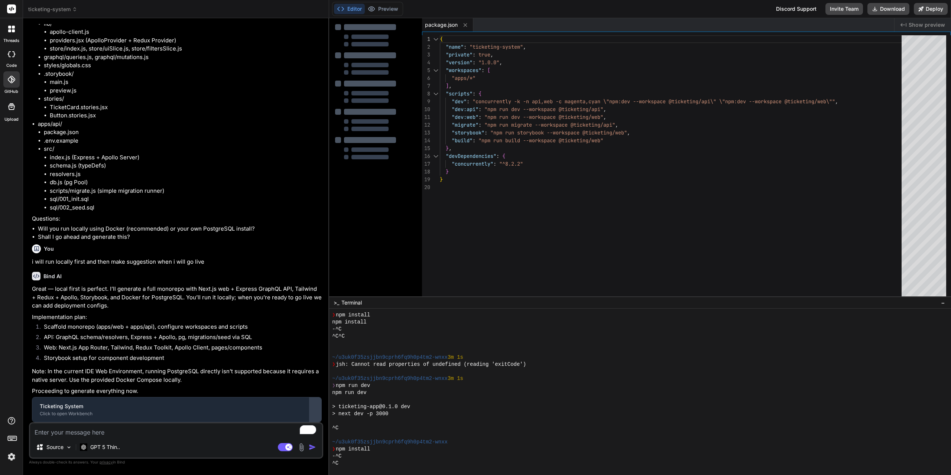
click at [313, 403] on button at bounding box center [315, 410] width 12 height 25
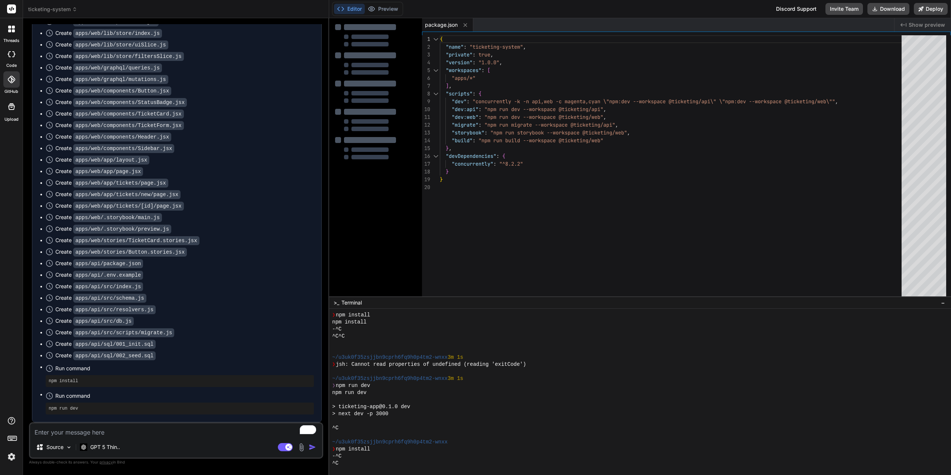
scroll to position [869, 0]
click at [109, 449] on p "GPT 5 Thin.." at bounding box center [105, 447] width 30 height 7
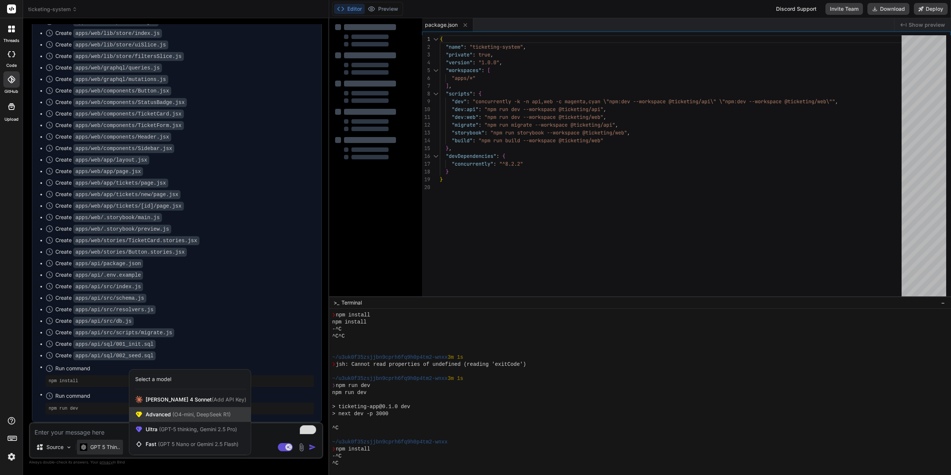
click at [162, 417] on span "Advanced (O4-mini, DeepSeek R1)" at bounding box center [188, 414] width 85 height 7
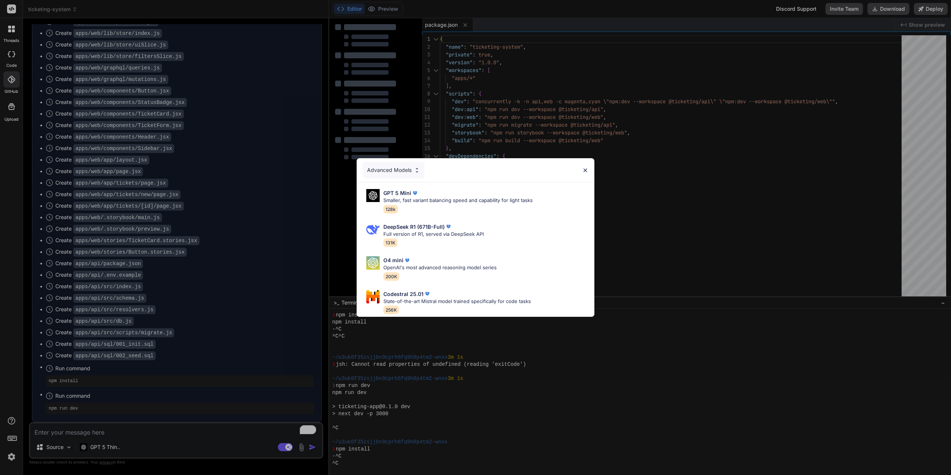
click at [584, 167] on img at bounding box center [585, 170] width 6 height 6
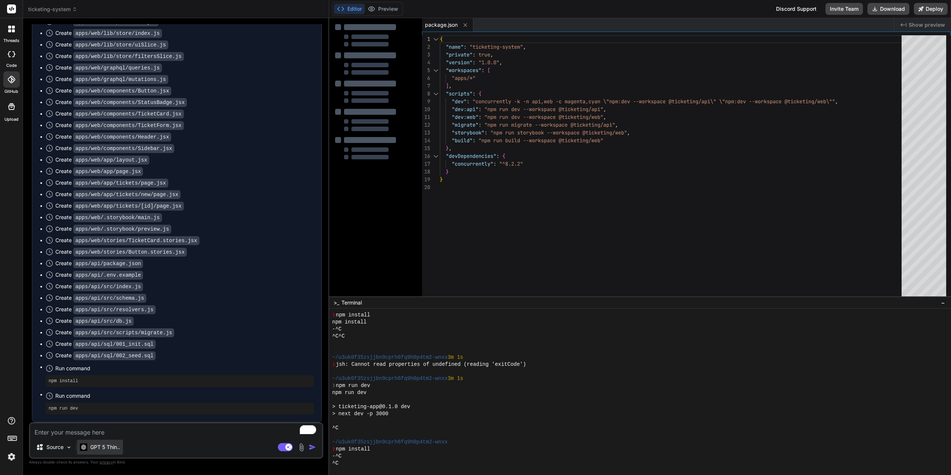
click at [101, 448] on p "GPT 5 Thin.." at bounding box center [105, 447] width 30 height 7
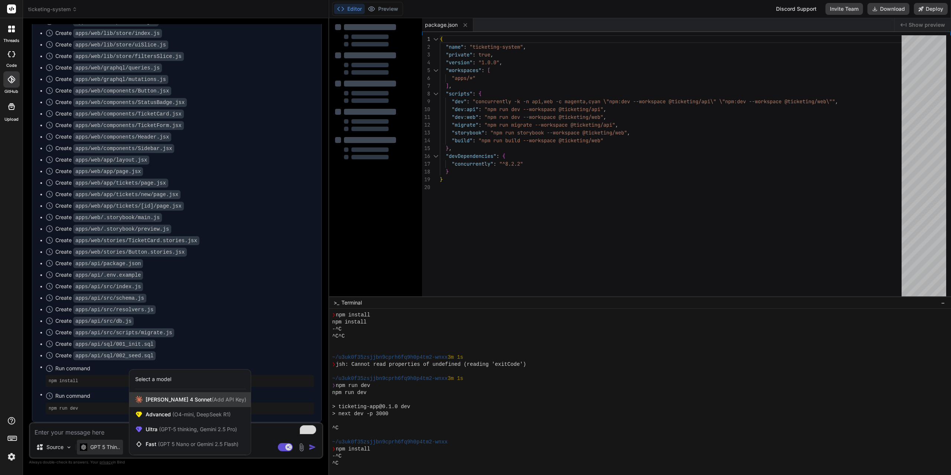
click at [159, 400] on span "Claude 4 Sonnet (Add API Key)" at bounding box center [196, 399] width 101 height 7
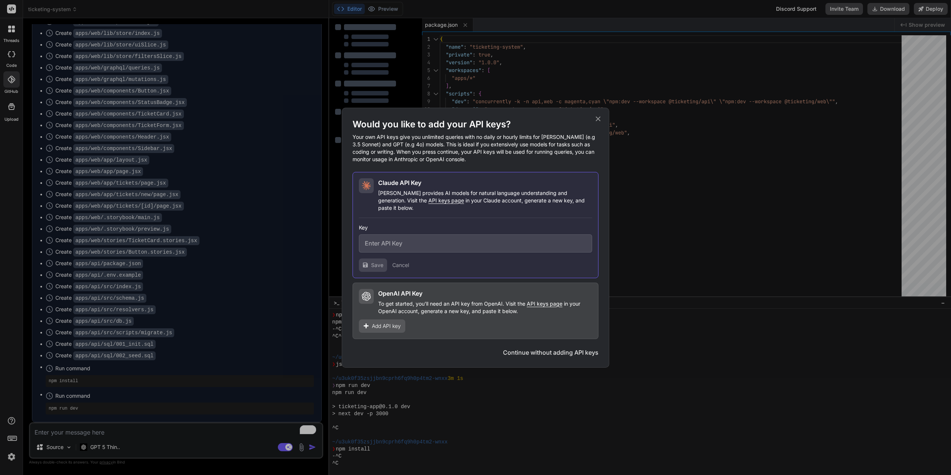
click at [141, 429] on div "Would you like to add your API keys? Your own API keys give you unlimited queri…" at bounding box center [475, 237] width 951 height 475
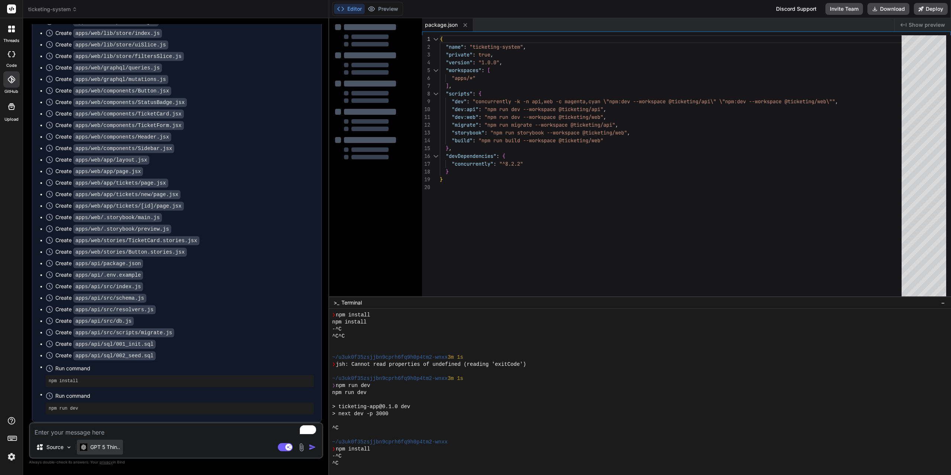
click at [110, 449] on p "GPT 5 Thin.." at bounding box center [105, 447] width 30 height 7
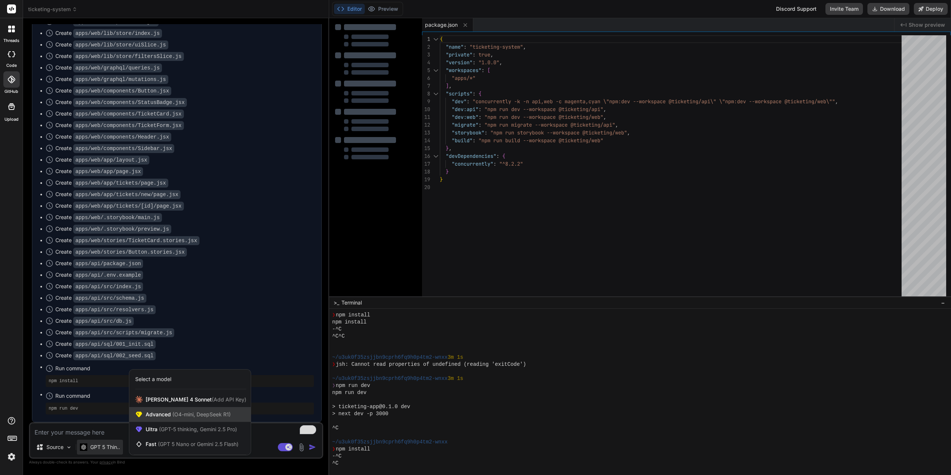
click at [157, 416] on span "Advanced (O4-mini, DeepSeek R1)" at bounding box center [188, 414] width 85 height 7
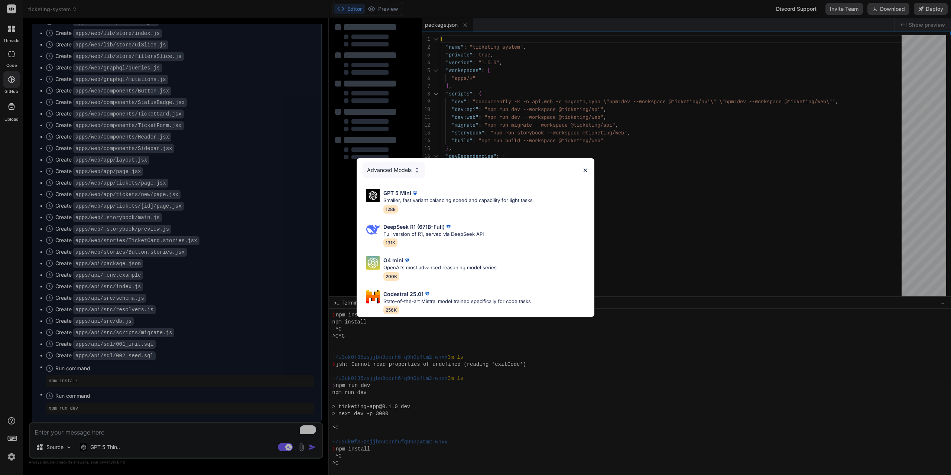
click at [114, 450] on div "Advanced Models GPT 5 Mini Smaller, fast variant balancing speed and capability…" at bounding box center [475, 237] width 951 height 475
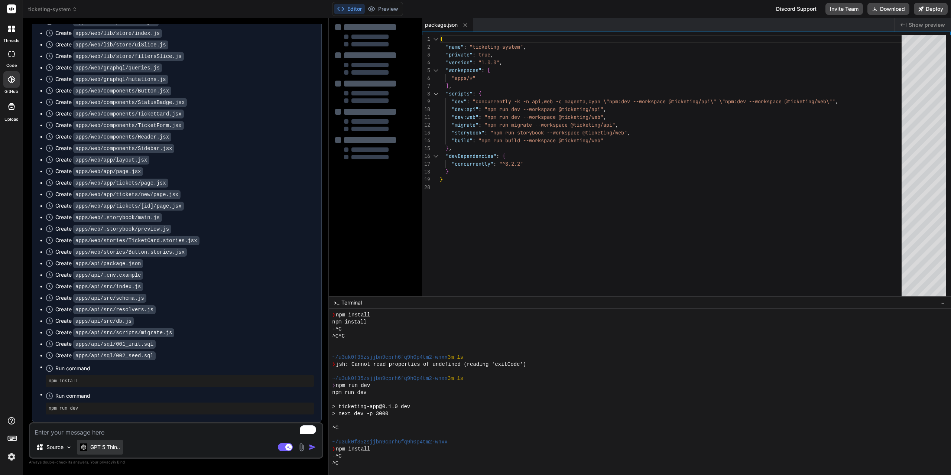
click at [112, 449] on p "GPT 5 Thin.." at bounding box center [105, 447] width 30 height 7
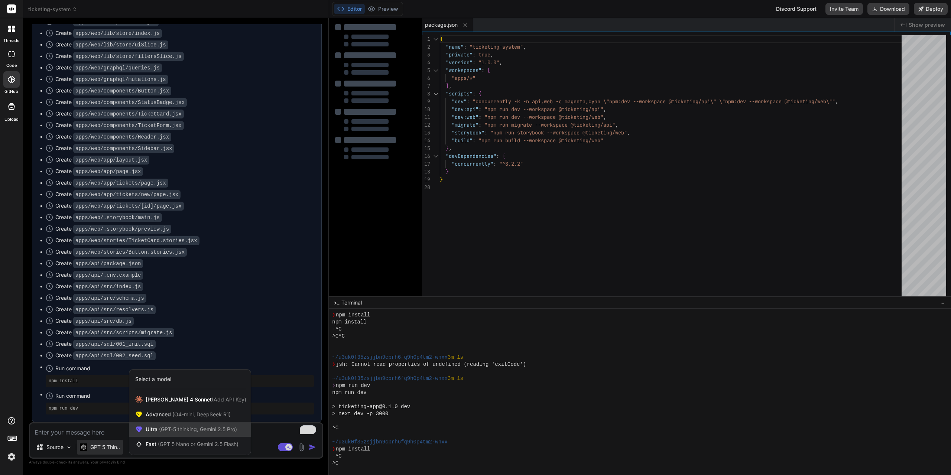
click at [158, 430] on span "(GPT-5 thinking, Gemini 2.5 Pro)" at bounding box center [198, 429] width 80 height 6
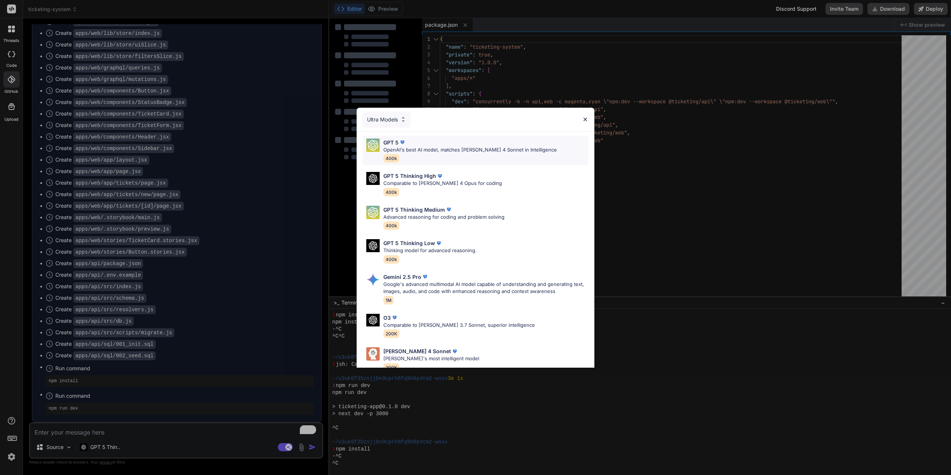
click at [418, 154] on div "GPT 5 OpenAI's best AI model, matches Claude 4 Sonnet in Intelligence 400k" at bounding box center [470, 151] width 174 height 24
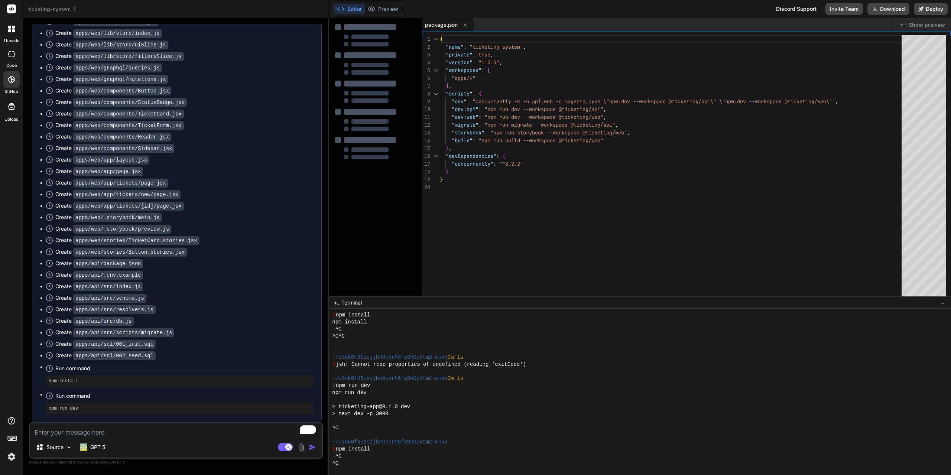
click at [121, 437] on div "Source GPT 5 Agent Mode. When this toggle is activated, AI automatically makes …" at bounding box center [176, 440] width 294 height 36
click at [123, 431] on textarea "To enrich screen reader interactions, please activate Accessibility in Grammarl…" at bounding box center [176, 430] width 292 height 13
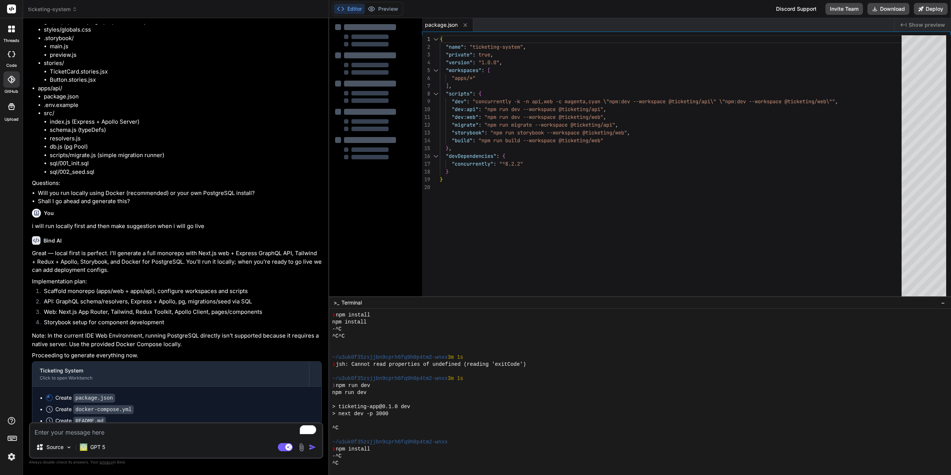
scroll to position [245, 0]
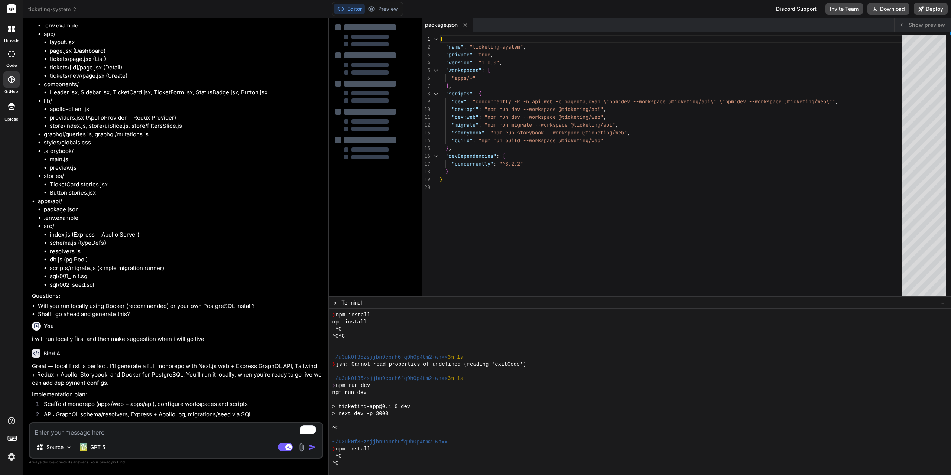
click at [62, 8] on span "ticketing-system" at bounding box center [52, 9] width 49 height 7
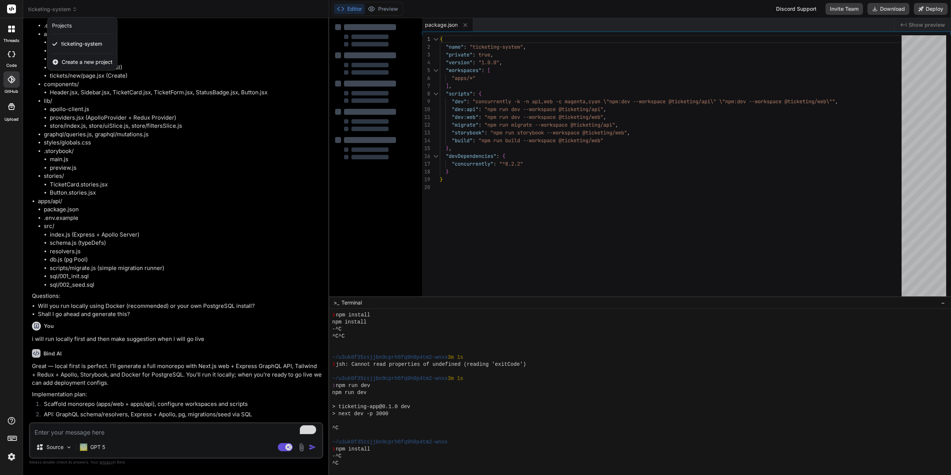
click at [62, 8] on div at bounding box center [475, 237] width 951 height 475
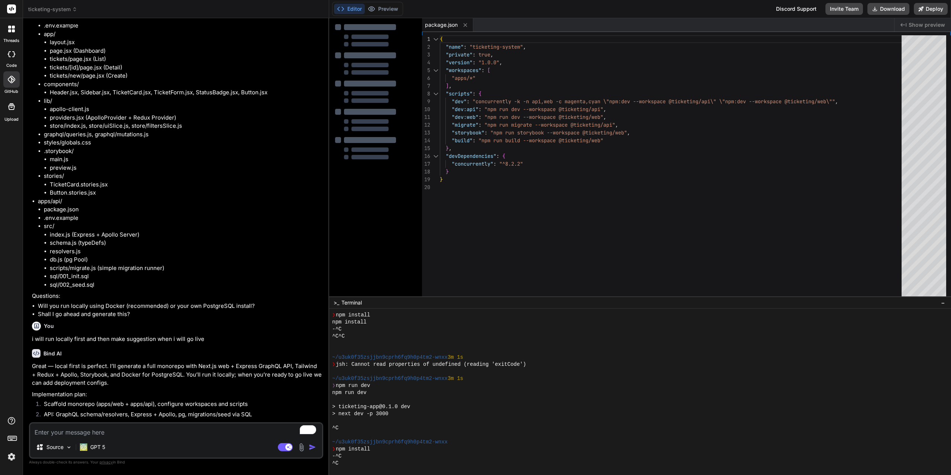
click at [346, 10] on button "Editor" at bounding box center [349, 9] width 31 height 10
click at [375, 60] on div at bounding box center [375, 63] width 81 height 22
click at [466, 25] on icon at bounding box center [466, 25] width 4 height 4
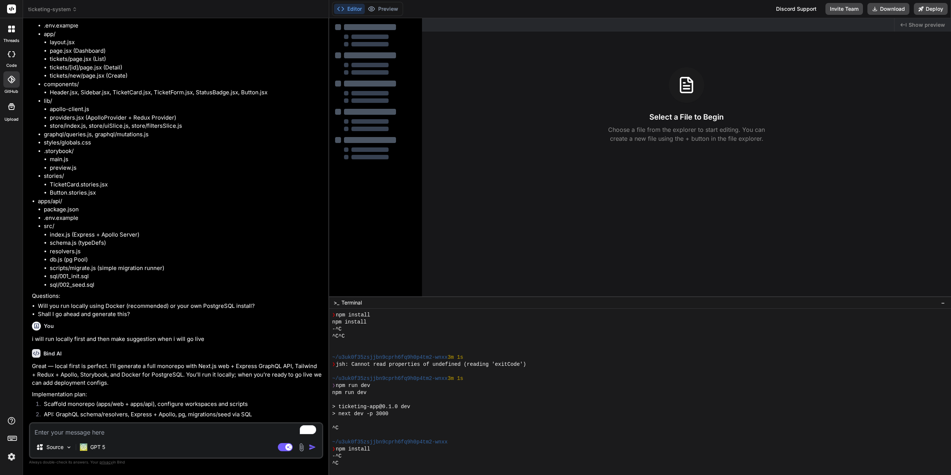
click at [358, 38] on div at bounding box center [369, 37] width 37 height 4
click at [351, 30] on div at bounding box center [375, 35] width 81 height 22
click at [346, 11] on button "Editor" at bounding box center [349, 9] width 31 height 10
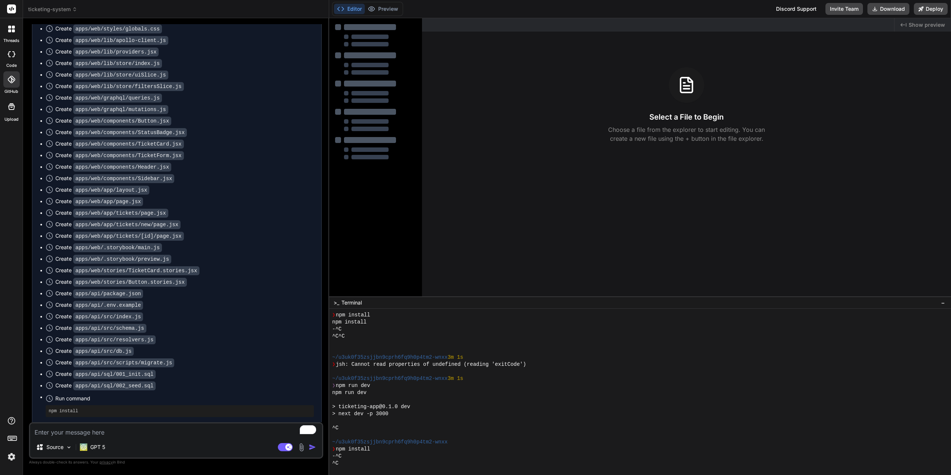
scroll to position [951, 0]
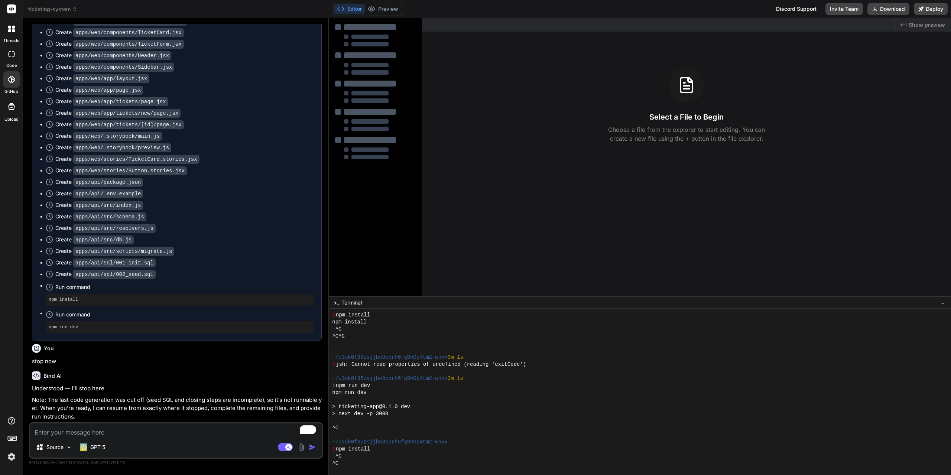
click at [10, 460] on img at bounding box center [11, 457] width 13 height 13
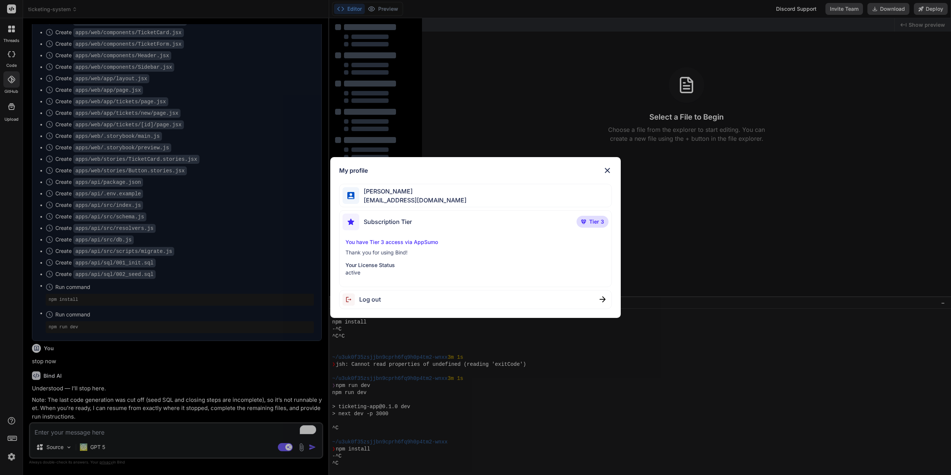
click at [10, 458] on div "My profile Raphael P. mrchachoo@gmail.com Subscription Tier Tier 3 You have Tie…" at bounding box center [475, 237] width 951 height 475
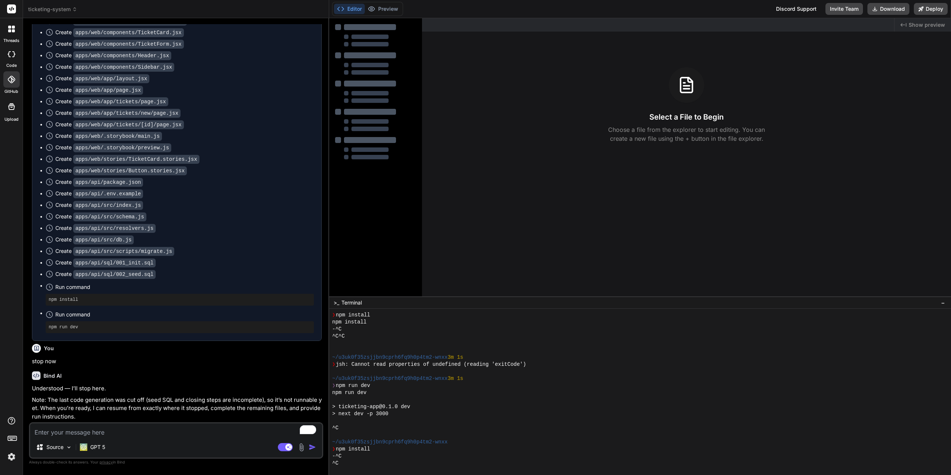
click at [52, 7] on span "ticketing-system" at bounding box center [52, 9] width 49 height 7
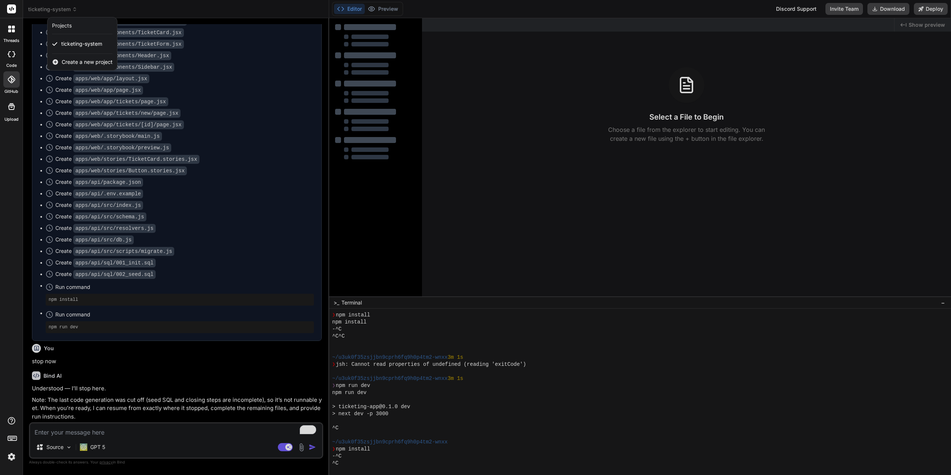
click at [80, 62] on span "Create a new project" at bounding box center [87, 61] width 51 height 7
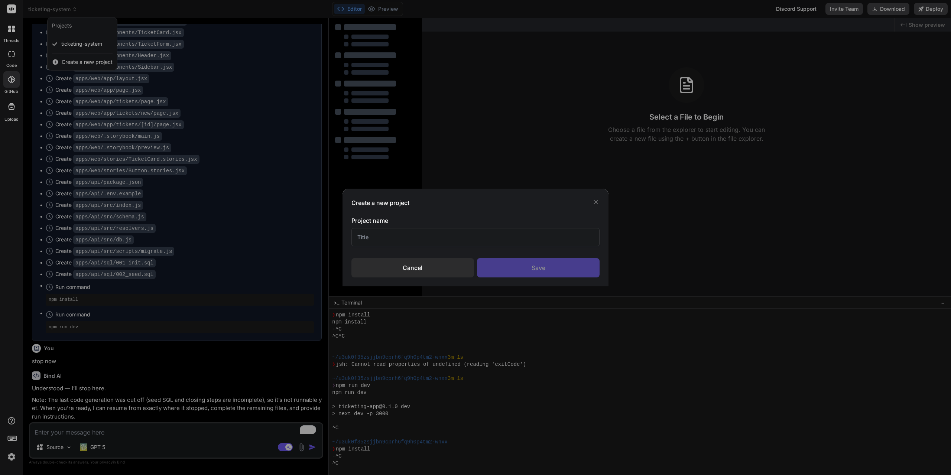
click at [595, 200] on icon at bounding box center [595, 201] width 7 height 7
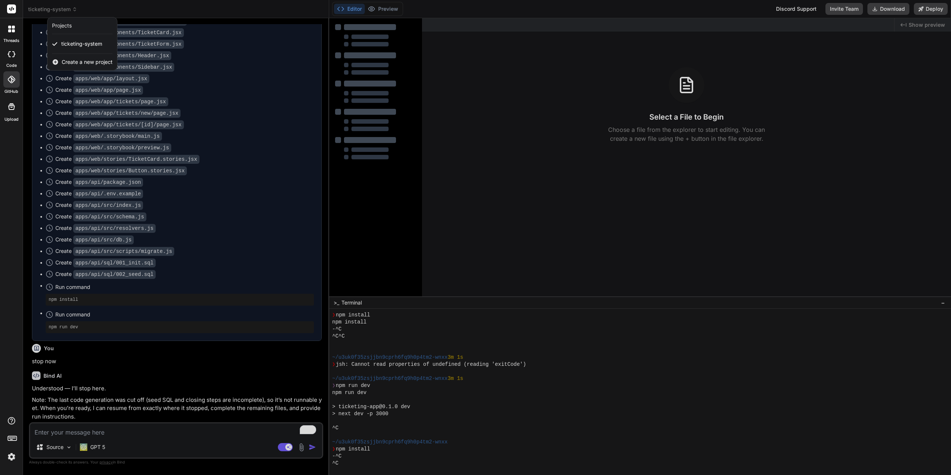
click at [12, 458] on img at bounding box center [11, 457] width 13 height 13
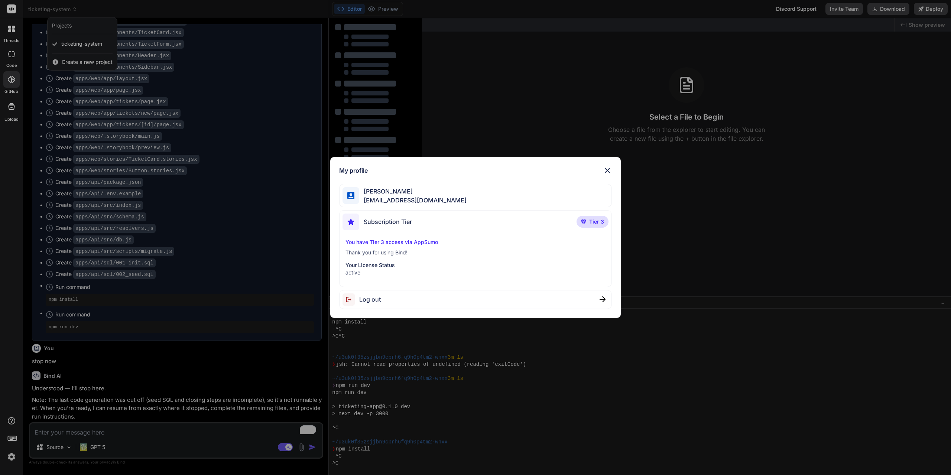
click at [362, 301] on span "Log out" at bounding box center [370, 299] width 22 height 9
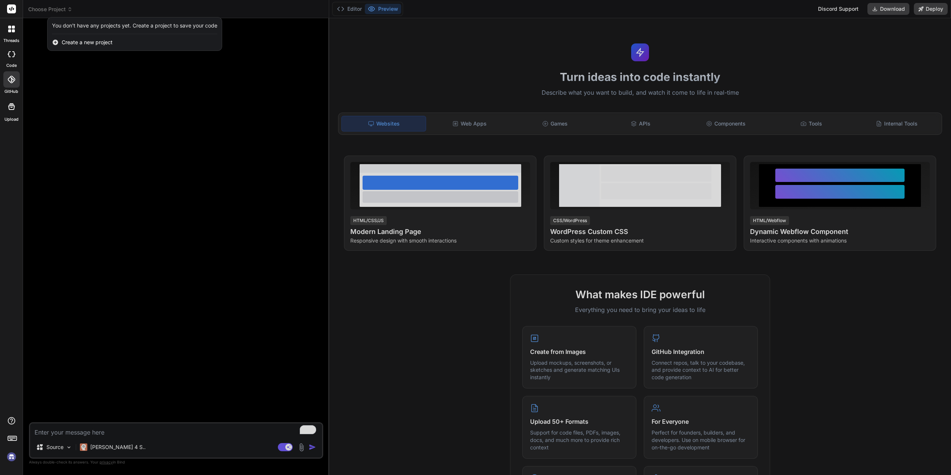
scroll to position [0, 0]
click at [7, 457] on img at bounding box center [11, 457] width 13 height 13
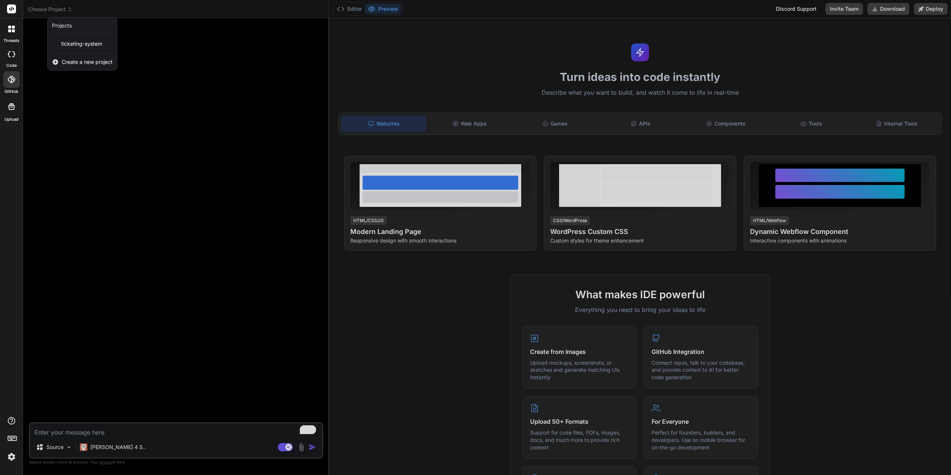
click at [12, 455] on img at bounding box center [11, 457] width 13 height 13
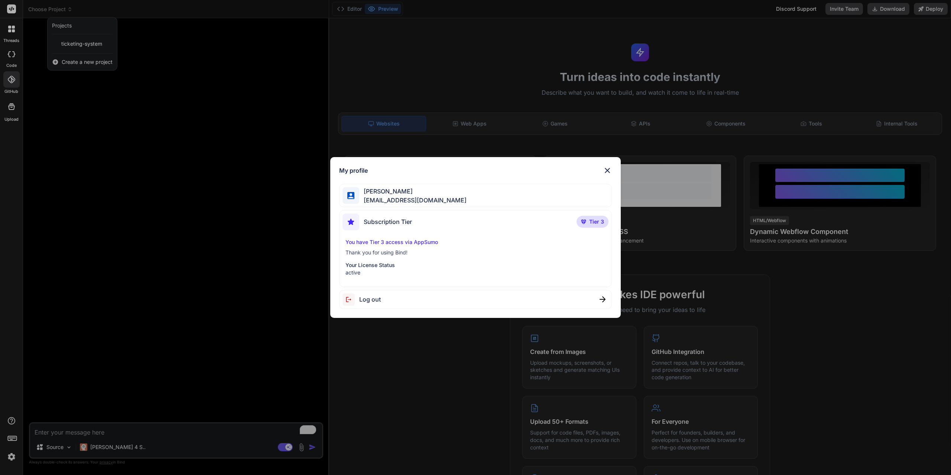
click at [608, 169] on img at bounding box center [607, 170] width 9 height 9
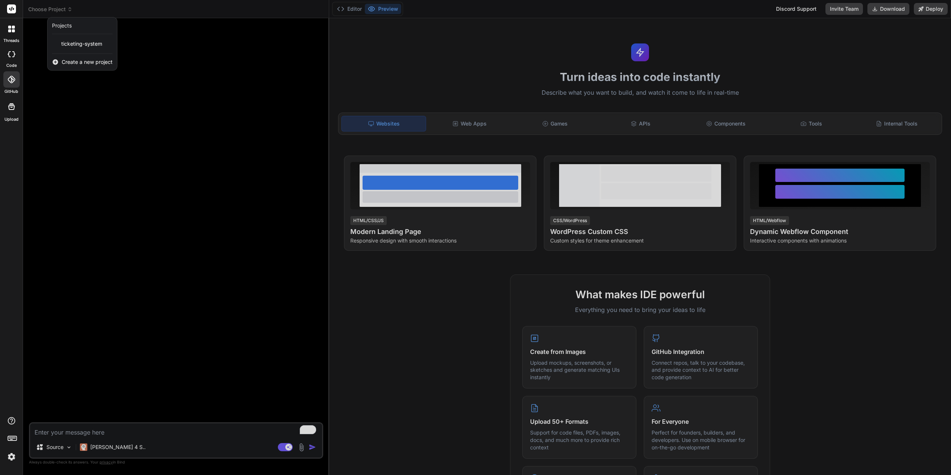
click at [344, 10] on div at bounding box center [475, 237] width 951 height 475
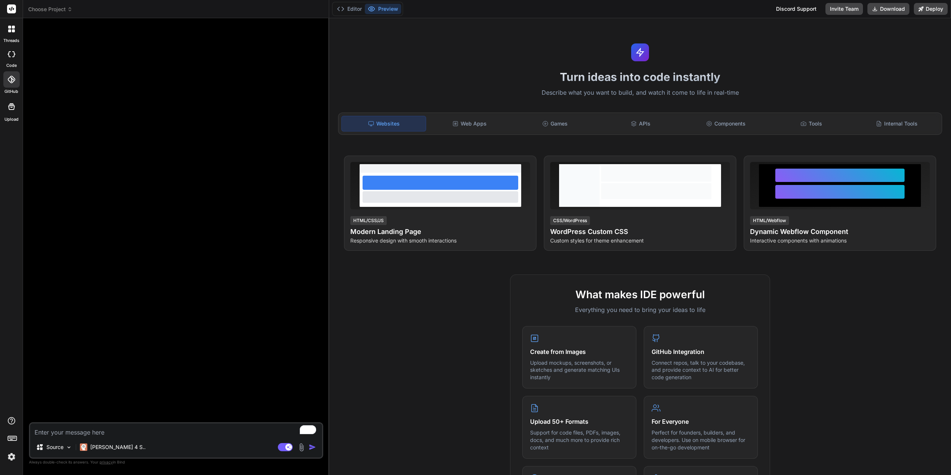
click at [344, 10] on icon at bounding box center [340, 8] width 7 height 7
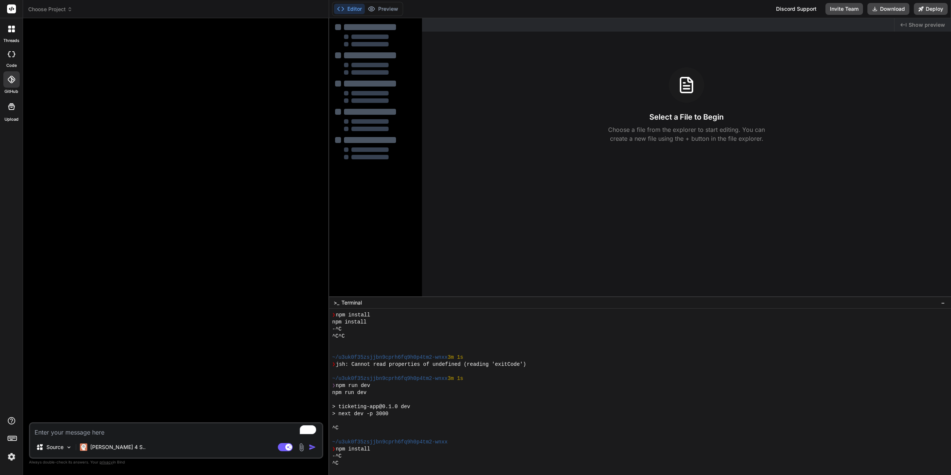
click at [924, 25] on span "Show preview" at bounding box center [927, 24] width 36 height 7
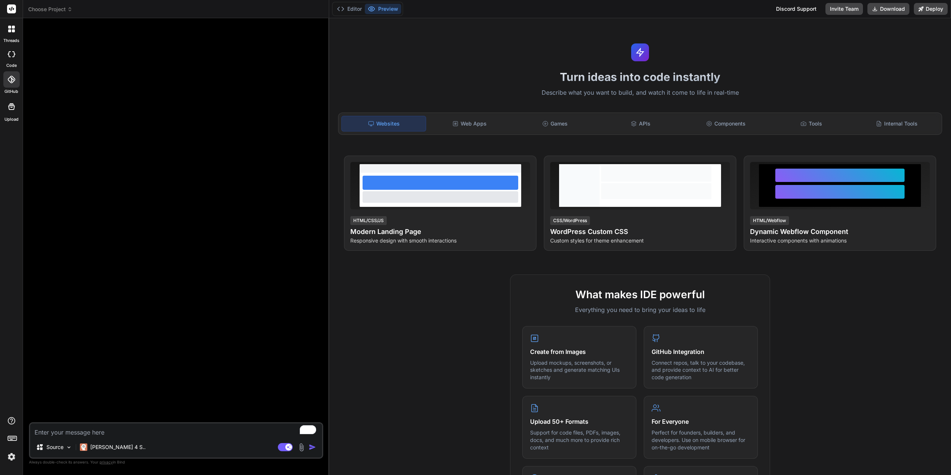
click at [61, 10] on span "Choose Project" at bounding box center [50, 9] width 44 height 7
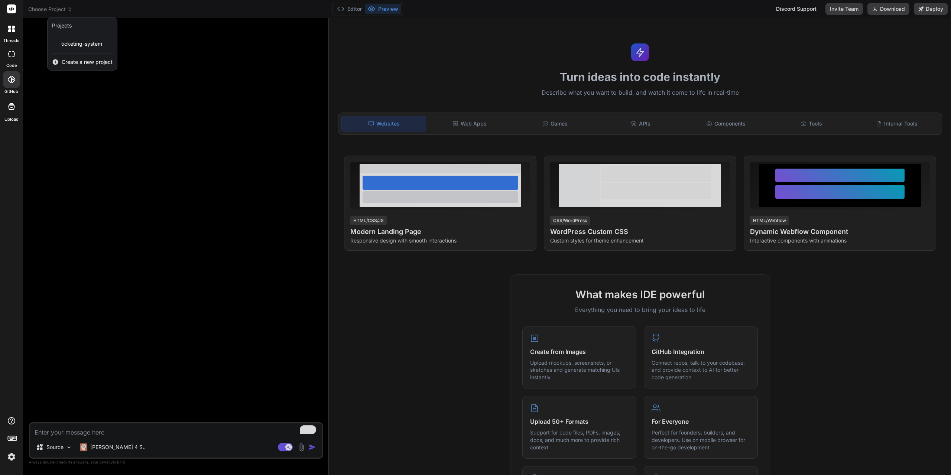
click at [191, 113] on div at bounding box center [475, 237] width 951 height 475
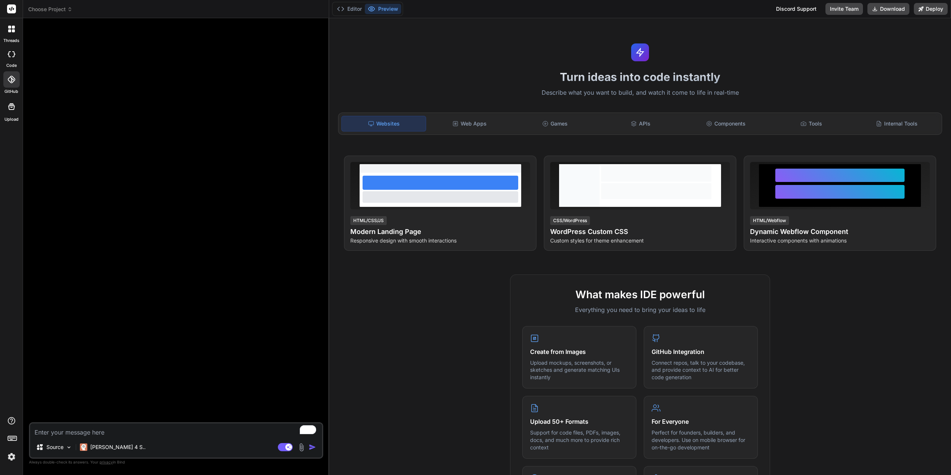
click at [385, 7] on button "Preview" at bounding box center [383, 9] width 36 height 10
click at [349, 7] on button "Editor" at bounding box center [349, 9] width 31 height 10
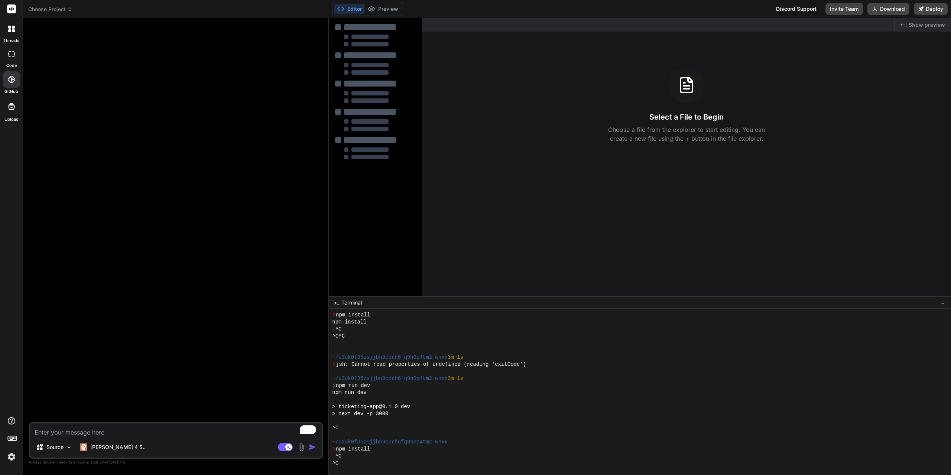
click at [352, 183] on div at bounding box center [375, 230] width 93 height 425
click at [351, 178] on div at bounding box center [375, 230] width 93 height 425
click at [354, 159] on div at bounding box center [369, 157] width 37 height 4
click at [341, 305] on div ">_ Terminal" at bounding box center [348, 302] width 28 height 7
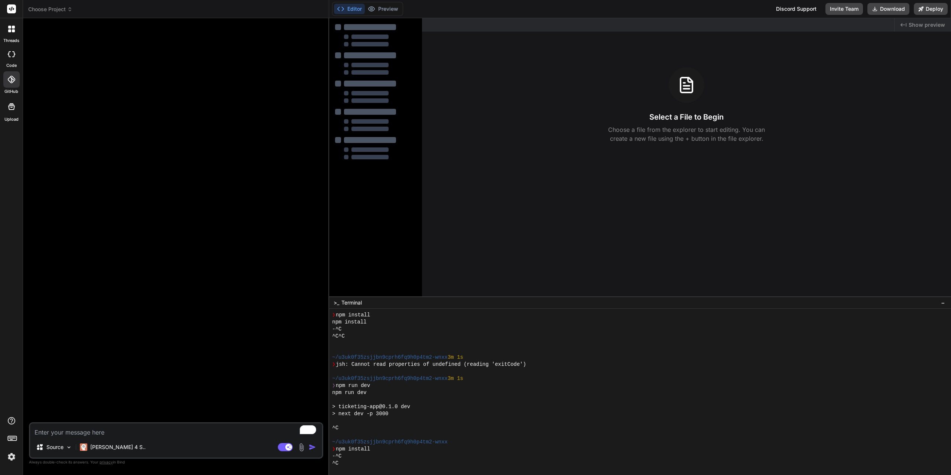
click at [373, 469] on div at bounding box center [640, 392] width 622 height 166
click at [364, 465] on div "^C" at bounding box center [636, 463] width 609 height 7
click at [382, 333] on div "-^C" at bounding box center [636, 329] width 609 height 7
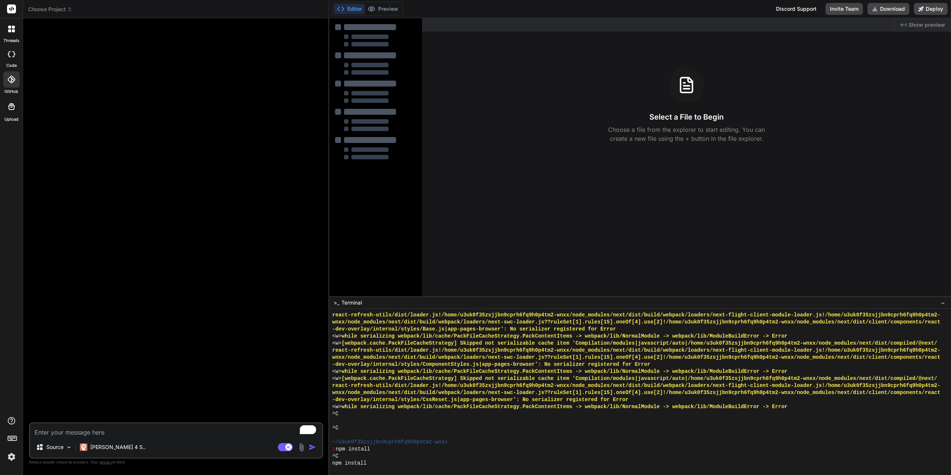
scroll to position [4068, 0]
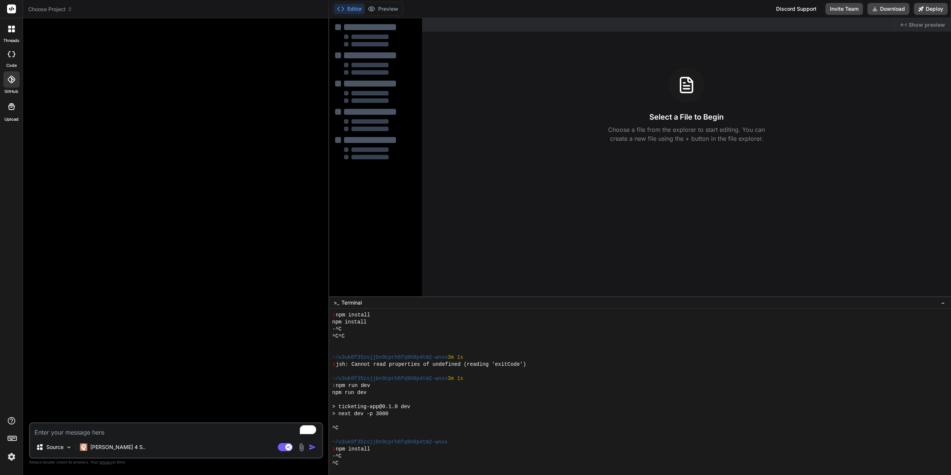
click at [386, 464] on div "^C" at bounding box center [636, 463] width 609 height 7
click at [382, 467] on div at bounding box center [636, 463] width 609 height 7
click at [337, 304] on span ">_" at bounding box center [337, 302] width 6 height 7
click at [16, 116] on div "Upload" at bounding box center [11, 109] width 23 height 28
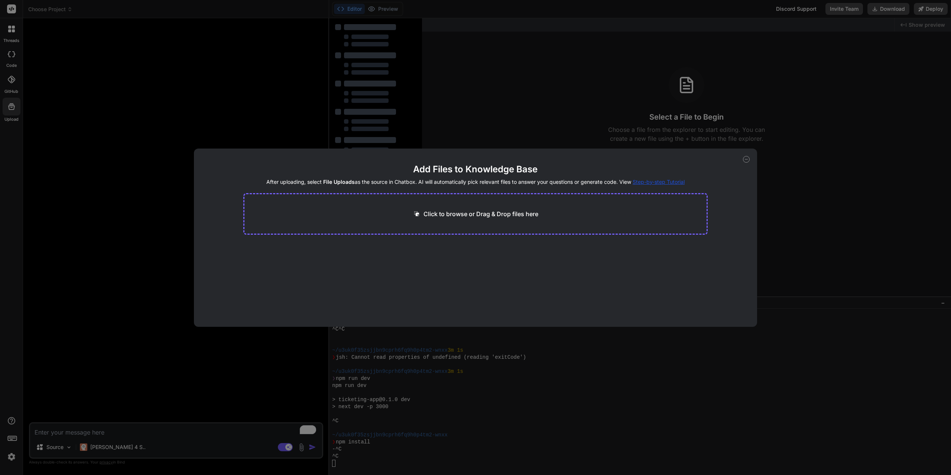
click at [746, 159] on icon at bounding box center [746, 159] width 3 height 0
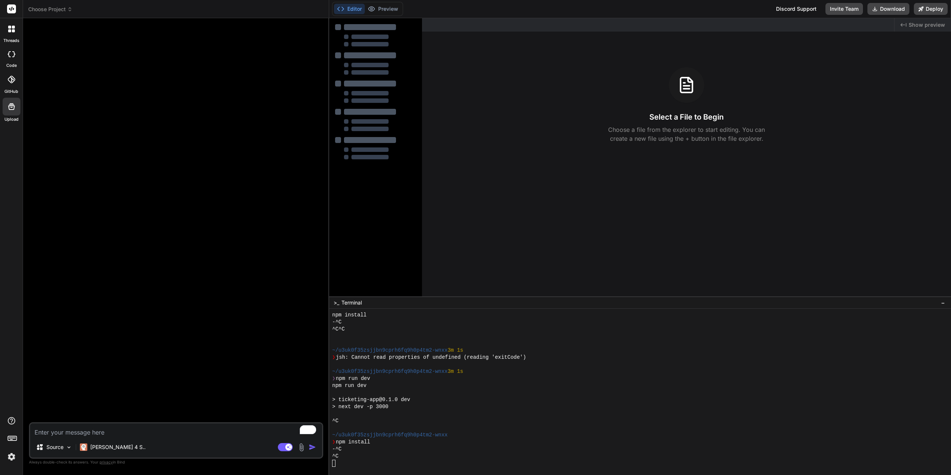
click at [52, 9] on span "Choose Project" at bounding box center [50, 9] width 44 height 7
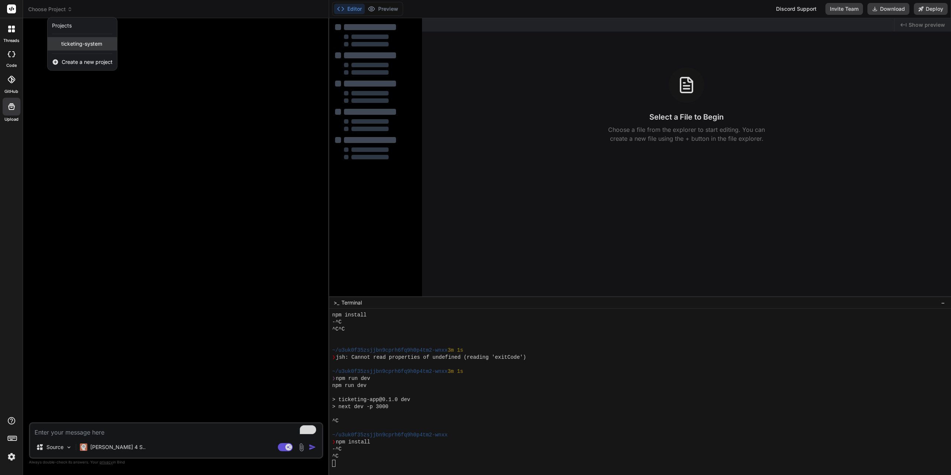
click at [90, 45] on span "ticketing-system" at bounding box center [81, 43] width 41 height 7
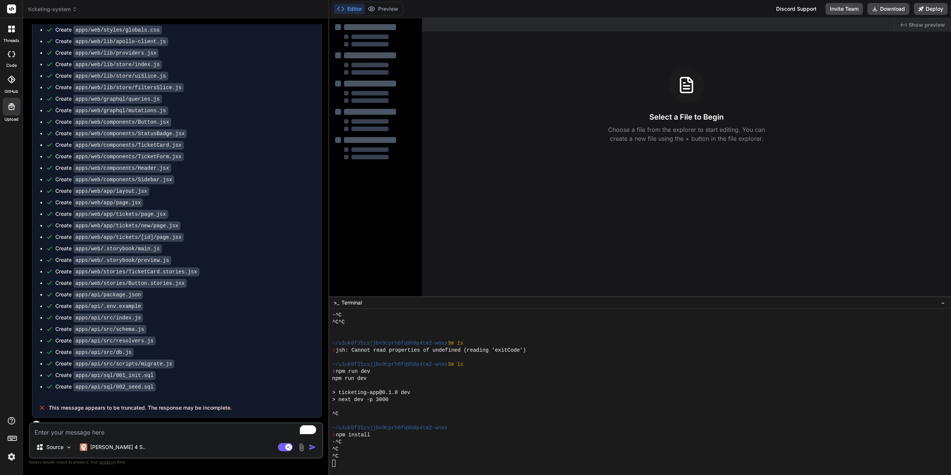
scroll to position [915, 0]
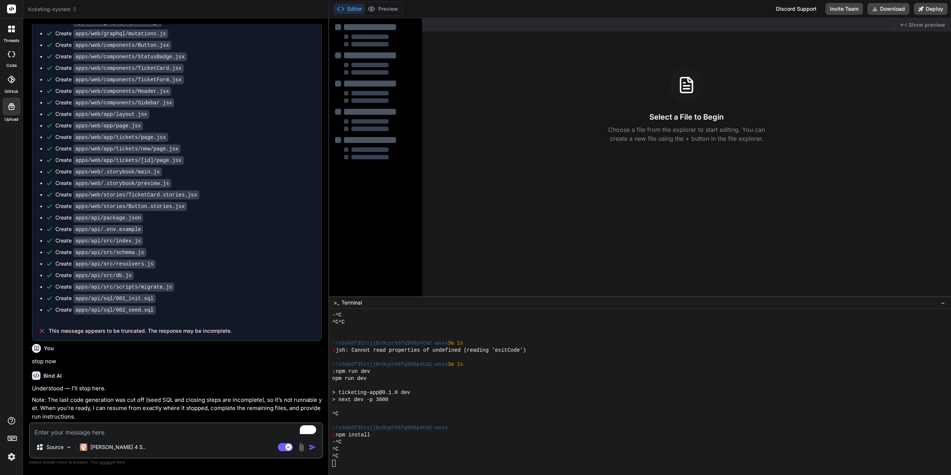
click at [172, 432] on textarea "To enrich screen reader interactions, please activate Accessibility in Grammarl…" at bounding box center [176, 430] width 292 height 13
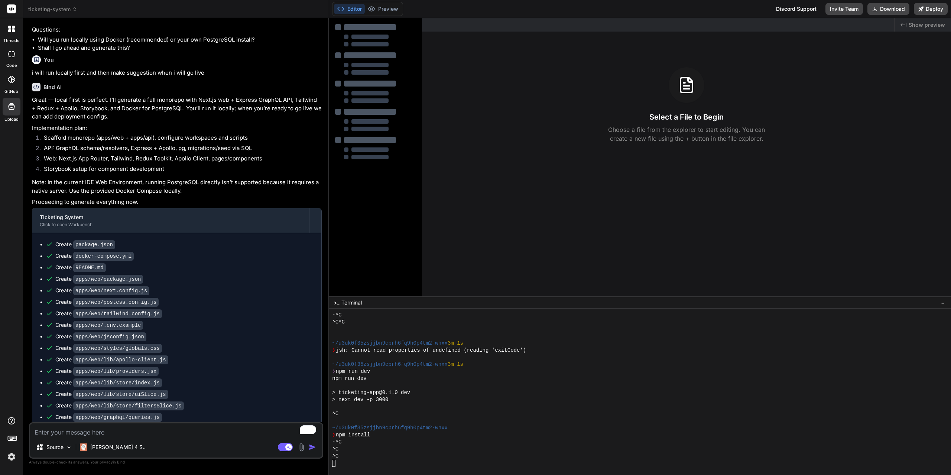
scroll to position [472, 0]
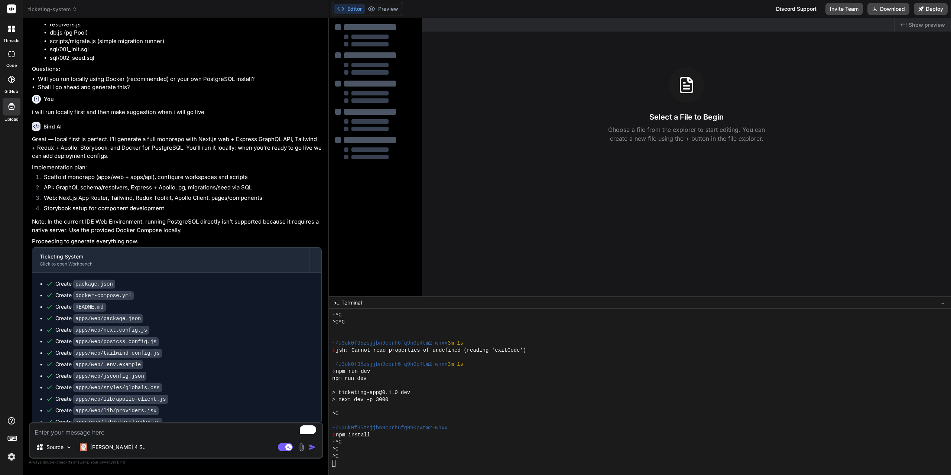
click at [383, 91] on div at bounding box center [369, 93] width 37 height 4
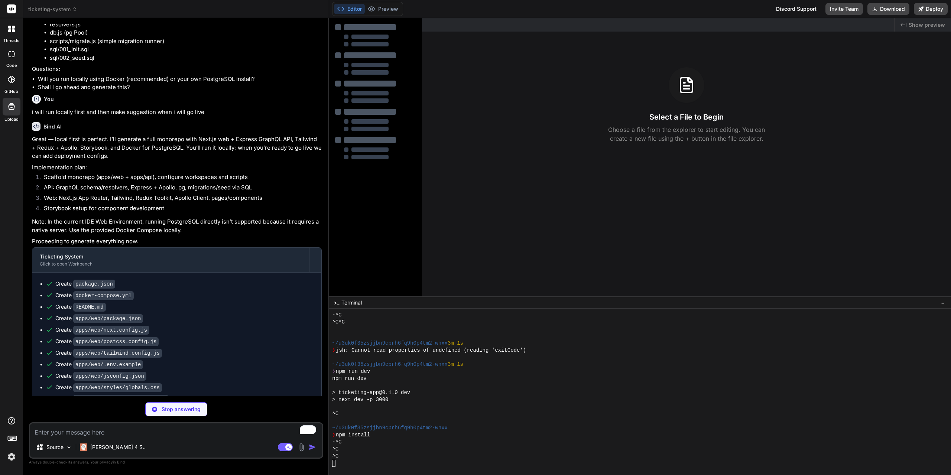
click at [383, 91] on div at bounding box center [369, 93] width 37 height 4
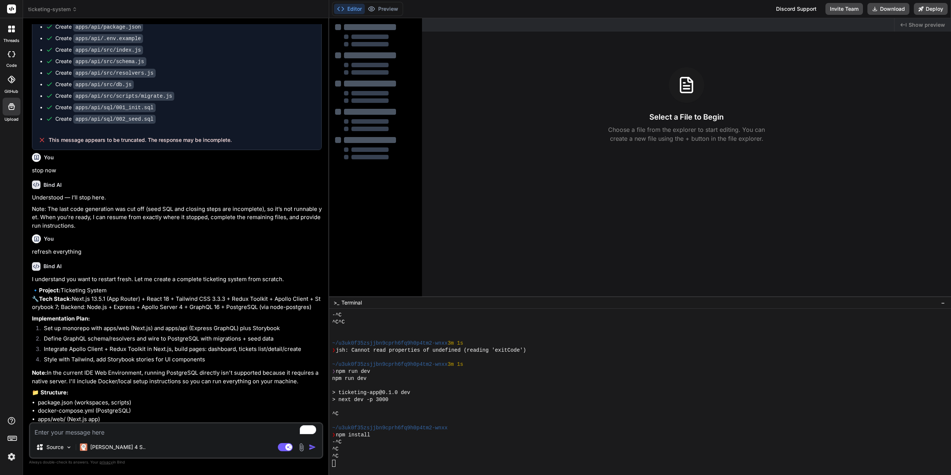
scroll to position [1145, 0]
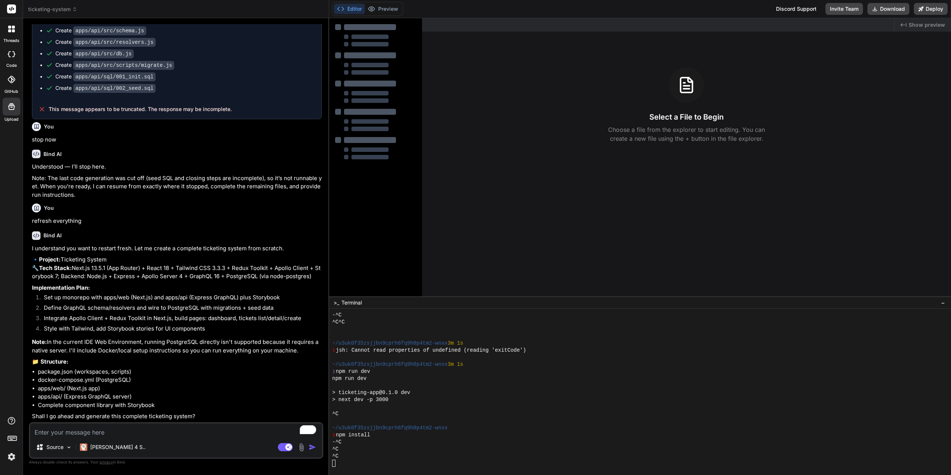
click at [180, 431] on textarea "To enrich screen reader interactions, please activate Accessibility in Grammarl…" at bounding box center [176, 430] width 292 height 13
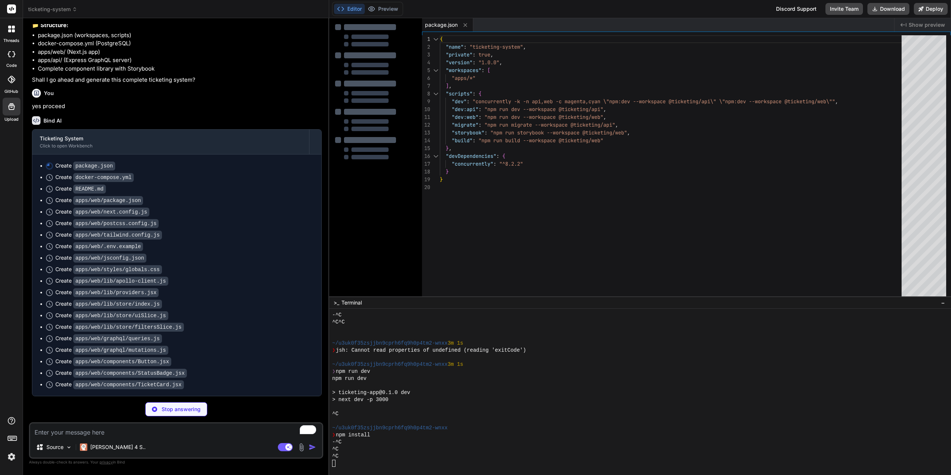
scroll to position [1482, 0]
click at [182, 405] on div "Stop answering" at bounding box center [176, 409] width 62 height 14
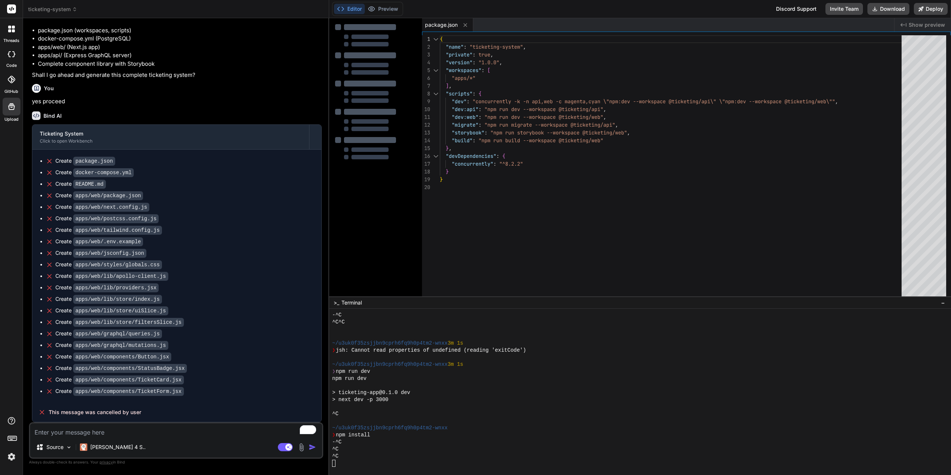
scroll to position [1486, 0]
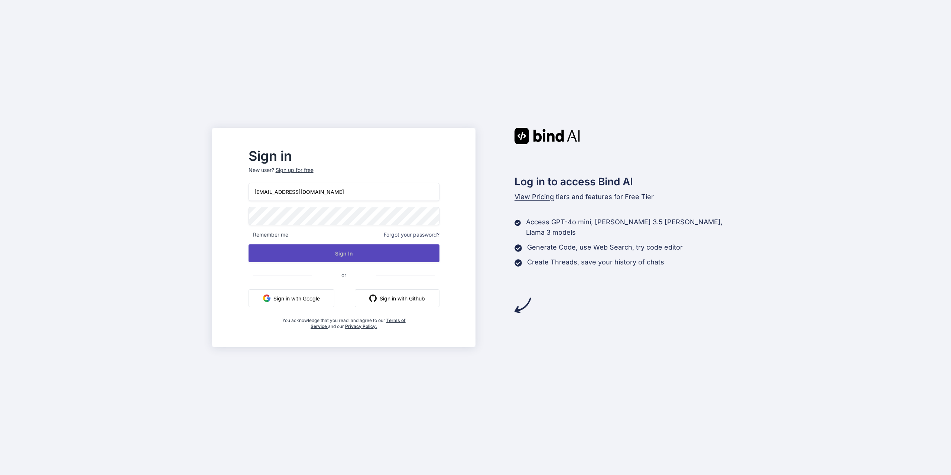
click at [361, 253] on button "Sign In" at bounding box center [344, 253] width 191 height 18
